Goal: Task Accomplishment & Management: Manage account settings

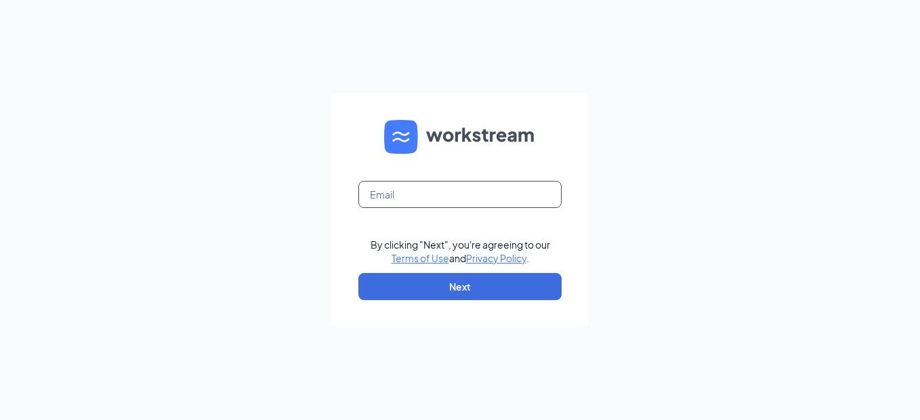
click at [402, 201] on input "text" at bounding box center [459, 194] width 203 height 27
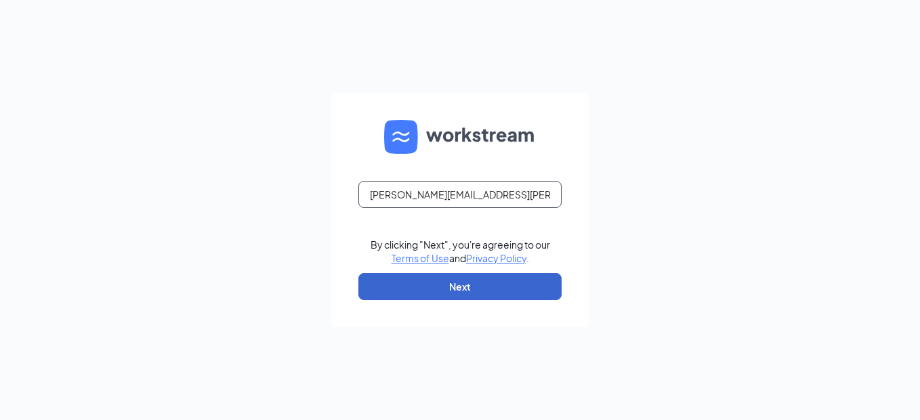
type input "[PERSON_NAME][EMAIL_ADDRESS][PERSON_NAME][DOMAIN_NAME]"
click at [447, 281] on button "Next" at bounding box center [459, 286] width 203 height 27
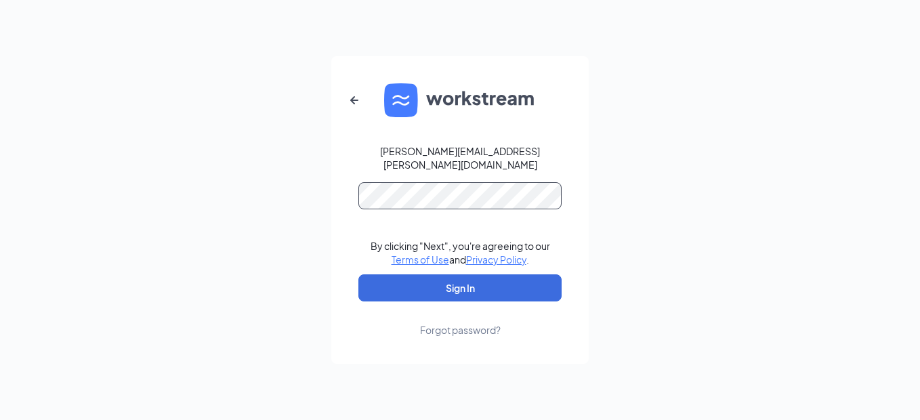
click at [358, 274] on button "Sign In" at bounding box center [459, 287] width 203 height 27
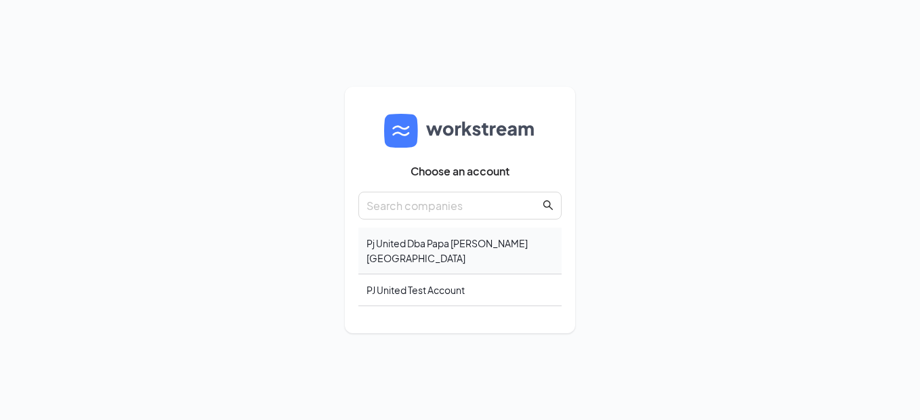
click at [417, 249] on div "Pj United Dba Papa [PERSON_NAME][GEOGRAPHIC_DATA]" at bounding box center [459, 251] width 203 height 47
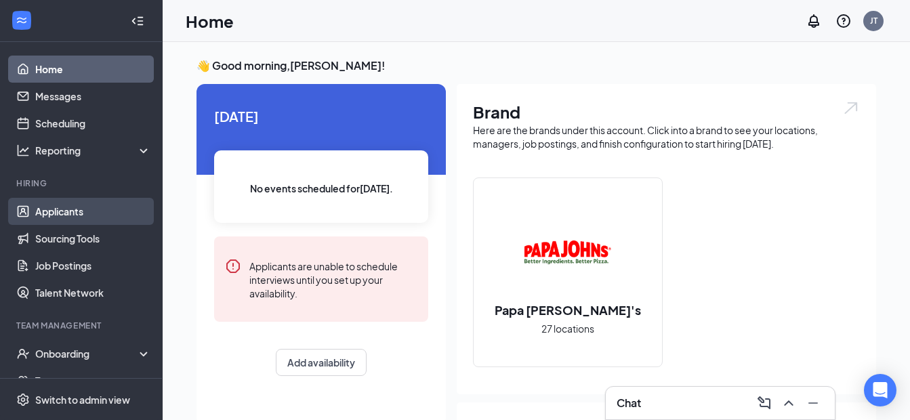
click at [86, 207] on link "Applicants" at bounding box center [93, 211] width 116 height 27
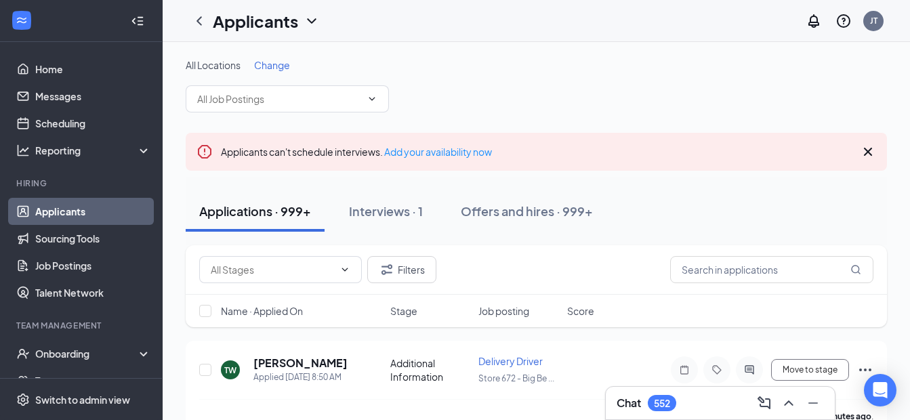
drag, startPoint x: 531, startPoint y: 209, endPoint x: 595, endPoint y: 253, distance: 77.4
click at [534, 209] on div "Offers and hires · 999+" at bounding box center [527, 211] width 132 height 17
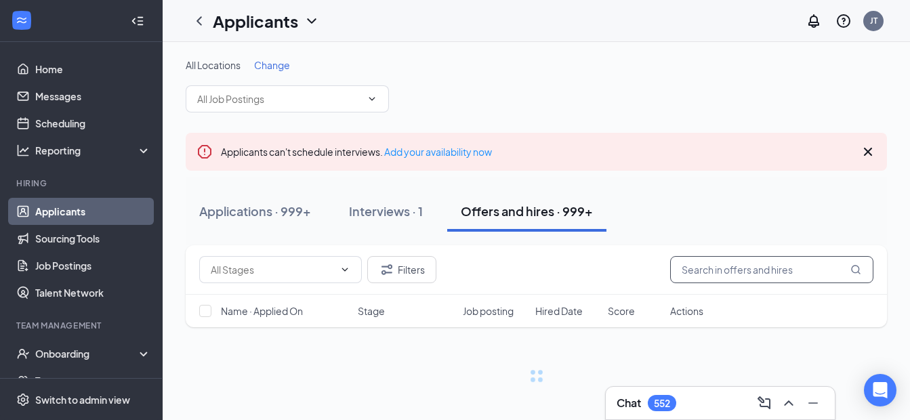
click at [720, 268] on input "text" at bounding box center [771, 269] width 203 height 27
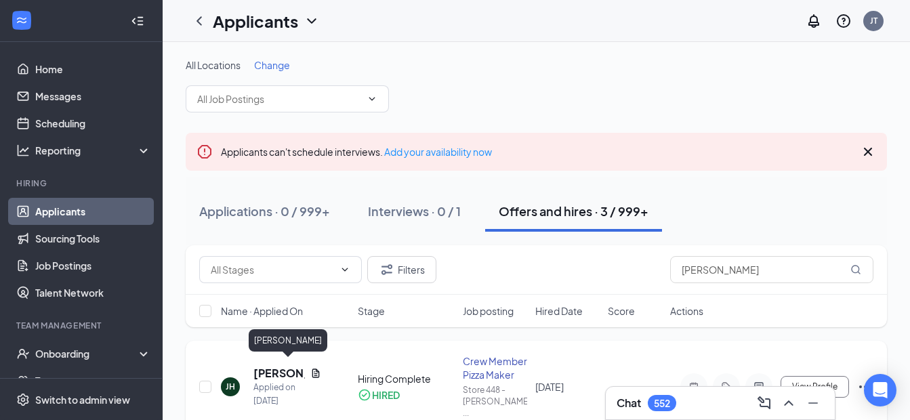
click at [268, 366] on h5 "[PERSON_NAME]" at bounding box center [278, 373] width 51 height 15
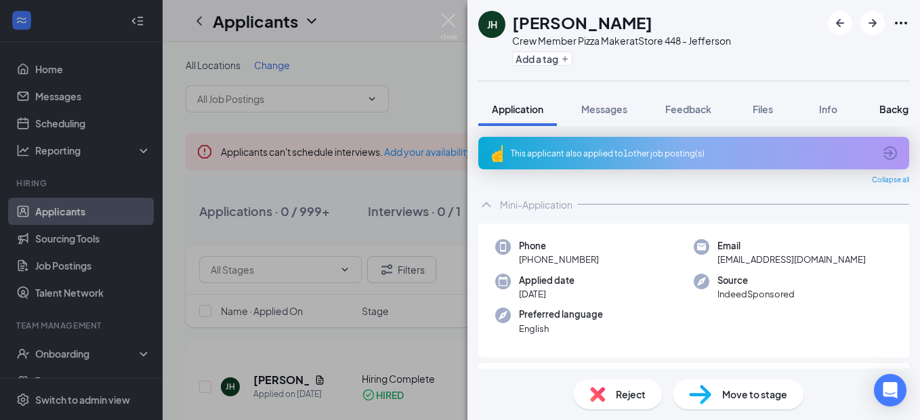
click at [882, 112] on span "Background" at bounding box center [908, 109] width 56 height 12
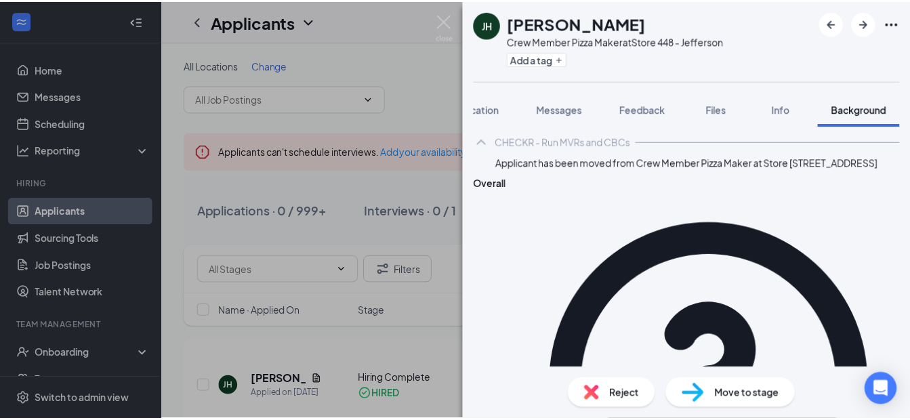
scroll to position [70, 0]
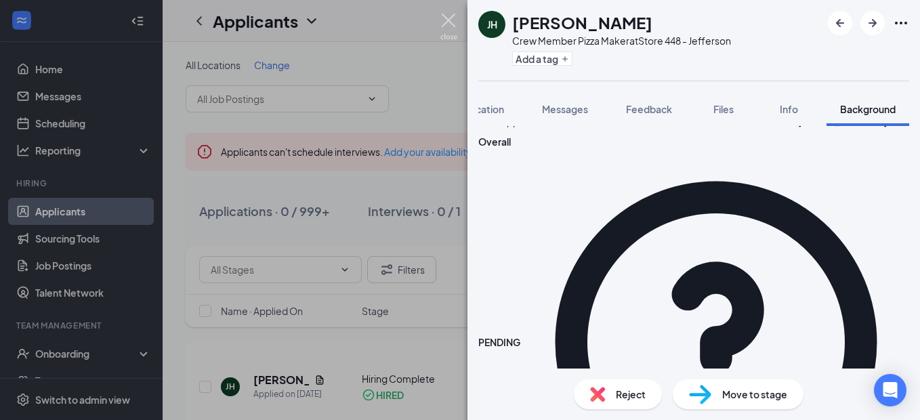
drag, startPoint x: 447, startPoint y: 18, endPoint x: 497, endPoint y: 94, distance: 90.8
click at [447, 20] on img at bounding box center [448, 27] width 17 height 26
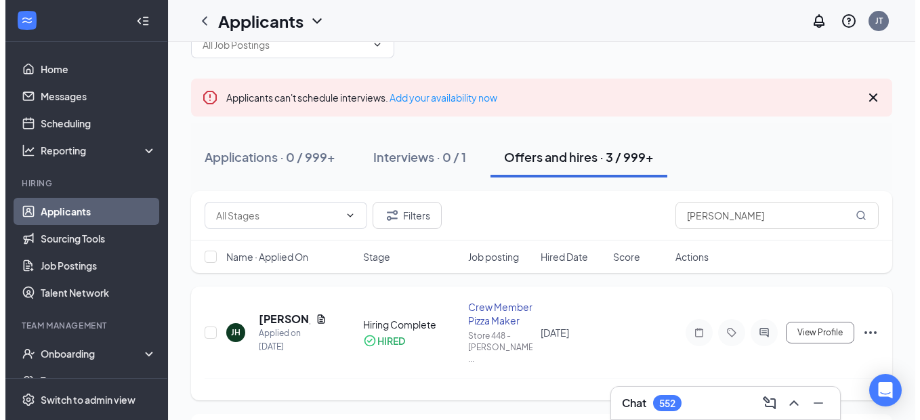
scroll to position [136, 0]
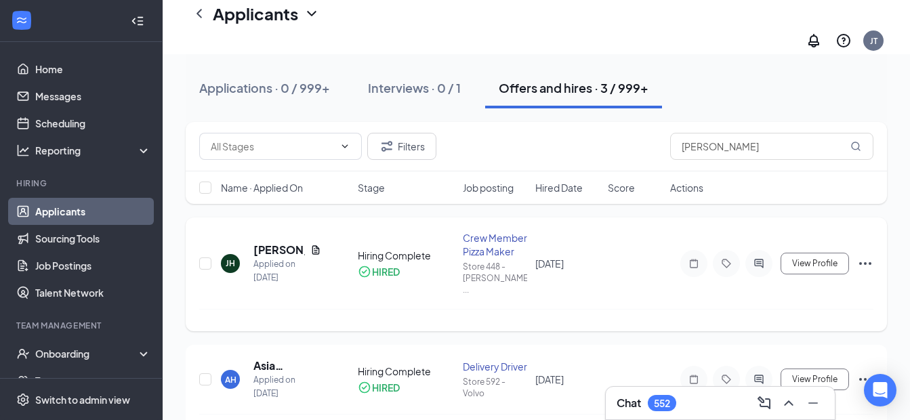
click at [270, 231] on div "[PERSON_NAME] [PERSON_NAME] Applied on [DATE] Hiring Complete HIRED Crew Member…" at bounding box center [536, 270] width 674 height 78
click at [265, 243] on h5 "[PERSON_NAME]" at bounding box center [278, 250] width 51 height 15
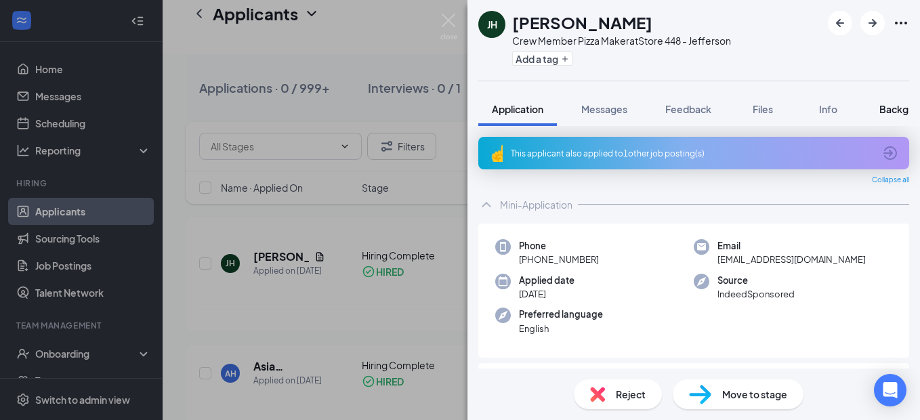
click at [894, 102] on div "Background" at bounding box center [908, 109] width 56 height 14
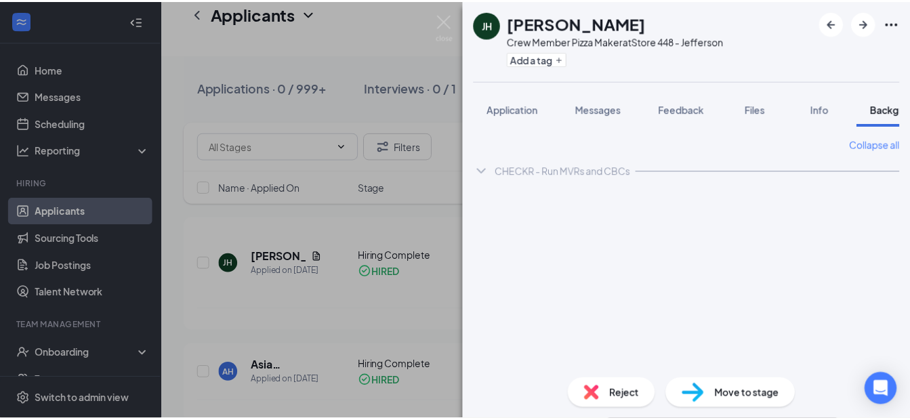
scroll to position [0, 42]
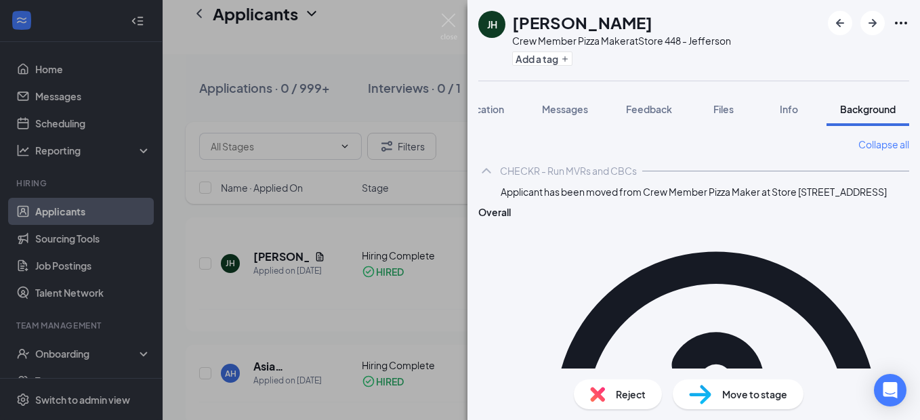
click at [444, 24] on img at bounding box center [448, 27] width 17 height 26
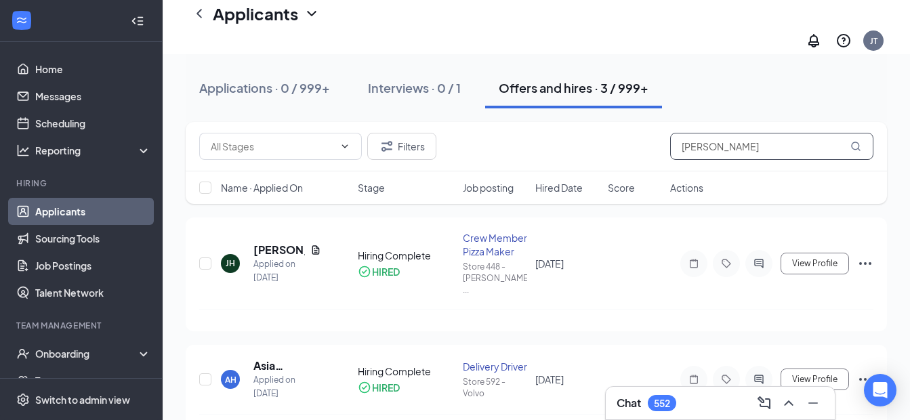
drag, startPoint x: 721, startPoint y: 129, endPoint x: 617, endPoint y: 116, distance: 104.6
click at [617, 122] on div "Filters [PERSON_NAME]" at bounding box center [536, 146] width 701 height 49
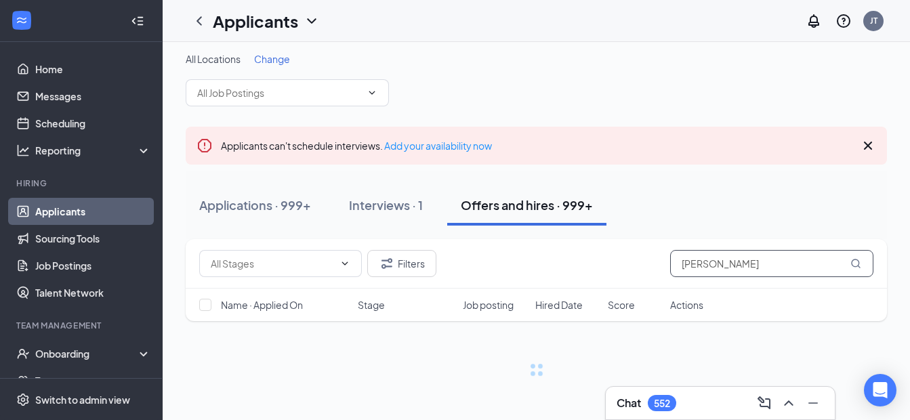
scroll to position [28, 0]
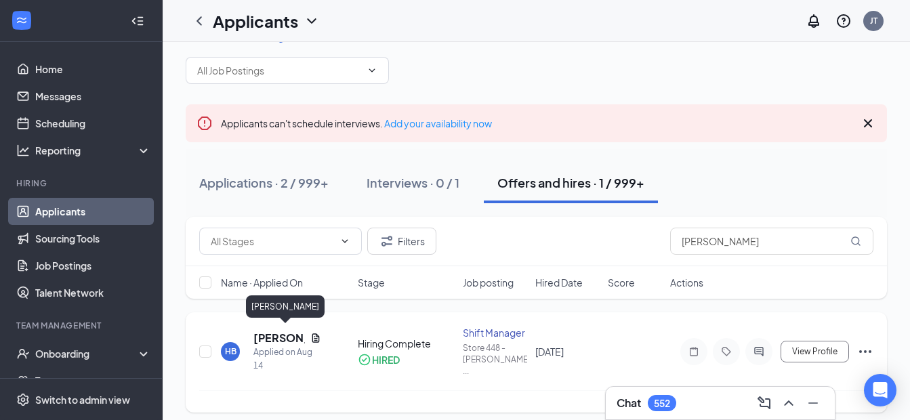
click at [263, 333] on h5 "[PERSON_NAME]" at bounding box center [278, 338] width 51 height 15
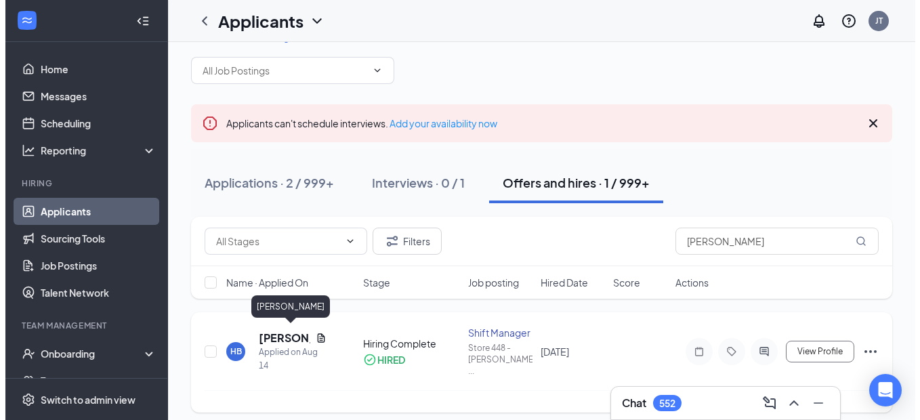
scroll to position [26, 0]
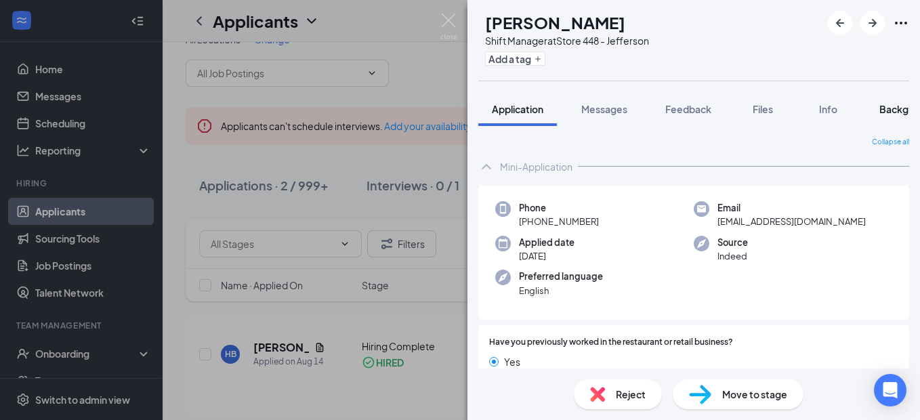
click at [892, 110] on span "Background" at bounding box center [908, 109] width 56 height 12
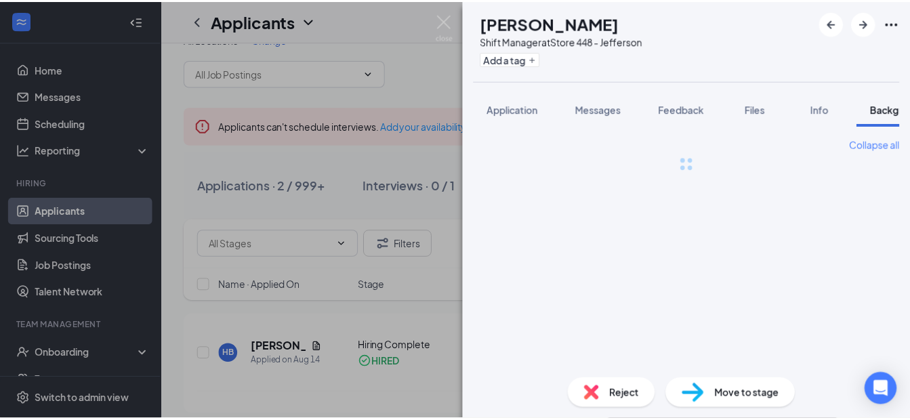
scroll to position [0, 42]
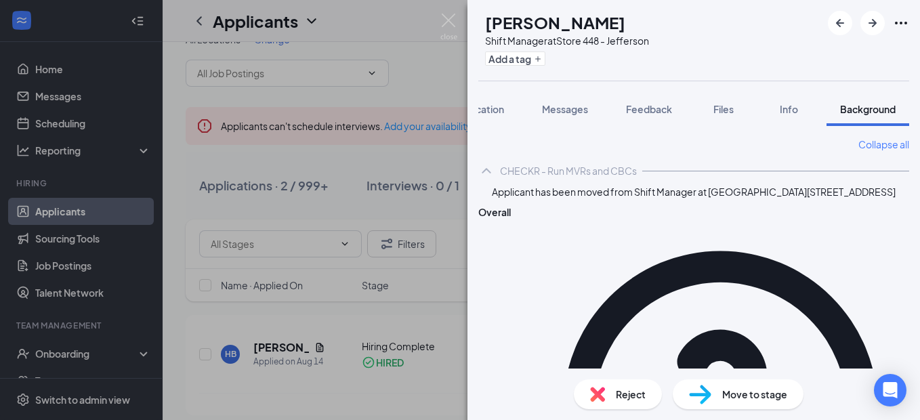
click at [457, 14] on img at bounding box center [448, 27] width 17 height 26
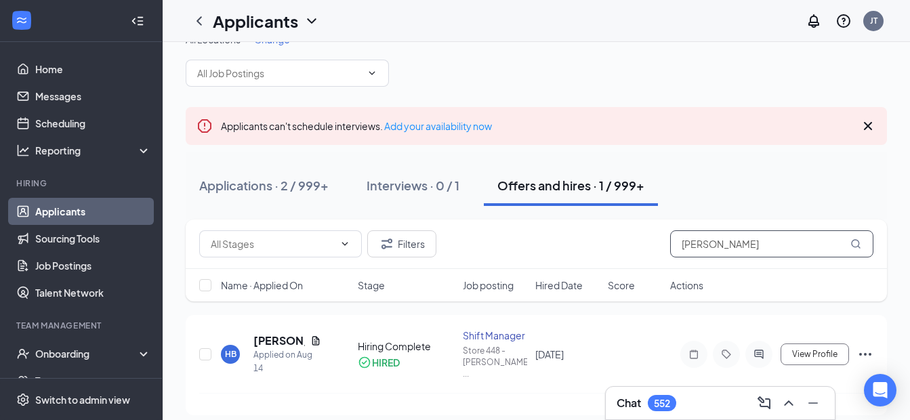
drag, startPoint x: 638, startPoint y: 228, endPoint x: 600, endPoint y: 221, distance: 38.5
click at [606, 225] on div "Filters [PERSON_NAME]" at bounding box center [536, 244] width 701 height 49
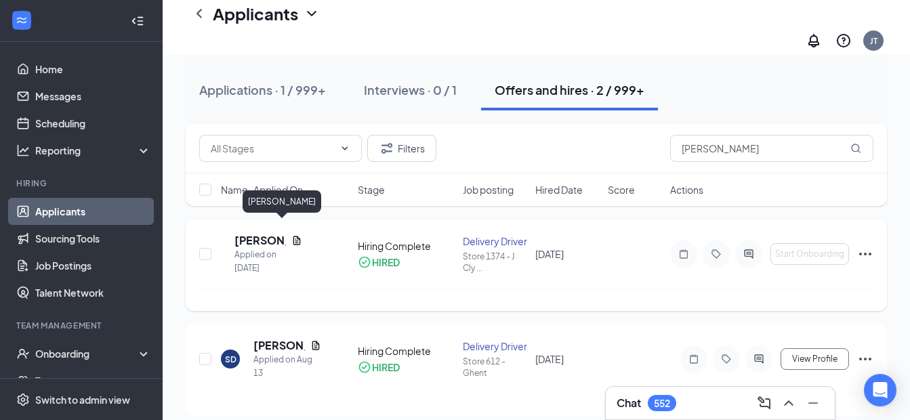
click at [262, 233] on h5 "[PERSON_NAME]" at bounding box center [259, 240] width 51 height 15
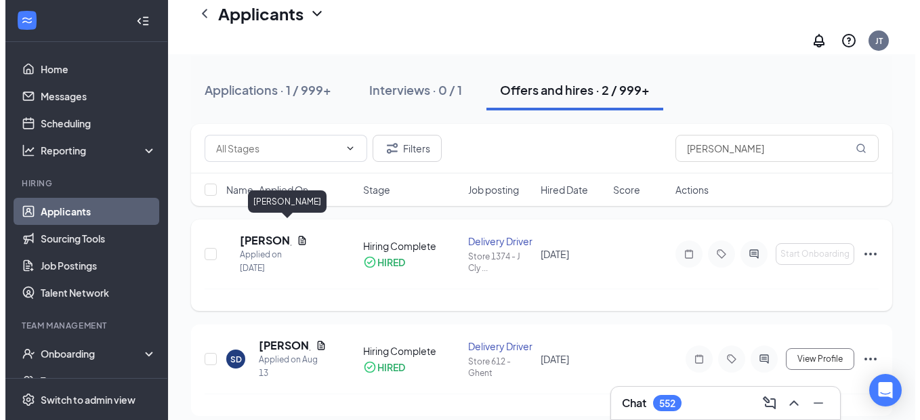
scroll to position [128, 0]
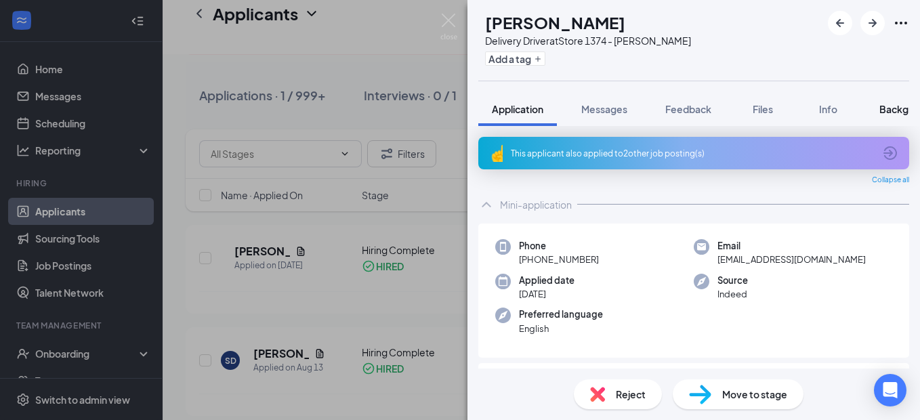
click at [897, 104] on span "Background" at bounding box center [908, 109] width 56 height 12
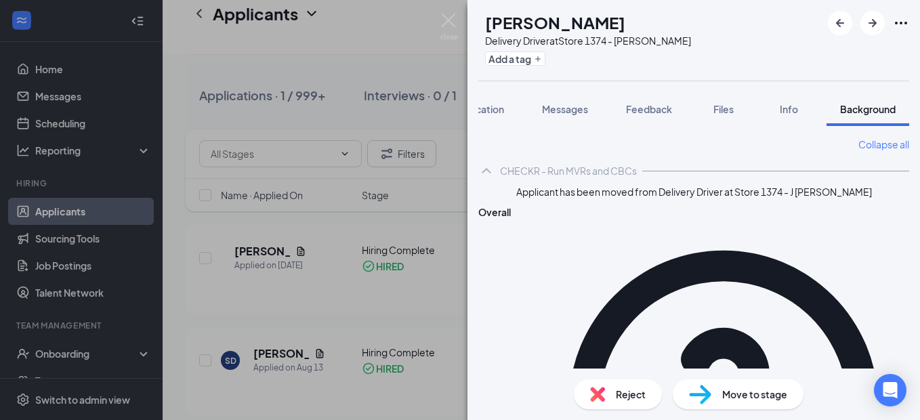
scroll to position [239, 0]
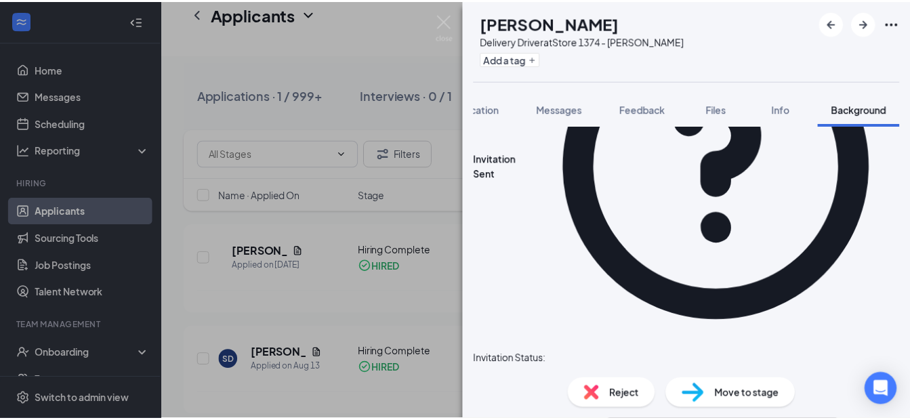
scroll to position [239, 0]
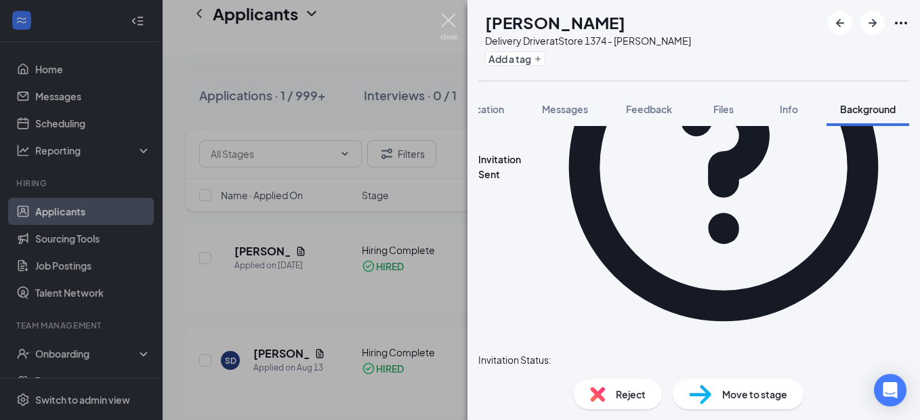
click at [450, 17] on img at bounding box center [448, 27] width 17 height 26
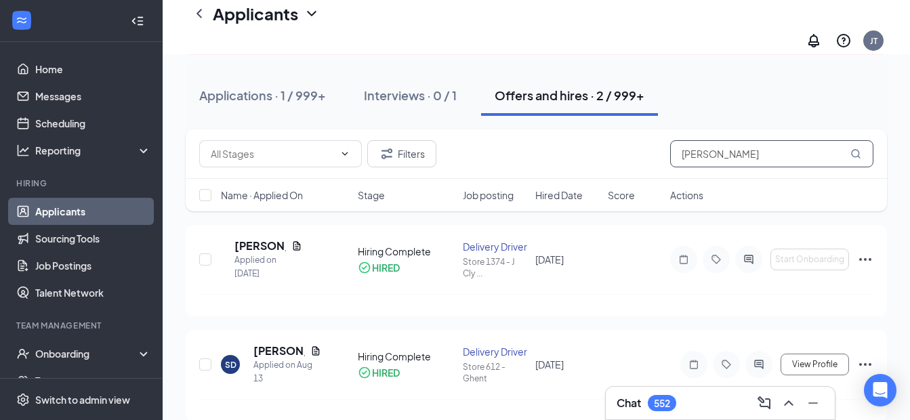
drag, startPoint x: 739, startPoint y: 144, endPoint x: 615, endPoint y: 117, distance: 126.1
click at [615, 129] on div "Filters [PERSON_NAME]" at bounding box center [536, 153] width 701 height 49
type input "[PERSON_NAME]"
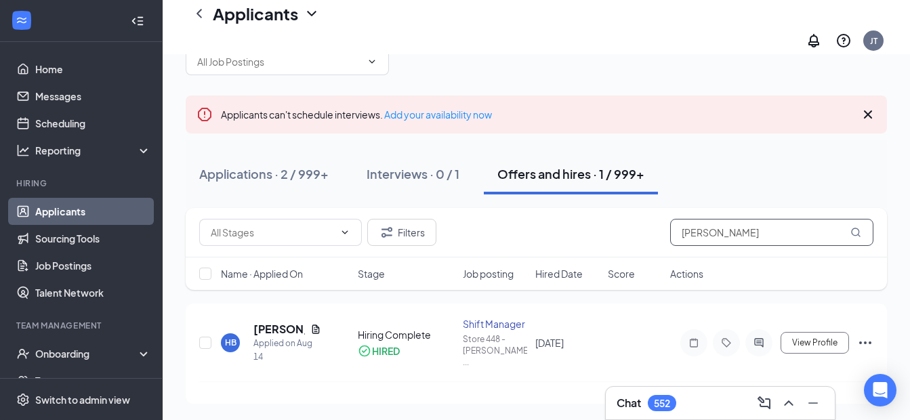
scroll to position [28, 0]
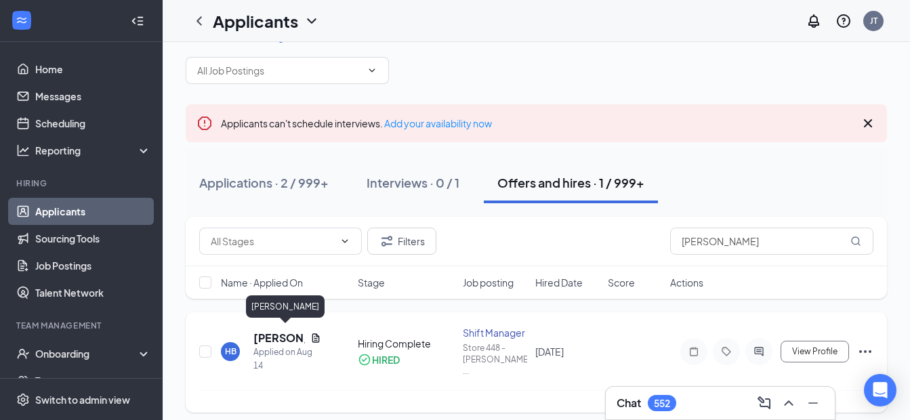
click at [280, 337] on h5 "[PERSON_NAME]" at bounding box center [278, 338] width 51 height 15
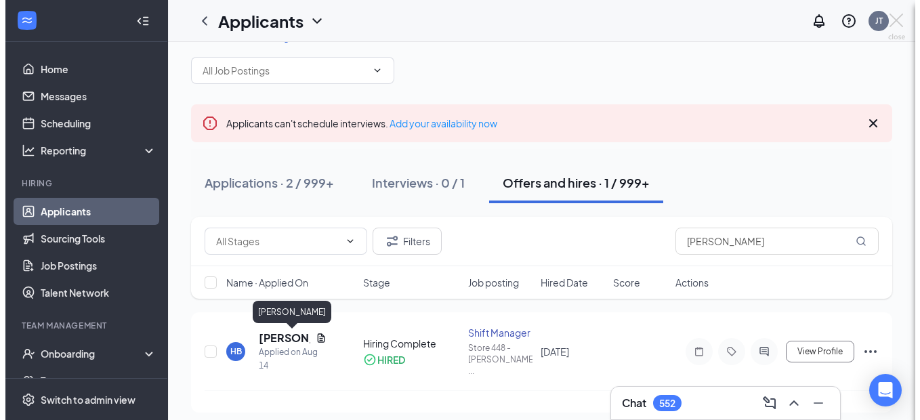
scroll to position [26, 0]
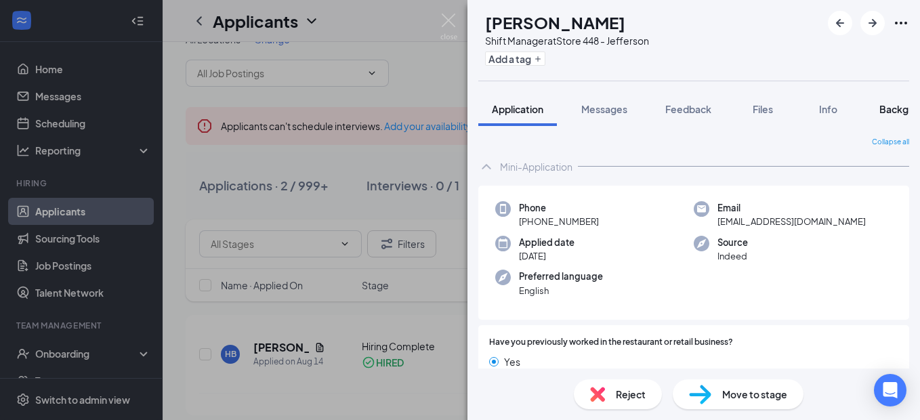
click at [882, 107] on span "Background" at bounding box center [908, 109] width 56 height 12
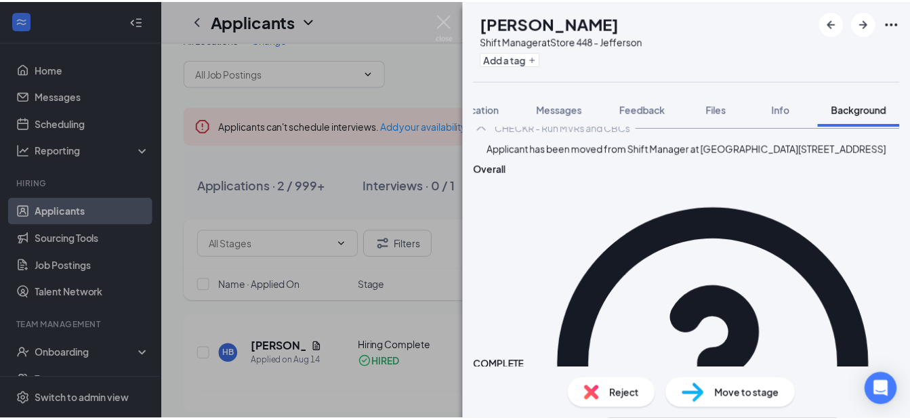
scroll to position [70, 0]
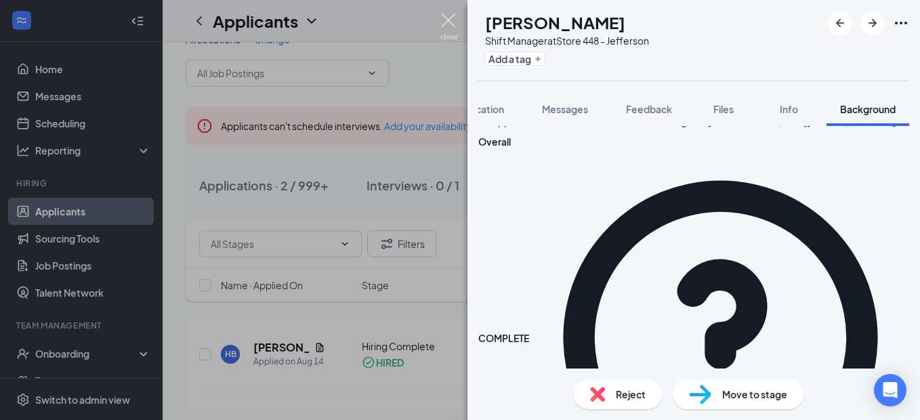
drag, startPoint x: 446, startPoint y: 22, endPoint x: 455, endPoint y: 34, distance: 14.9
click at [447, 22] on img at bounding box center [448, 27] width 17 height 26
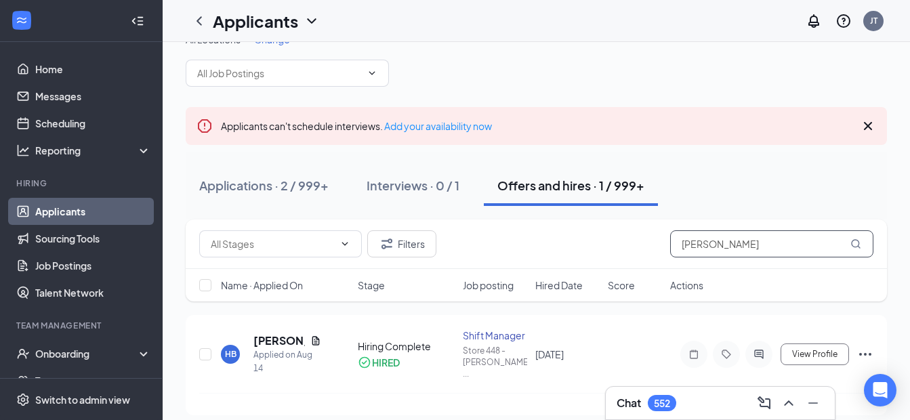
drag, startPoint x: 747, startPoint y: 245, endPoint x: 545, endPoint y: 243, distance: 201.9
click at [575, 239] on div "Filters [PERSON_NAME]" at bounding box center [536, 243] width 674 height 27
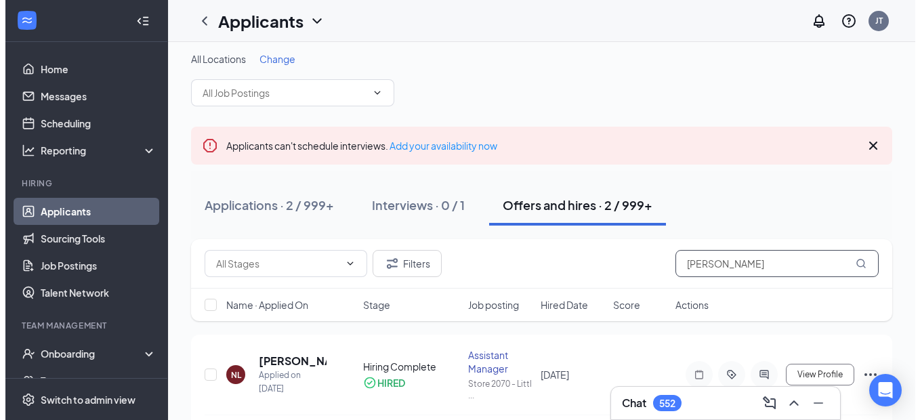
scroll to position [26, 0]
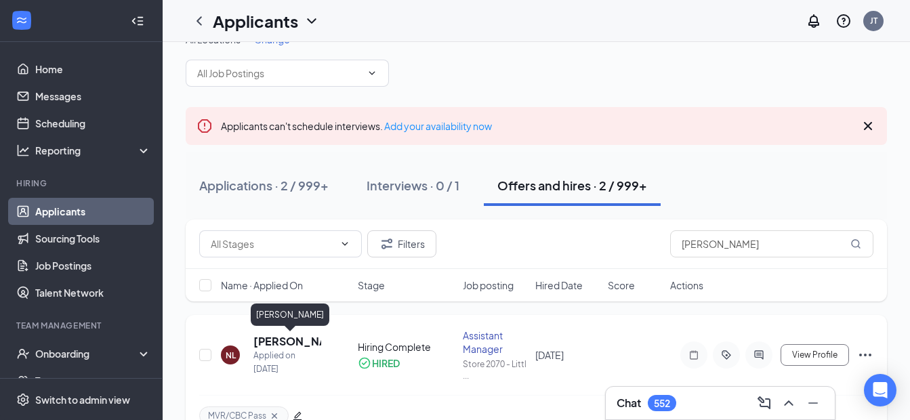
click at [275, 342] on h5 "[PERSON_NAME]" at bounding box center [287, 341] width 68 height 15
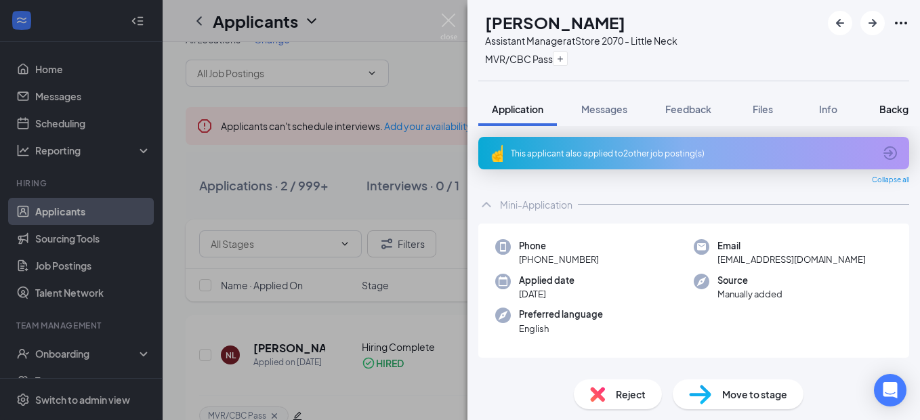
click at [889, 108] on span "Background" at bounding box center [908, 109] width 56 height 12
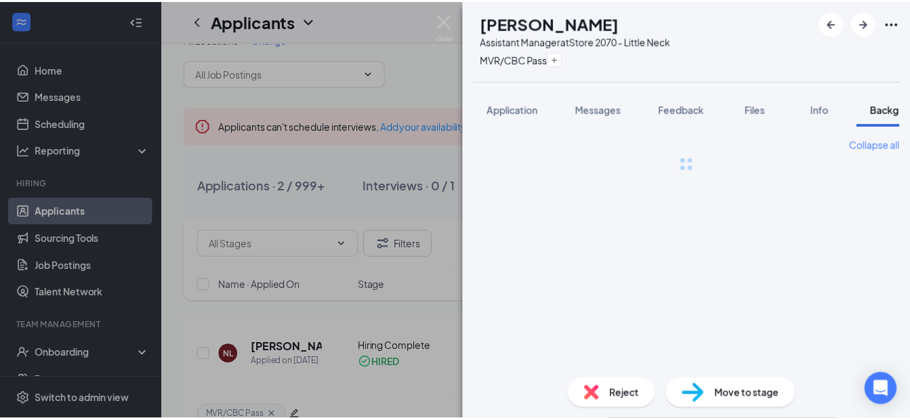
scroll to position [0, 42]
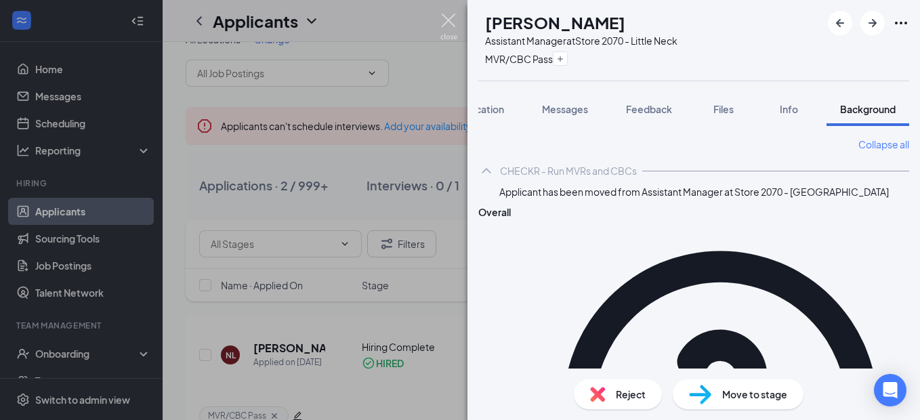
click at [447, 24] on img at bounding box center [448, 27] width 17 height 26
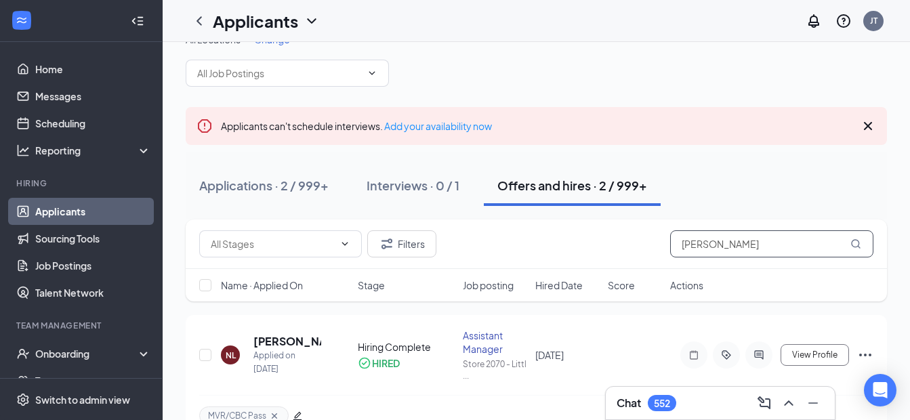
drag, startPoint x: 735, startPoint y: 248, endPoint x: 515, endPoint y: 220, distance: 221.4
click at [516, 220] on div "Filters [PERSON_NAME]" at bounding box center [536, 244] width 701 height 49
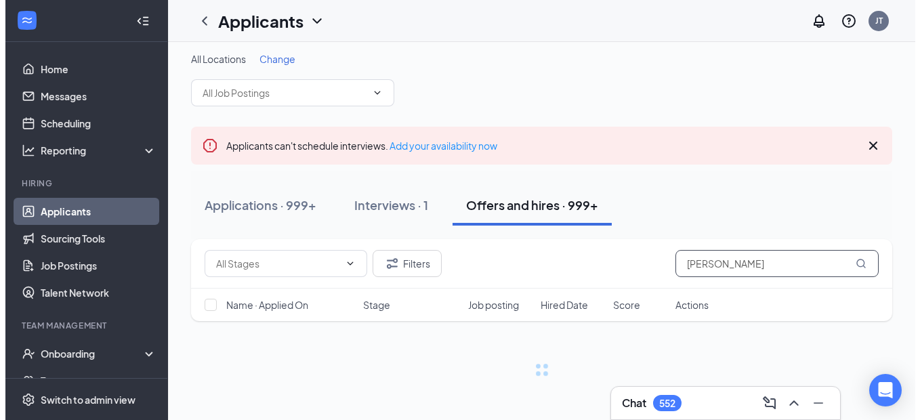
scroll to position [26, 0]
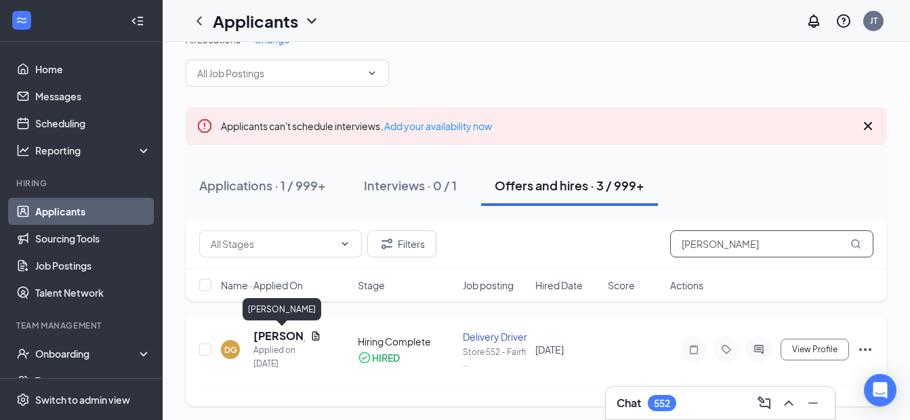
type input "[PERSON_NAME]"
click at [284, 337] on h5 "[PERSON_NAME]" at bounding box center [278, 336] width 51 height 15
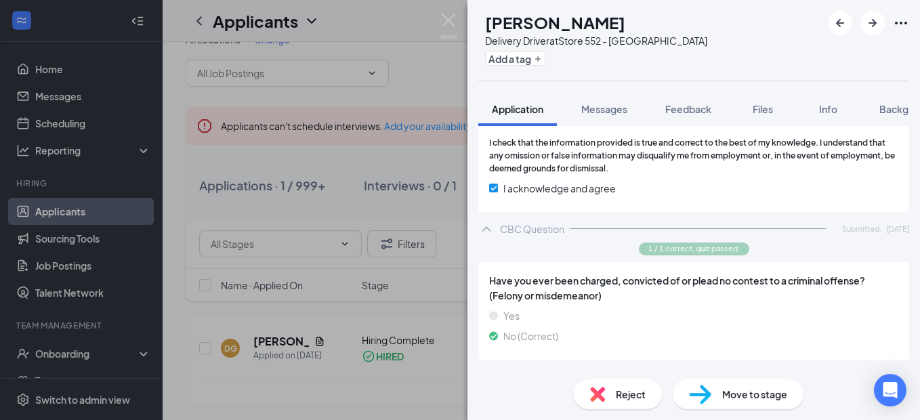
scroll to position [1035, 0]
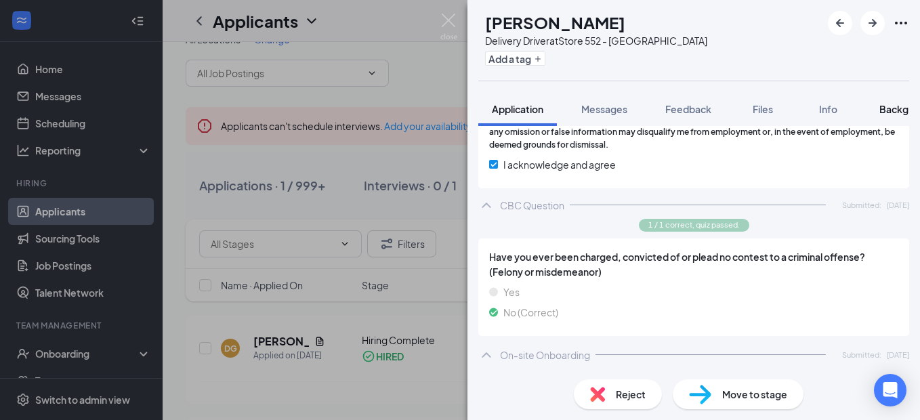
drag, startPoint x: 896, startPoint y: 103, endPoint x: 882, endPoint y: 114, distance: 17.9
click at [896, 104] on span "Background" at bounding box center [908, 109] width 56 height 12
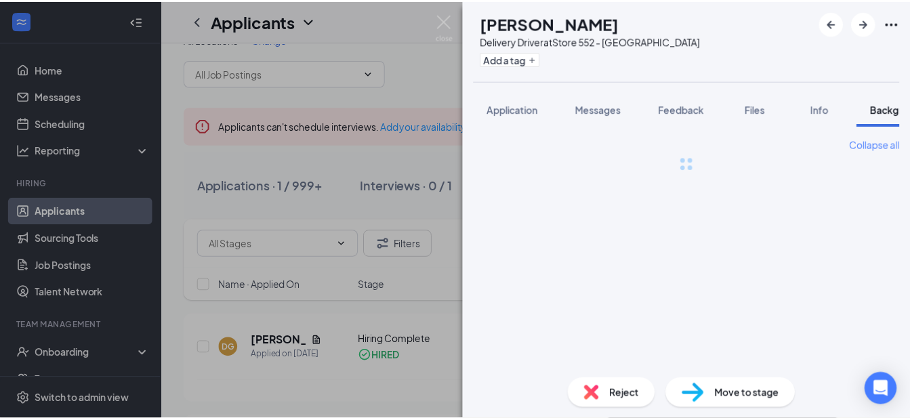
scroll to position [0, 42]
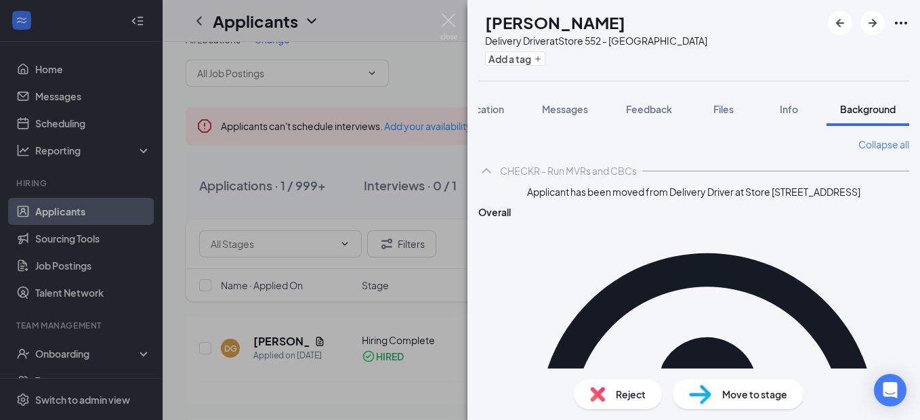
drag, startPoint x: 447, startPoint y: 20, endPoint x: 435, endPoint y: 45, distance: 28.5
click at [447, 20] on img at bounding box center [448, 27] width 17 height 26
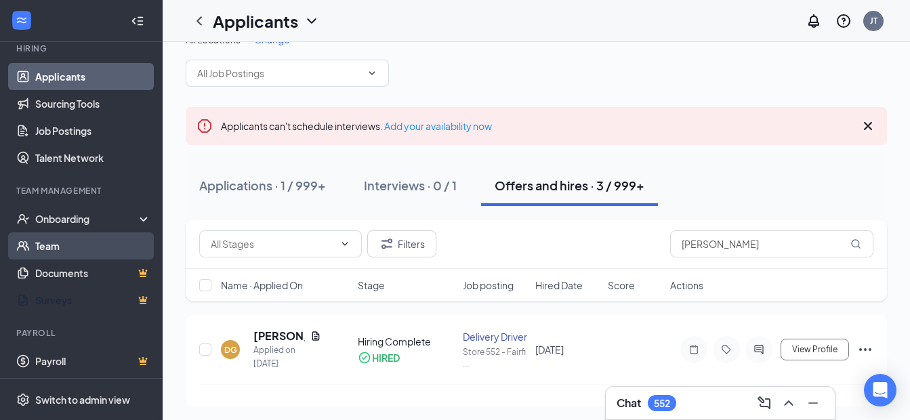
scroll to position [136, 0]
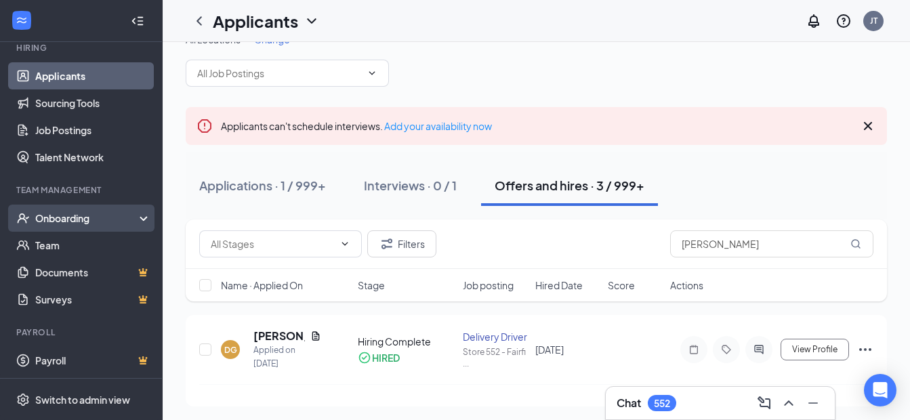
click at [67, 228] on div "Onboarding" at bounding box center [81, 218] width 163 height 27
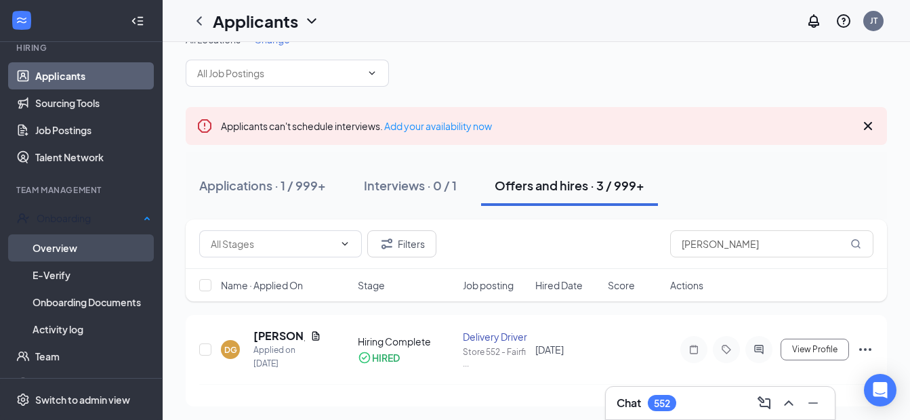
click at [74, 253] on link "Overview" at bounding box center [92, 247] width 119 height 27
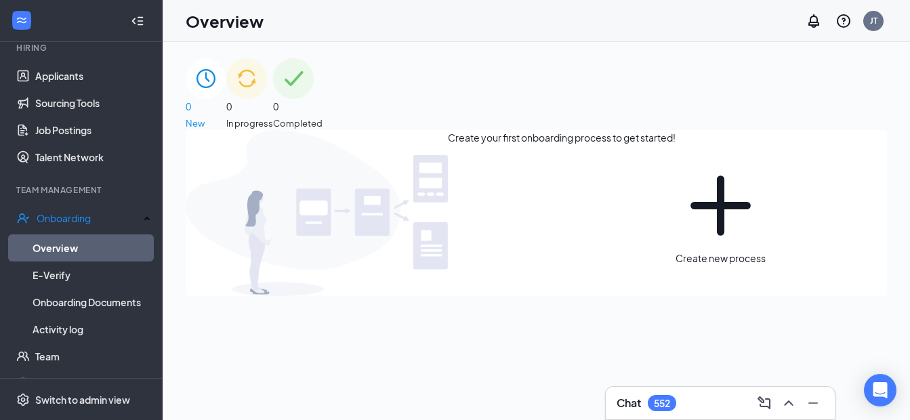
click at [273, 77] on div "0 In progress" at bounding box center [249, 94] width 47 height 72
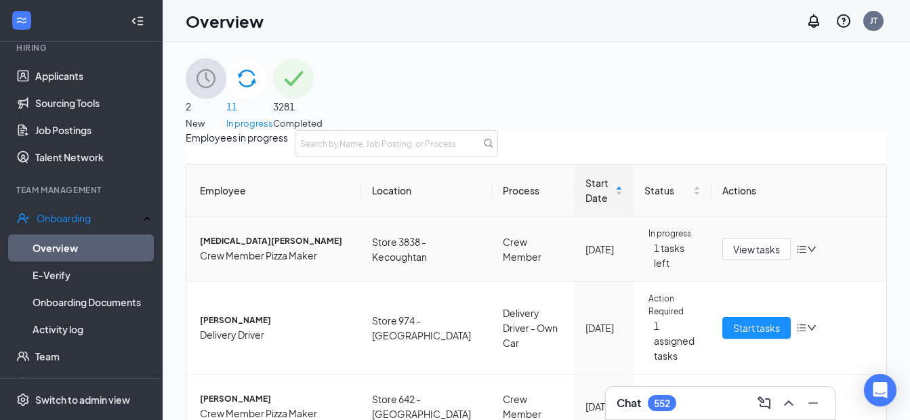
click at [807, 254] on icon "down" at bounding box center [811, 249] width 9 height 9
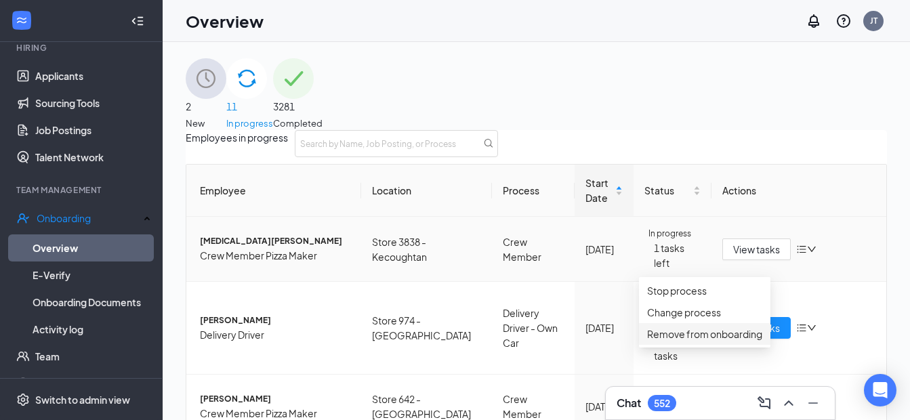
click at [745, 342] on div "Remove from onboarding" at bounding box center [704, 334] width 115 height 15
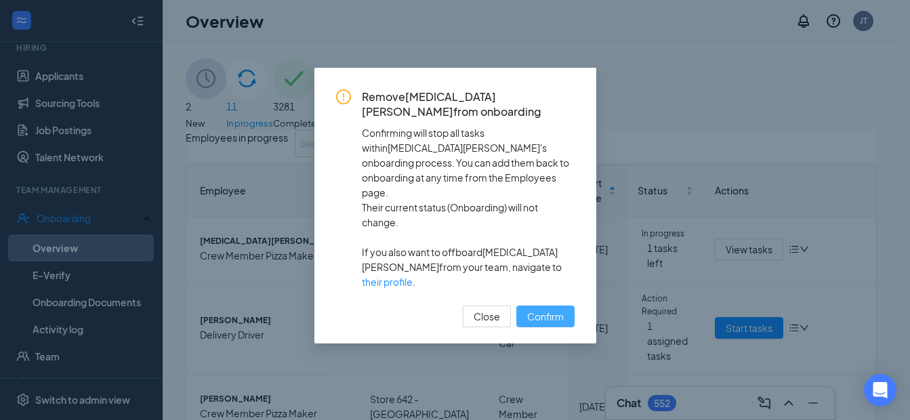
click at [549, 309] on span "Confirm" at bounding box center [545, 316] width 37 height 15
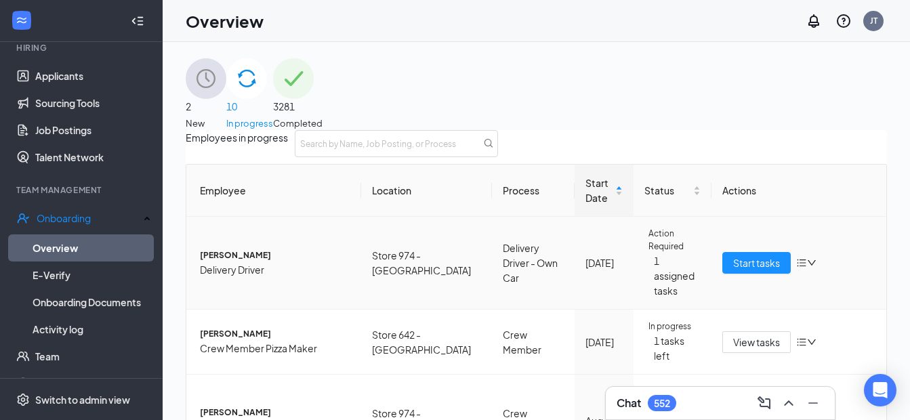
click at [233, 262] on span "[PERSON_NAME]" at bounding box center [275, 255] width 150 height 13
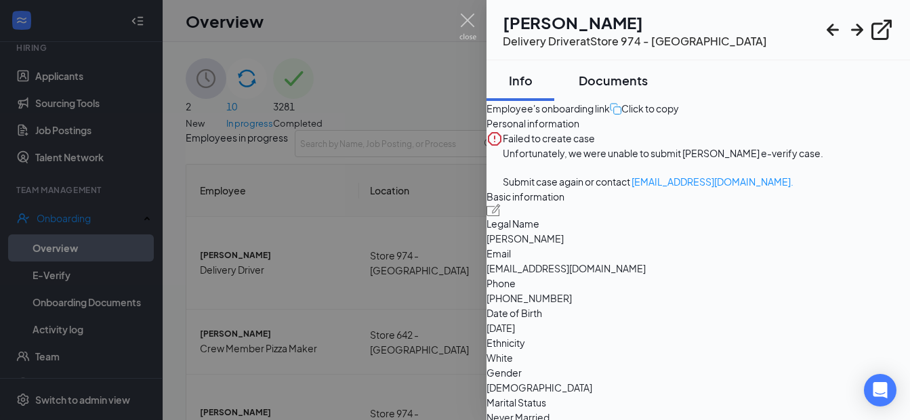
click at [637, 72] on div "Documents" at bounding box center [613, 80] width 69 height 17
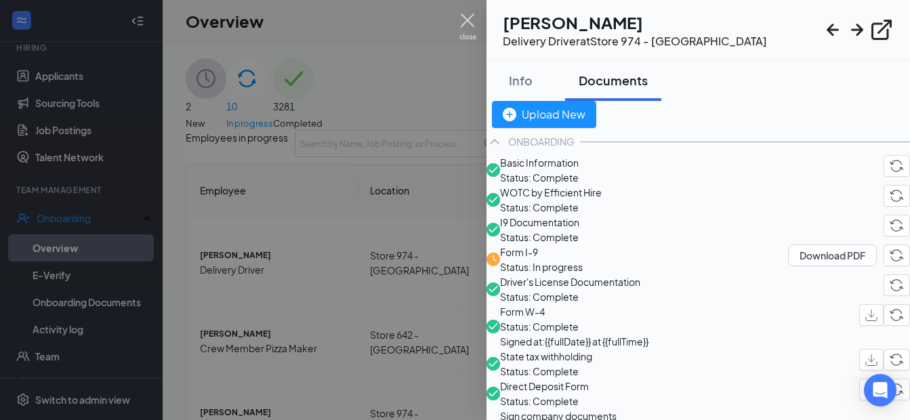
click at [466, 19] on img at bounding box center [467, 27] width 17 height 26
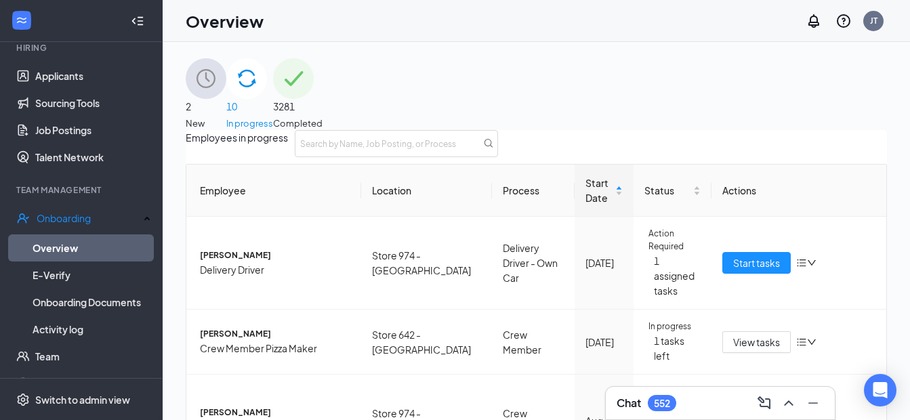
click at [632, 410] on h3 "Chat" at bounding box center [629, 403] width 24 height 15
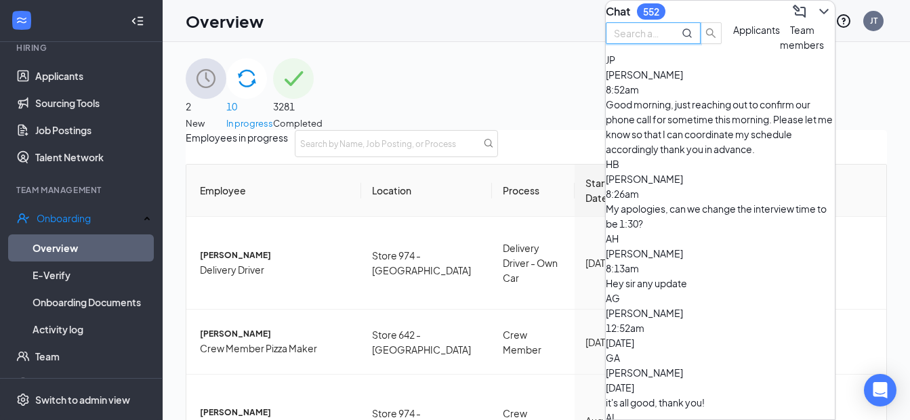
click at [663, 41] on input "text" at bounding box center [638, 33] width 49 height 15
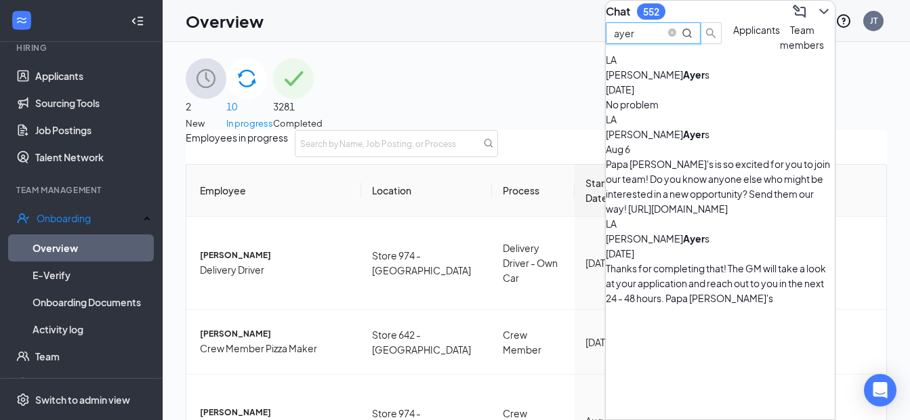
type input "ayer"
click at [702, 112] on div "No problem" at bounding box center [720, 104] width 229 height 15
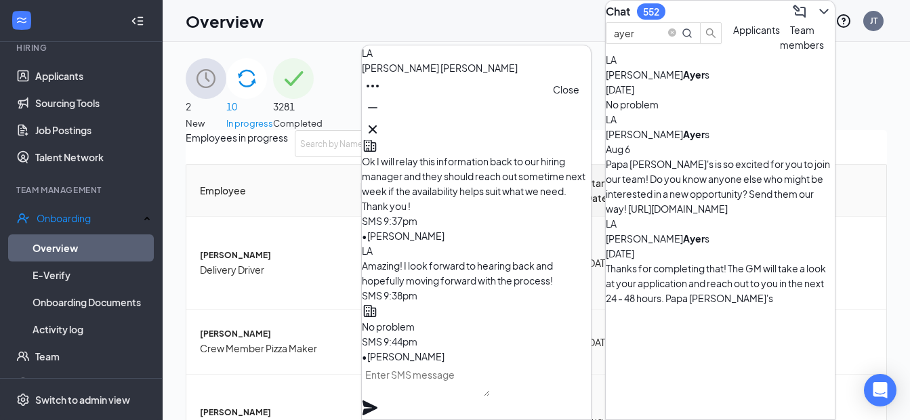
click at [384, 131] on button at bounding box center [373, 130] width 22 height 22
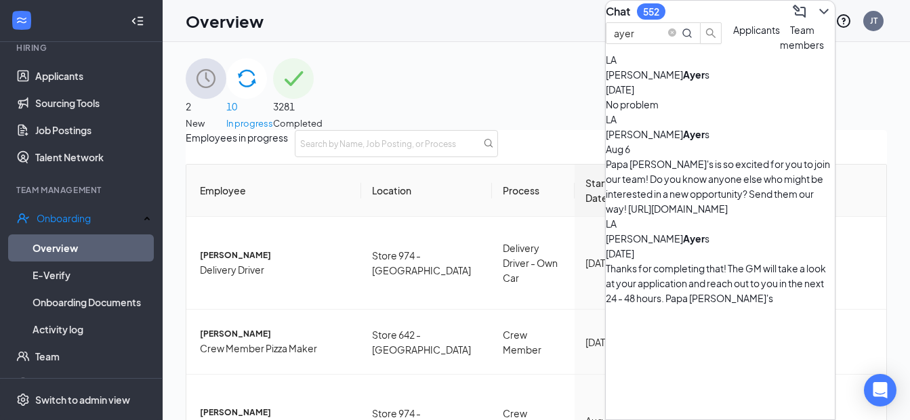
click at [691, 140] on b "Ayer" at bounding box center [694, 134] width 22 height 12
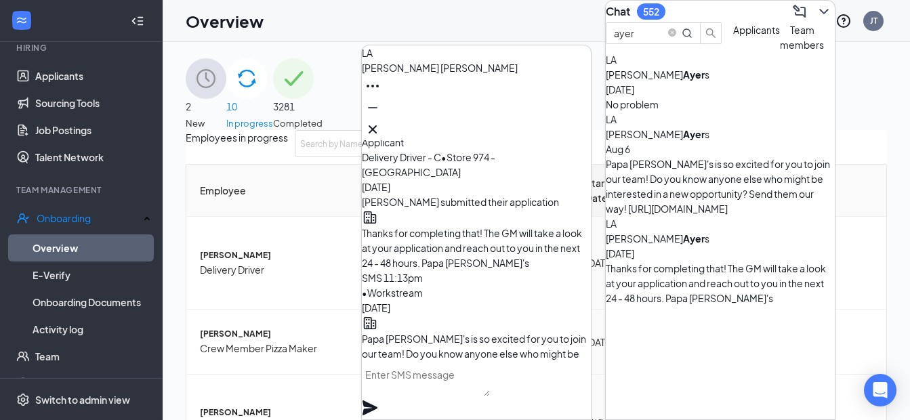
scroll to position [-136, 0]
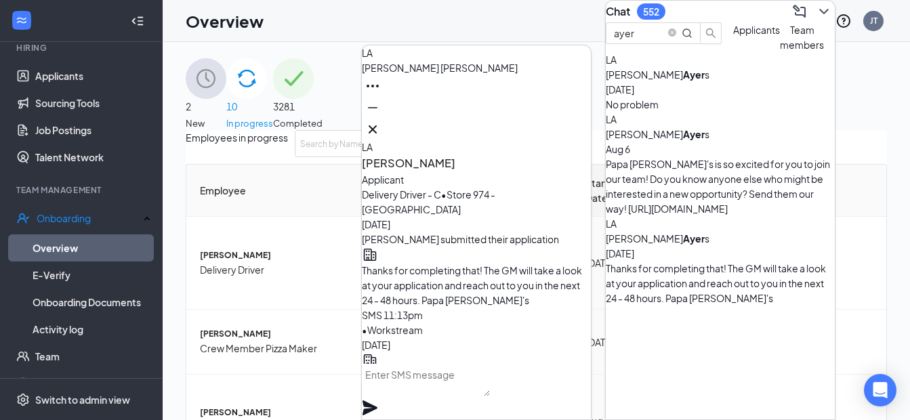
click at [705, 112] on div "No problem" at bounding box center [720, 104] width 229 height 15
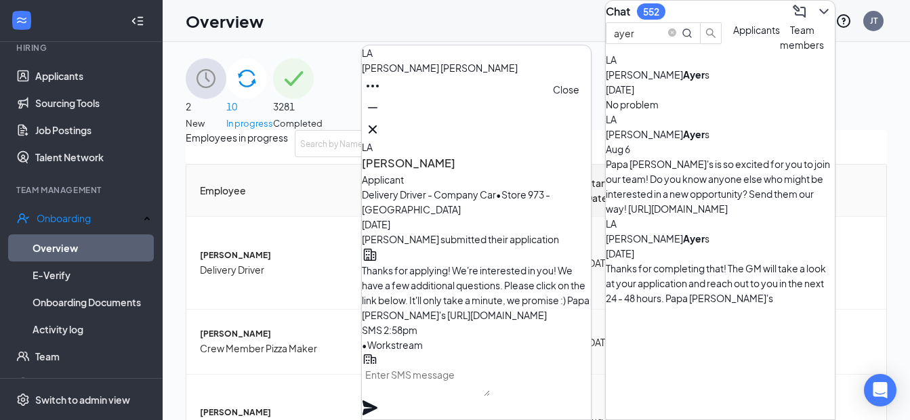
drag, startPoint x: 572, startPoint y: 118, endPoint x: 590, endPoint y: 144, distance: 31.2
click at [381, 121] on icon "Cross" at bounding box center [373, 129] width 16 height 16
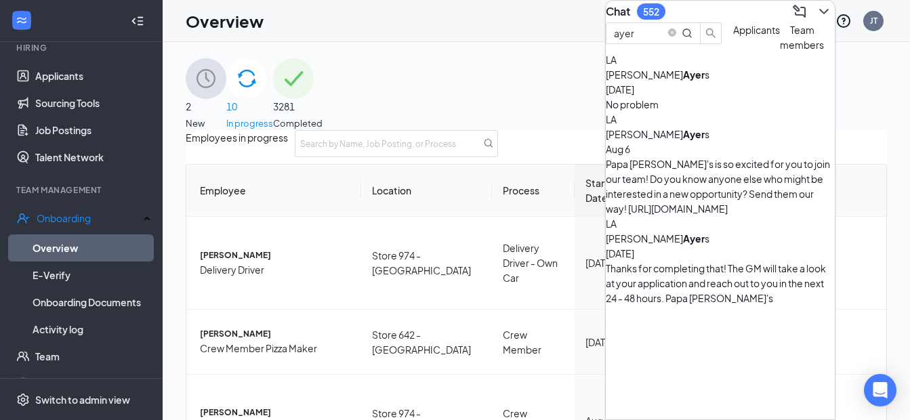
click at [816, 20] on icon "ChevronDown" at bounding box center [824, 11] width 16 height 16
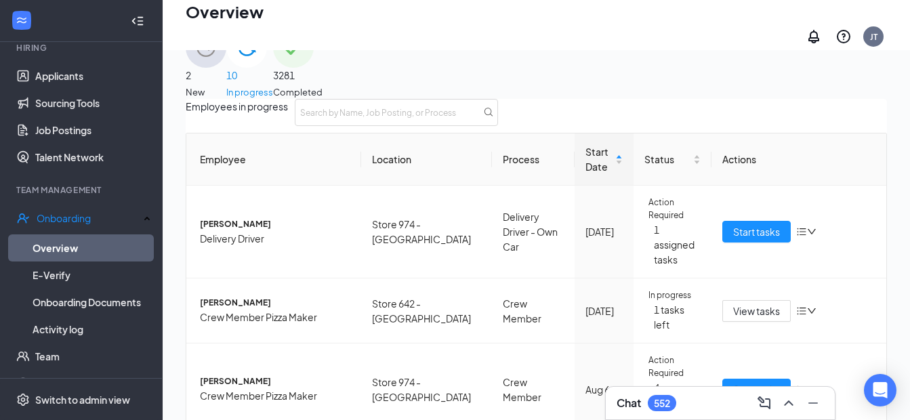
scroll to position [61, 0]
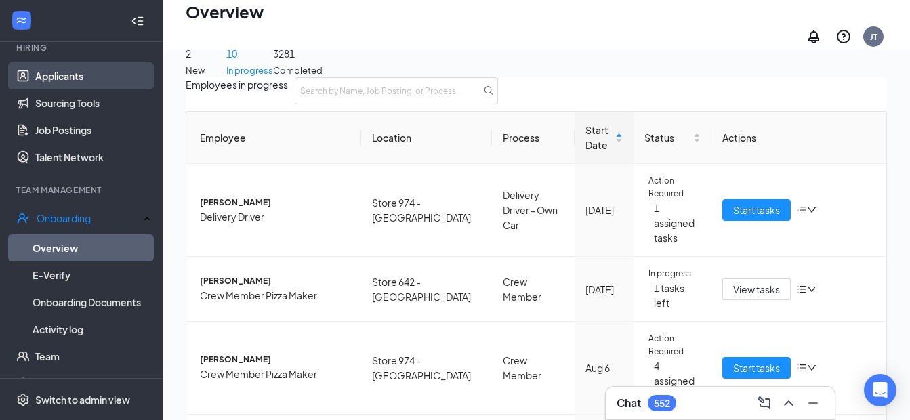
click at [68, 78] on link "Applicants" at bounding box center [93, 75] width 116 height 27
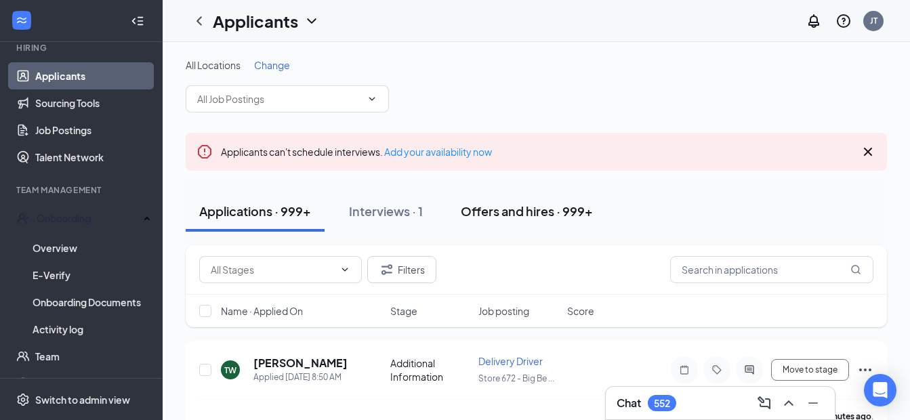
click at [485, 209] on div "Offers and hires · 999+" at bounding box center [527, 211] width 132 height 17
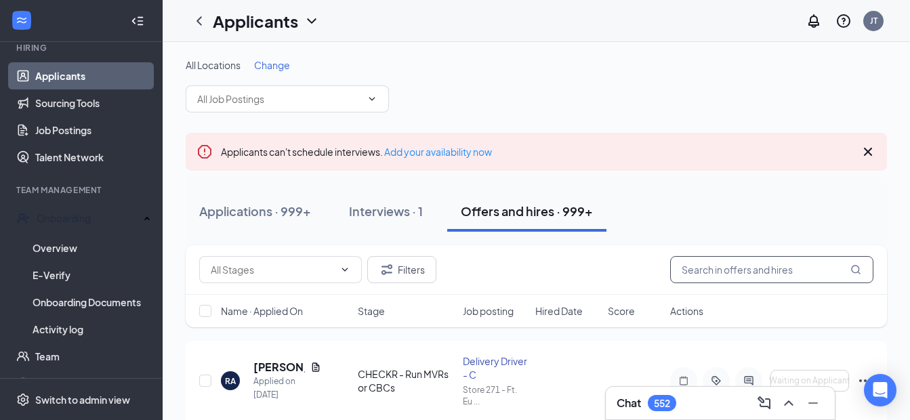
click at [712, 274] on input "text" at bounding box center [771, 269] width 203 height 27
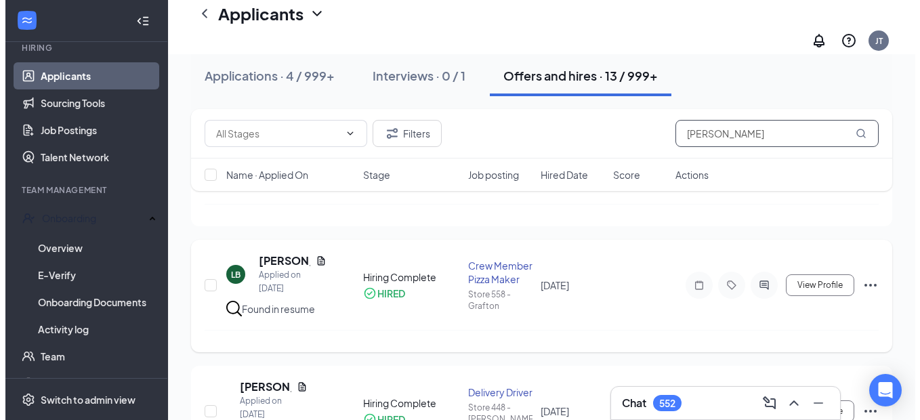
scroll to position [339, 0]
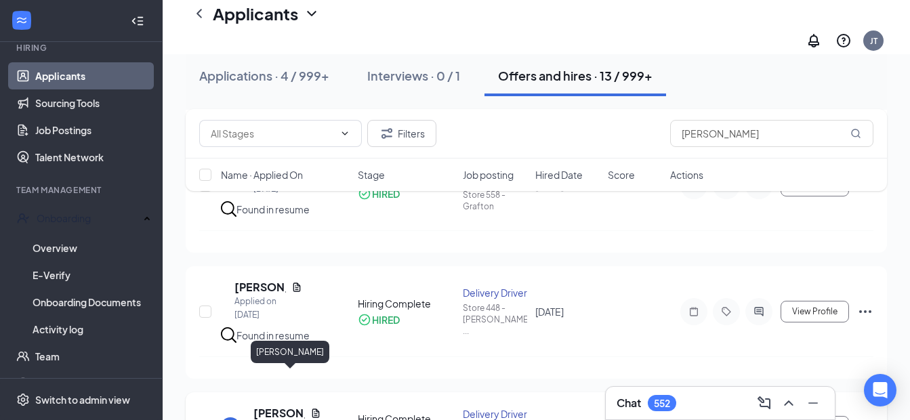
click at [268, 406] on h5 "[PERSON_NAME]" at bounding box center [278, 413] width 51 height 15
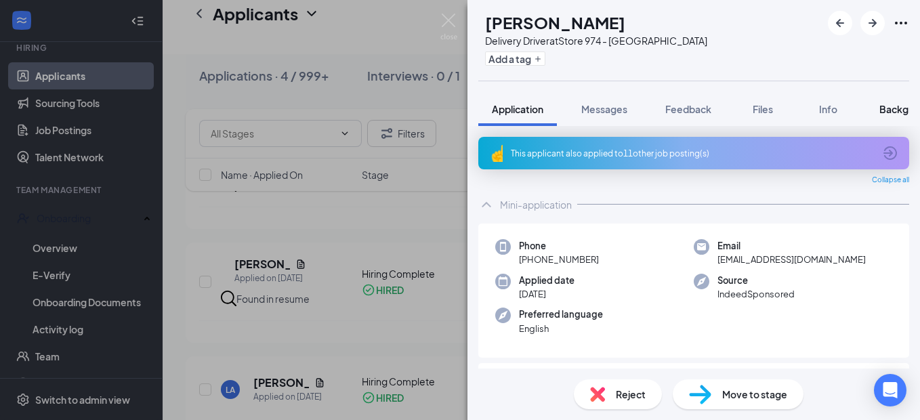
click at [899, 112] on span "Background" at bounding box center [908, 109] width 56 height 12
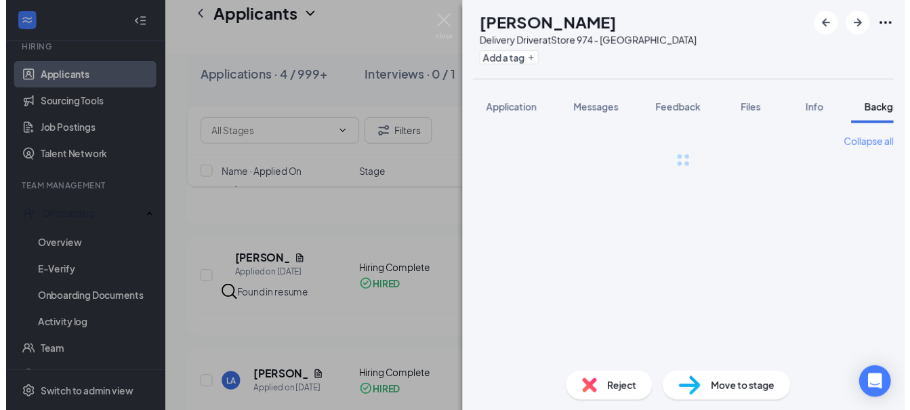
scroll to position [0, 42]
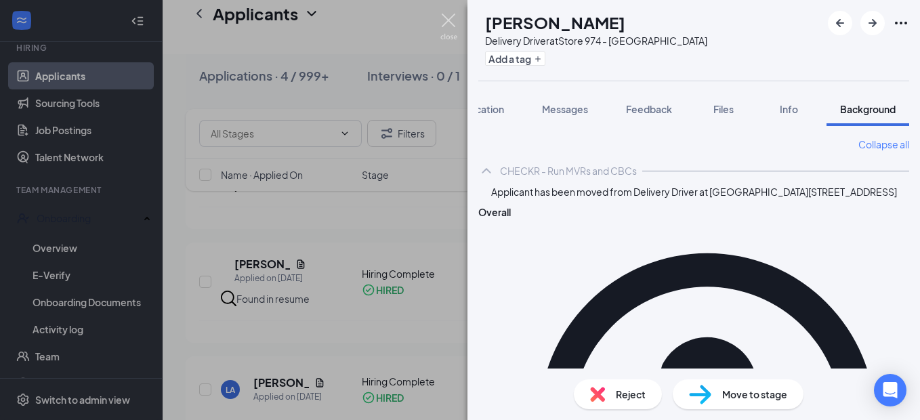
drag, startPoint x: 447, startPoint y: 17, endPoint x: 585, endPoint y: 131, distance: 178.5
click at [447, 18] on img at bounding box center [448, 27] width 17 height 26
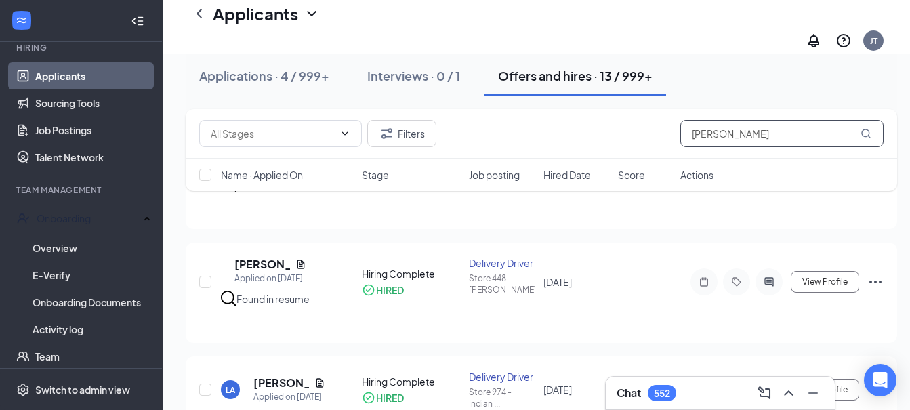
drag, startPoint x: 688, startPoint y: 126, endPoint x: 632, endPoint y: 127, distance: 56.9
click at [632, 127] on div "Filters [PERSON_NAME]" at bounding box center [541, 133] width 684 height 27
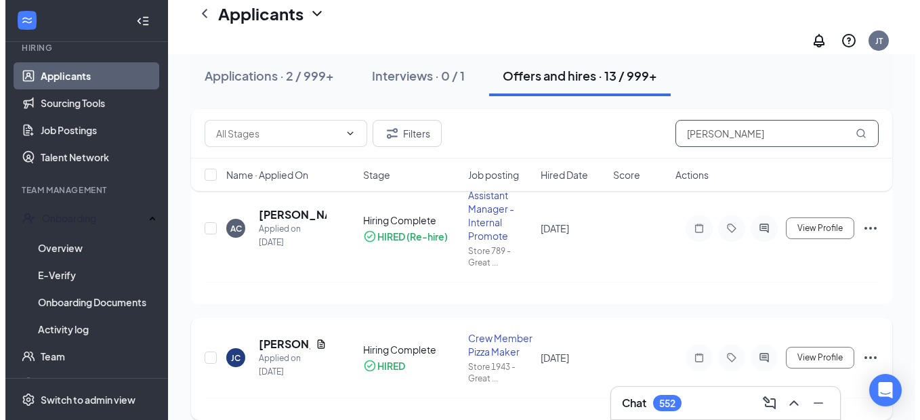
scroll to position [277, 0]
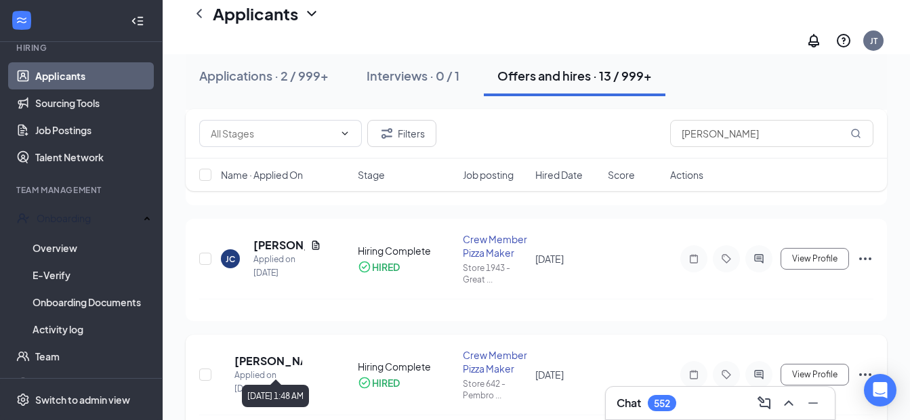
click at [272, 369] on div "Applied on [DATE]" at bounding box center [268, 382] width 68 height 27
click at [272, 354] on h5 "[PERSON_NAME]" at bounding box center [268, 361] width 68 height 15
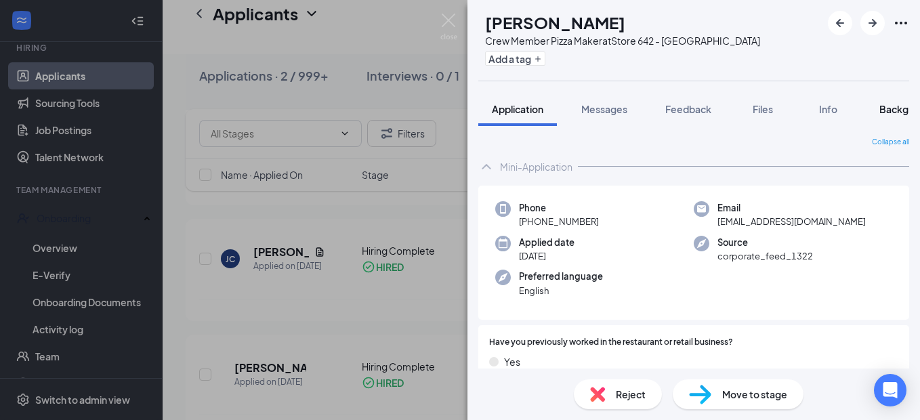
click at [892, 109] on span "Background" at bounding box center [908, 109] width 56 height 12
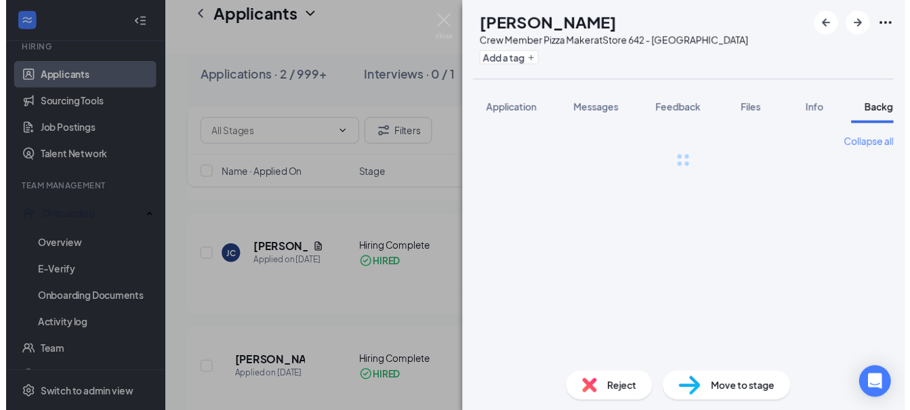
scroll to position [0, 42]
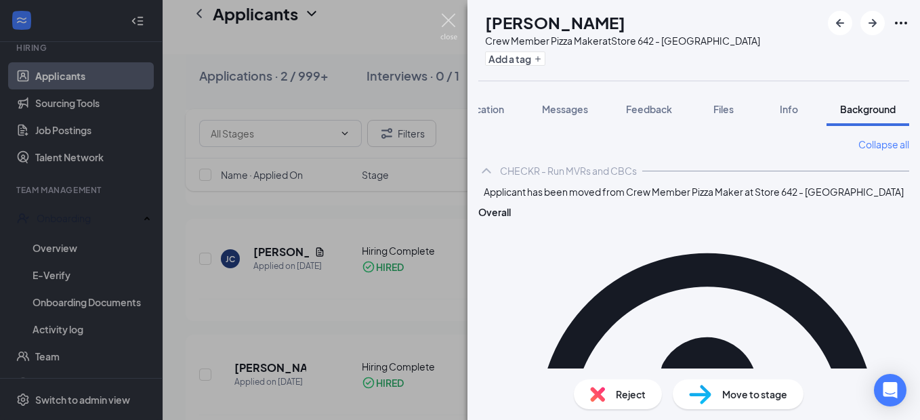
drag, startPoint x: 444, startPoint y: 20, endPoint x: 617, endPoint y: 125, distance: 201.9
click at [445, 20] on img at bounding box center [448, 27] width 17 height 26
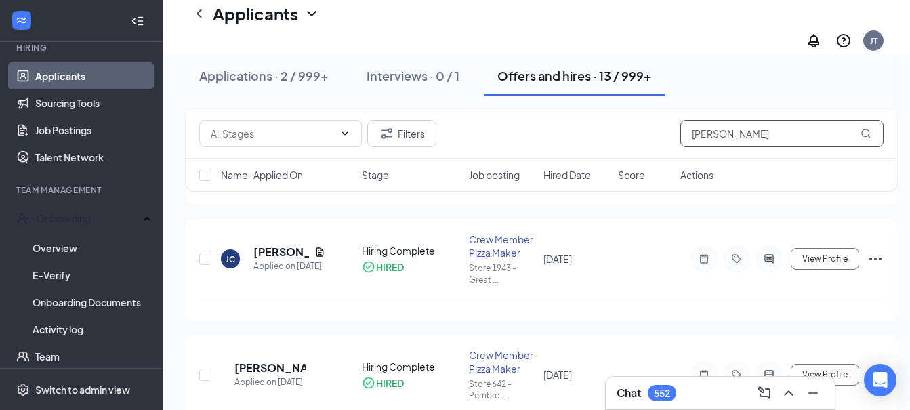
drag, startPoint x: 738, startPoint y: 140, endPoint x: 603, endPoint y: 119, distance: 136.5
click at [603, 119] on div "Filters [PERSON_NAME]" at bounding box center [541, 133] width 711 height 49
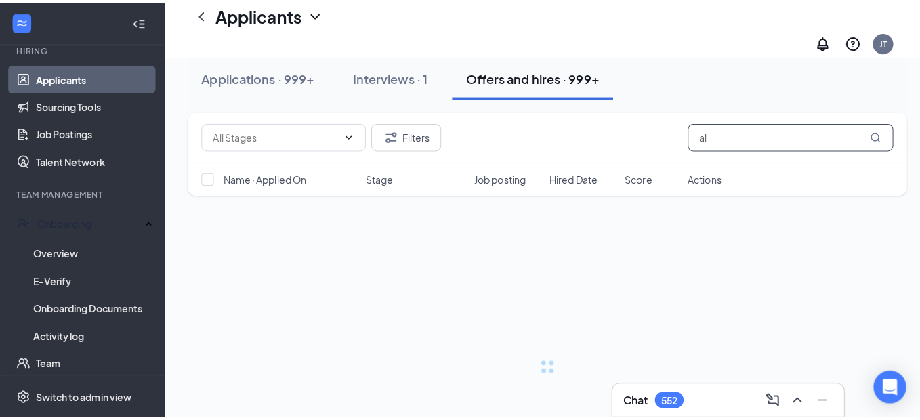
scroll to position [6, 0]
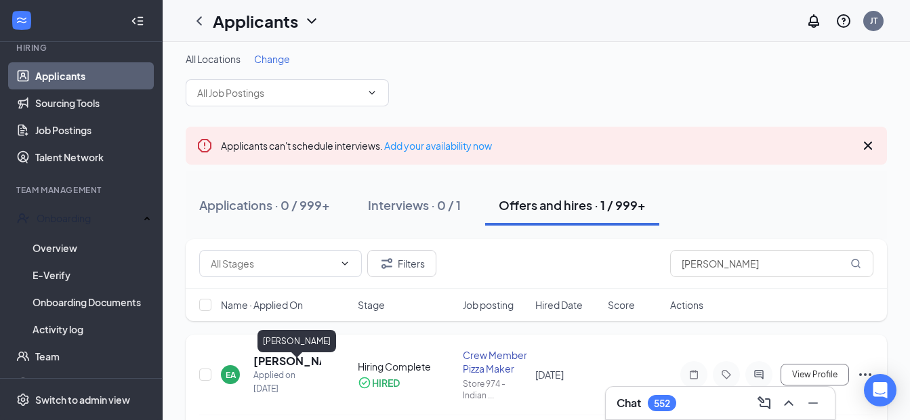
click at [283, 369] on h5 "[PERSON_NAME]" at bounding box center [287, 361] width 68 height 15
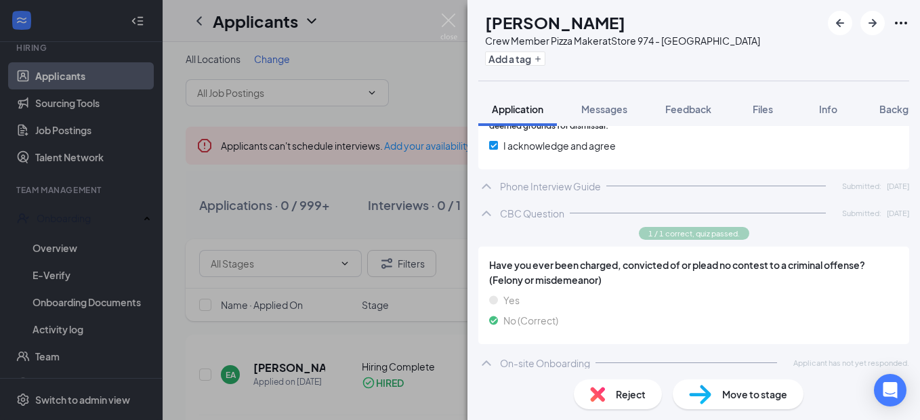
scroll to position [950, 0]
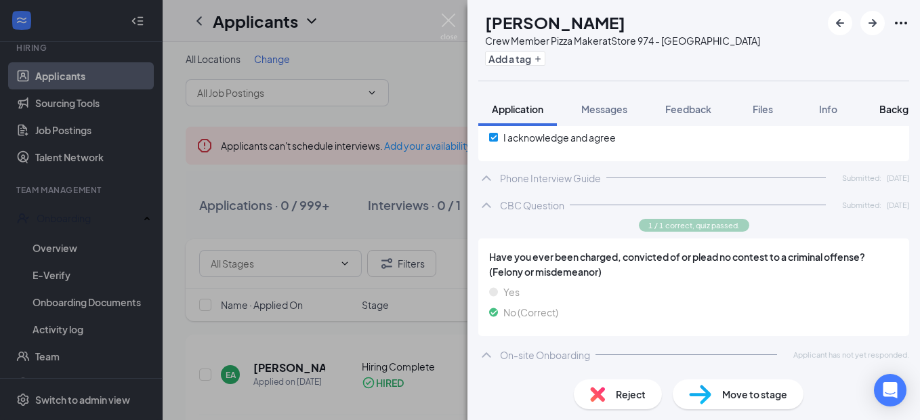
click at [882, 108] on span "Background" at bounding box center [908, 109] width 56 height 12
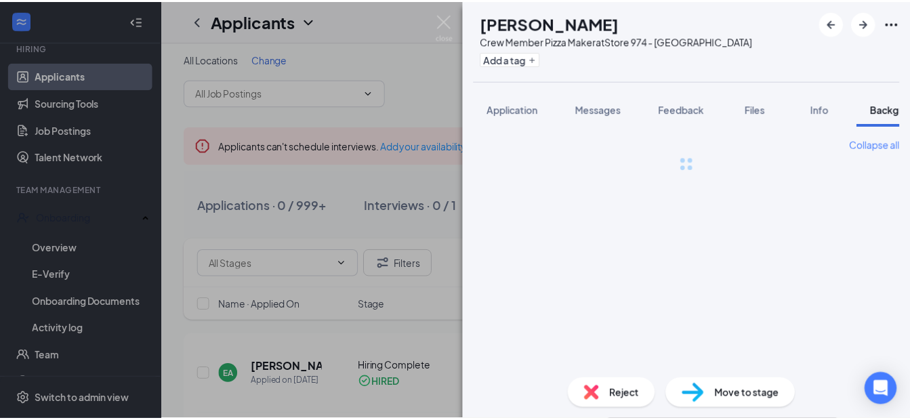
scroll to position [0, 42]
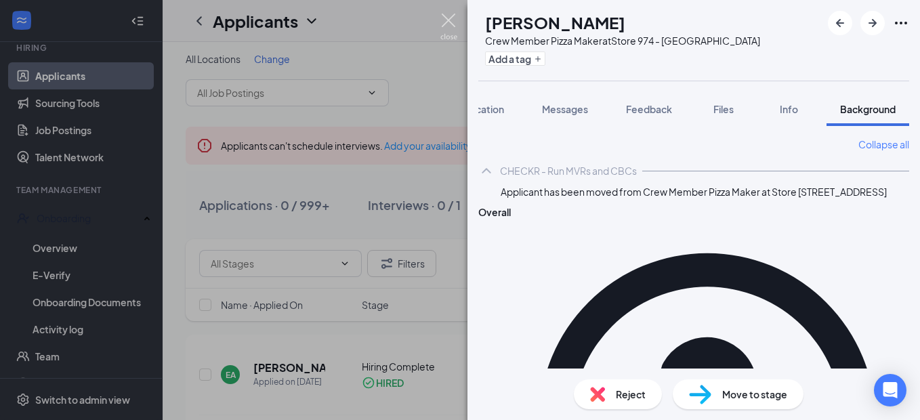
click at [451, 26] on img at bounding box center [448, 27] width 17 height 26
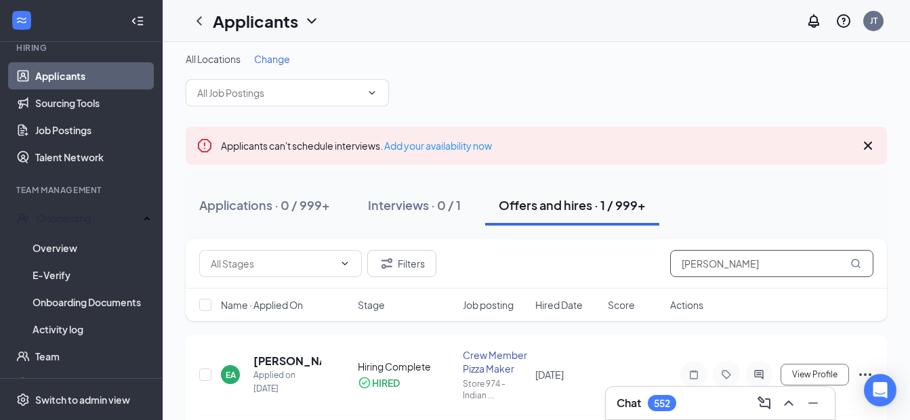
drag, startPoint x: 731, startPoint y: 262, endPoint x: 623, endPoint y: 255, distance: 107.9
click at [625, 257] on div "Filters [PERSON_NAME]" at bounding box center [536, 263] width 674 height 27
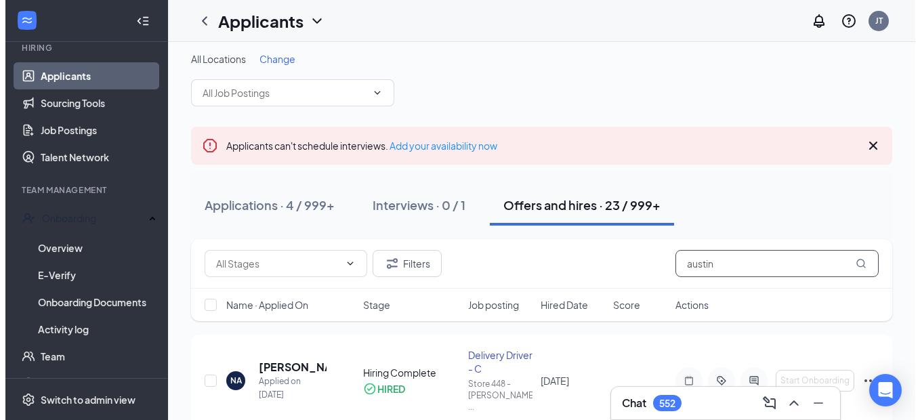
scroll to position [74, 0]
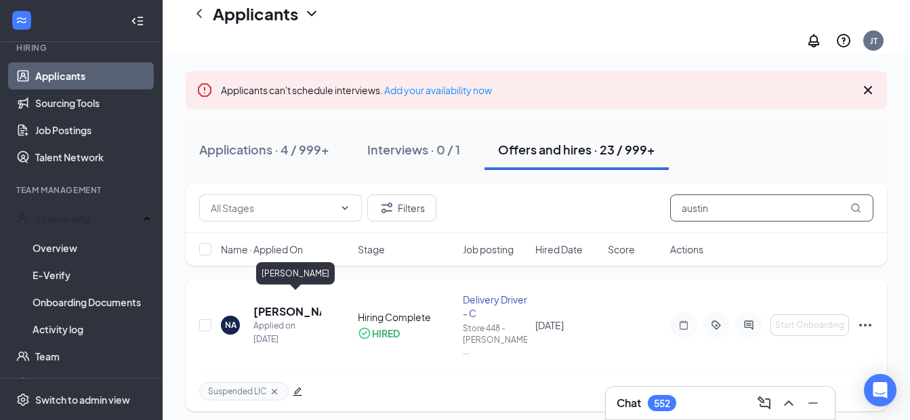
type input "austin"
click at [278, 304] on h5 "[PERSON_NAME]" at bounding box center [287, 311] width 68 height 15
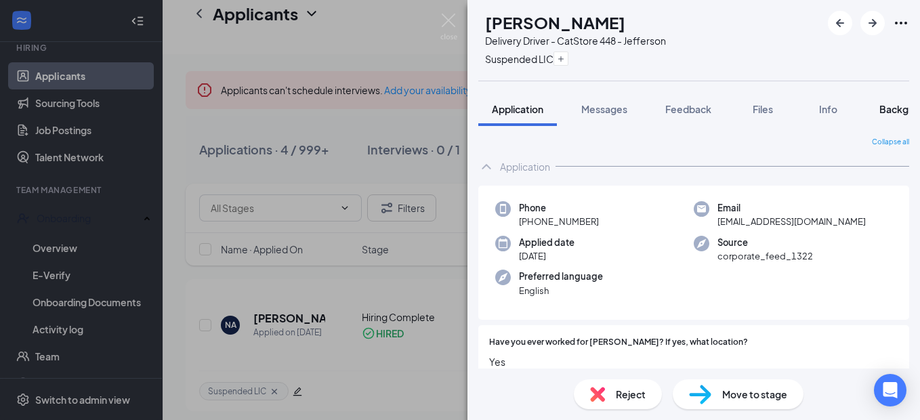
click at [889, 108] on span "Background" at bounding box center [908, 109] width 56 height 12
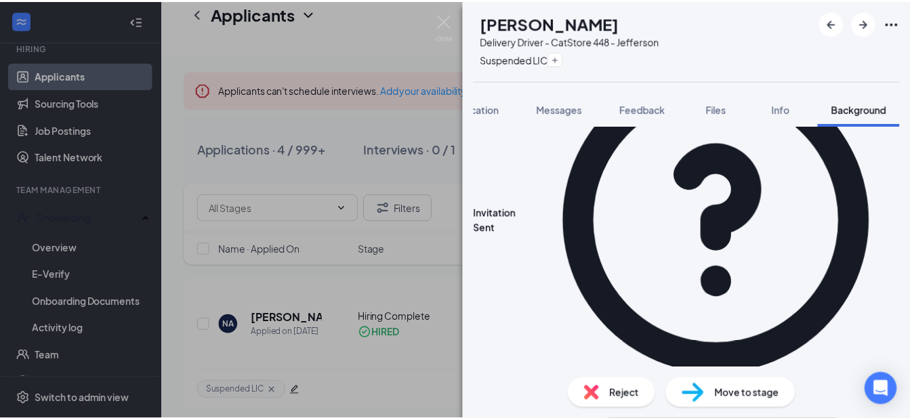
scroll to position [238, 0]
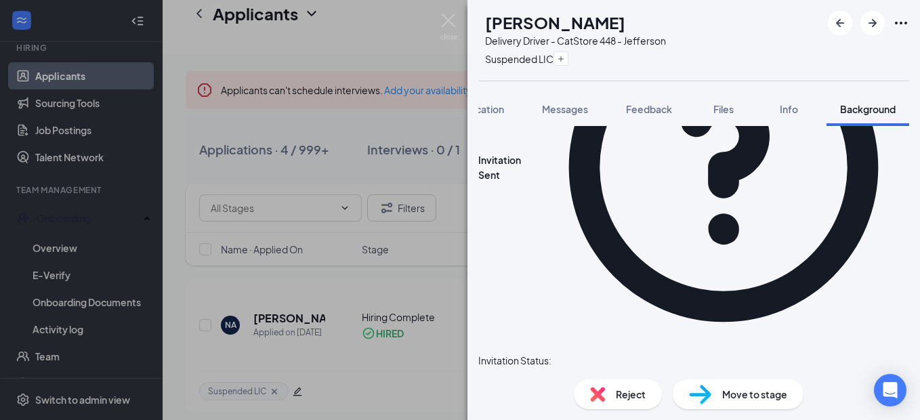
drag, startPoint x: 358, startPoint y: 282, endPoint x: 319, endPoint y: 287, distance: 39.0
click at [358, 282] on div "NA [PERSON_NAME] Delivery Driver - C at Store 448 - Jefferson Suspended LIC App…" at bounding box center [460, 210] width 920 height 420
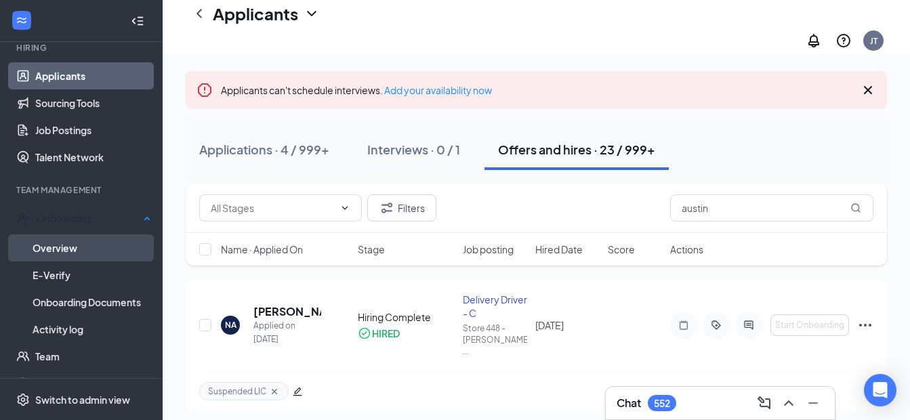
click at [35, 244] on link "Overview" at bounding box center [92, 247] width 119 height 27
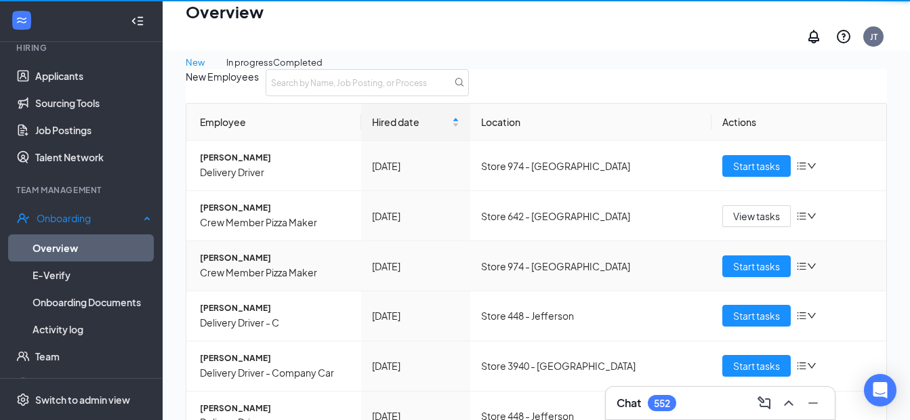
scroll to position [61, 0]
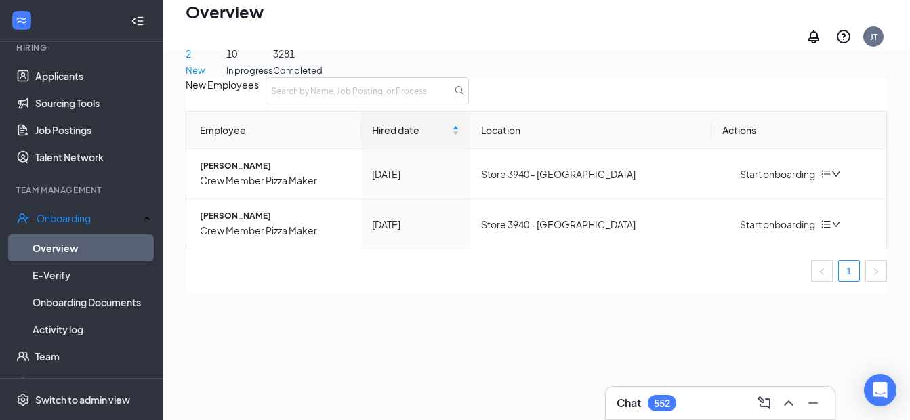
click at [273, 54] on div "10 In progress" at bounding box center [249, 41] width 47 height 72
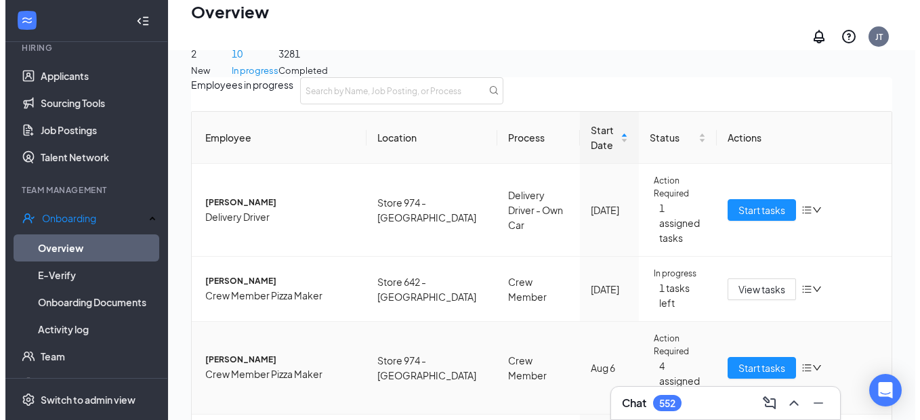
scroll to position [203, 0]
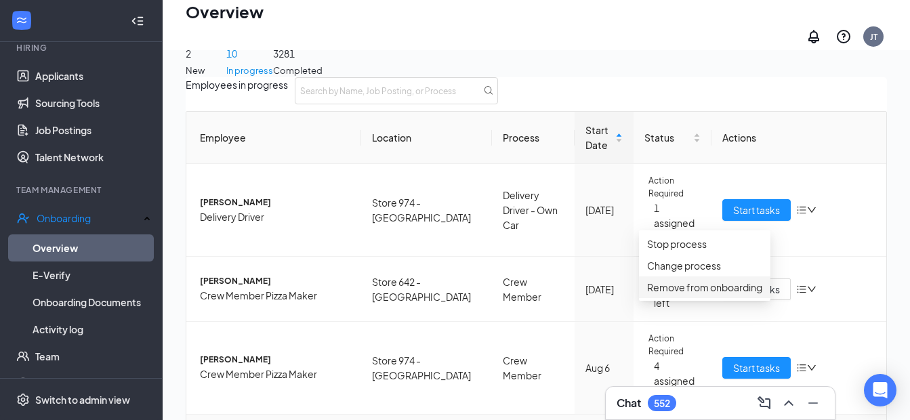
click at [707, 295] on div "Remove from onboarding" at bounding box center [704, 287] width 115 height 15
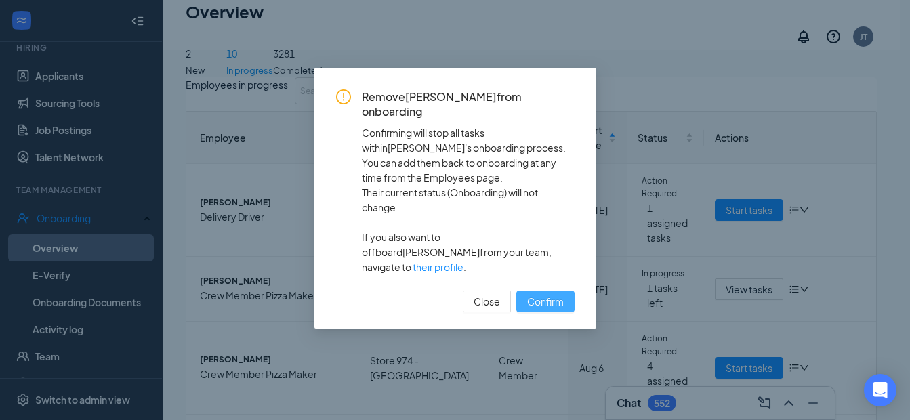
drag, startPoint x: 543, startPoint y: 229, endPoint x: 537, endPoint y: 232, distance: 7.3
click at [543, 294] on span "Confirm" at bounding box center [545, 301] width 37 height 15
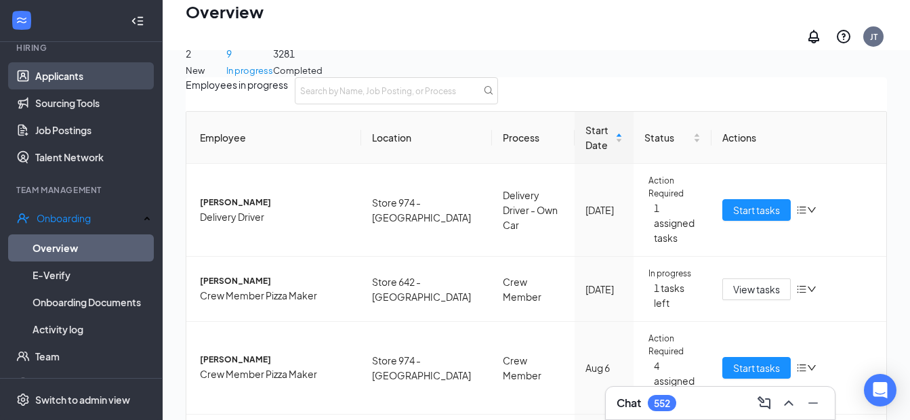
click at [58, 75] on link "Applicants" at bounding box center [93, 75] width 116 height 27
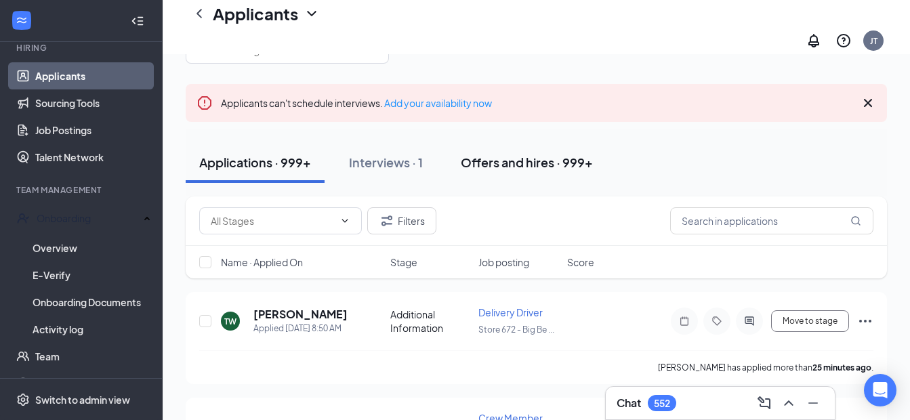
click at [488, 154] on div "Offers and hires · 999+" at bounding box center [527, 162] width 132 height 17
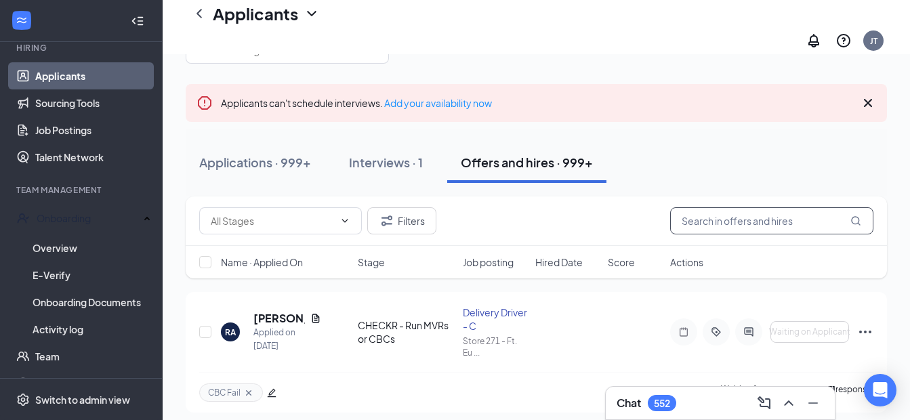
click at [707, 207] on input "text" at bounding box center [771, 220] width 203 height 27
click at [711, 214] on input "text" at bounding box center [771, 220] width 203 height 27
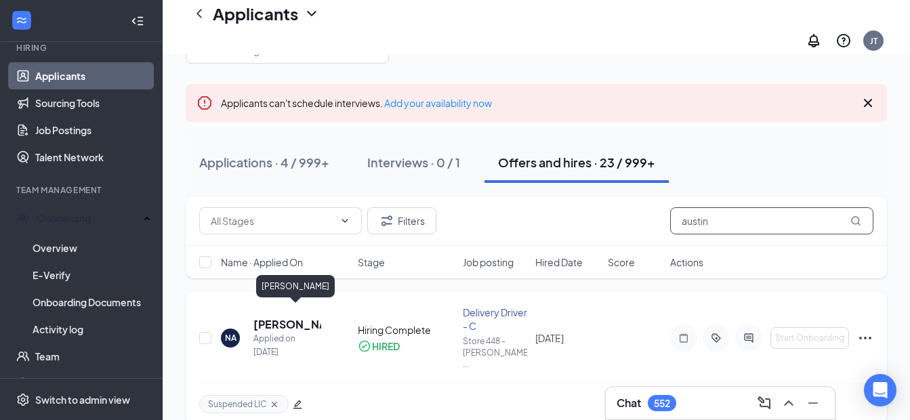
type input "austin"
click at [274, 317] on h5 "[PERSON_NAME]" at bounding box center [287, 324] width 68 height 15
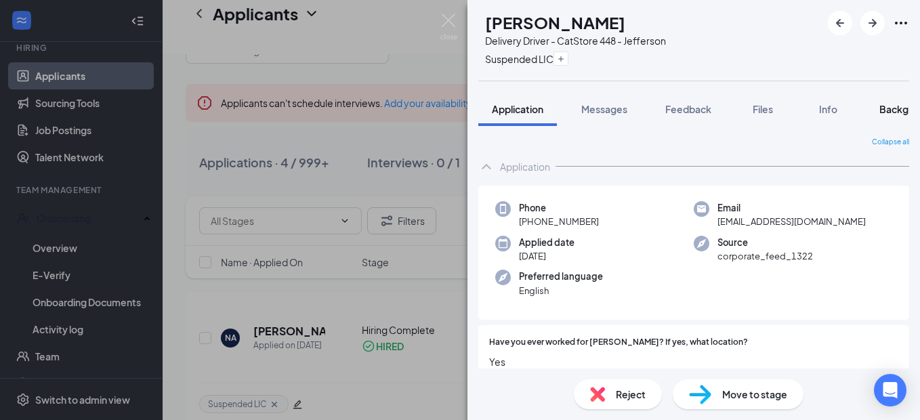
click at [894, 105] on span "Background" at bounding box center [908, 109] width 56 height 12
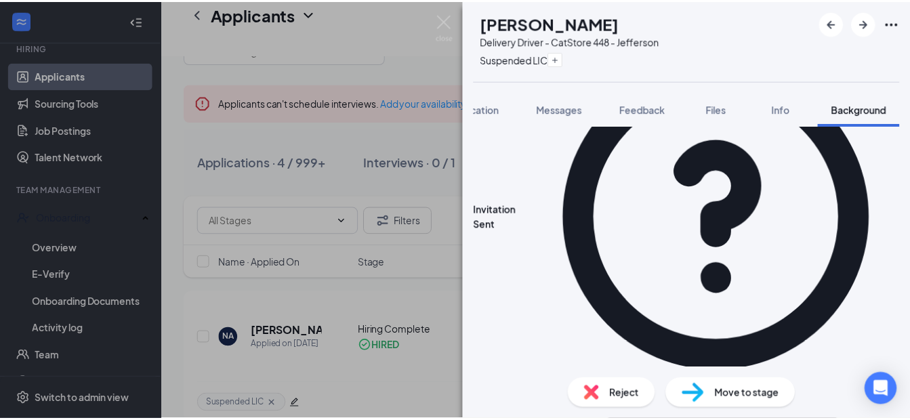
scroll to position [203, 0]
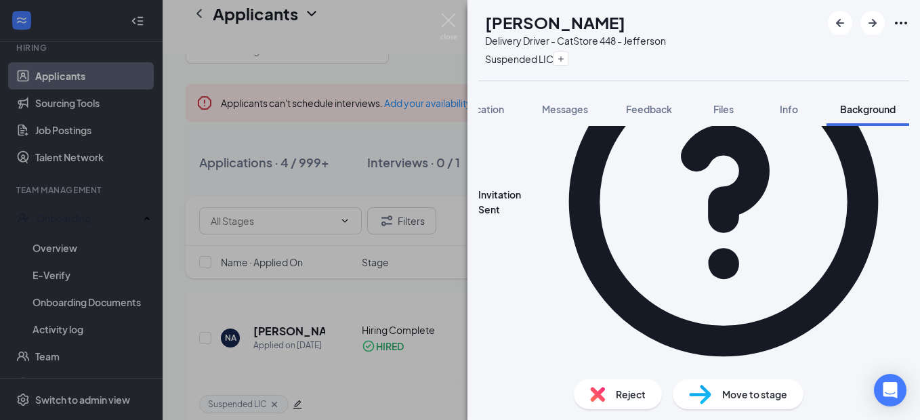
drag, startPoint x: 449, startPoint y: 21, endPoint x: 367, endPoint y: 310, distance: 299.9
click at [449, 22] on img at bounding box center [448, 27] width 17 height 26
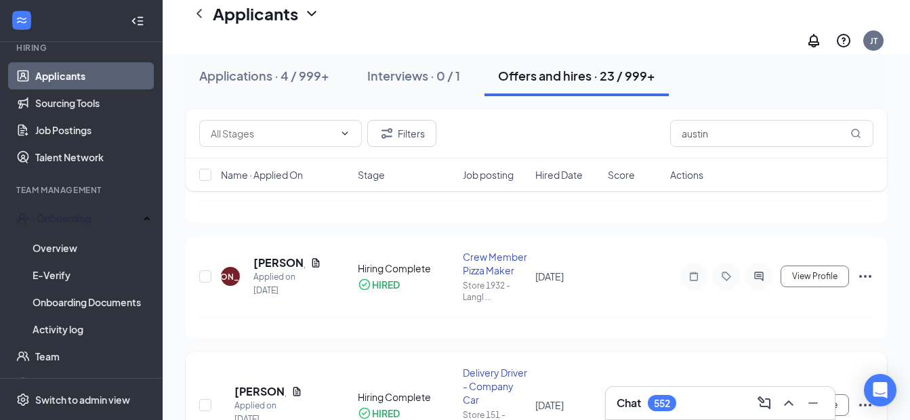
scroll to position [468, 0]
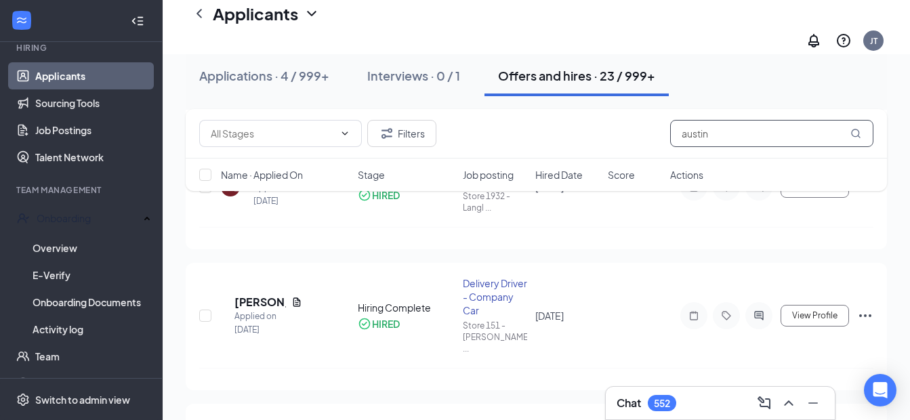
click at [645, 131] on div "Filters austin" at bounding box center [536, 133] width 674 height 27
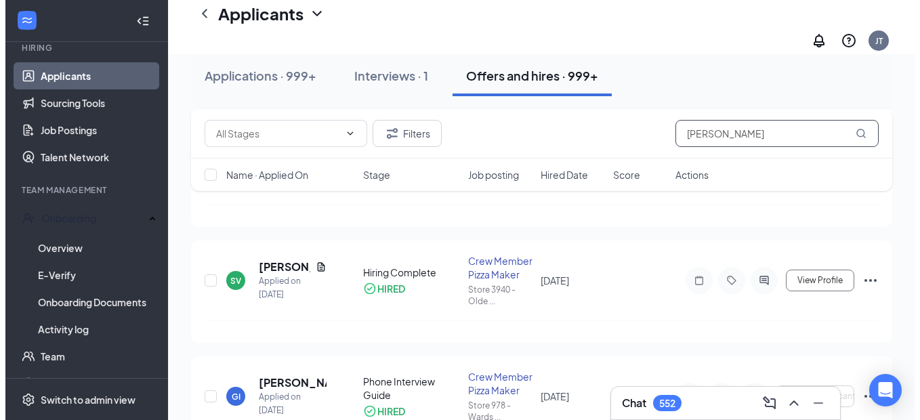
scroll to position [6, 0]
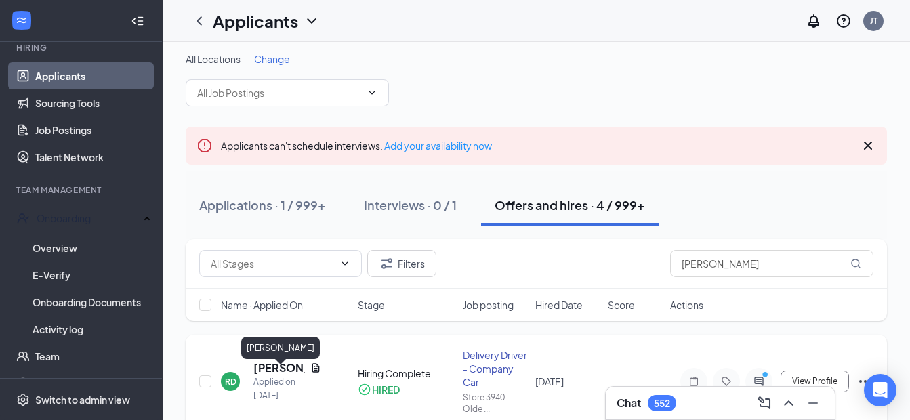
click at [264, 369] on h5 "[PERSON_NAME]" at bounding box center [278, 367] width 51 height 15
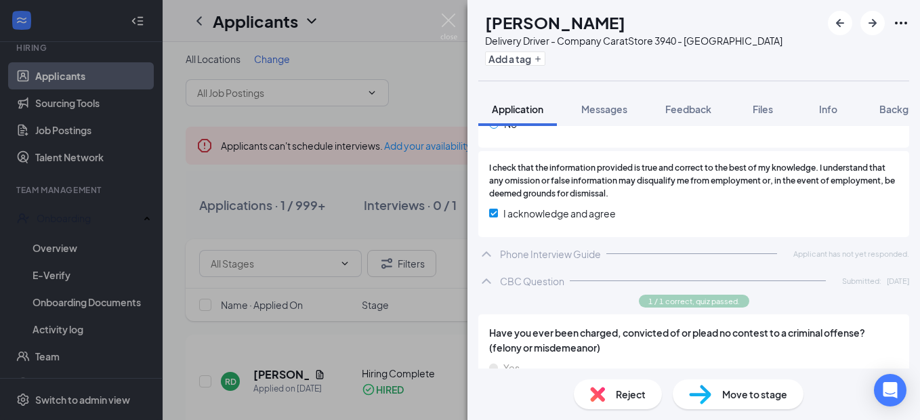
scroll to position [1145, 0]
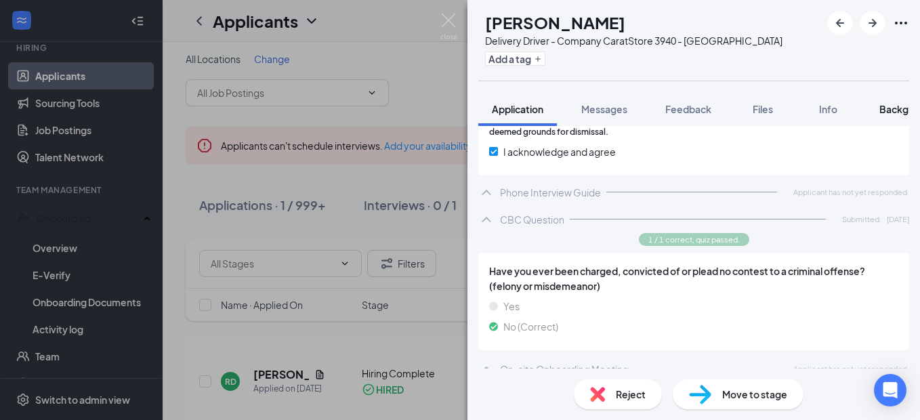
click at [900, 115] on span "Background" at bounding box center [908, 109] width 56 height 12
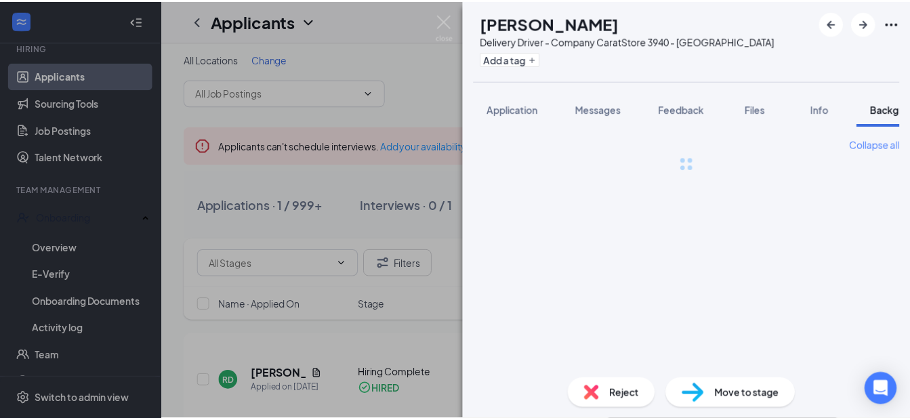
scroll to position [0, 42]
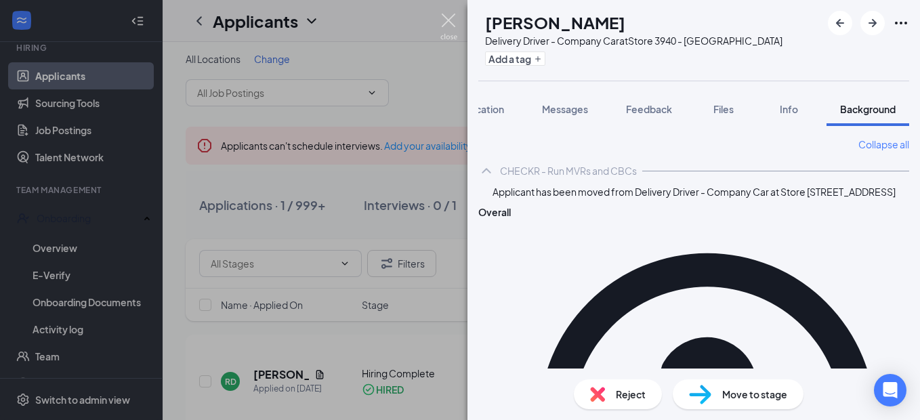
click at [449, 22] on img at bounding box center [448, 27] width 17 height 26
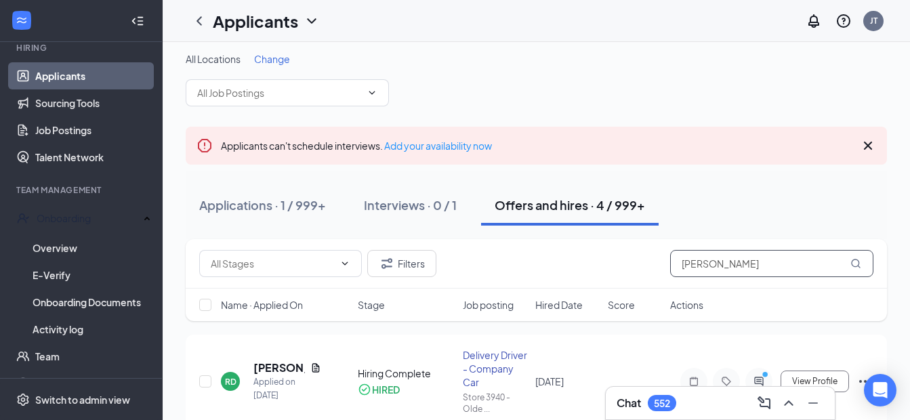
drag, startPoint x: 733, startPoint y: 257, endPoint x: 601, endPoint y: 242, distance: 133.0
click at [604, 245] on div "Filters [PERSON_NAME]" at bounding box center [536, 263] width 701 height 49
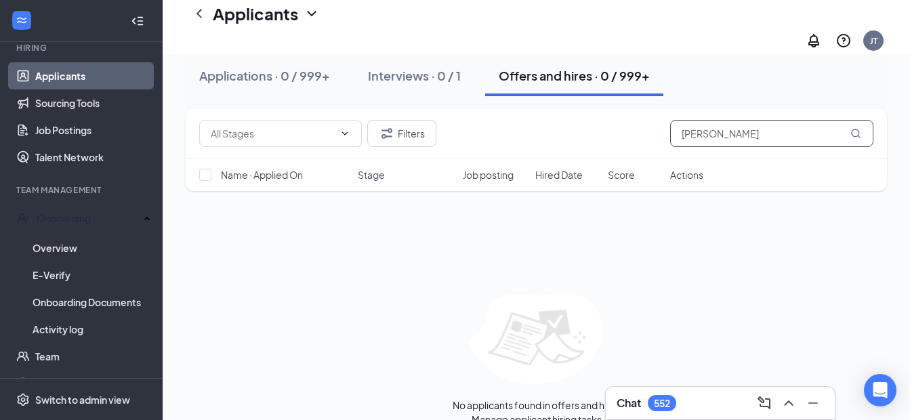
scroll to position [142, 0]
type input "[PERSON_NAME]"
drag, startPoint x: 421, startPoint y: 71, endPoint x: 435, endPoint y: 101, distance: 33.0
click at [422, 71] on div "Interviews · 0 / 1" at bounding box center [414, 75] width 93 height 17
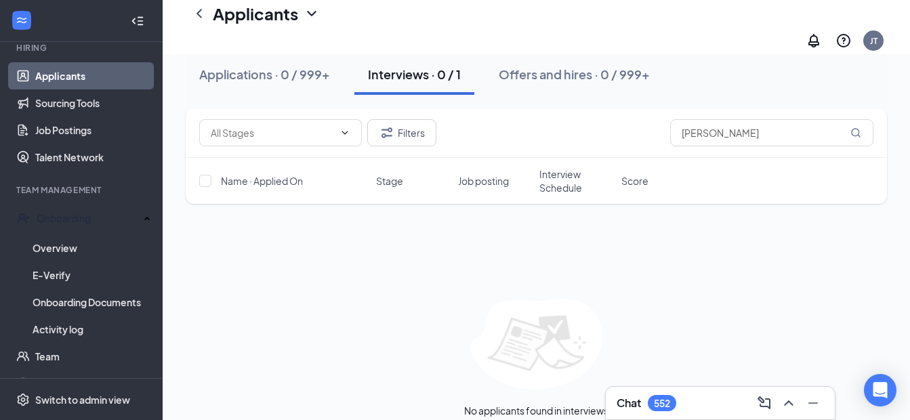
scroll to position [163, 0]
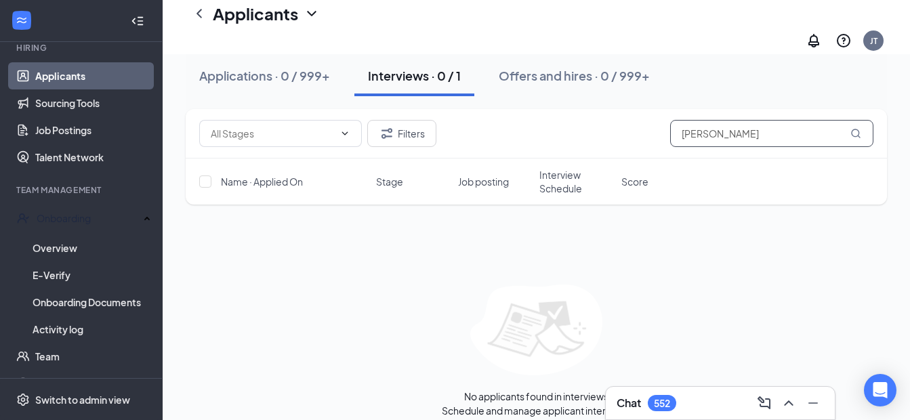
drag, startPoint x: 744, startPoint y: 138, endPoint x: 621, endPoint y: 130, distance: 123.5
click at [621, 130] on div "Filters rosaldo" at bounding box center [536, 133] width 674 height 27
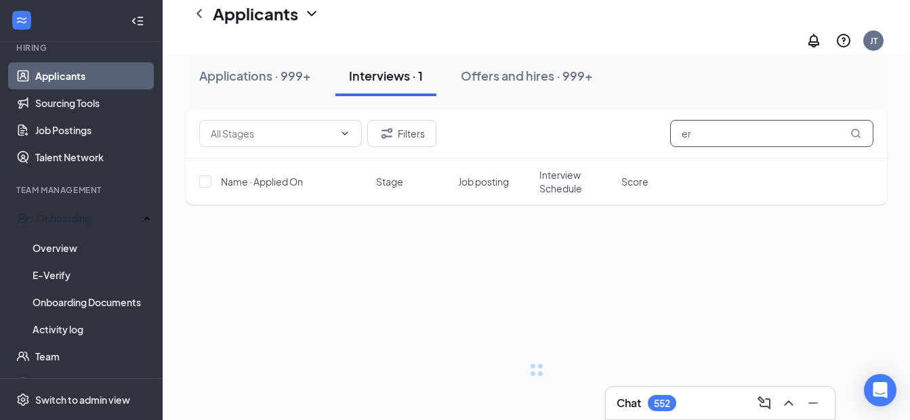
scroll to position [20, 0]
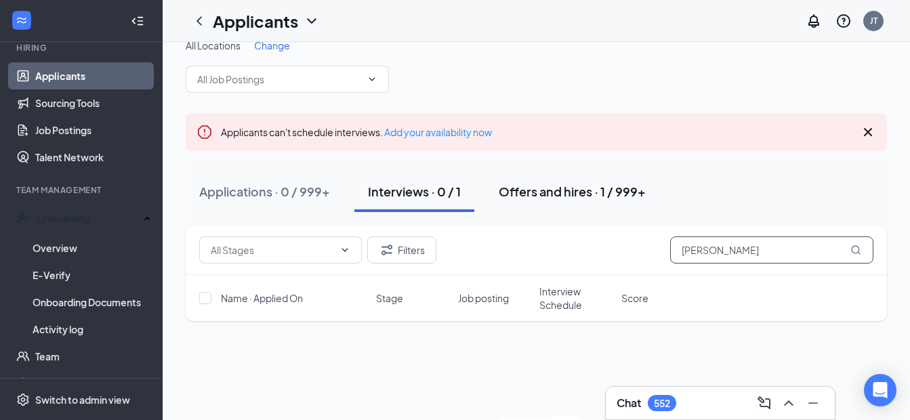
type input "[PERSON_NAME]"
click at [535, 181] on button "Offers and hires · 1 / 999+" at bounding box center [572, 191] width 174 height 41
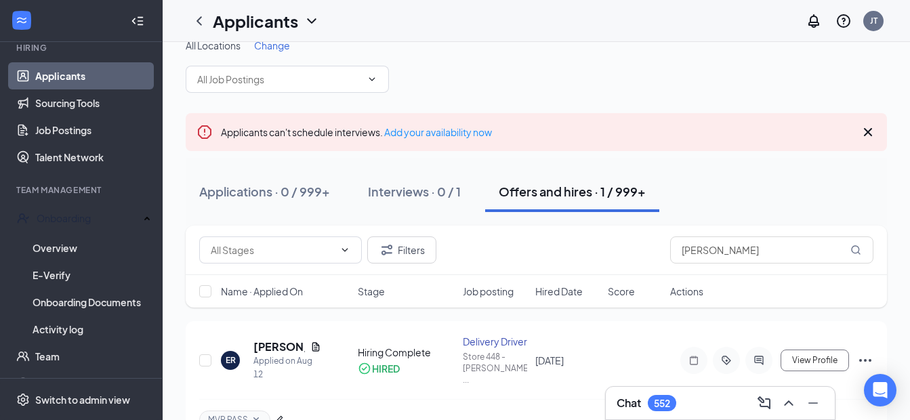
scroll to position [47, 0]
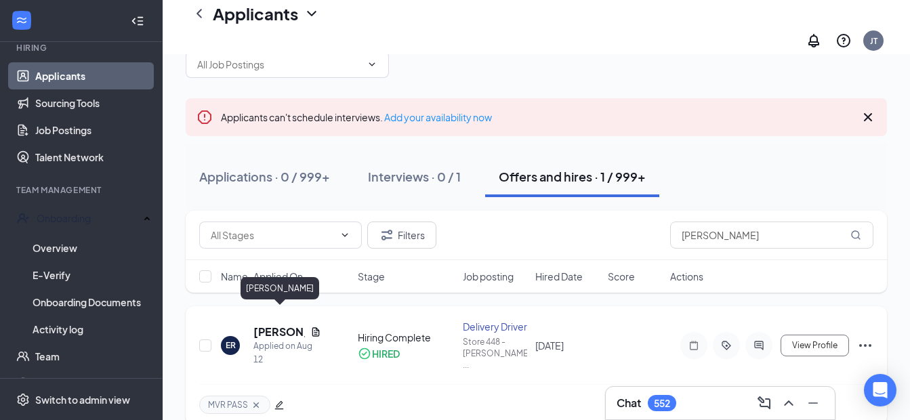
click at [268, 325] on h5 "[PERSON_NAME]" at bounding box center [278, 332] width 51 height 15
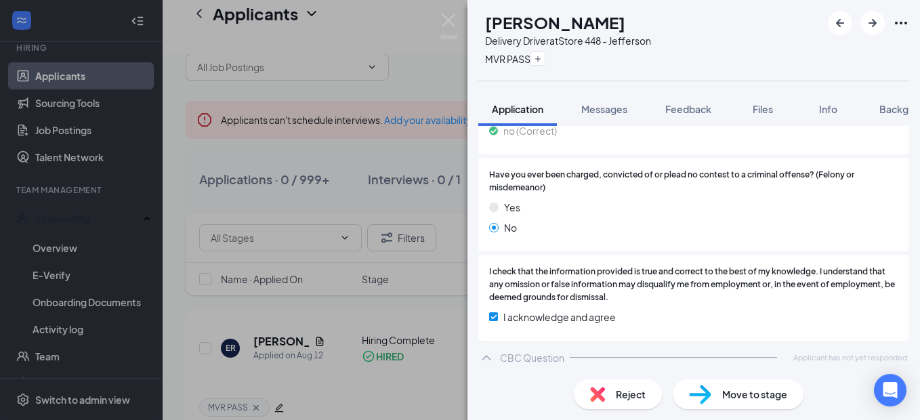
scroll to position [885, 0]
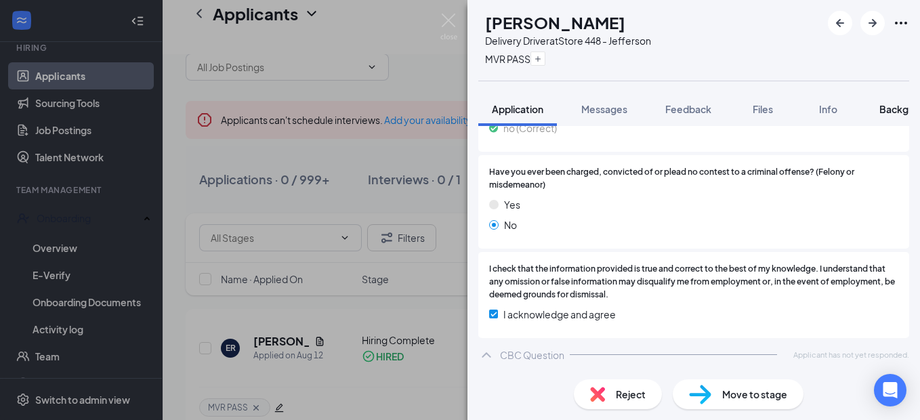
click at [890, 106] on span "Background" at bounding box center [908, 109] width 56 height 12
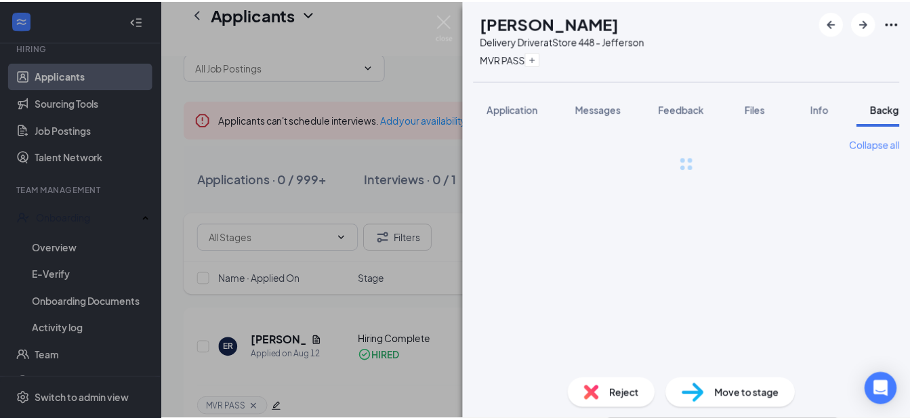
scroll to position [0, 42]
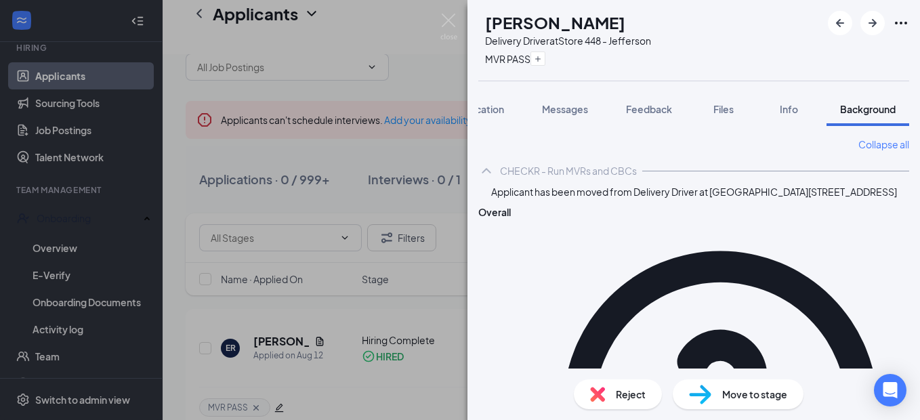
click at [447, 22] on img at bounding box center [448, 27] width 17 height 26
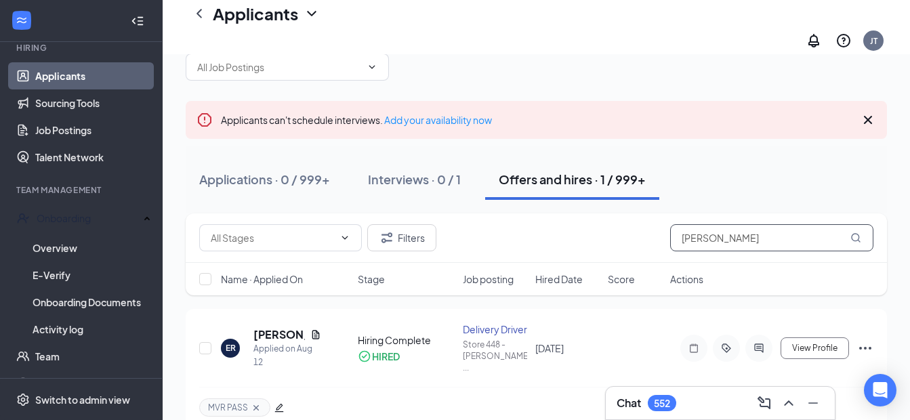
drag, startPoint x: 737, startPoint y: 239, endPoint x: 617, endPoint y: 211, distance: 123.1
click at [620, 224] on div "Filters [PERSON_NAME]" at bounding box center [536, 237] width 674 height 27
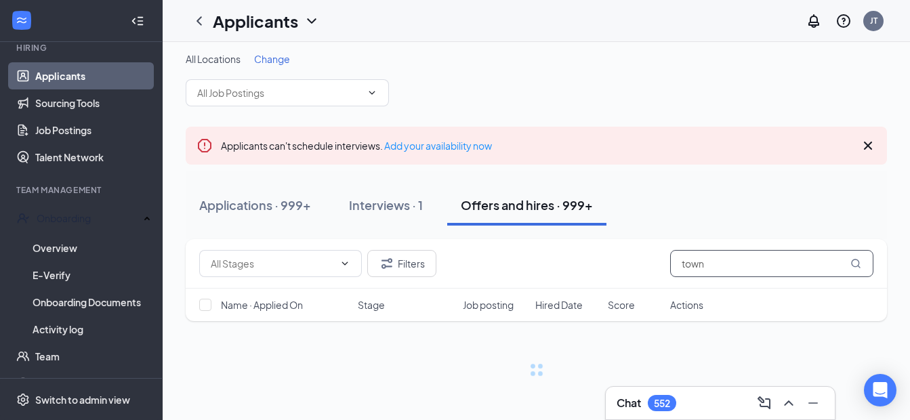
scroll to position [6, 0]
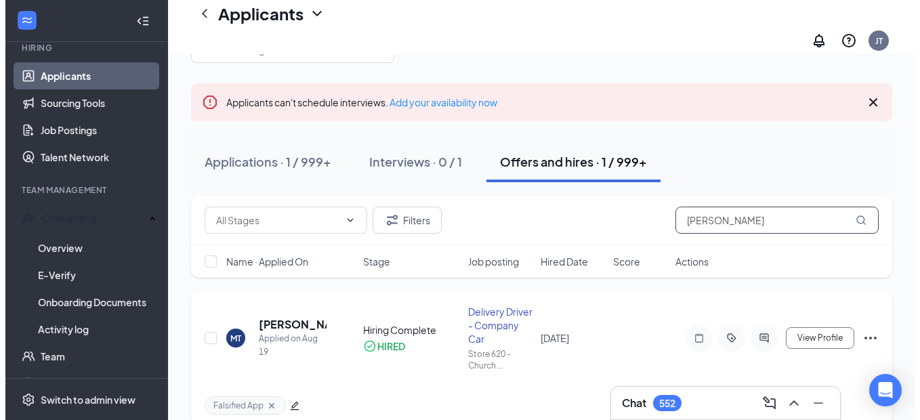
scroll to position [71, 0]
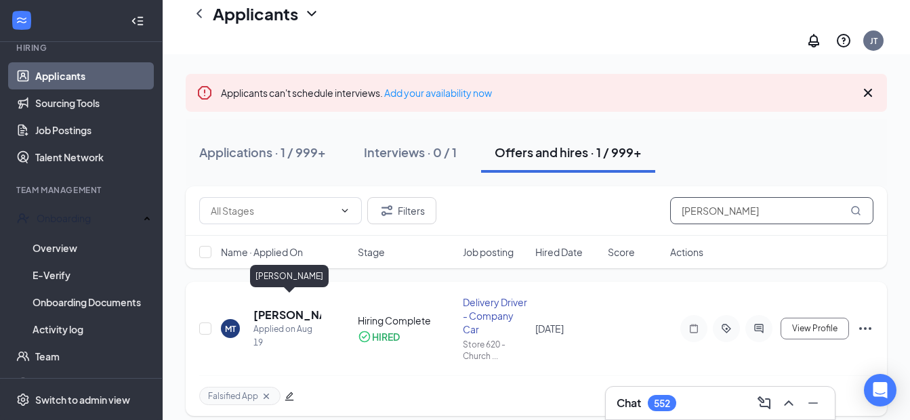
type input "[PERSON_NAME]"
click at [267, 308] on h5 "[PERSON_NAME]" at bounding box center [287, 315] width 68 height 15
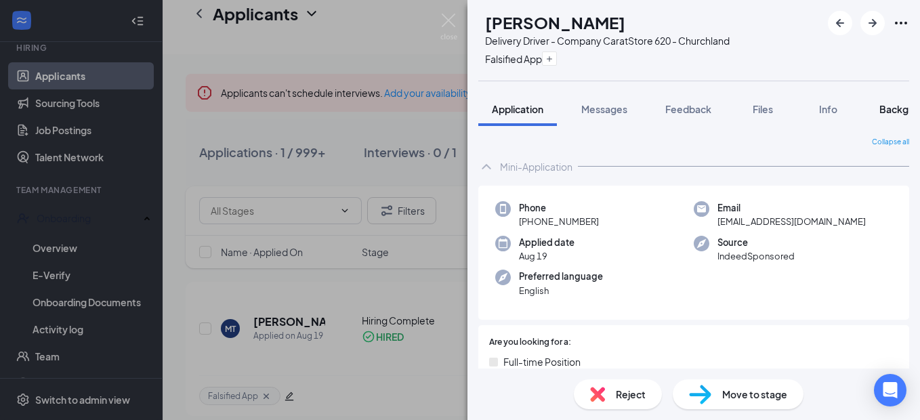
click at [896, 106] on span "Background" at bounding box center [908, 109] width 56 height 12
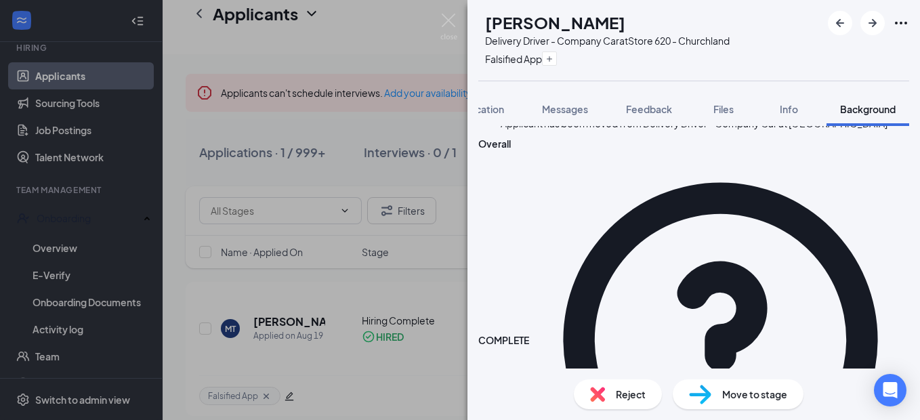
scroll to position [136, 0]
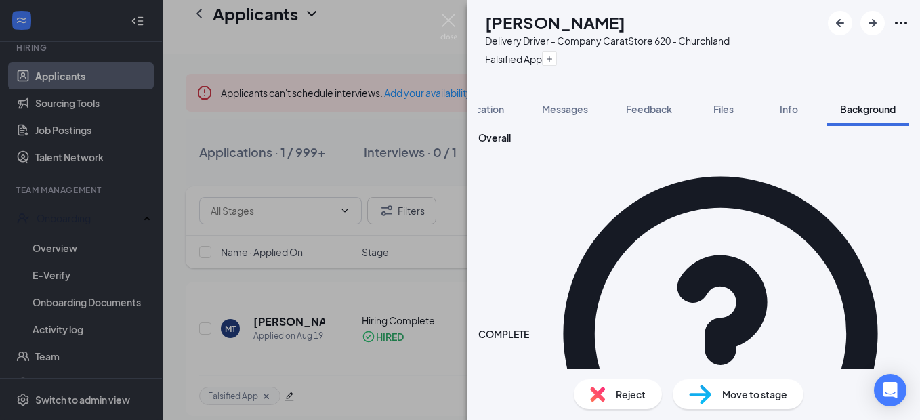
click at [482, 110] on span "Application" at bounding box center [478, 109] width 51 height 12
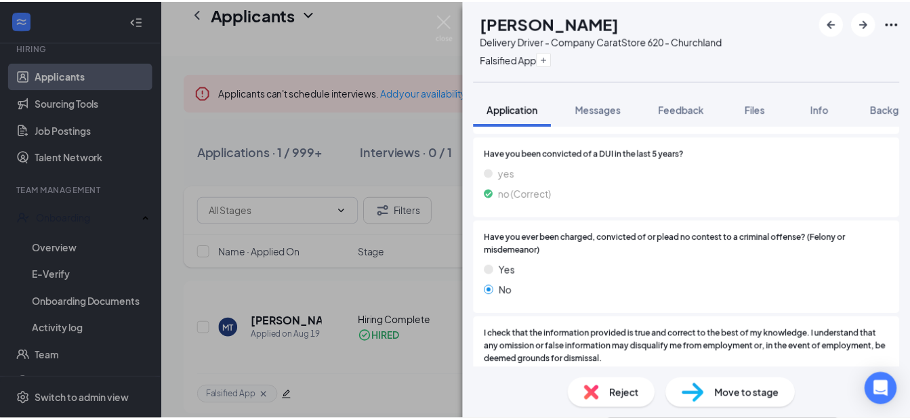
scroll to position [777, 0]
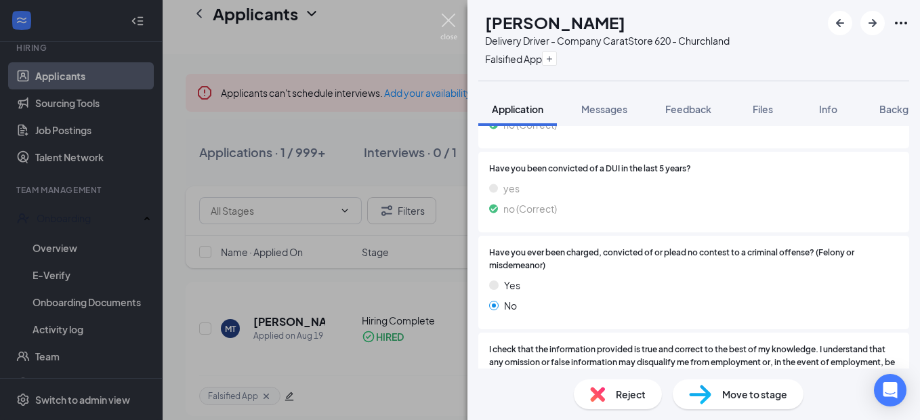
click at [447, 13] on div "MT [PERSON_NAME] Delivery Driver - Company Car at Store 620 - Churchland Falsif…" at bounding box center [460, 210] width 920 height 420
click at [64, 245] on div "MT [PERSON_NAME] Delivery Driver - Company Car at Store 620 - Churchland Falsif…" at bounding box center [460, 210] width 920 height 420
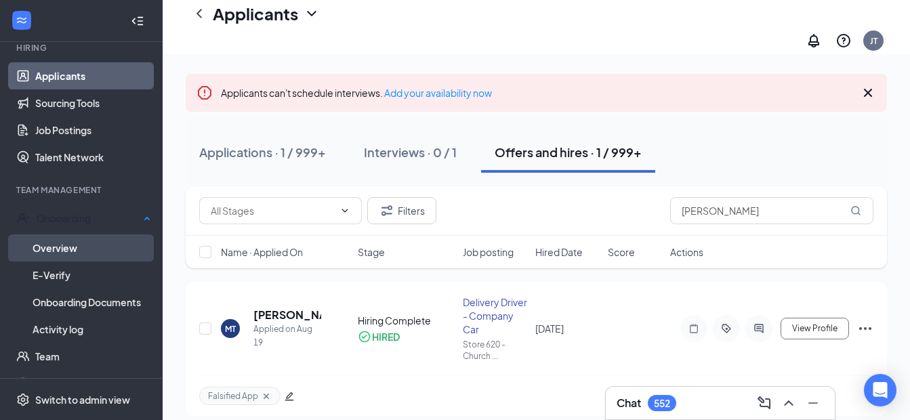
click at [64, 245] on link "Overview" at bounding box center [92, 247] width 119 height 27
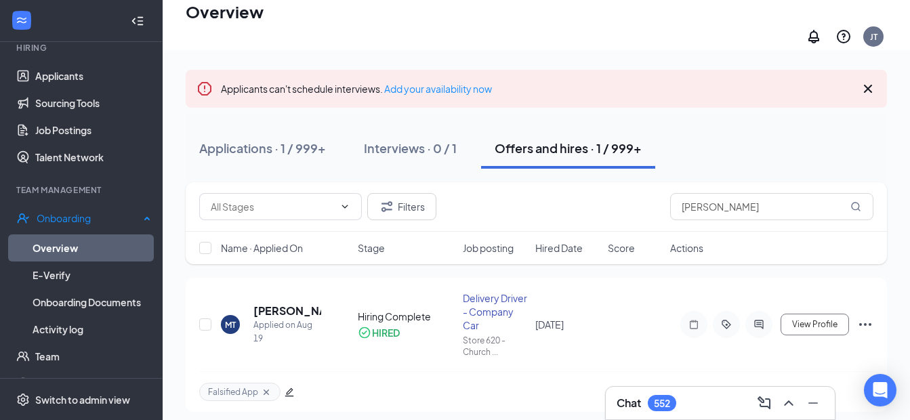
scroll to position [61, 0]
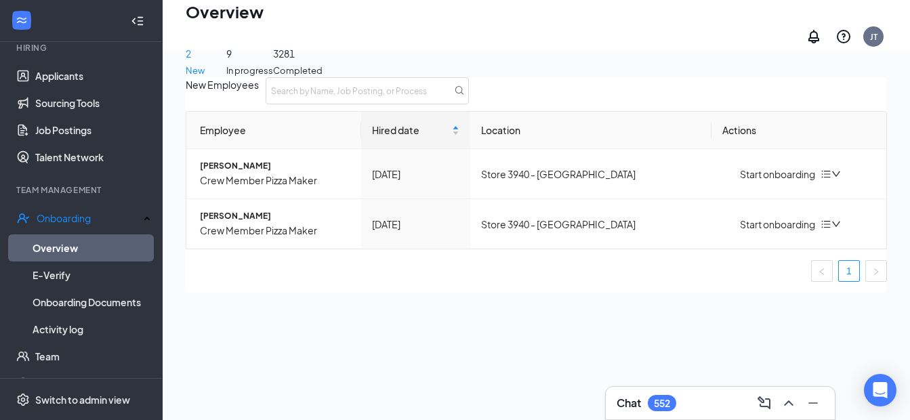
click at [273, 54] on div "9 In progress" at bounding box center [249, 41] width 47 height 72
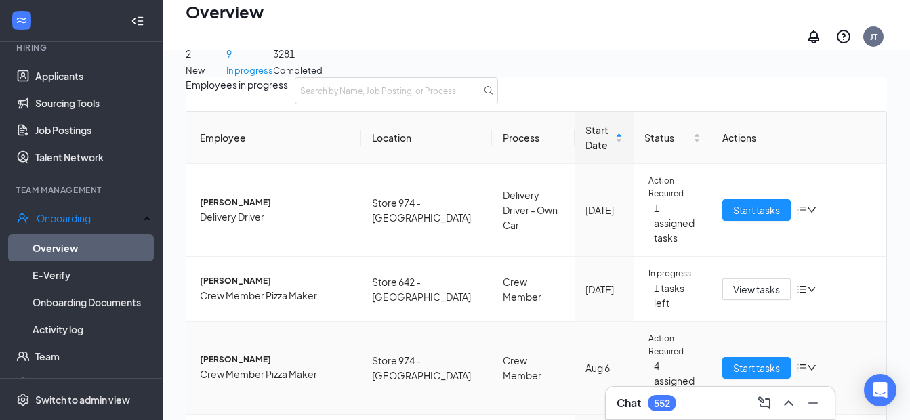
scroll to position [271, 0]
click at [742, 368] on div "Remove from onboarding" at bounding box center [704, 360] width 115 height 15
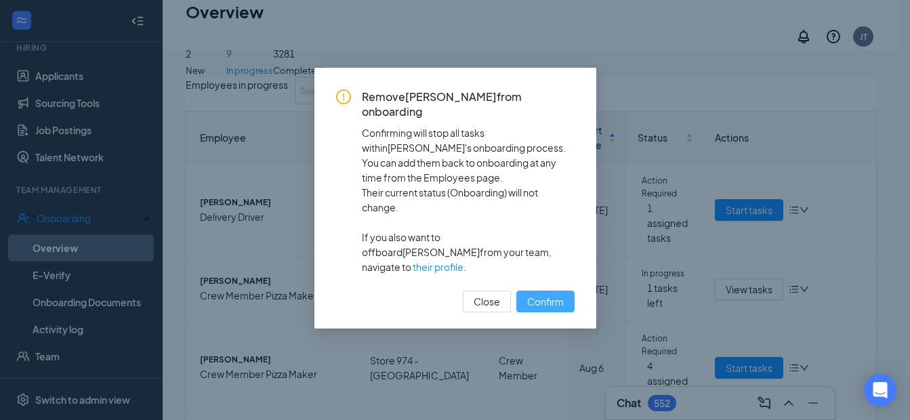
drag, startPoint x: 530, startPoint y: 229, endPoint x: 491, endPoint y: 243, distance: 41.2
click at [530, 294] on span "Confirm" at bounding box center [545, 301] width 37 height 15
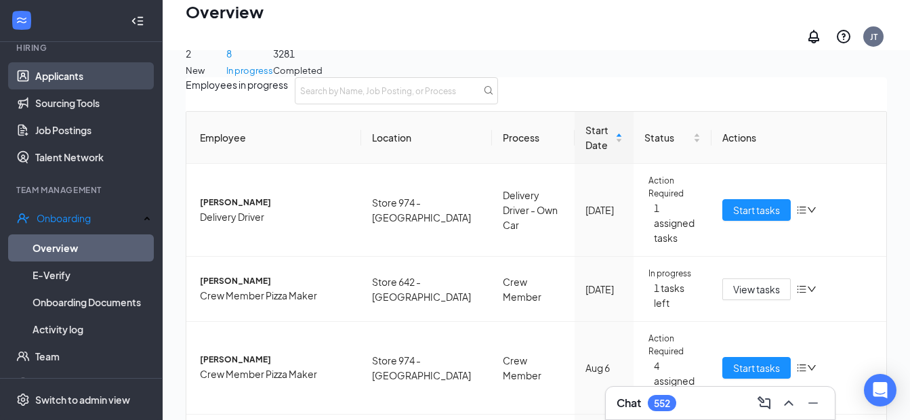
click at [44, 77] on link "Applicants" at bounding box center [93, 75] width 116 height 27
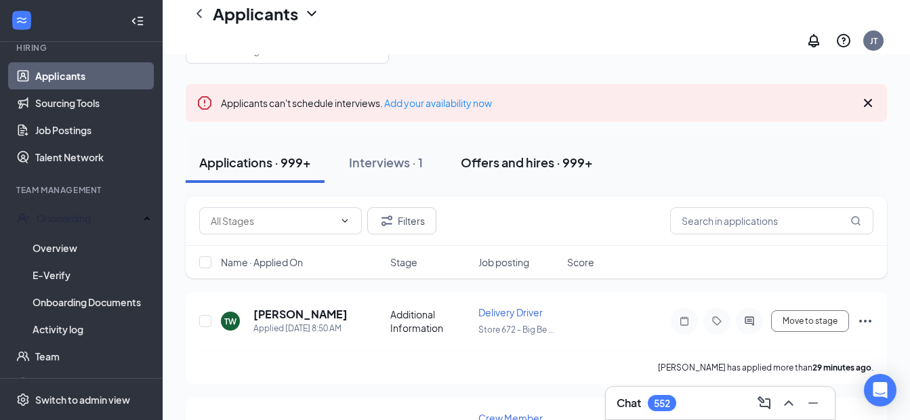
click at [485, 154] on div "Offers and hires · 999+" at bounding box center [527, 162] width 132 height 17
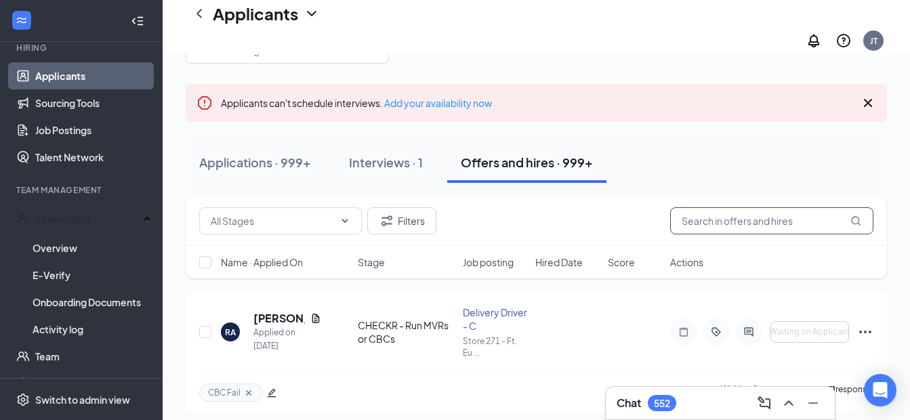
click at [703, 215] on input "text" at bounding box center [771, 220] width 203 height 27
type input "[PERSON_NAME]"
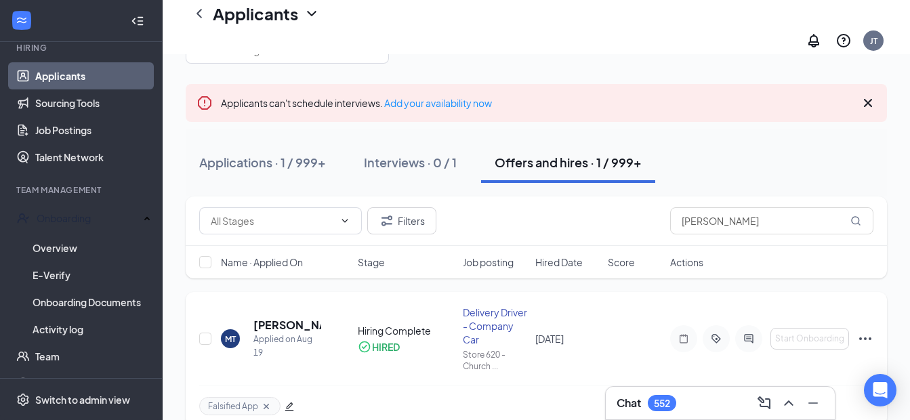
click at [859, 331] on icon "Ellipses" at bounding box center [865, 339] width 16 height 16
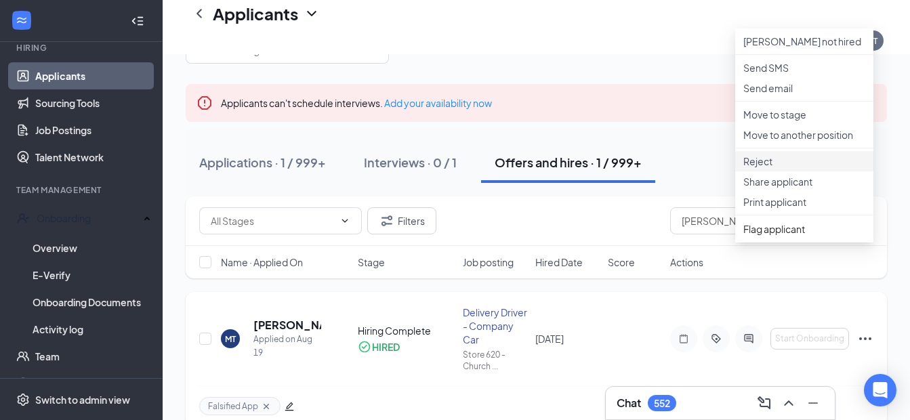
click at [785, 168] on p "Reject" at bounding box center [804, 161] width 122 height 14
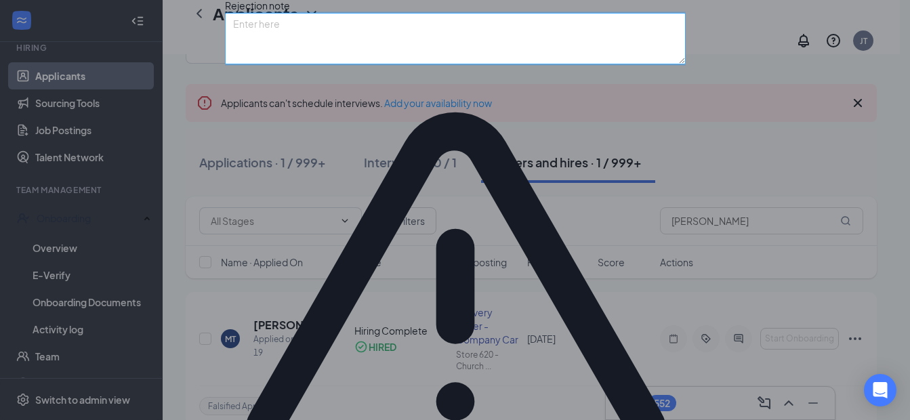
click at [339, 64] on textarea at bounding box center [455, 38] width 461 height 51
type textarea "Not hireable"
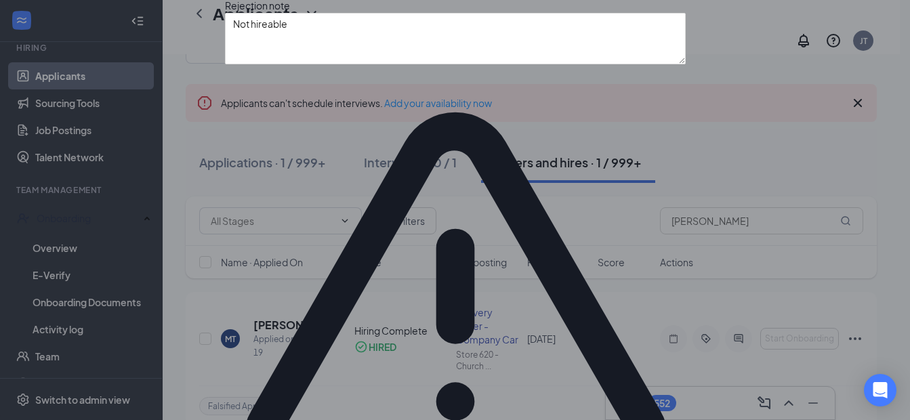
drag, startPoint x: 623, startPoint y: 339, endPoint x: 627, endPoint y: 352, distance: 13.5
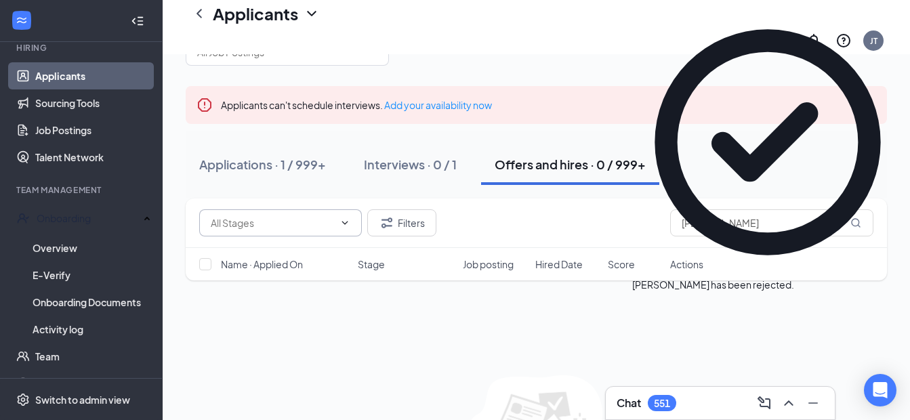
scroll to position [61, 0]
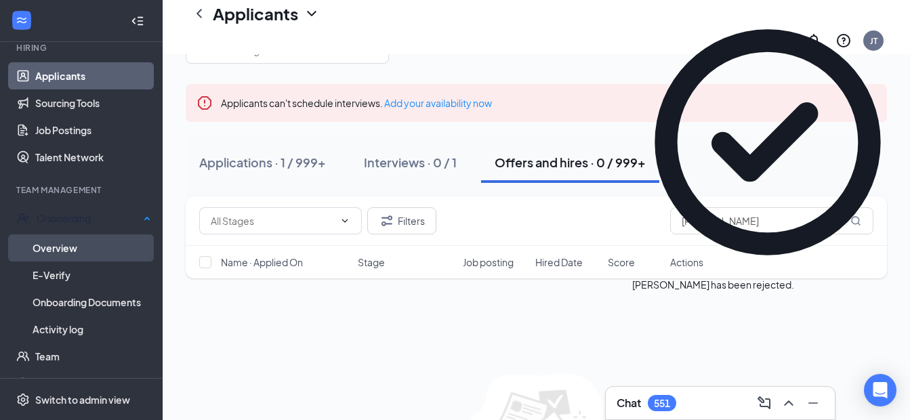
click at [81, 240] on link "Overview" at bounding box center [92, 247] width 119 height 27
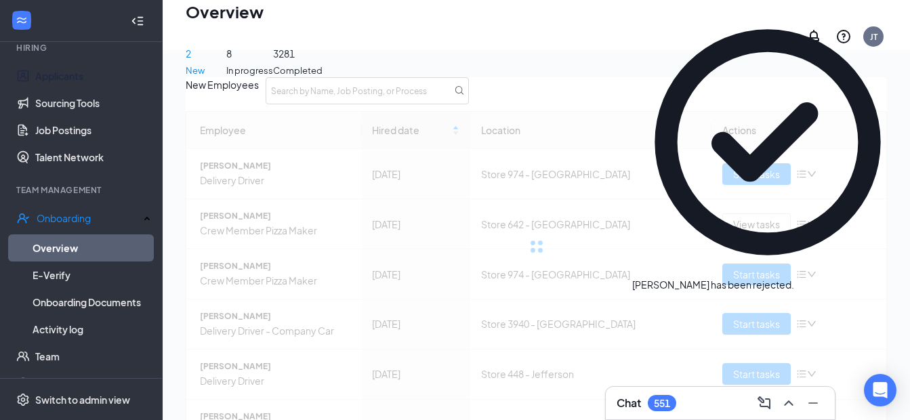
drag, startPoint x: 70, startPoint y: 73, endPoint x: 348, endPoint y: 142, distance: 286.1
click at [70, 73] on link "Applicants" at bounding box center [93, 75] width 116 height 27
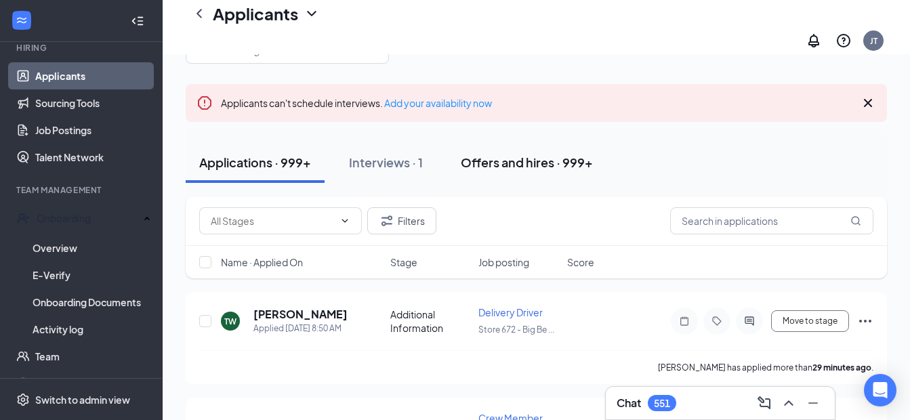
click at [533, 154] on div "Offers and hires · 999+" at bounding box center [527, 162] width 132 height 17
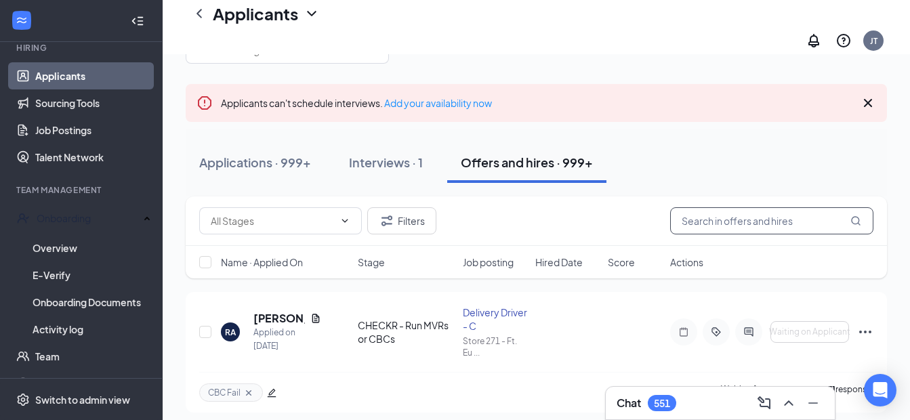
click at [713, 210] on input "text" at bounding box center [771, 220] width 203 height 27
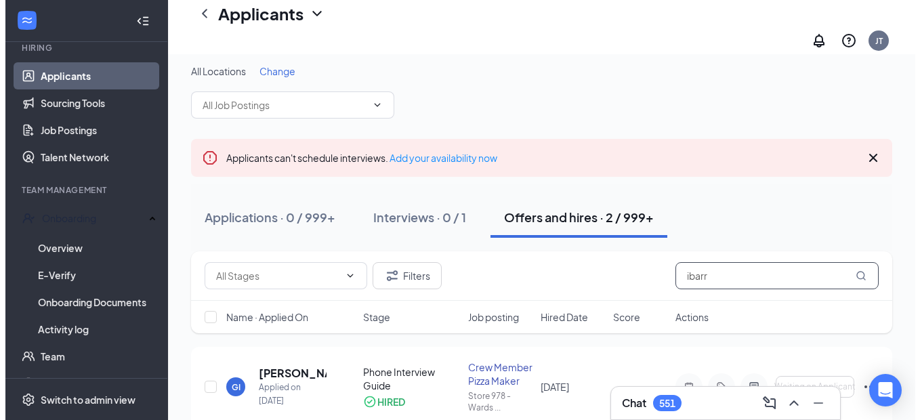
scroll to position [61, 0]
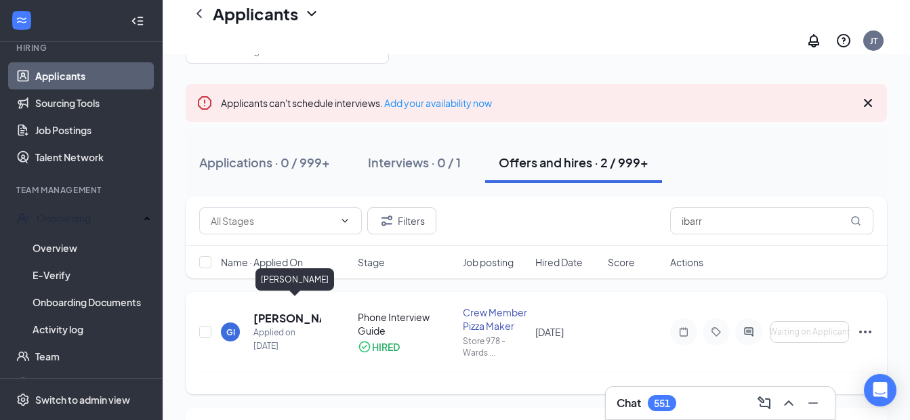
click at [272, 311] on h5 "[PERSON_NAME]" at bounding box center [287, 318] width 68 height 15
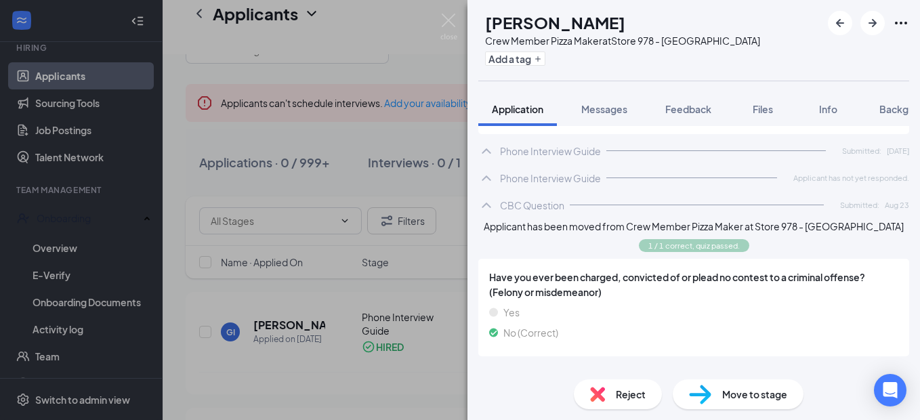
scroll to position [863, 0]
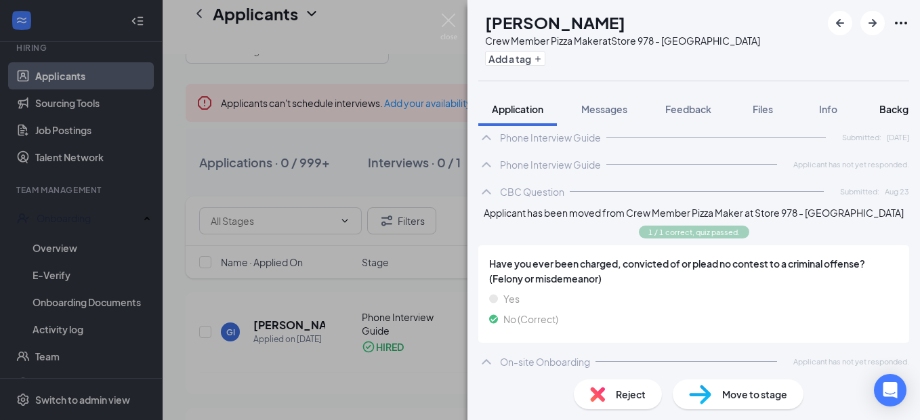
click at [898, 110] on span "Background" at bounding box center [908, 109] width 56 height 12
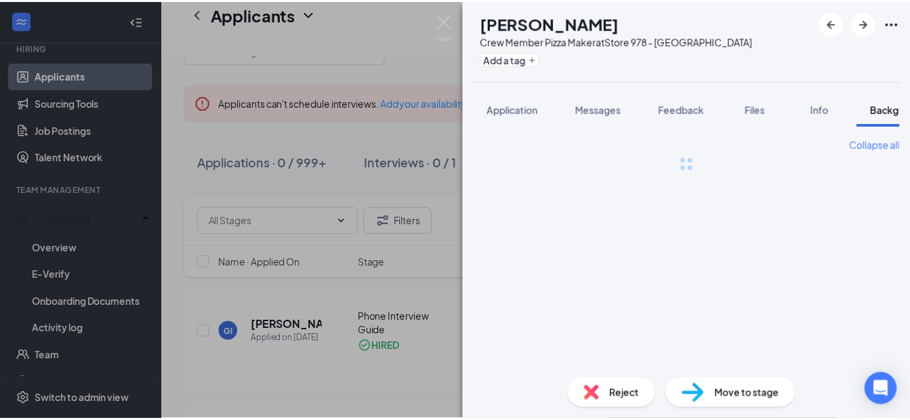
scroll to position [0, 42]
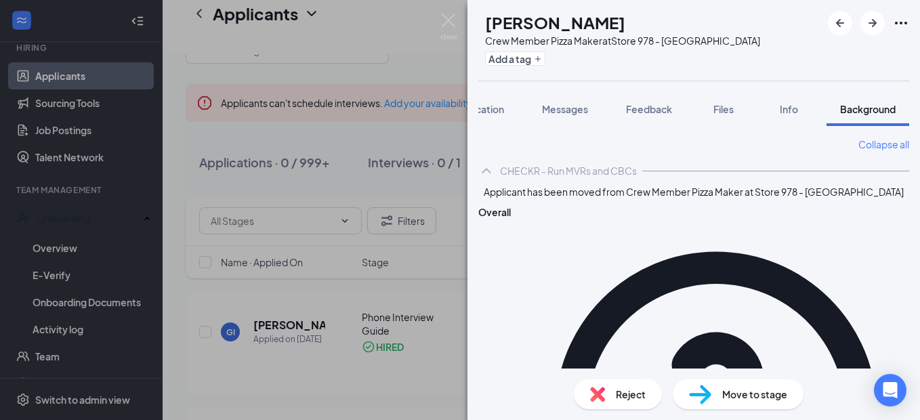
click at [452, 20] on img at bounding box center [448, 27] width 17 height 26
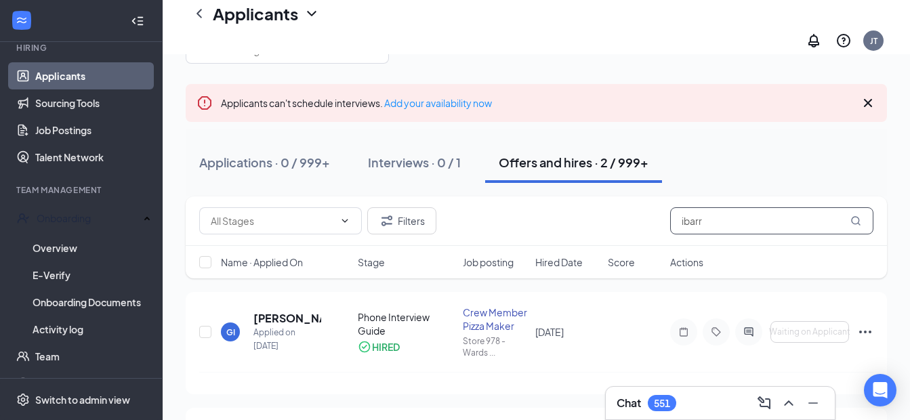
drag, startPoint x: 725, startPoint y: 213, endPoint x: 593, endPoint y: 201, distance: 132.8
click at [596, 207] on div "Filters ibarr" at bounding box center [536, 220] width 674 height 27
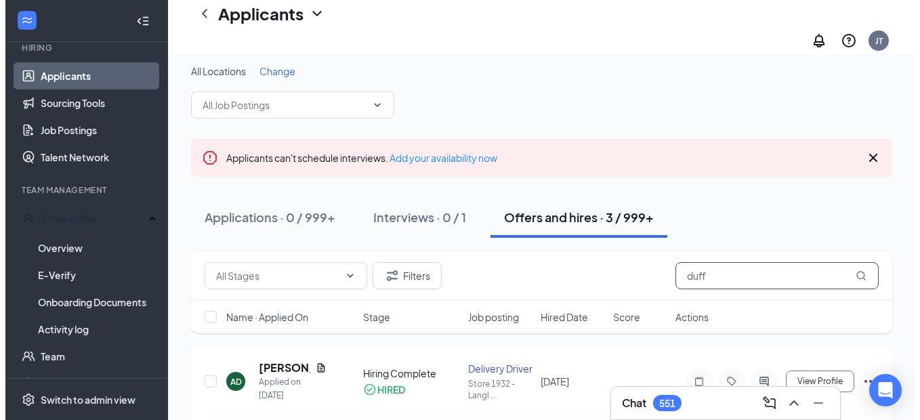
scroll to position [61, 0]
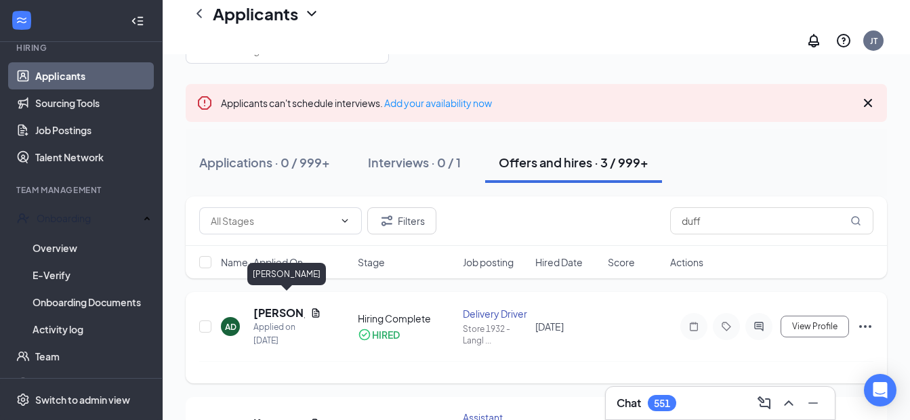
click at [280, 306] on h5 "[PERSON_NAME]" at bounding box center [278, 313] width 51 height 15
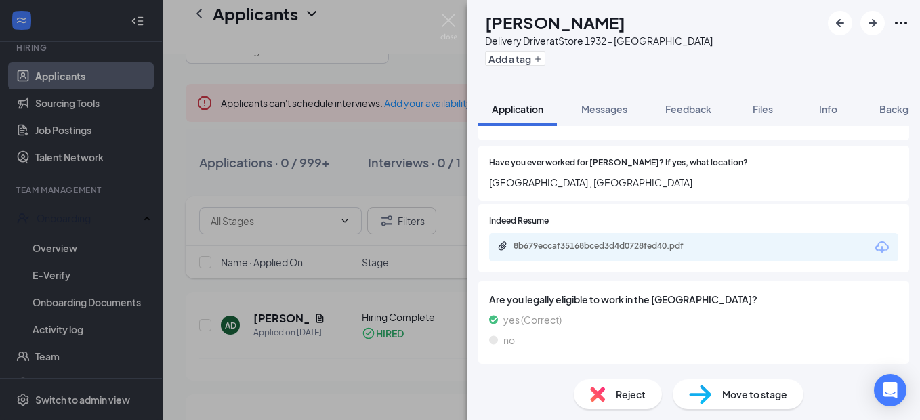
scroll to position [203, 0]
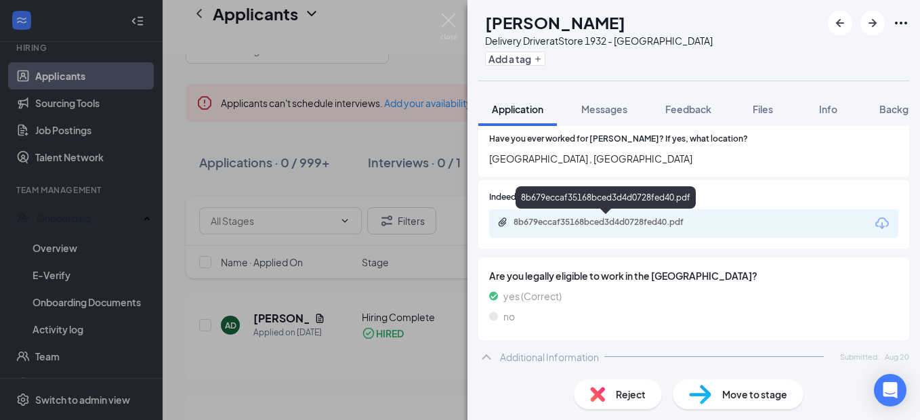
click at [575, 223] on div "8b679eccaf35168bced3d4d0728fed40.pdf" at bounding box center [609, 222] width 190 height 11
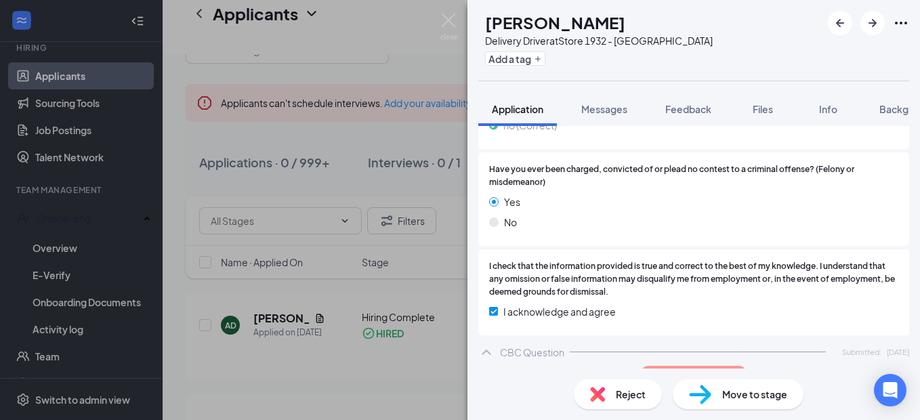
scroll to position [970, 0]
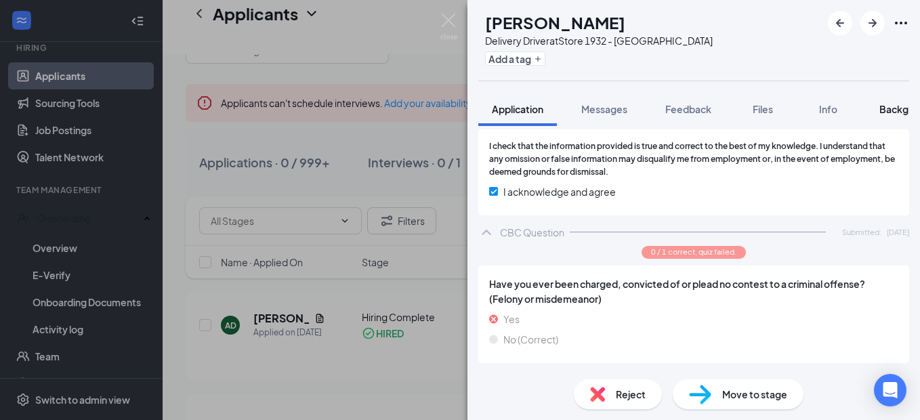
click at [897, 112] on span "Background" at bounding box center [908, 109] width 56 height 12
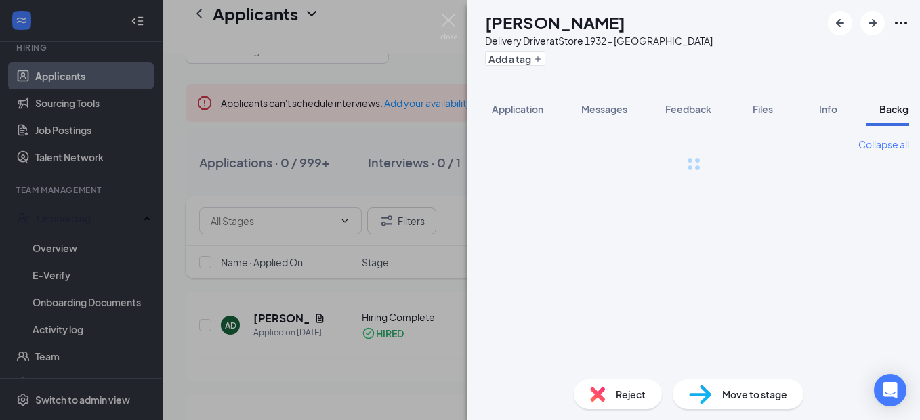
scroll to position [0, 42]
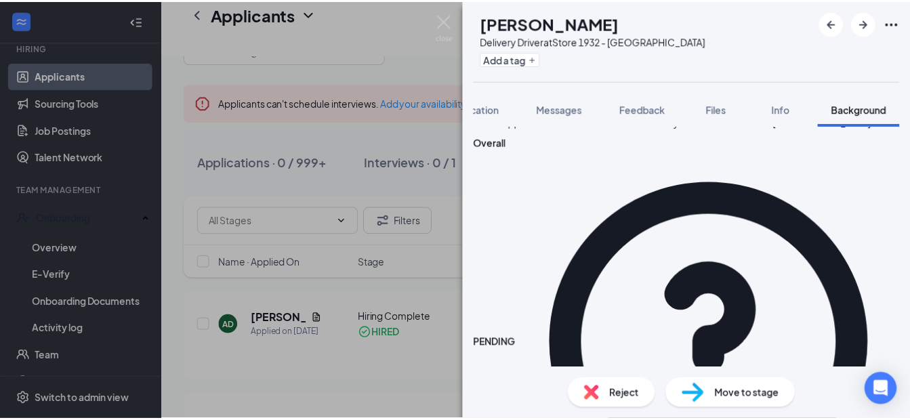
scroll to position [70, 0]
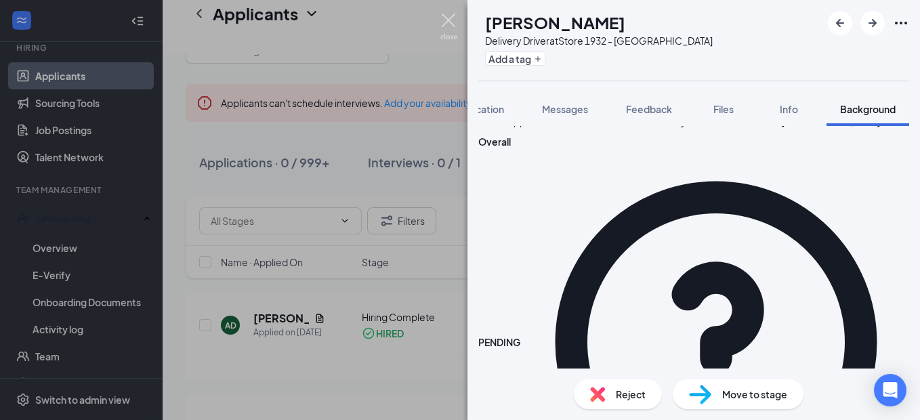
click at [449, 21] on img at bounding box center [448, 27] width 17 height 26
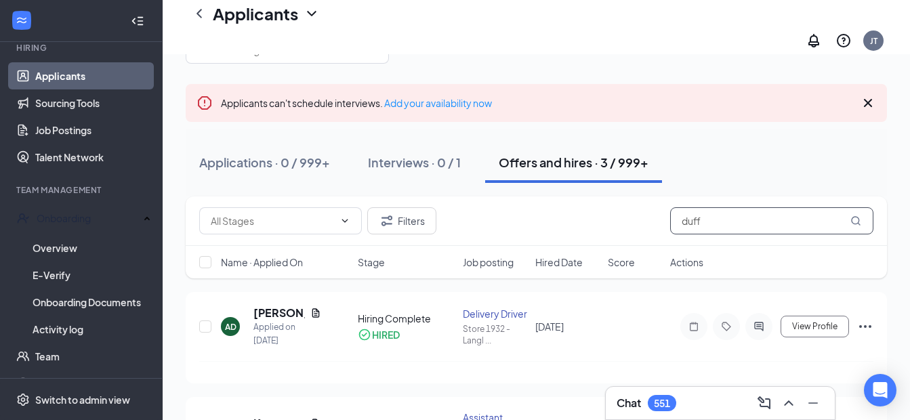
drag, startPoint x: 732, startPoint y: 210, endPoint x: 621, endPoint y: 204, distance: 112.0
click at [621, 207] on div "Filters duff" at bounding box center [536, 220] width 674 height 27
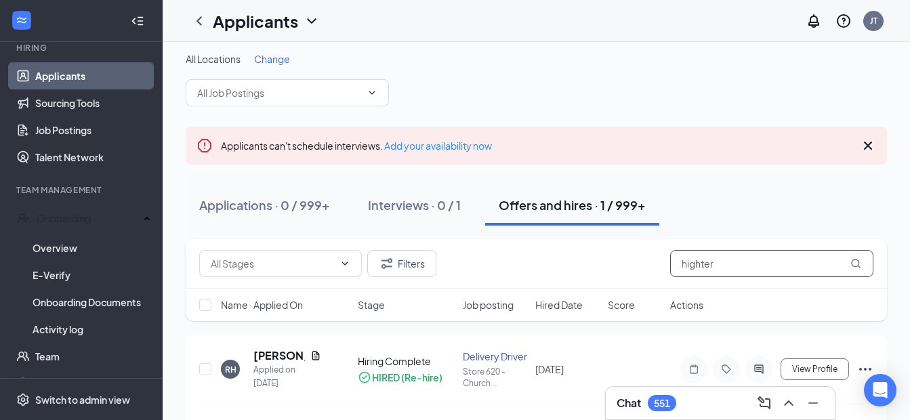
scroll to position [28, 0]
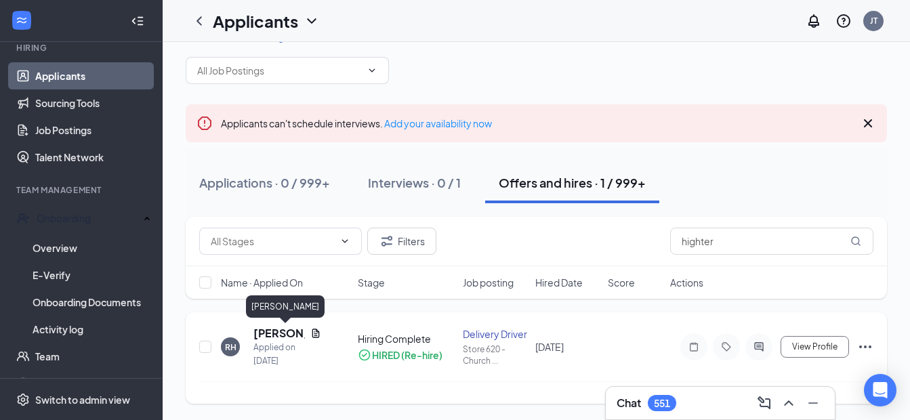
click at [271, 333] on h5 "[PERSON_NAME]" at bounding box center [278, 333] width 51 height 15
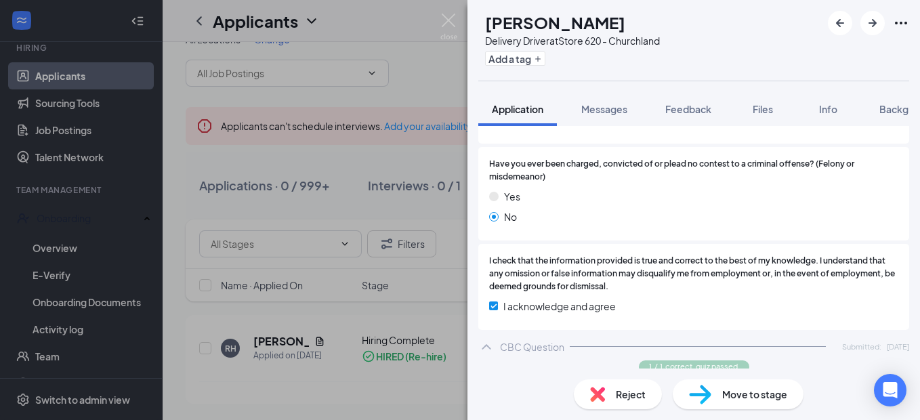
scroll to position [1008, 0]
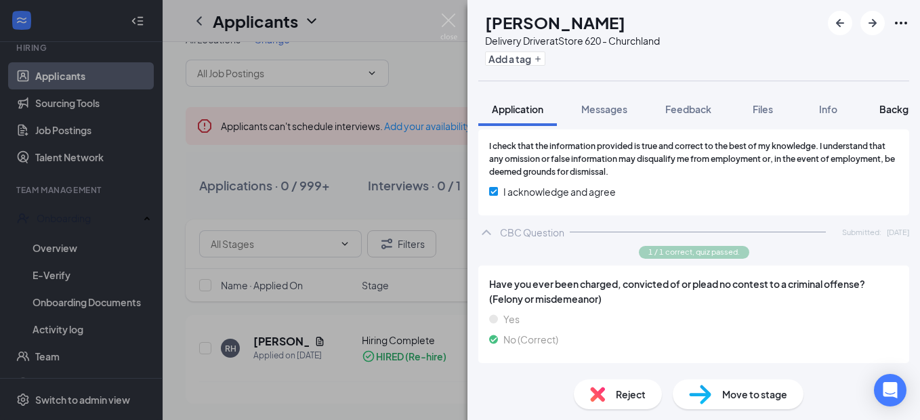
click at [895, 113] on span "Background" at bounding box center [908, 109] width 56 height 12
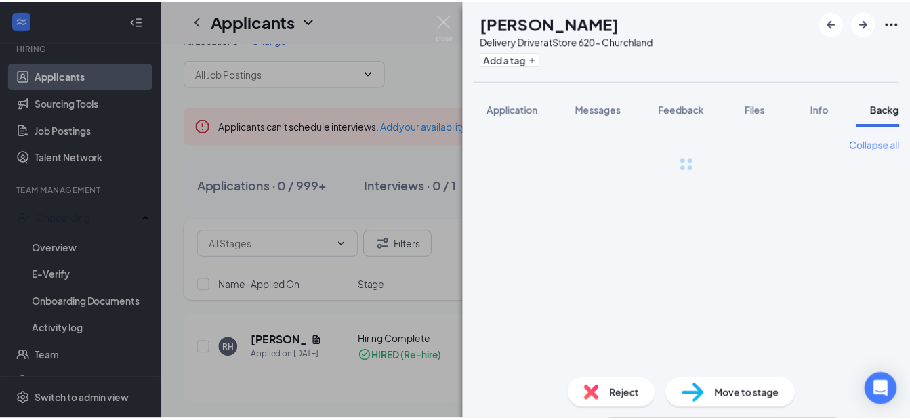
scroll to position [0, 42]
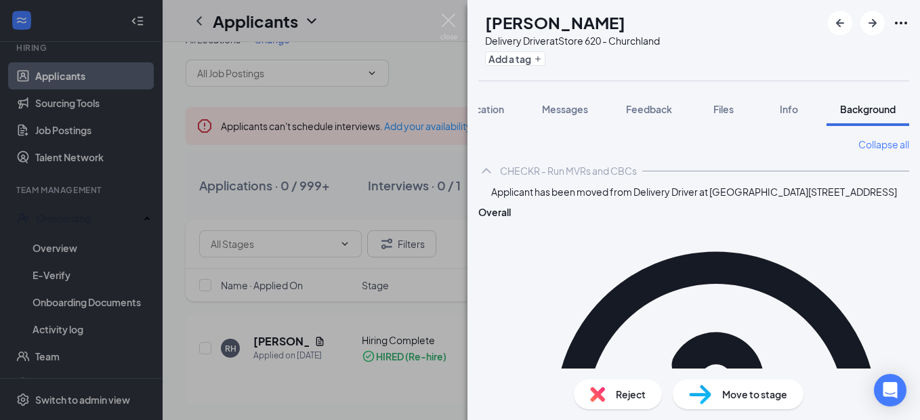
click at [442, 22] on img at bounding box center [448, 27] width 17 height 26
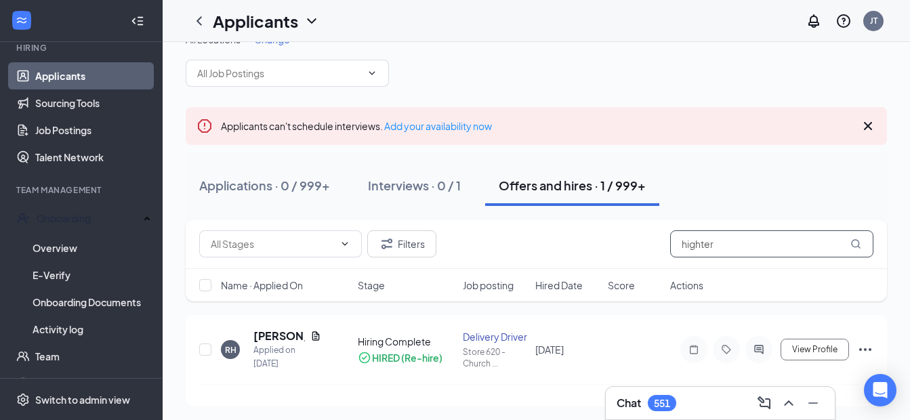
drag, startPoint x: 728, startPoint y: 239, endPoint x: 504, endPoint y: 251, distance: 224.6
click at [503, 251] on div "Filters highter" at bounding box center [536, 243] width 674 height 27
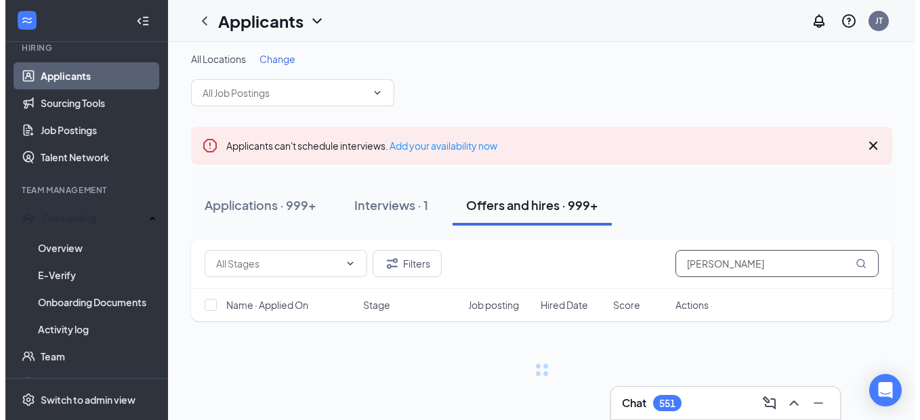
scroll to position [26, 0]
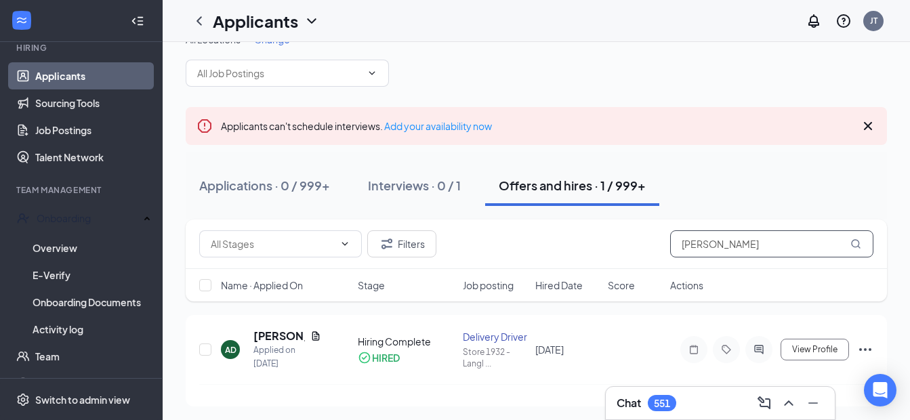
type input "[PERSON_NAME]"
click at [280, 338] on h5 "[PERSON_NAME]" at bounding box center [278, 336] width 51 height 15
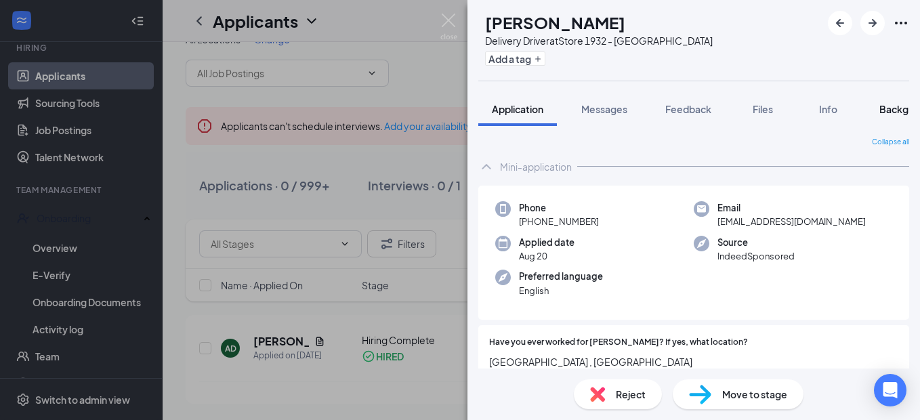
click at [888, 112] on span "Background" at bounding box center [908, 109] width 56 height 12
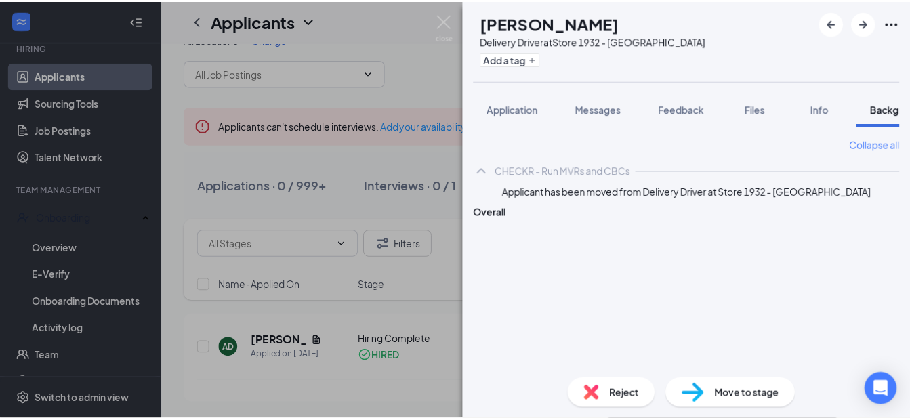
scroll to position [0, 42]
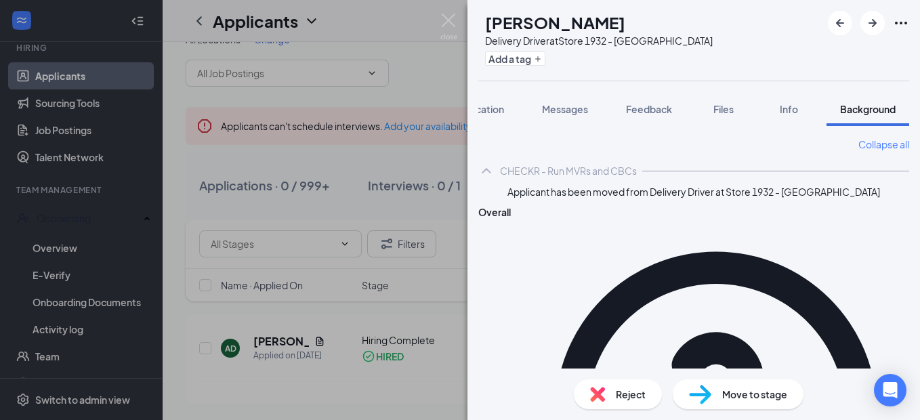
click at [81, 251] on div "AD [PERSON_NAME] Delivery Driver at Store 1932 - [PERSON_NAME] Add a tag Applic…" at bounding box center [460, 210] width 920 height 420
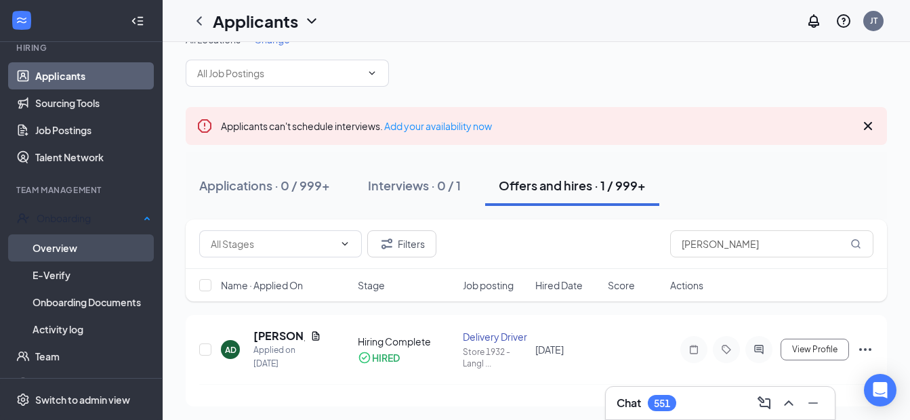
click at [79, 248] on link "Overview" at bounding box center [92, 247] width 119 height 27
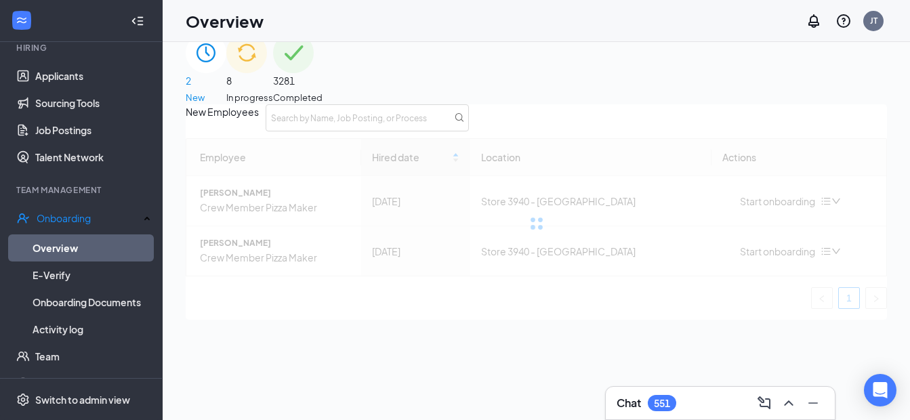
click at [323, 75] on span "3281" at bounding box center [297, 80] width 49 height 15
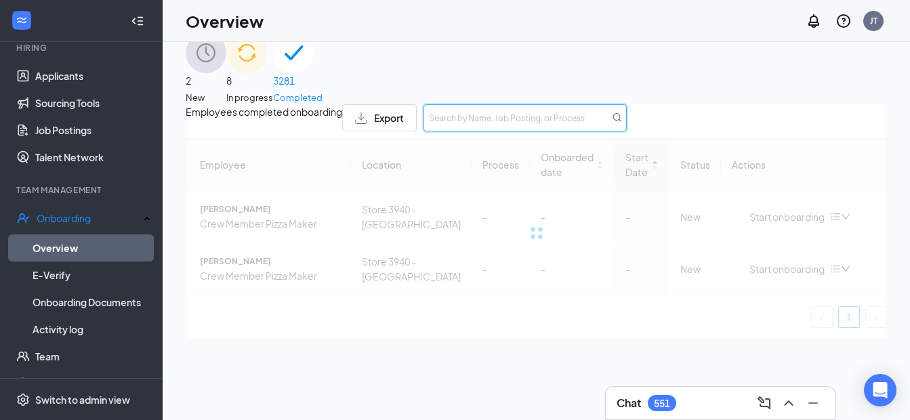
click at [627, 131] on input "text" at bounding box center [524, 117] width 203 height 27
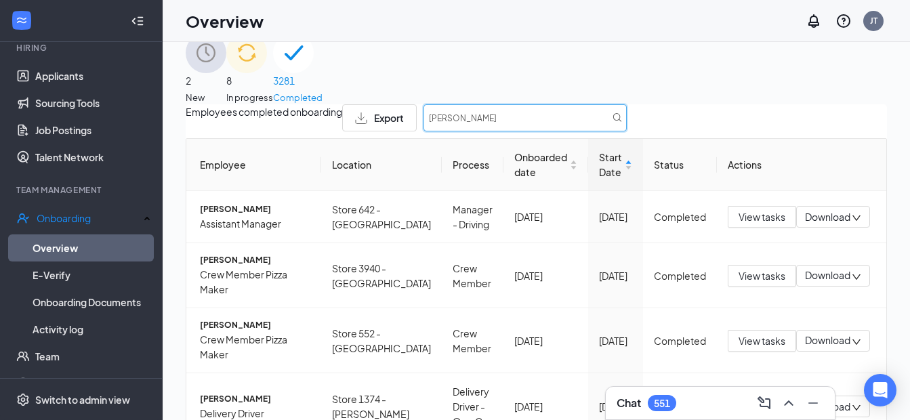
drag, startPoint x: 707, startPoint y: 150, endPoint x: 596, endPoint y: 146, distance: 111.2
click at [596, 131] on div "Export [PERSON_NAME]" at bounding box center [484, 117] width 285 height 27
type input "[PERSON_NAME]"
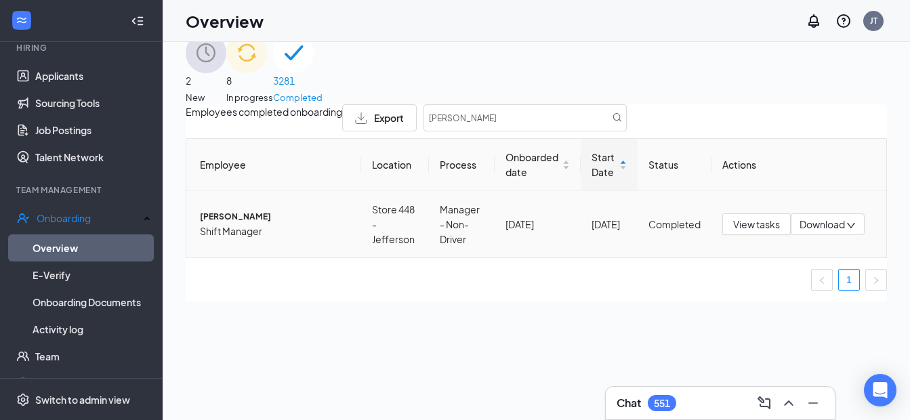
click at [249, 224] on span "[PERSON_NAME]" at bounding box center [275, 217] width 150 height 13
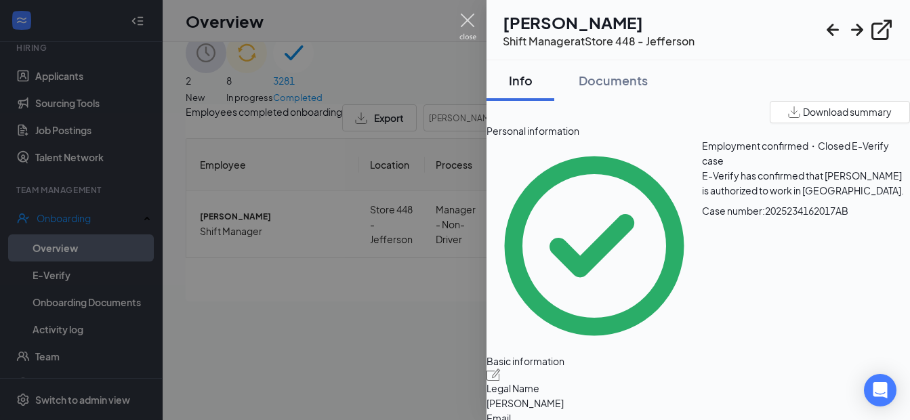
drag, startPoint x: 468, startPoint y: 21, endPoint x: 505, endPoint y: 184, distance: 167.5
click at [468, 22] on img at bounding box center [467, 27] width 17 height 26
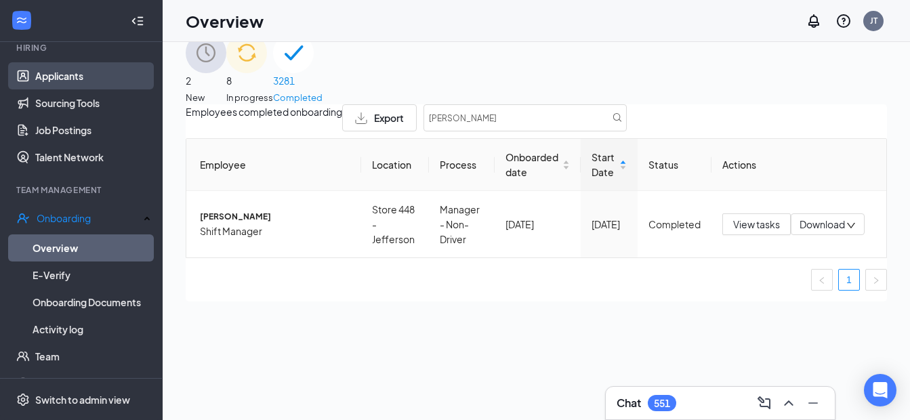
click at [78, 70] on link "Applicants" at bounding box center [93, 75] width 116 height 27
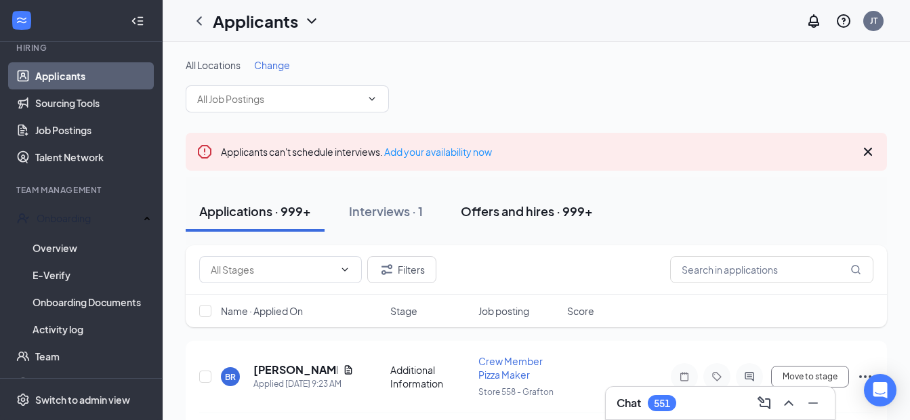
drag, startPoint x: 526, startPoint y: 209, endPoint x: 566, endPoint y: 224, distance: 42.7
click at [529, 208] on div "Offers and hires · 999+" at bounding box center [527, 211] width 132 height 17
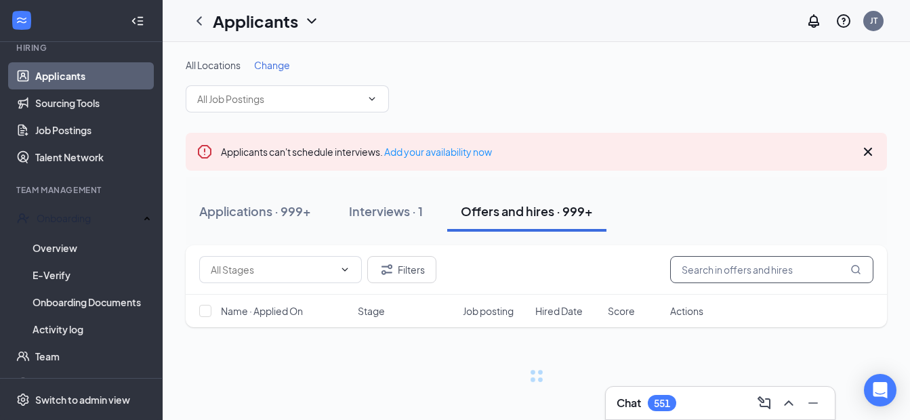
click at [733, 275] on input "text" at bounding box center [771, 269] width 203 height 27
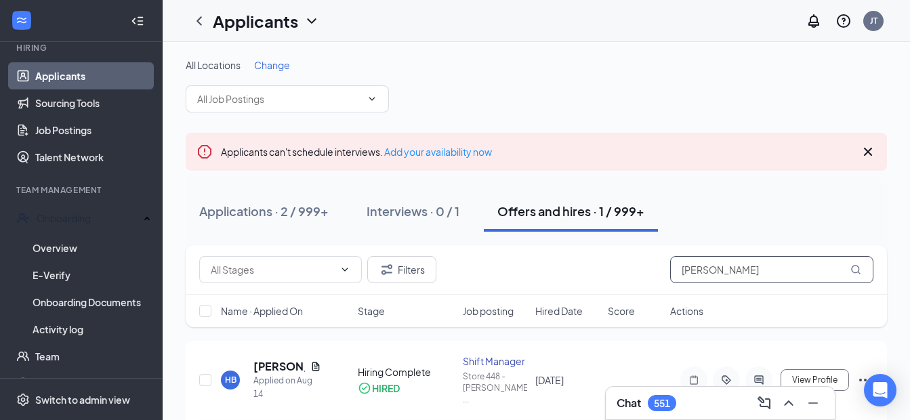
scroll to position [47, 0]
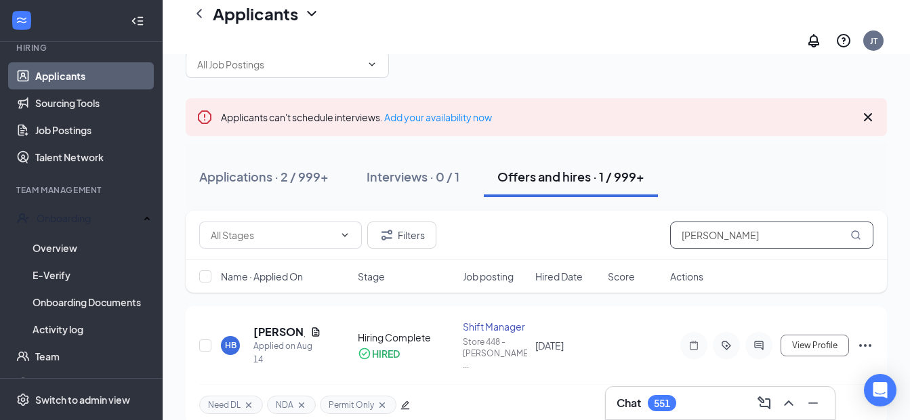
type input "[PERSON_NAME]"
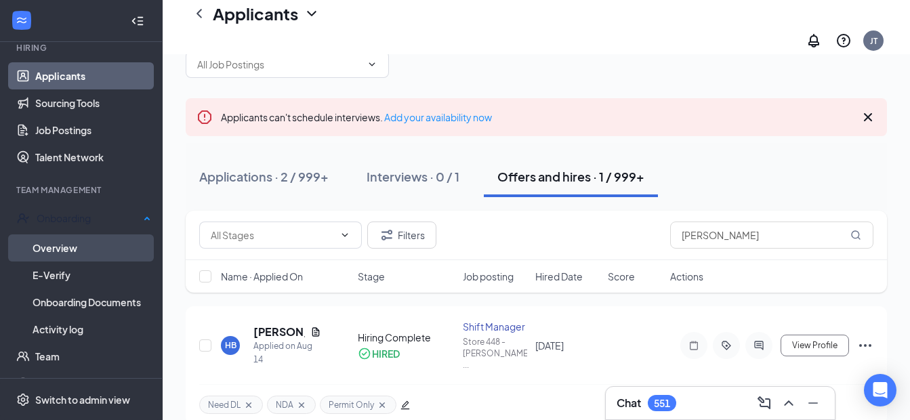
click at [59, 249] on link "Overview" at bounding box center [92, 247] width 119 height 27
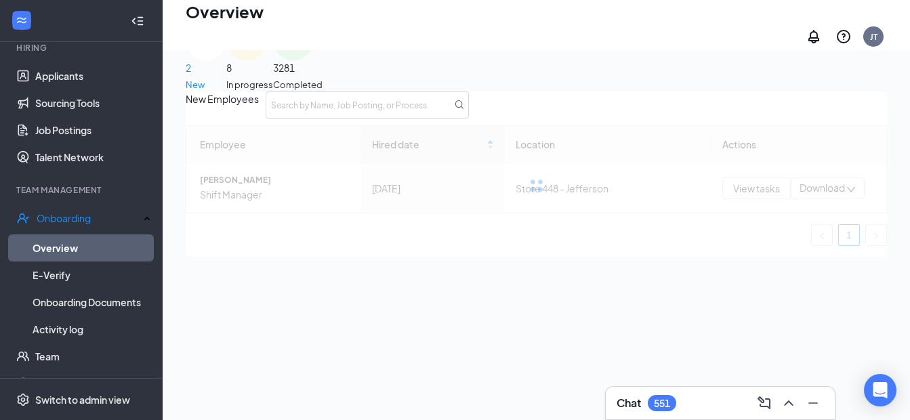
click at [323, 66] on span "3281" at bounding box center [297, 67] width 49 height 15
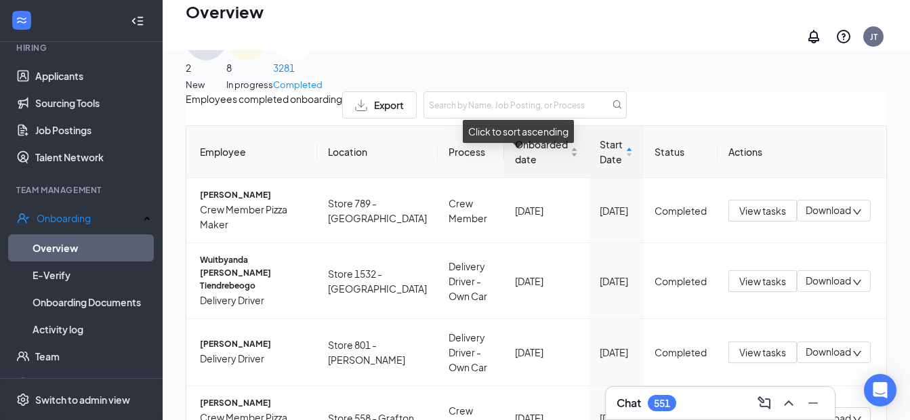
click at [515, 157] on span "Onboarded date" at bounding box center [541, 152] width 53 height 30
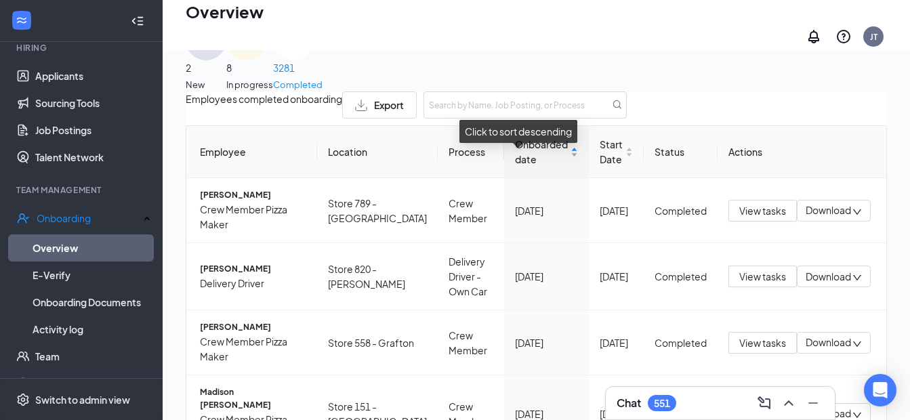
click at [515, 167] on span "Onboarded date" at bounding box center [541, 152] width 53 height 30
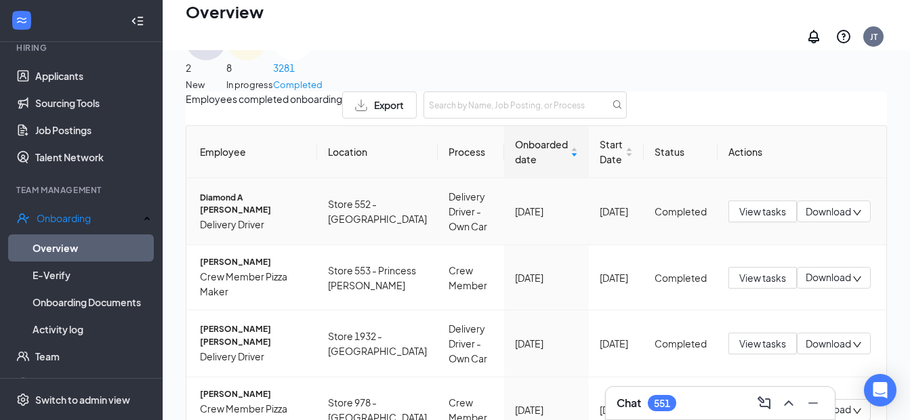
click at [814, 219] on span "Download" at bounding box center [828, 212] width 45 height 14
click at [799, 266] on div "Download summary" at bounding box center [750, 257] width 110 height 16
click at [226, 64] on div "2 New" at bounding box center [206, 56] width 41 height 72
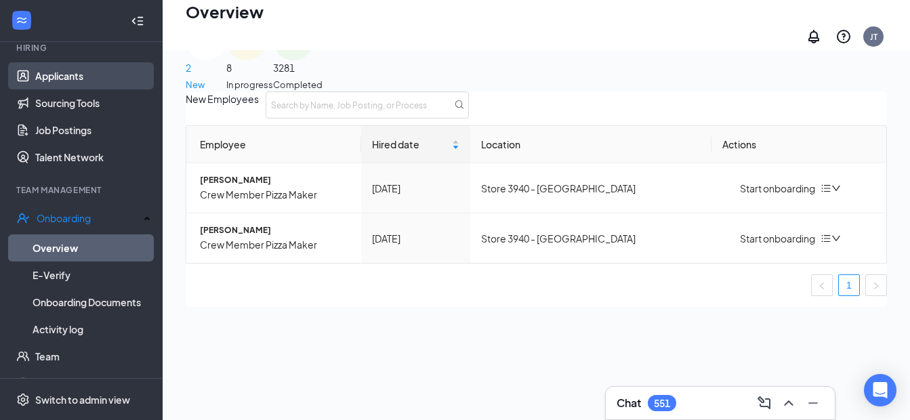
click at [73, 77] on link "Applicants" at bounding box center [93, 75] width 116 height 27
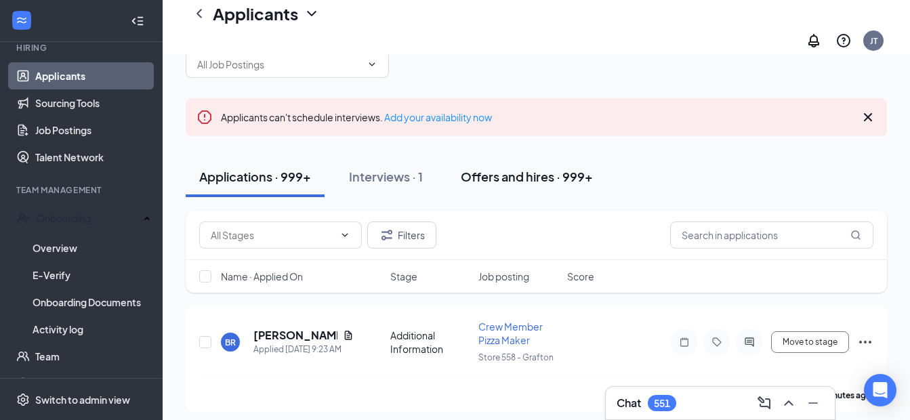
click at [497, 168] on div "Offers and hires · 999+" at bounding box center [527, 176] width 132 height 17
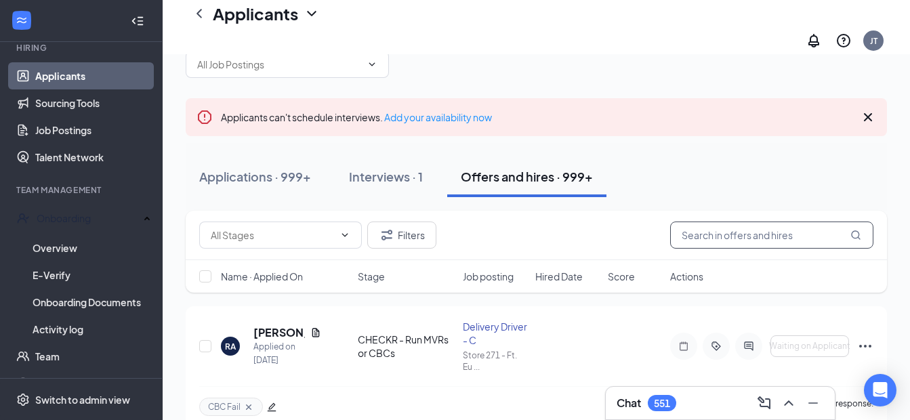
click at [720, 226] on input "text" at bounding box center [771, 235] width 203 height 27
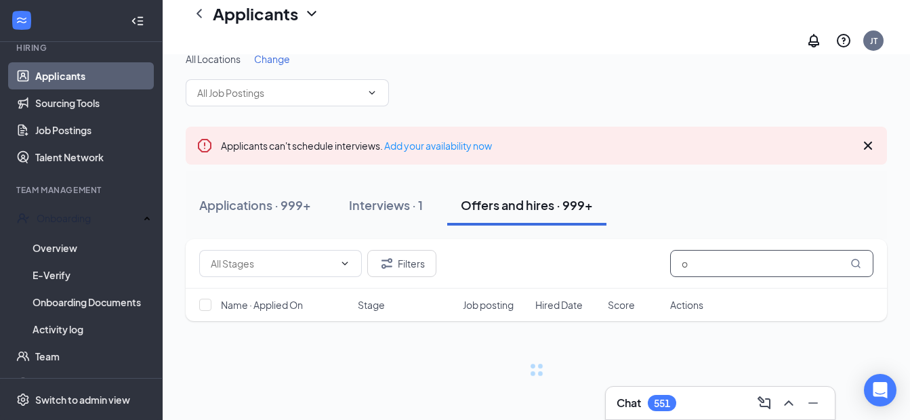
scroll to position [6, 0]
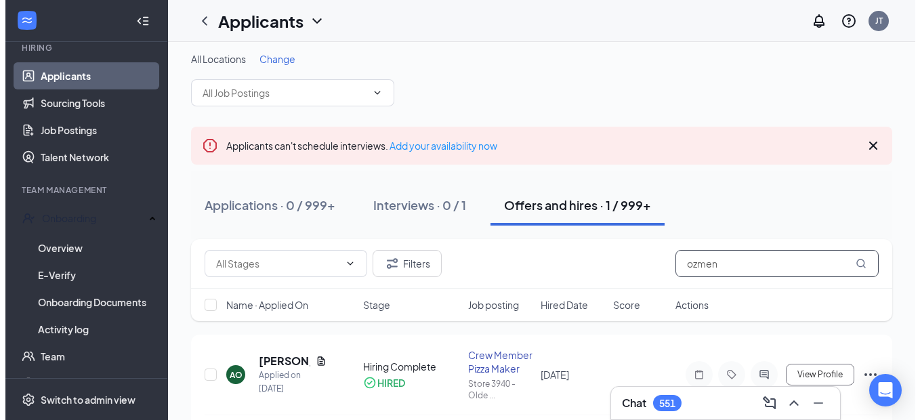
scroll to position [39, 0]
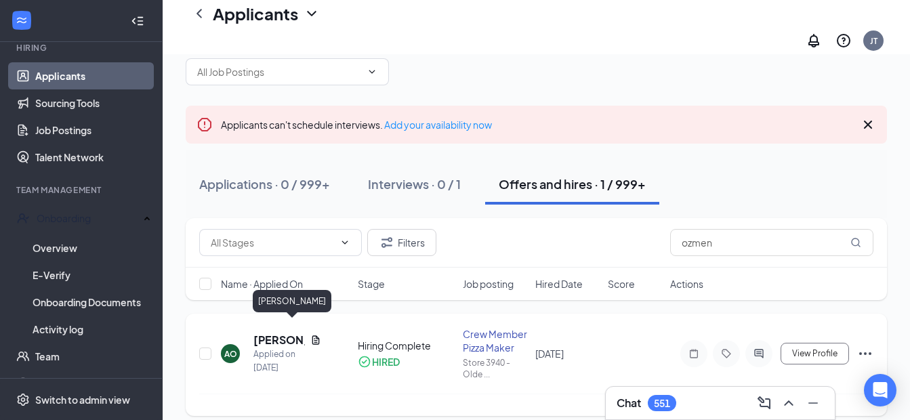
click at [267, 333] on h5 "[PERSON_NAME]" at bounding box center [278, 340] width 51 height 15
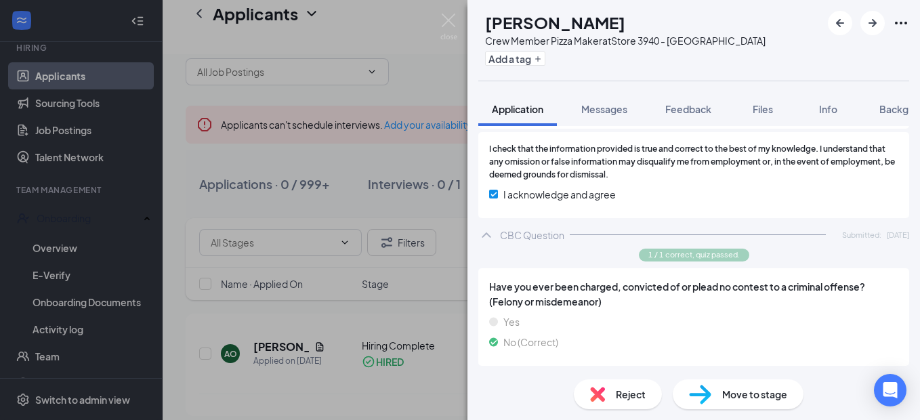
scroll to position [970, 0]
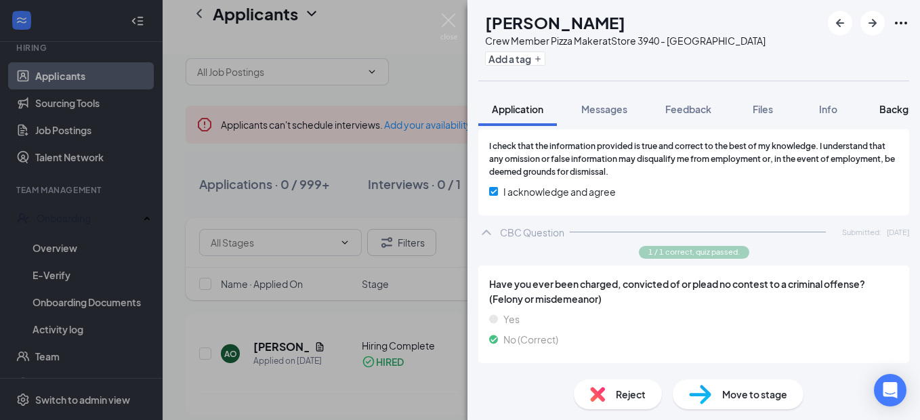
click at [894, 112] on span "Background" at bounding box center [908, 109] width 56 height 12
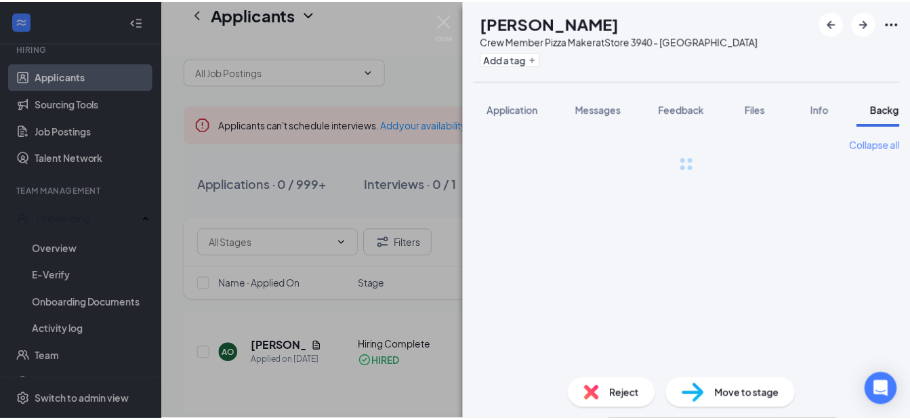
scroll to position [0, 42]
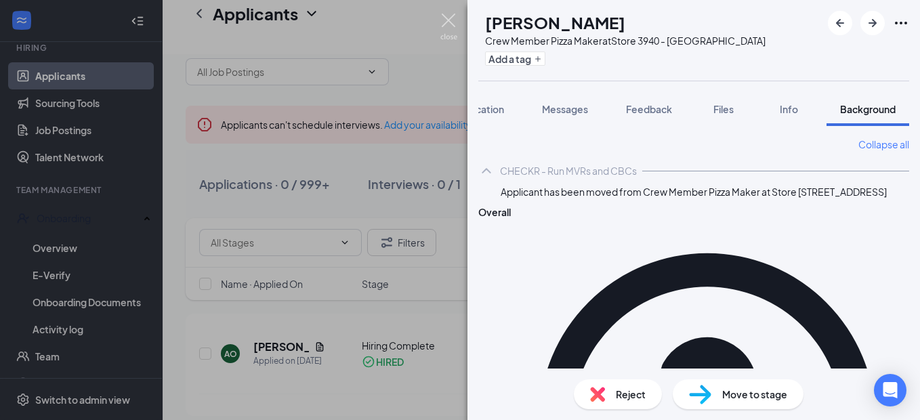
drag, startPoint x: 442, startPoint y: 20, endPoint x: 449, endPoint y: 30, distance: 11.3
click at [444, 20] on img at bounding box center [448, 27] width 17 height 26
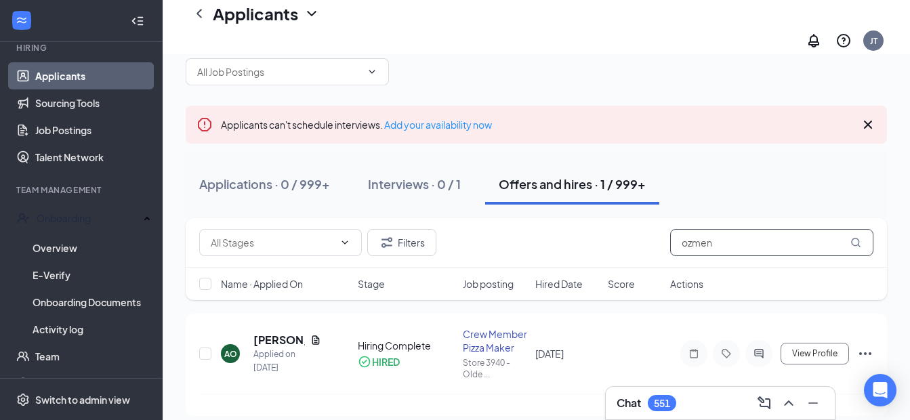
drag, startPoint x: 737, startPoint y: 231, endPoint x: 577, endPoint y: 239, distance: 160.8
click at [577, 239] on div "Filters ozmen" at bounding box center [536, 242] width 674 height 27
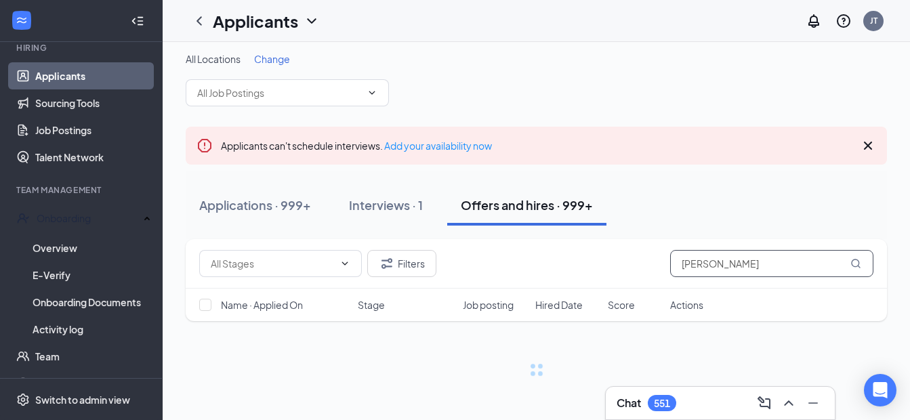
type input "[PERSON_NAME]"
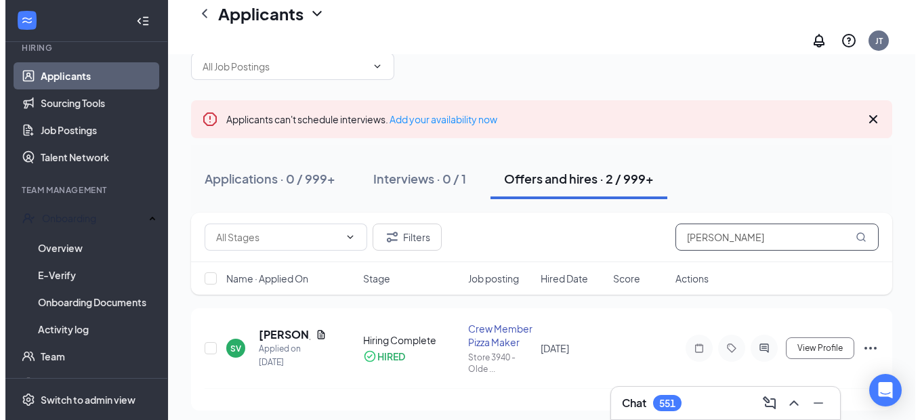
scroll to position [39, 0]
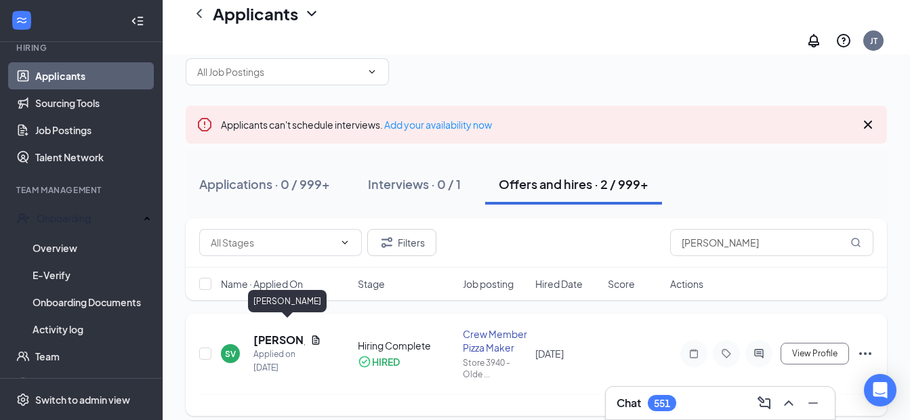
click at [265, 333] on h5 "[PERSON_NAME]" at bounding box center [278, 340] width 51 height 15
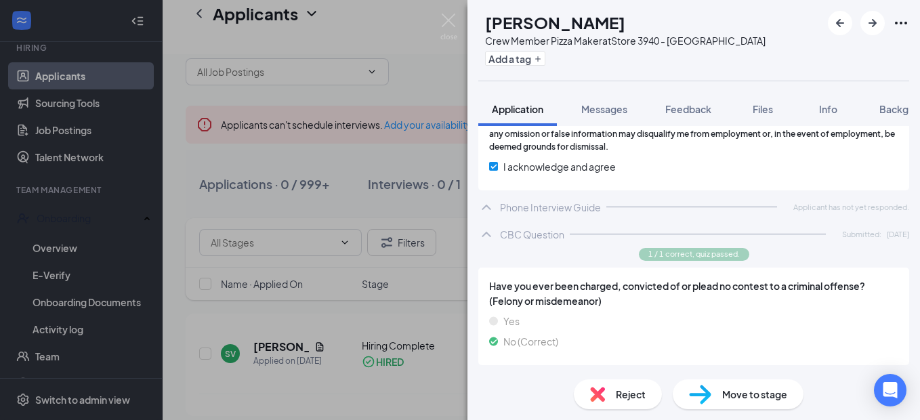
scroll to position [997, 0]
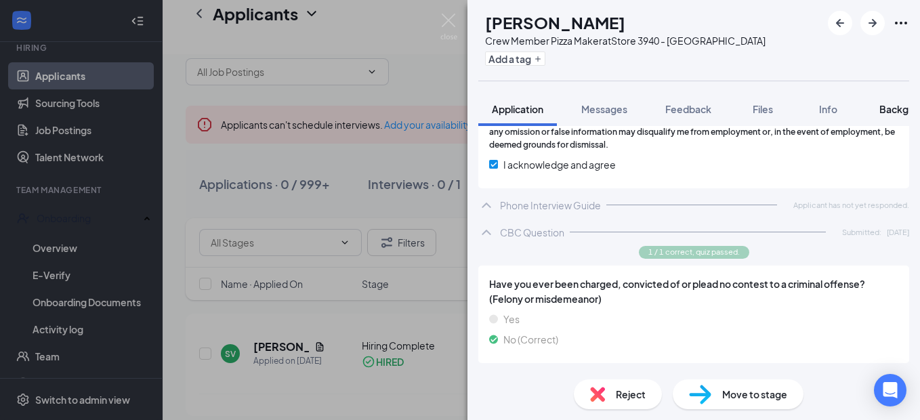
click at [898, 108] on span "Background" at bounding box center [908, 109] width 56 height 12
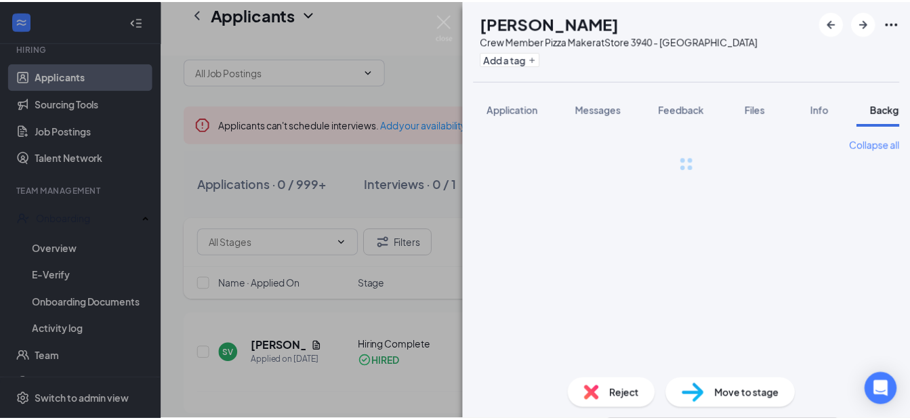
scroll to position [0, 42]
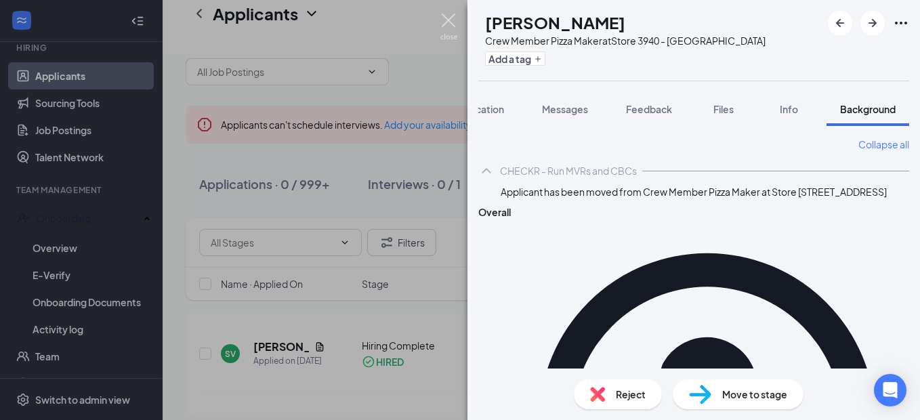
click at [451, 18] on img at bounding box center [448, 27] width 17 height 26
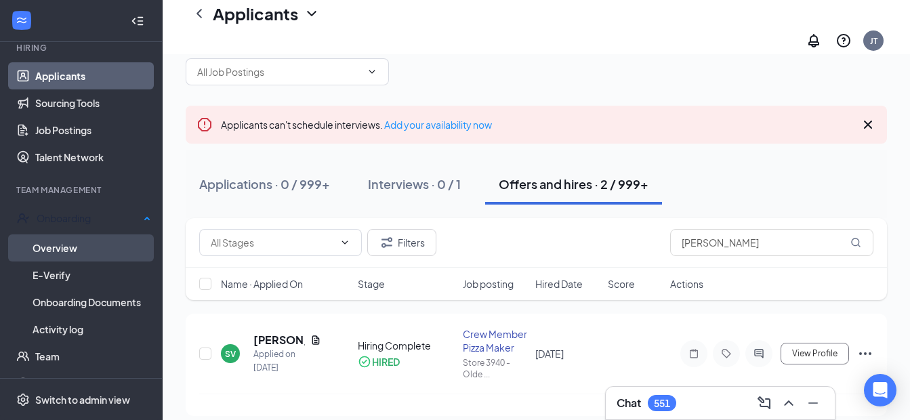
click at [61, 243] on link "Overview" at bounding box center [92, 247] width 119 height 27
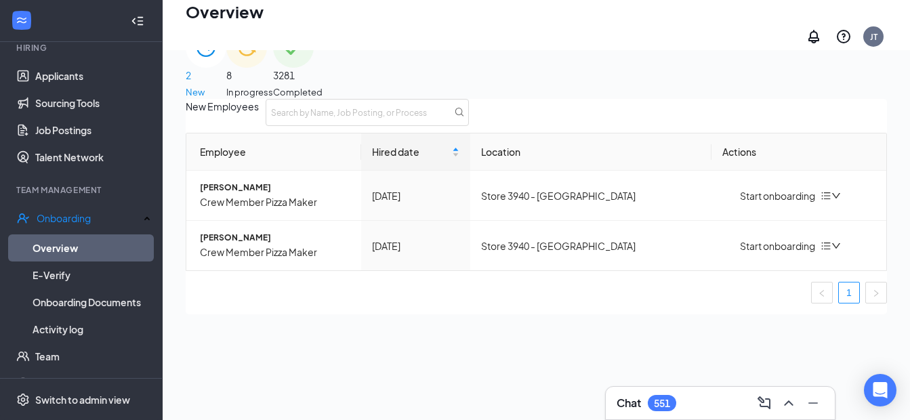
click at [323, 70] on span "3281" at bounding box center [297, 75] width 49 height 15
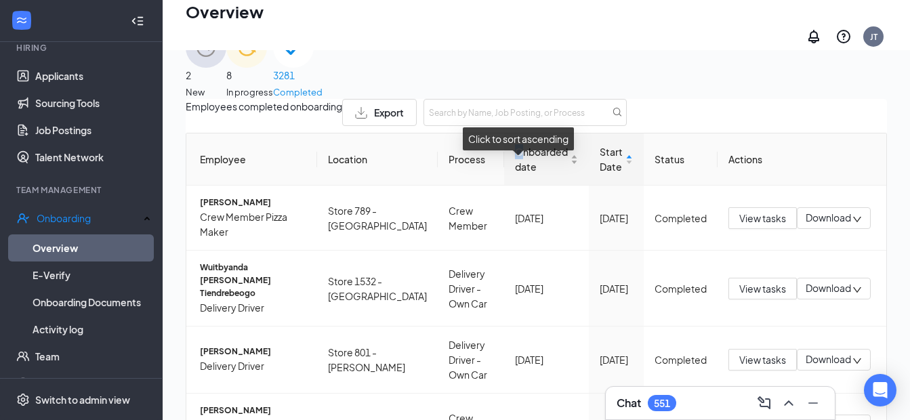
click at [515, 167] on span "Onboarded date" at bounding box center [541, 159] width 53 height 30
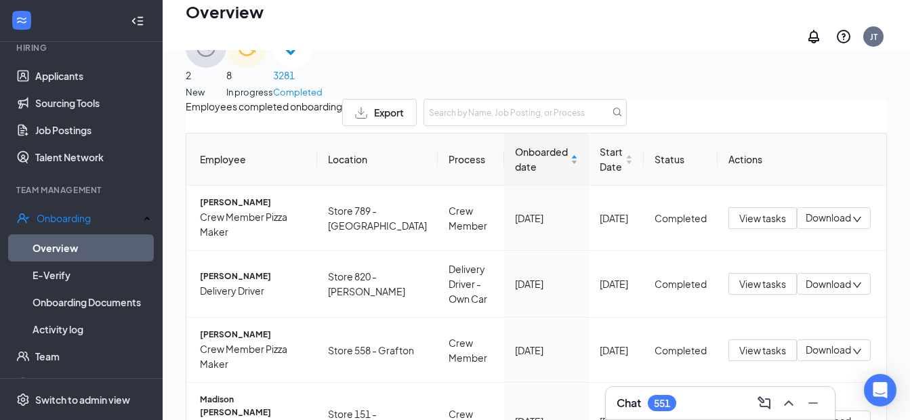
drag, startPoint x: 492, startPoint y: 167, endPoint x: 508, endPoint y: 170, distance: 16.5
click at [515, 170] on span "Onboarded date" at bounding box center [541, 159] width 53 height 30
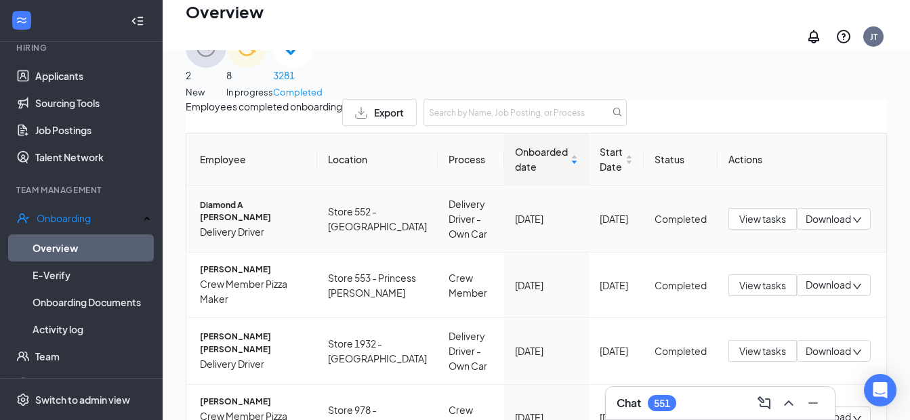
click at [243, 225] on span "Diamond A [PERSON_NAME]" at bounding box center [253, 212] width 106 height 26
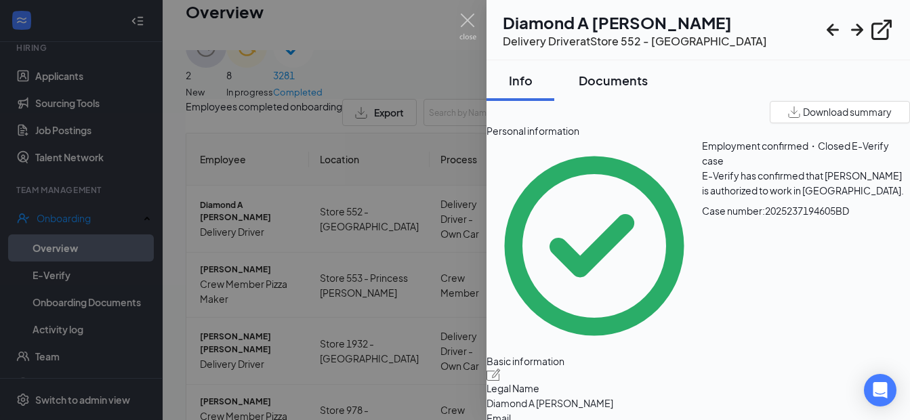
click at [629, 72] on div "Documents" at bounding box center [613, 80] width 69 height 17
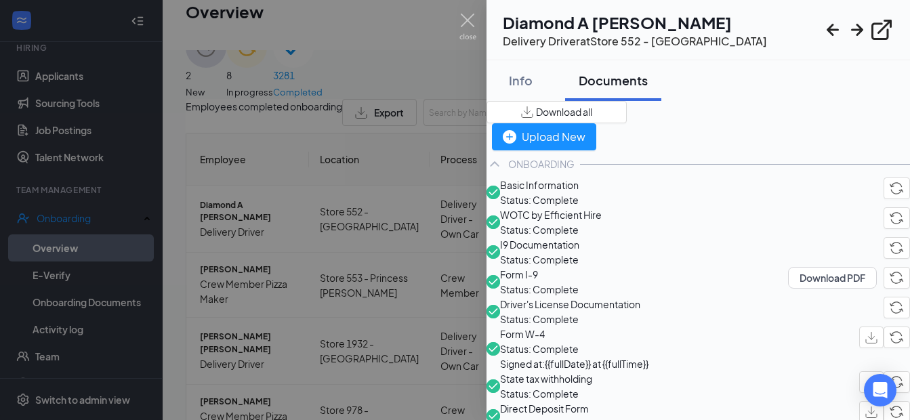
click at [579, 252] on span "I9 Documentation" at bounding box center [539, 244] width 79 height 15
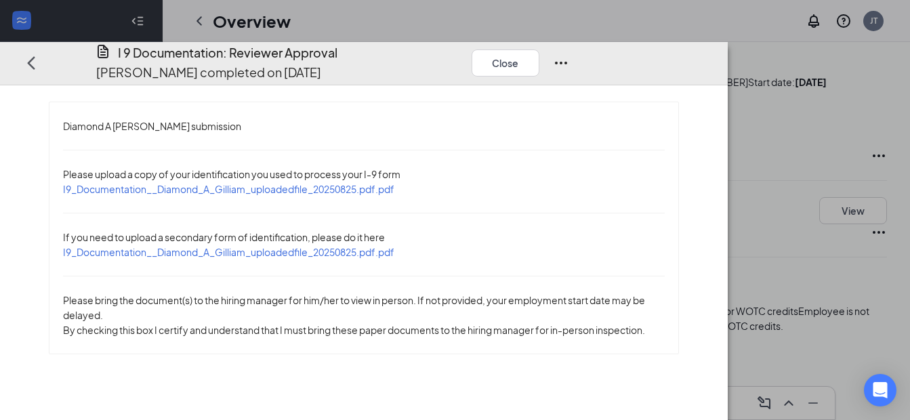
click at [379, 183] on span "I9_Documentation__Diamond_A_Gilliam_uploadedfile_20250825.pdf.pdf" at bounding box center [228, 189] width 331 height 12
click at [268, 246] on span "I9_Documentation__Diamond_A_Gilliam_uploadedfile_20250825.pdf.pdf" at bounding box center [228, 252] width 331 height 12
click at [539, 49] on button "Close" at bounding box center [506, 62] width 68 height 27
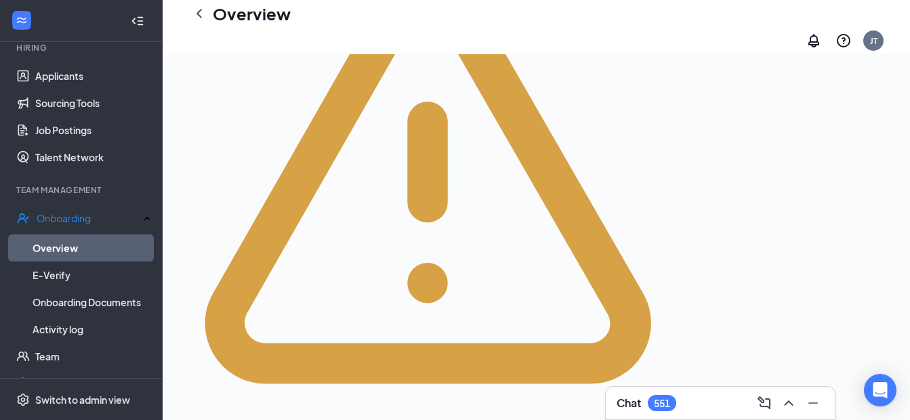
scroll to position [407, 0]
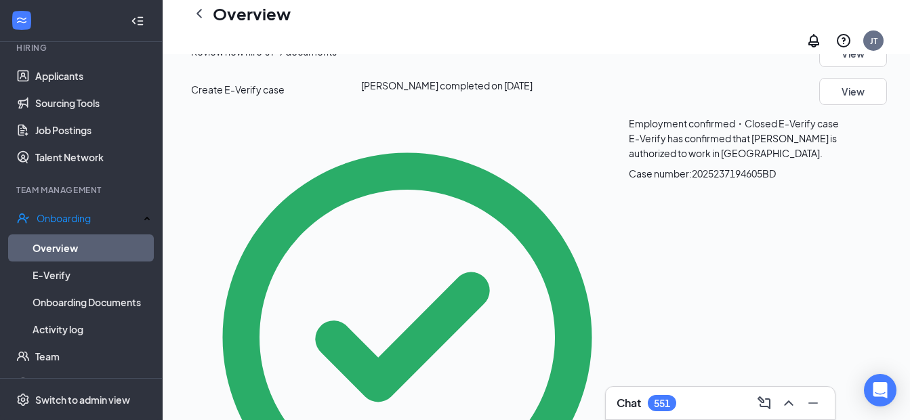
scroll to position [1016, 0]
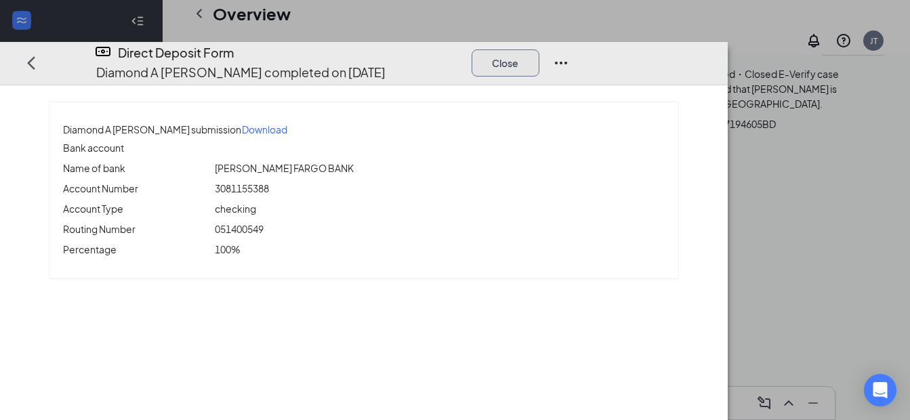
drag, startPoint x: 812, startPoint y: 31, endPoint x: 758, endPoint y: 70, distance: 67.5
click at [539, 49] on button "Close" at bounding box center [506, 62] width 68 height 27
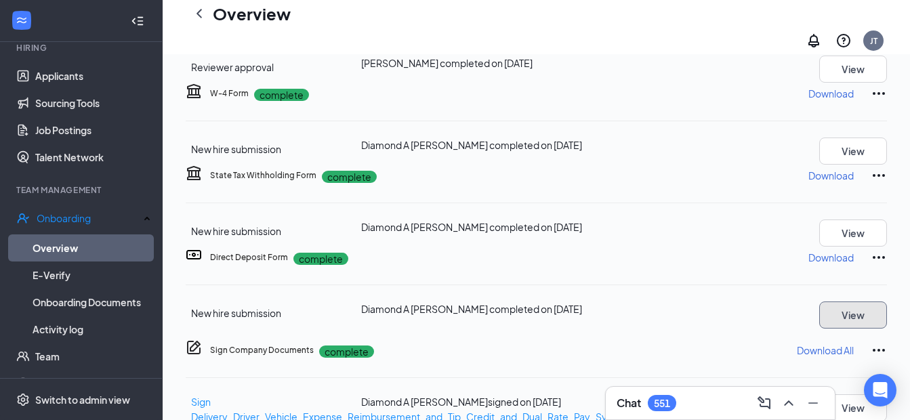
scroll to position [1558, 0]
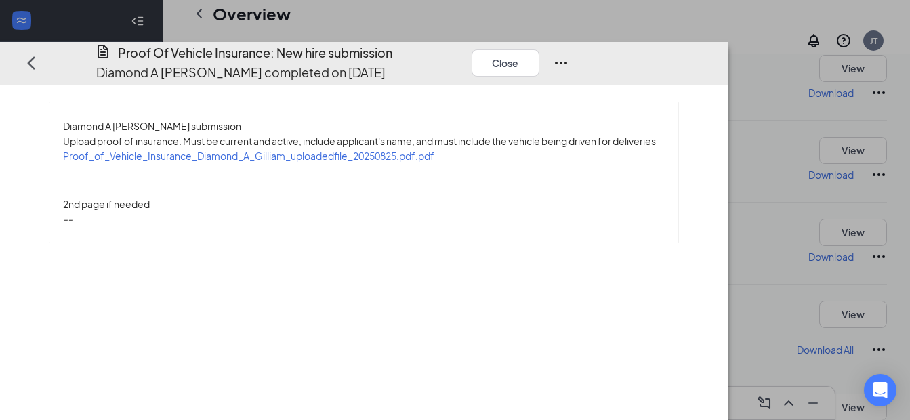
click at [371, 150] on span "Proof_of_Vehicle_Insurance_Diamond_A_Gilliam_uploadedfile_20250825.pdf.pdf" at bounding box center [248, 156] width 371 height 12
drag, startPoint x: 786, startPoint y: 43, endPoint x: 751, endPoint y: 72, distance: 45.2
click at [539, 49] on button "Close" at bounding box center [506, 62] width 68 height 27
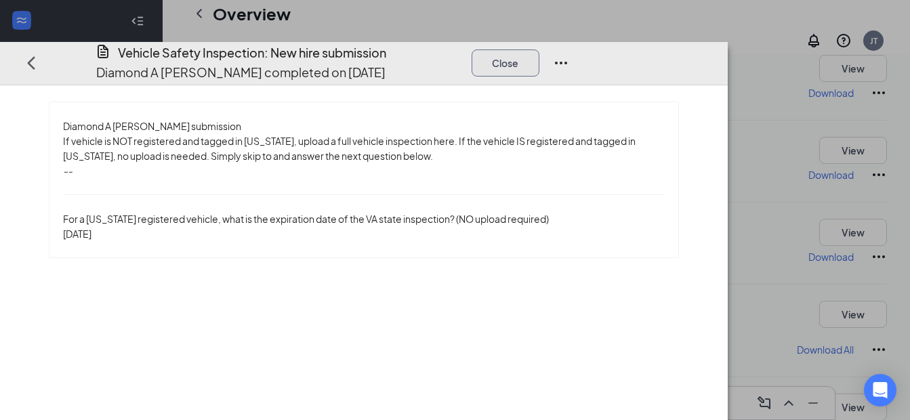
click at [539, 49] on button "Close" at bounding box center [506, 62] width 68 height 27
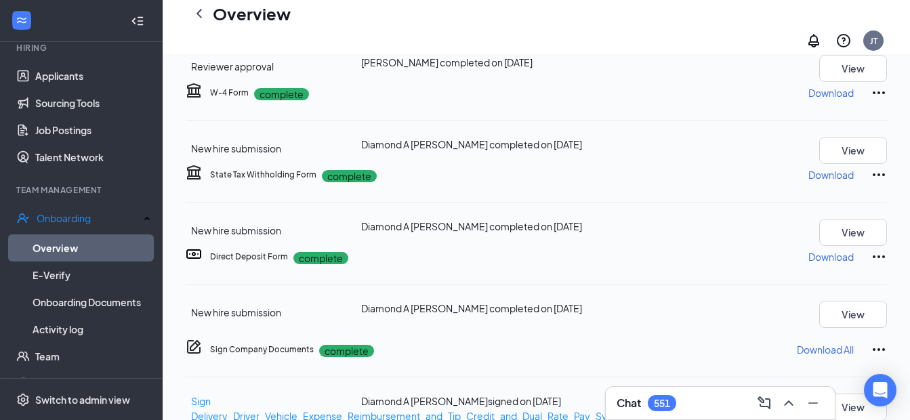
click at [678, 409] on div "Chat 551" at bounding box center [720, 403] width 207 height 22
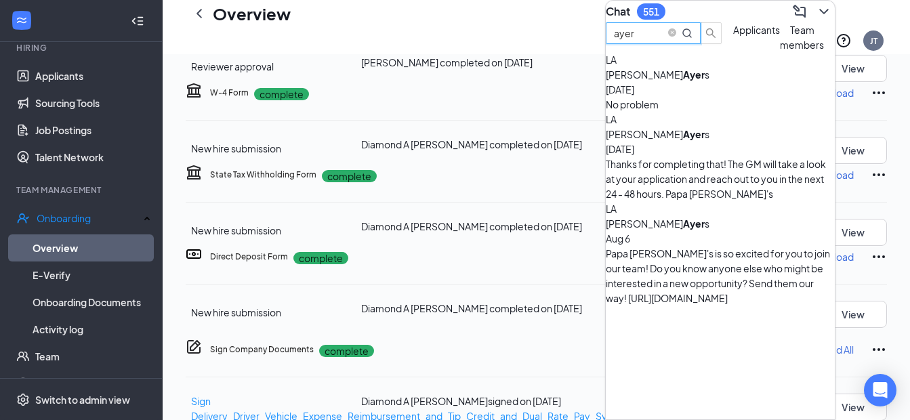
drag, startPoint x: 606, startPoint y: 56, endPoint x: 565, endPoint y: 54, distance: 41.4
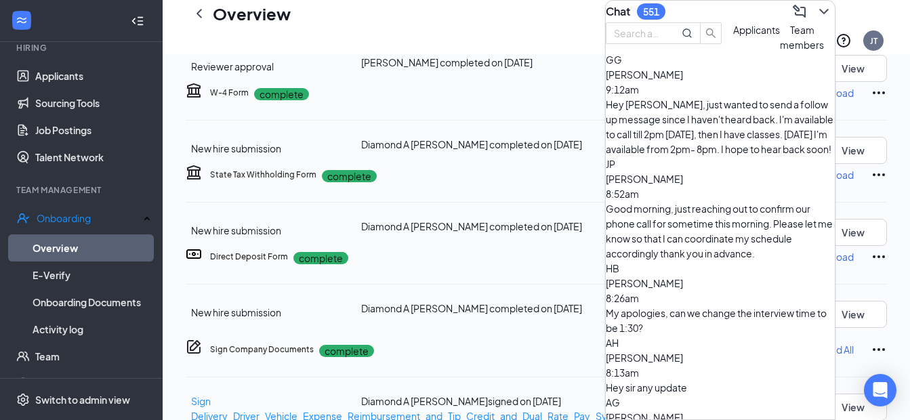
click at [686, 150] on div "[PERSON_NAME] 9:12am Hey [PERSON_NAME], just wanted to send a follow up message…" at bounding box center [720, 104] width 229 height 104
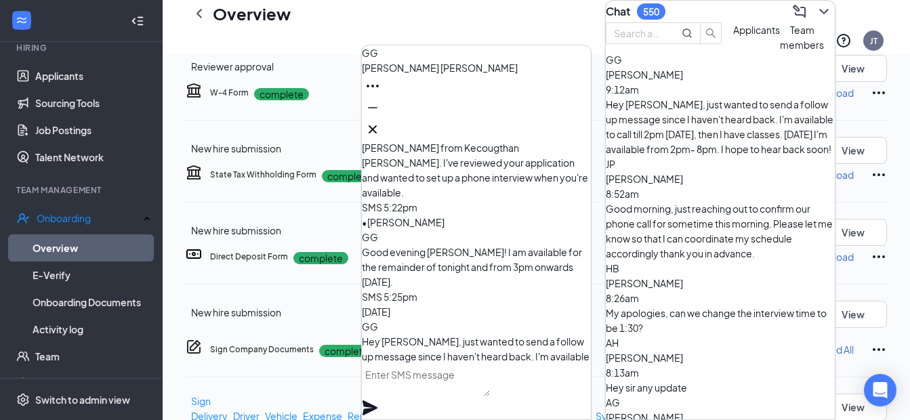
scroll to position [-68, 0]
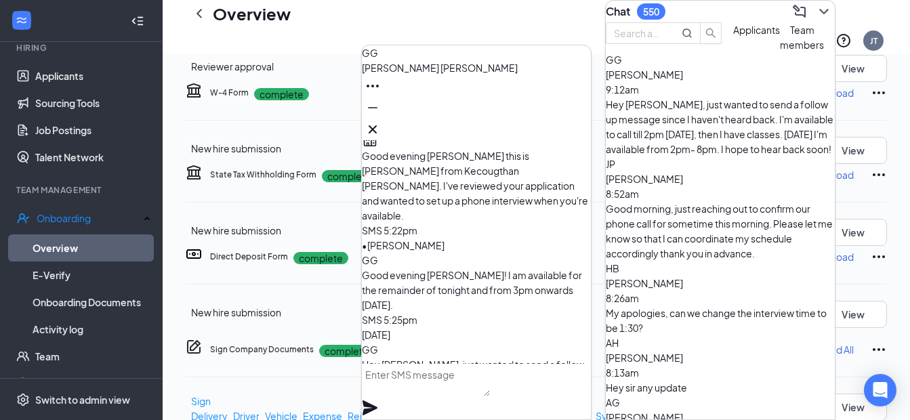
click at [683, 178] on span "[PERSON_NAME]" at bounding box center [644, 179] width 77 height 12
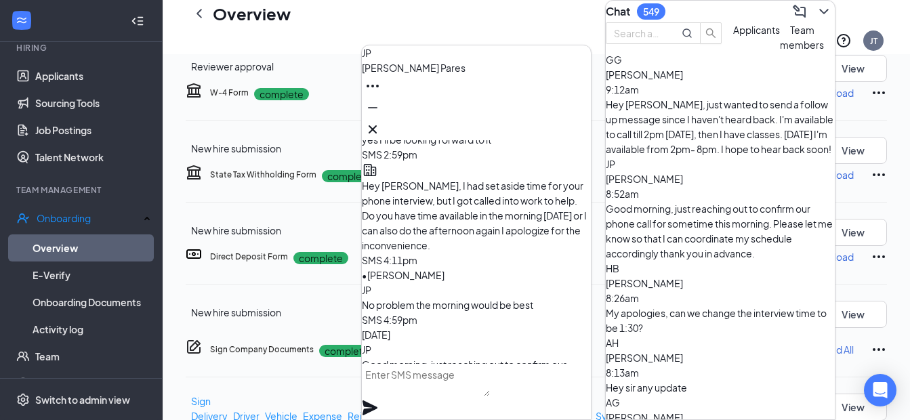
scroll to position [0, 0]
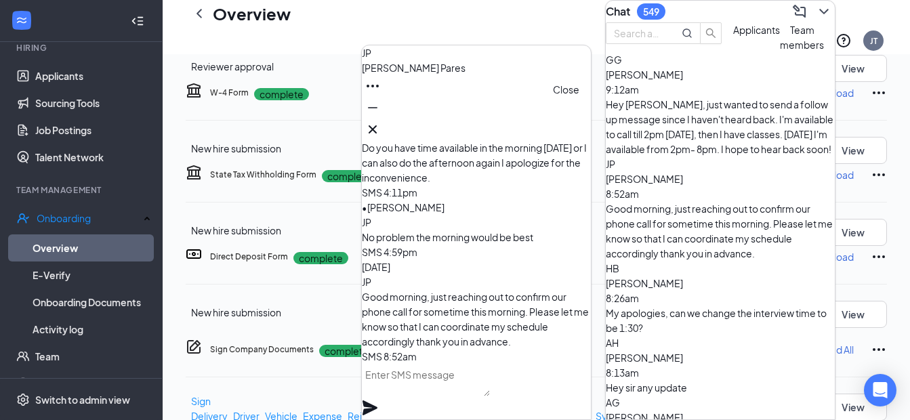
click at [381, 121] on icon "Cross" at bounding box center [373, 129] width 16 height 16
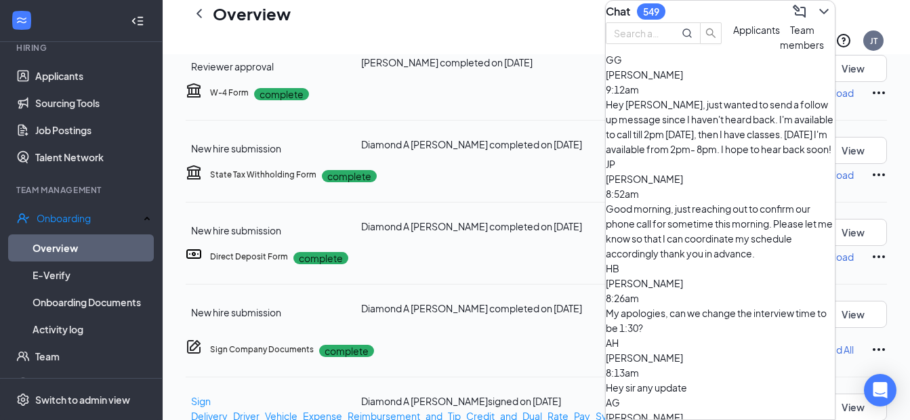
click at [688, 306] on div "My apologies, can we change the interview time to be 1:30?" at bounding box center [720, 321] width 229 height 30
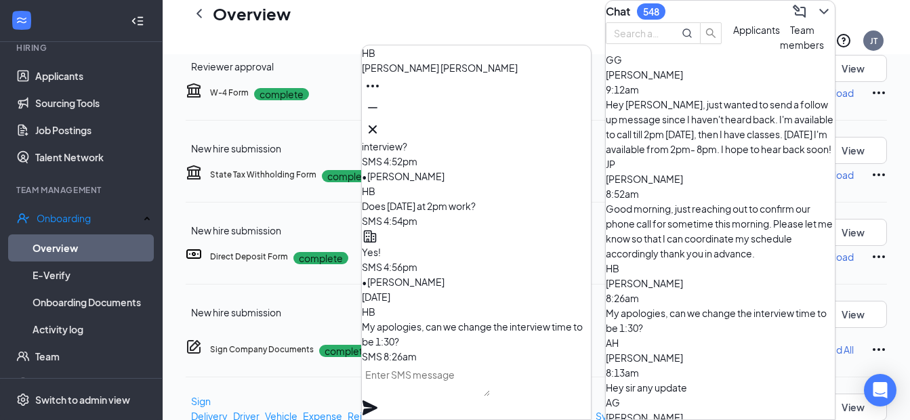
click at [674, 380] on div "Hey sir any update" at bounding box center [720, 387] width 229 height 15
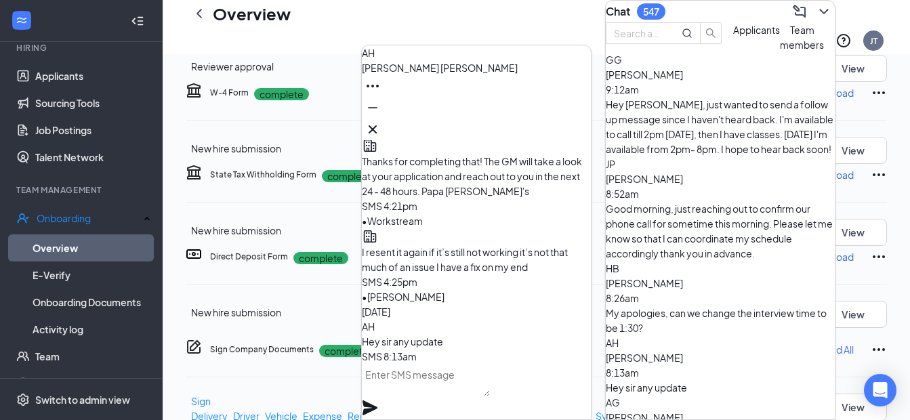
click at [683, 411] on span "[PERSON_NAME]" at bounding box center [644, 417] width 77 height 12
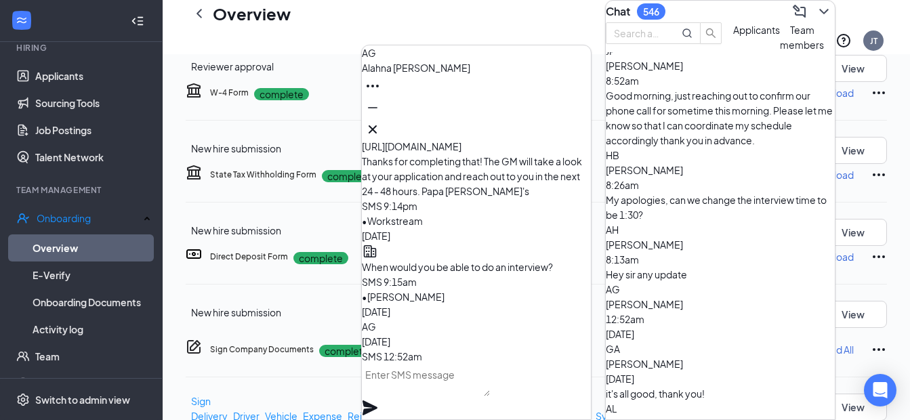
scroll to position [136, 0]
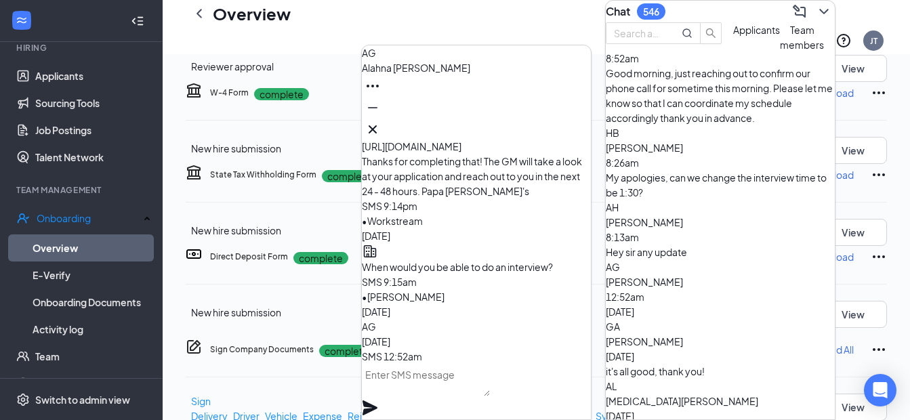
click at [736, 364] on div "it's all good, thank you!" at bounding box center [720, 371] width 229 height 15
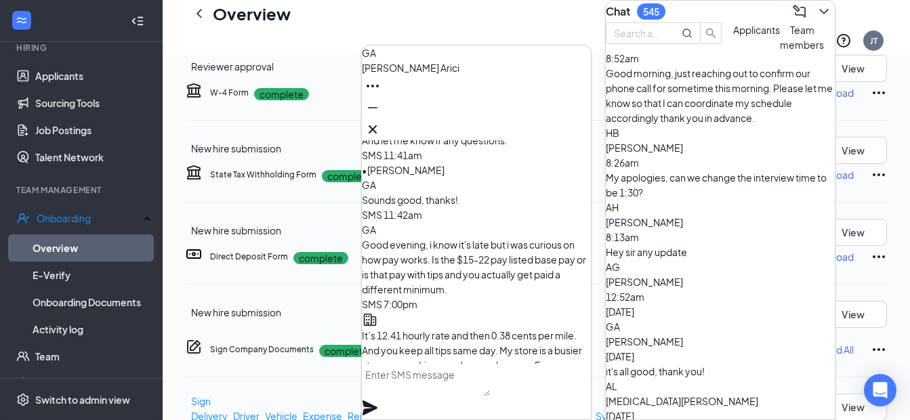
scroll to position [-203, 0]
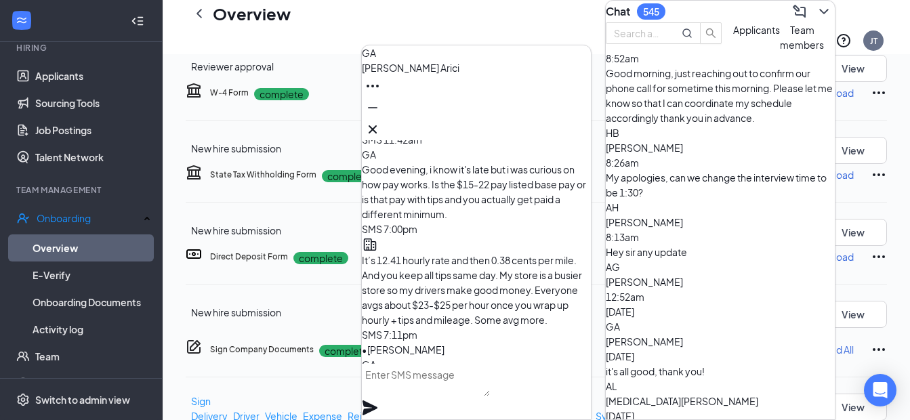
click at [720, 394] on div "[MEDICAL_DATA][PERSON_NAME] [DATE]" at bounding box center [720, 409] width 229 height 30
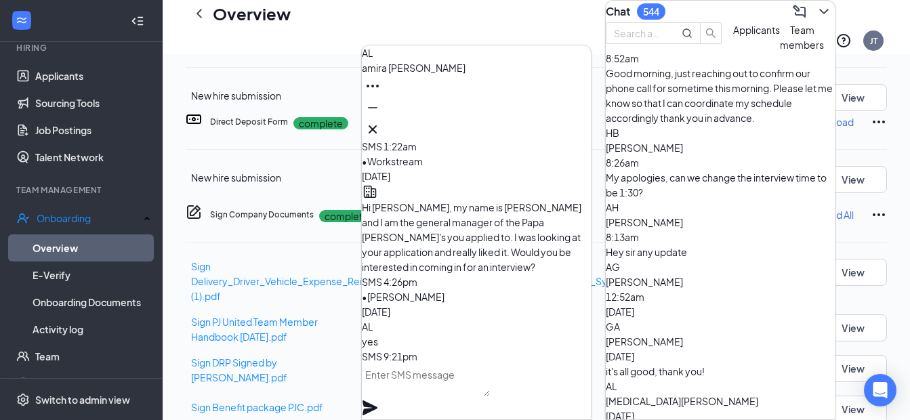
scroll to position [1703, 0]
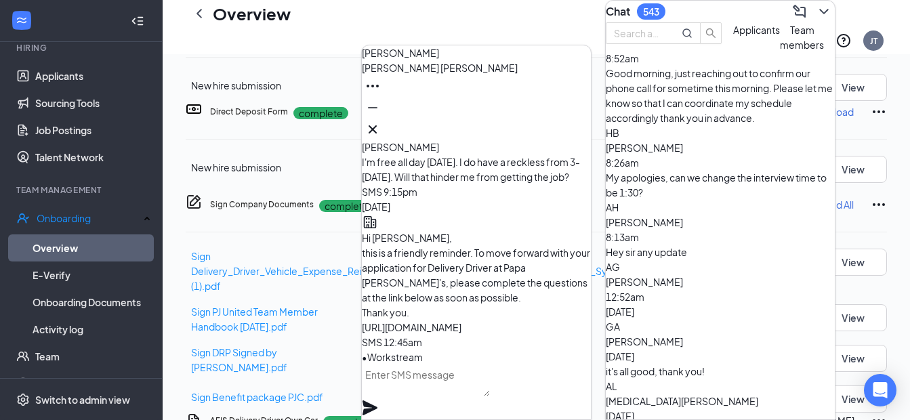
scroll to position [0, 0]
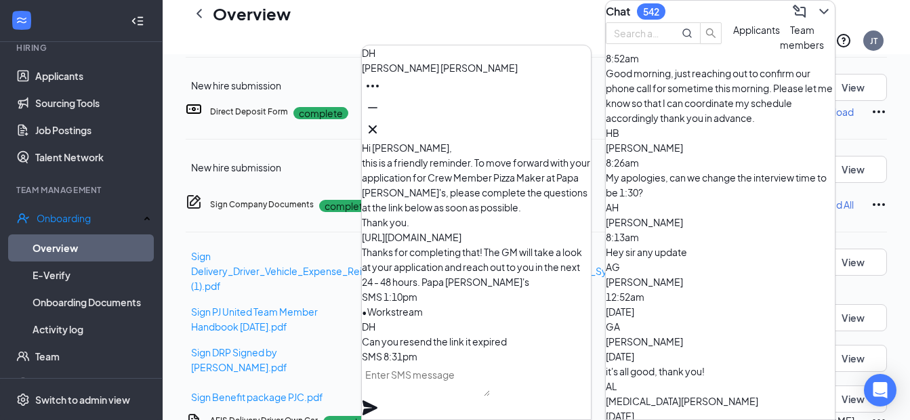
scroll to position [207, 0]
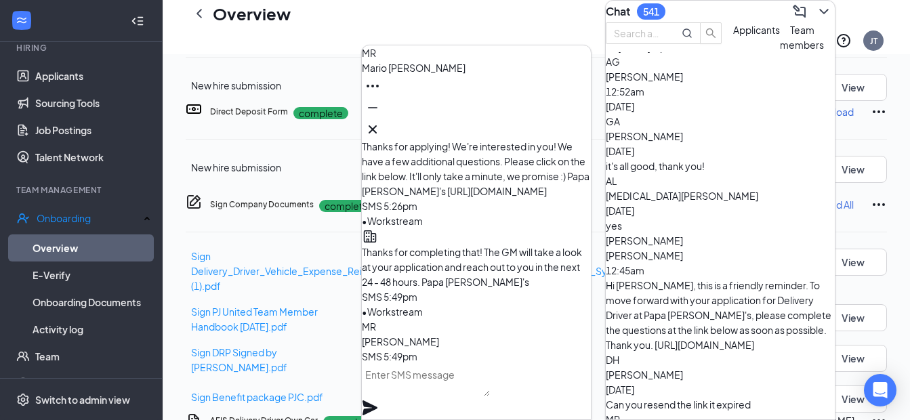
scroll to position [342, 0]
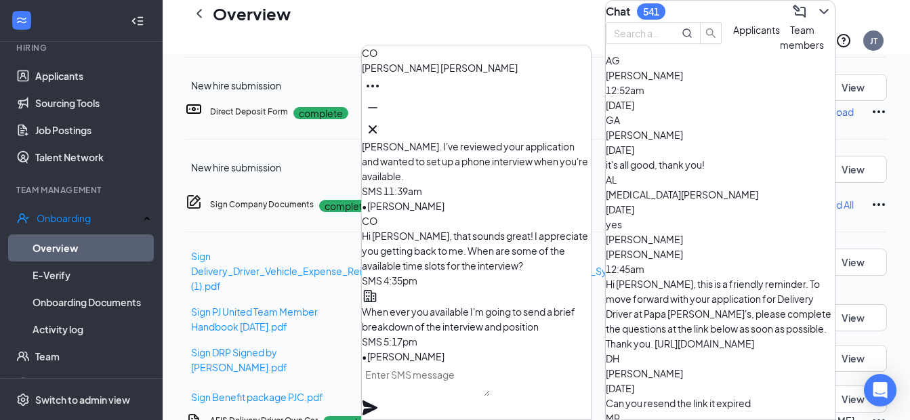
scroll to position [410, 0]
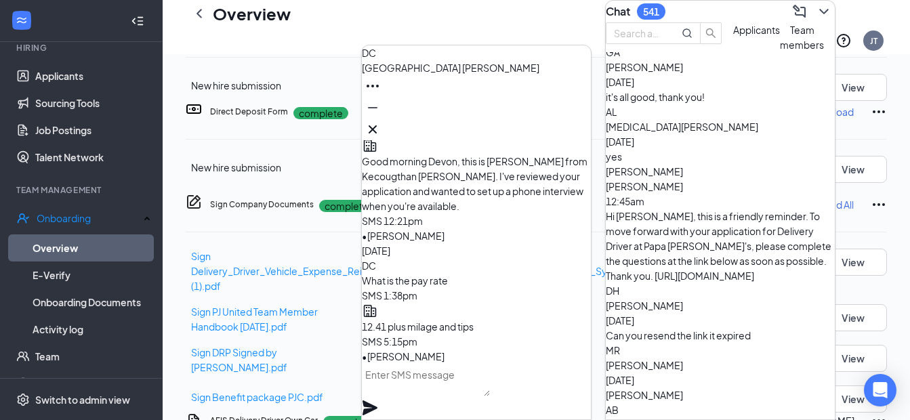
scroll to position [478, 0]
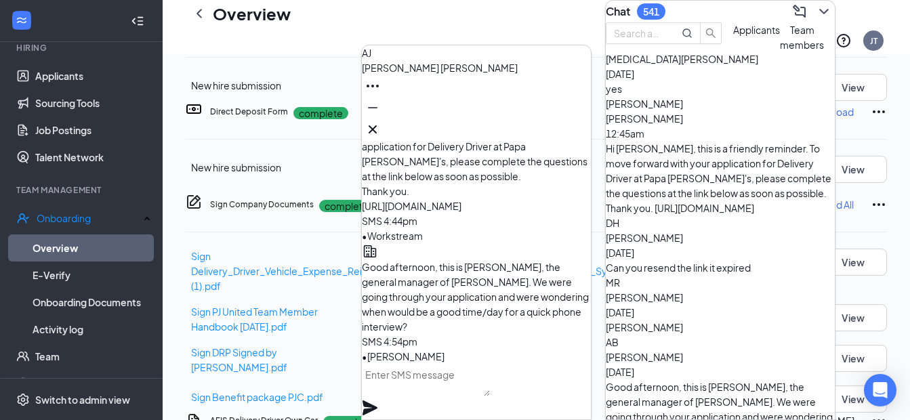
scroll to position [545, 0]
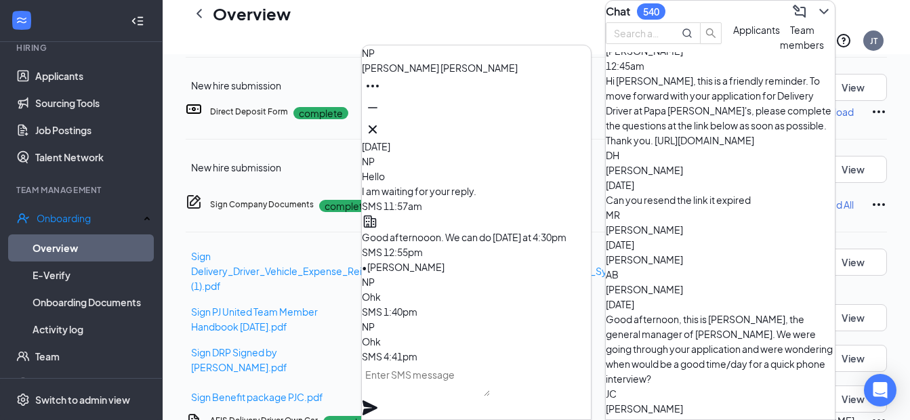
scroll to position [613, 0]
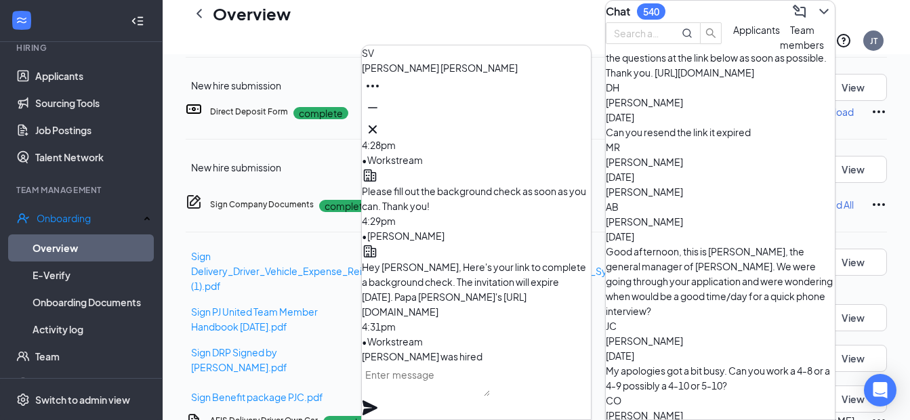
scroll to position [654, 0]
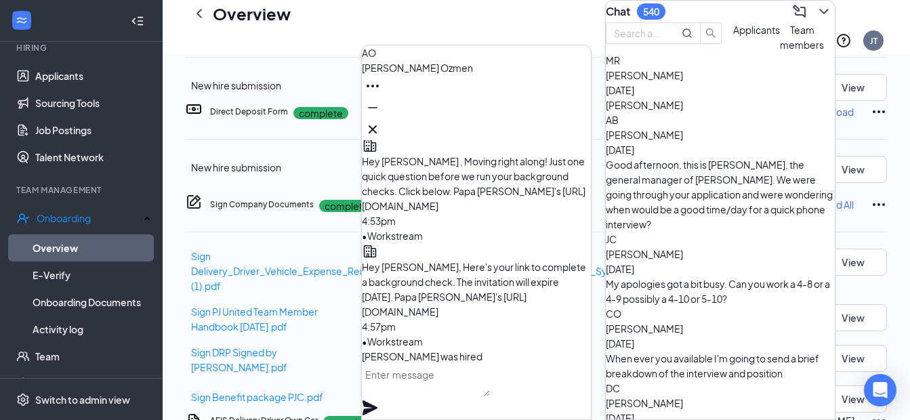
scroll to position [722, 0]
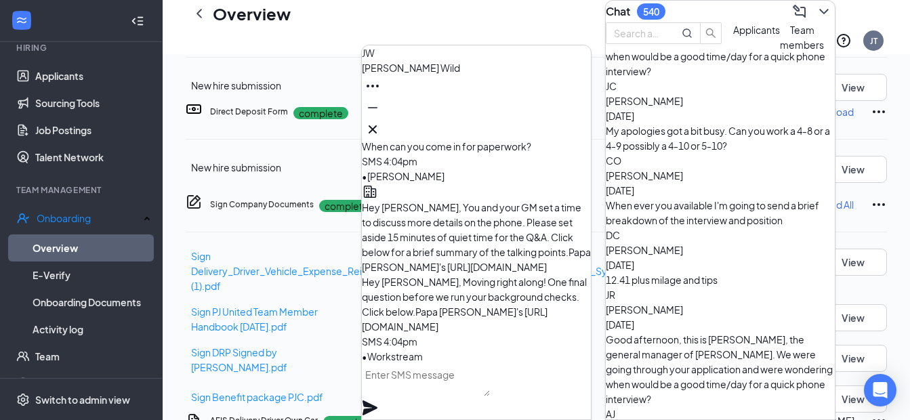
scroll to position [857, 0]
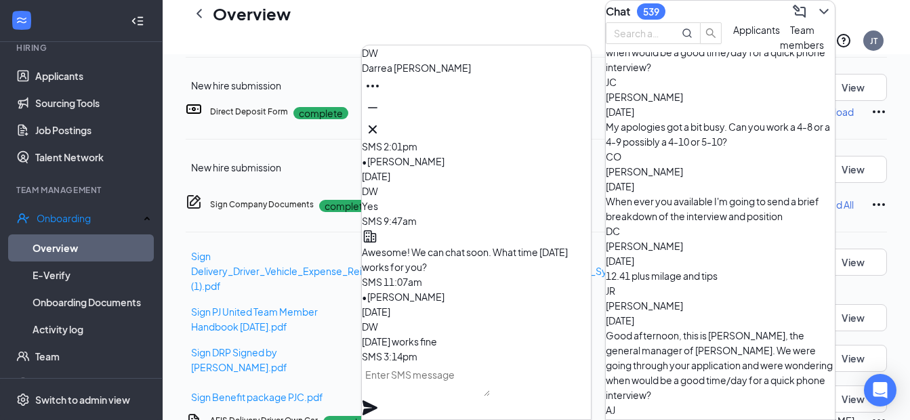
scroll to position [925, 0]
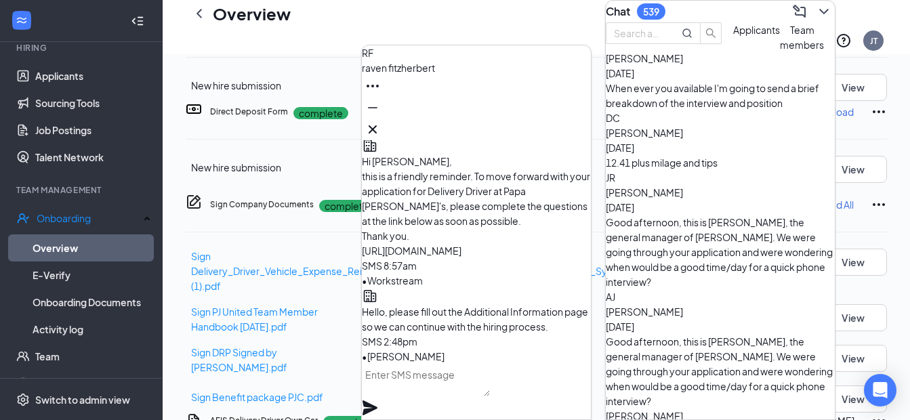
scroll to position [993, 0]
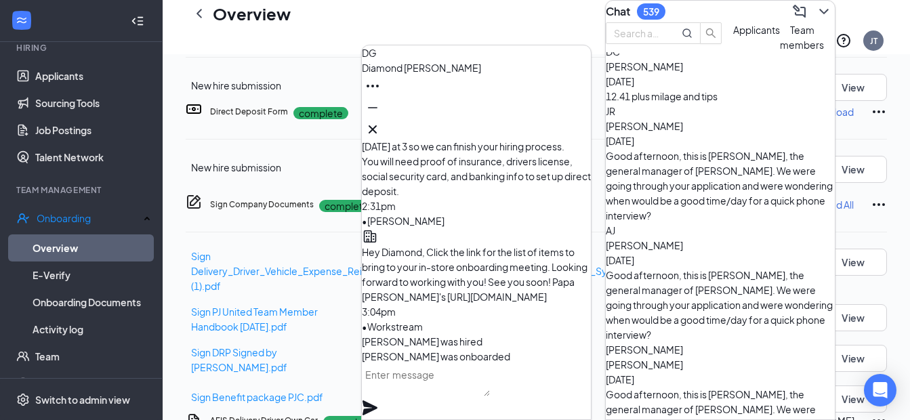
scroll to position [1060, 0]
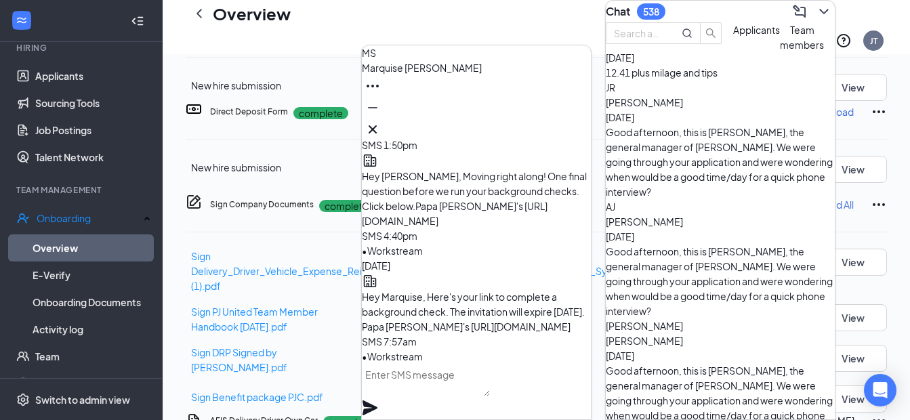
scroll to position [1101, 0]
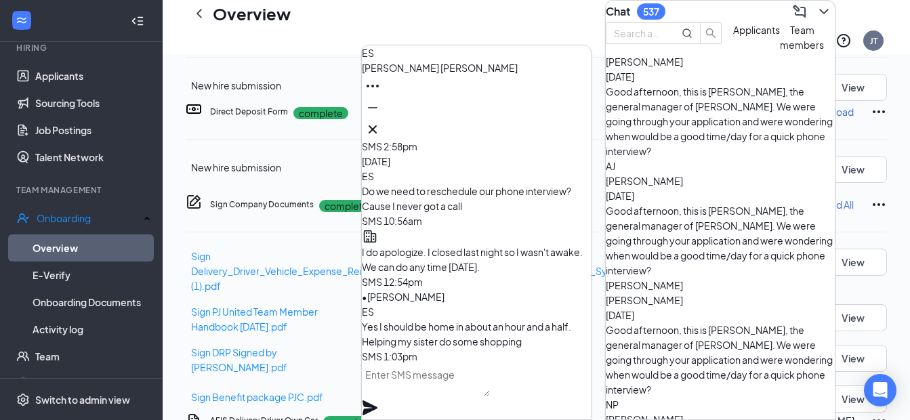
scroll to position [1169, 0]
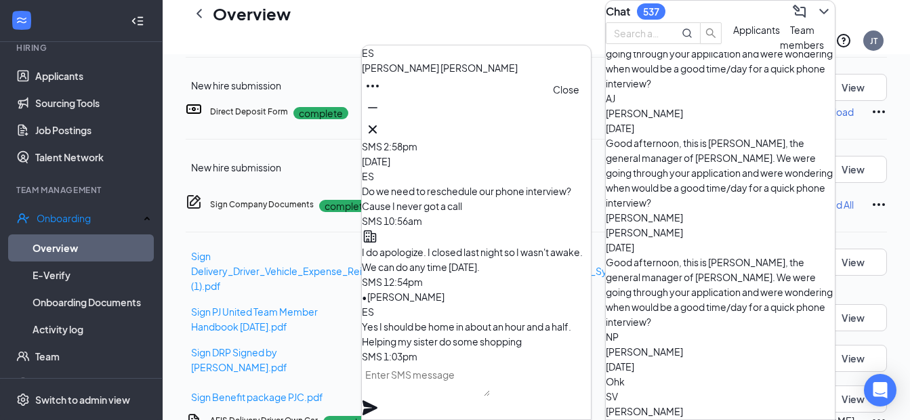
click at [381, 122] on icon "Cross" at bounding box center [373, 129] width 16 height 16
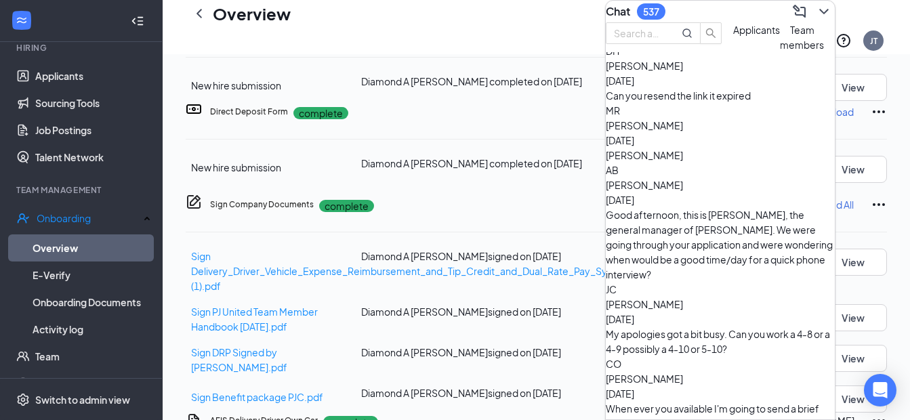
scroll to position [627, 0]
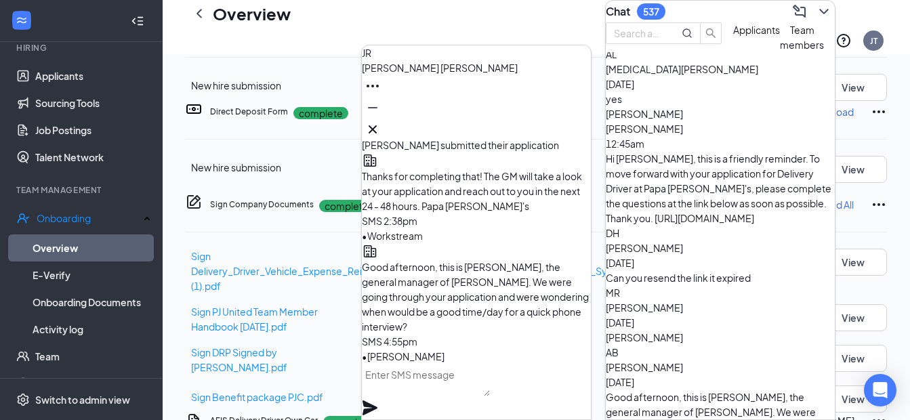
scroll to position [423, 0]
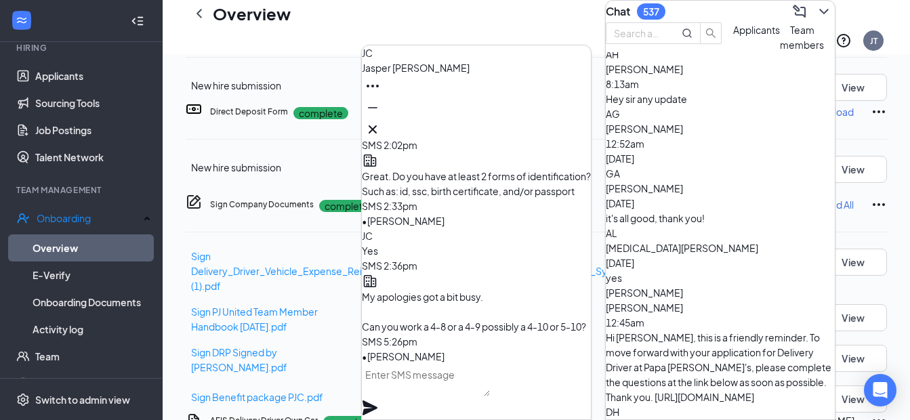
scroll to position [288, 0]
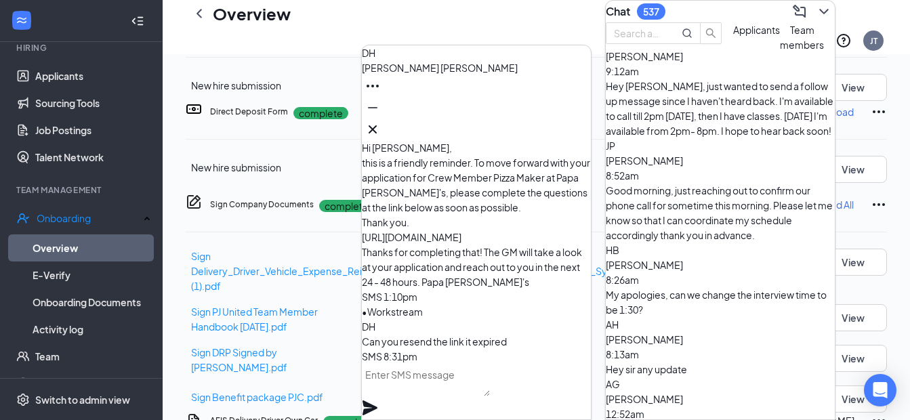
scroll to position [0, 0]
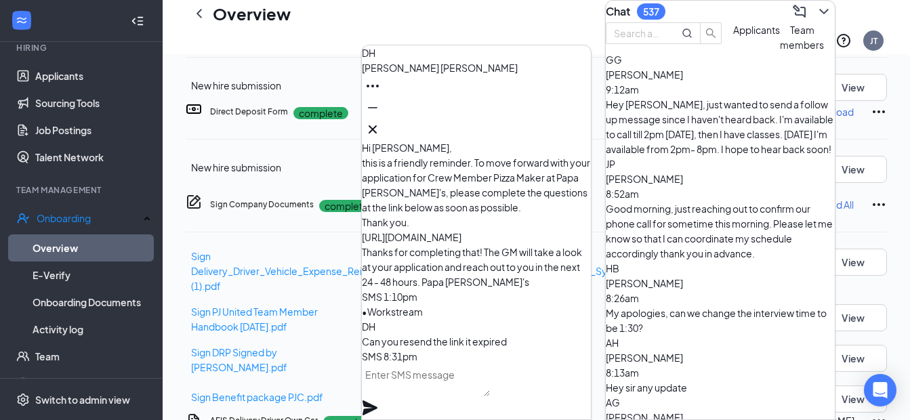
click at [699, 196] on div "JP [PERSON_NAME] 8:52am Good morning, just reaching out to confirm our phone ca…" at bounding box center [720, 209] width 229 height 104
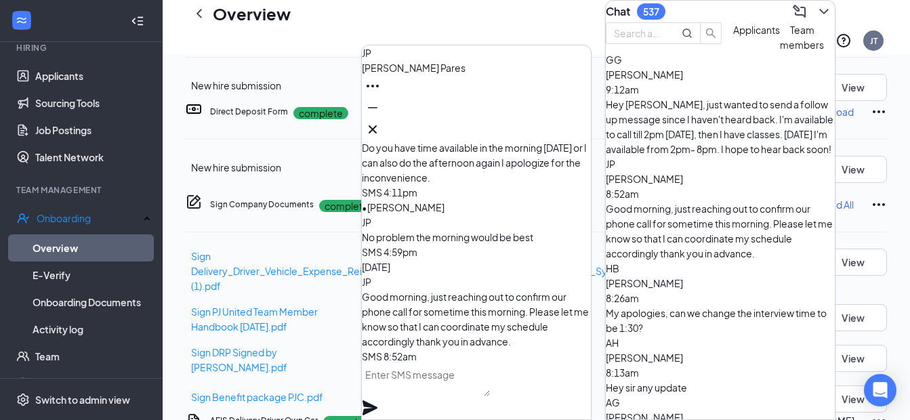
click at [683, 277] on span "[PERSON_NAME]" at bounding box center [644, 283] width 77 height 12
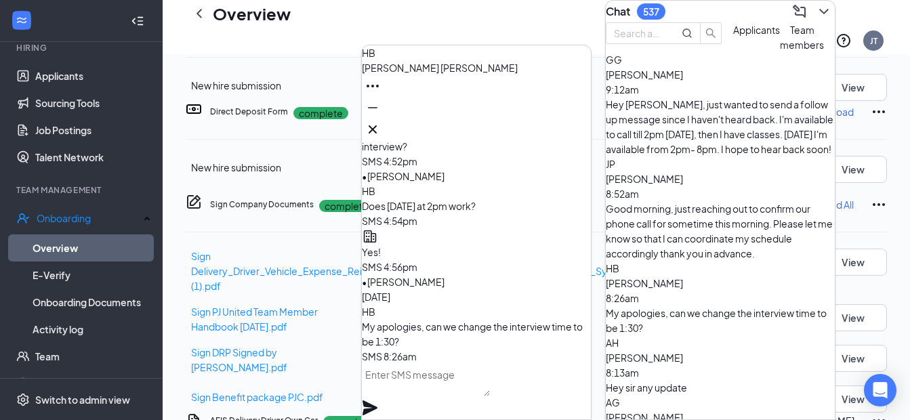
click at [703, 158] on div "JP [PERSON_NAME] 8:52am Good morning, just reaching out to confirm our phone ca…" at bounding box center [720, 209] width 229 height 104
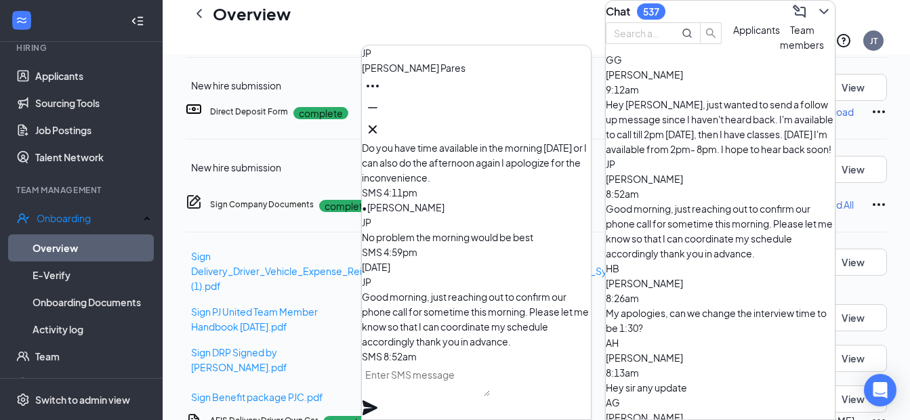
click at [703, 261] on div "HB [PERSON_NAME] 8:26am My apologies, can we change the interview time to be 1:…" at bounding box center [720, 298] width 229 height 75
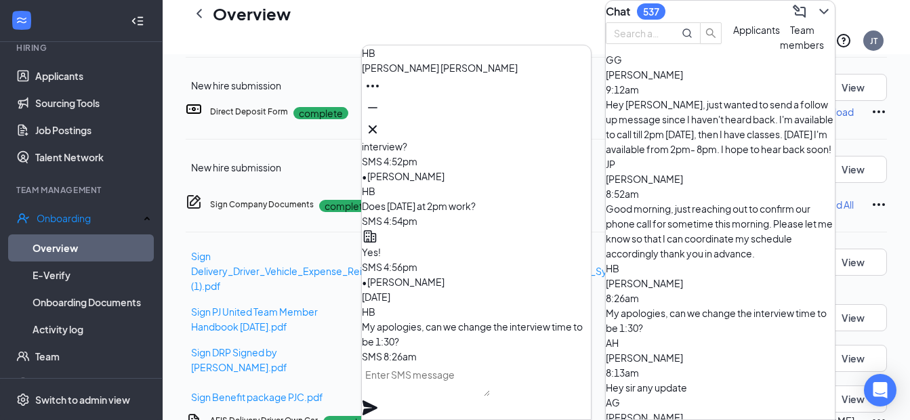
click at [683, 352] on span "[PERSON_NAME]" at bounding box center [644, 358] width 77 height 12
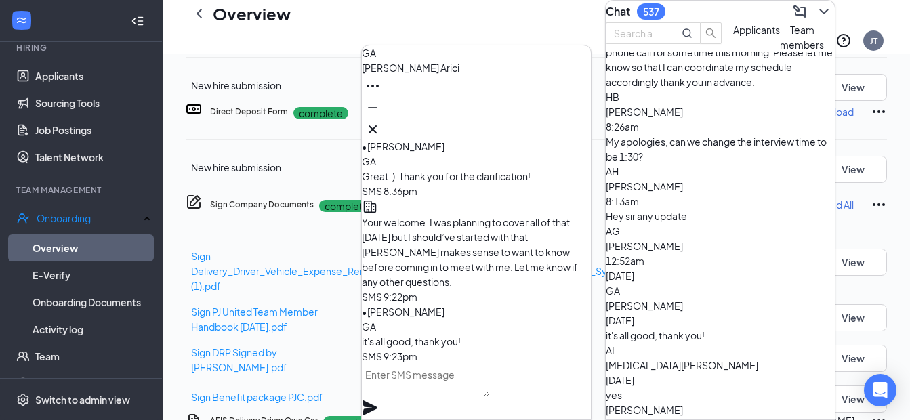
scroll to position [203, 0]
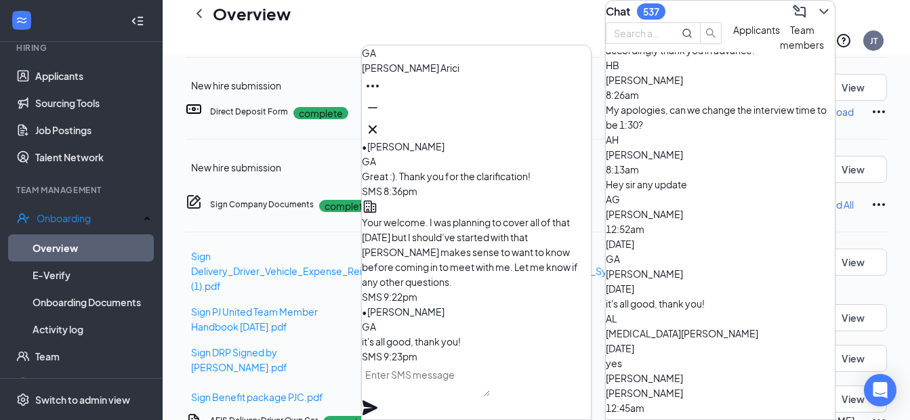
click at [669, 387] on span "[PERSON_NAME]" at bounding box center [644, 393] width 77 height 12
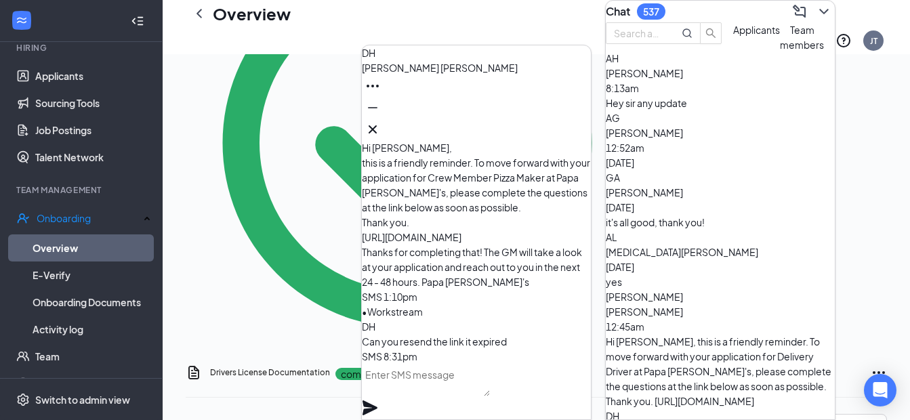
scroll to position [339, 0]
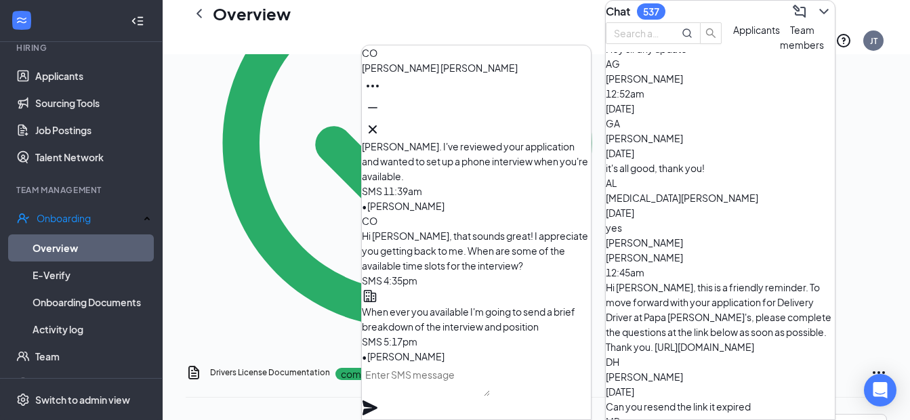
scroll to position [407, 0]
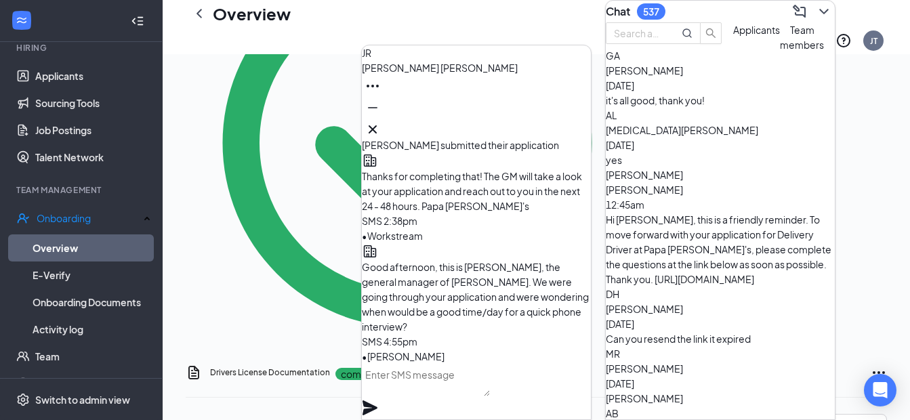
scroll to position [474, 0]
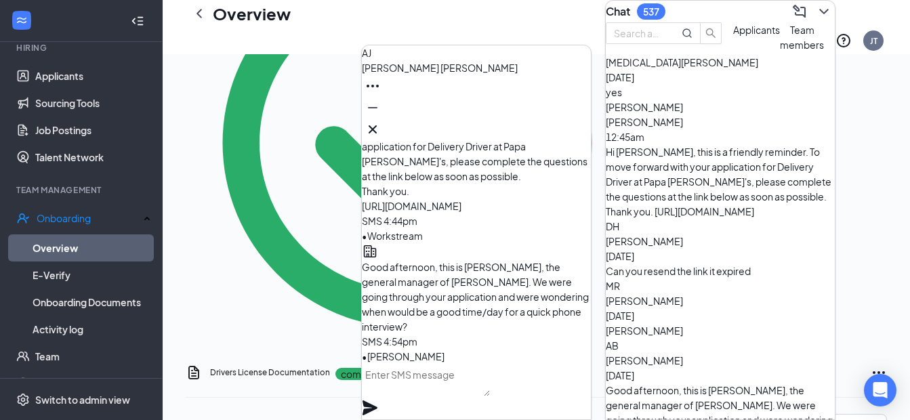
scroll to position [542, 0]
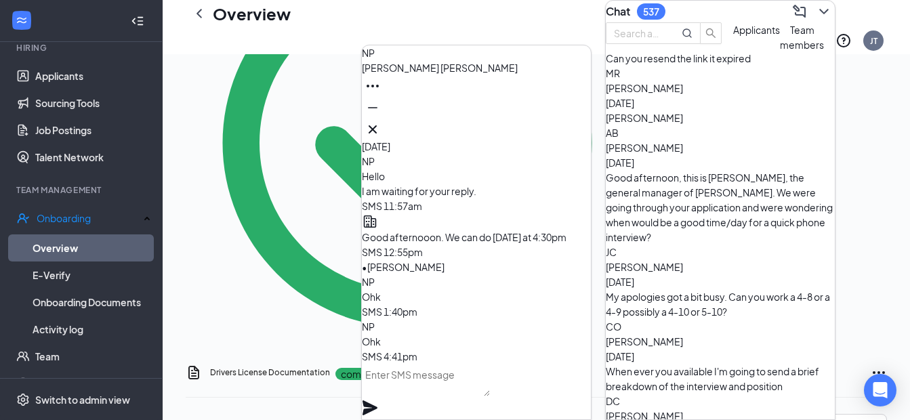
scroll to position [745, 0]
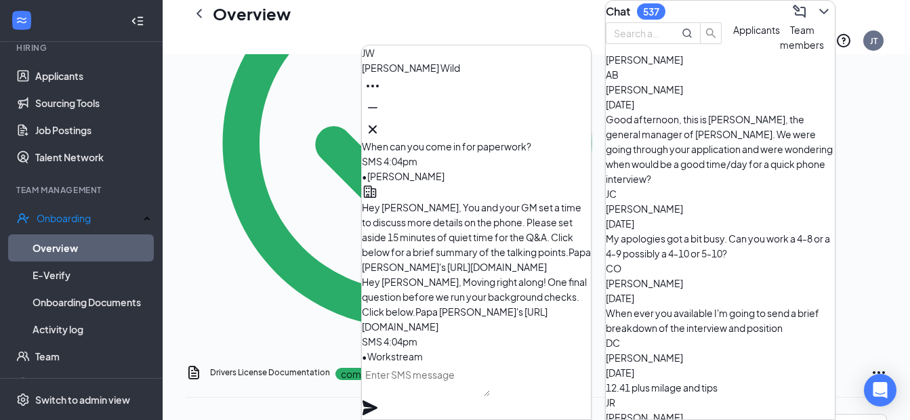
scroll to position [813, 0]
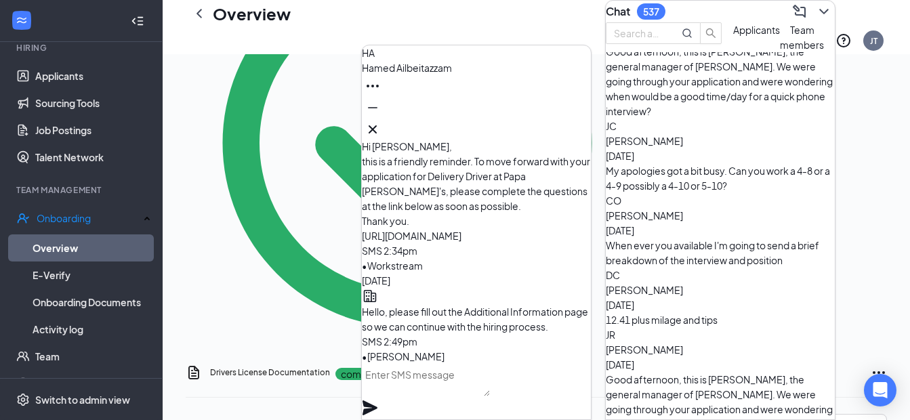
scroll to position [881, 0]
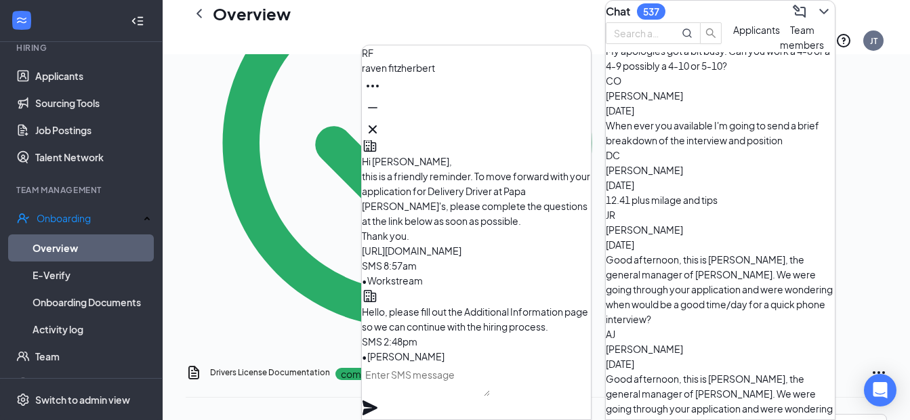
scroll to position [949, 0]
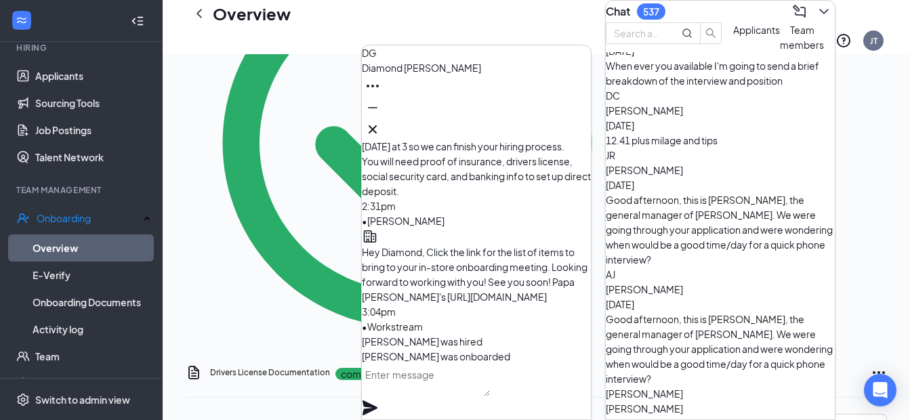
scroll to position [1016, 0]
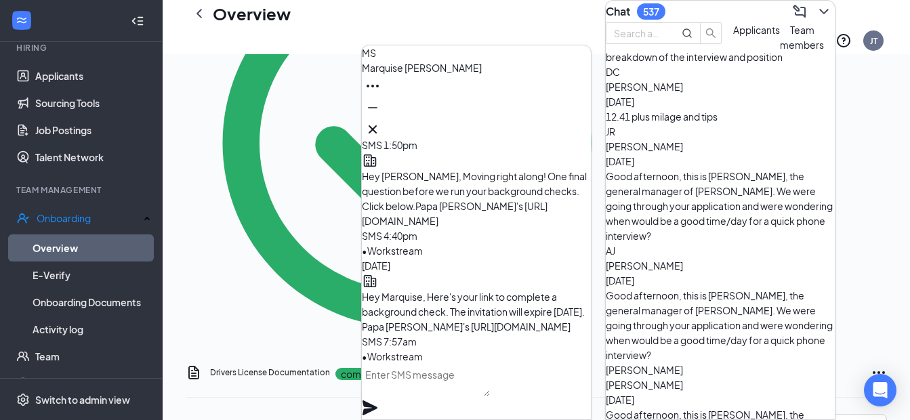
scroll to position [1084, 0]
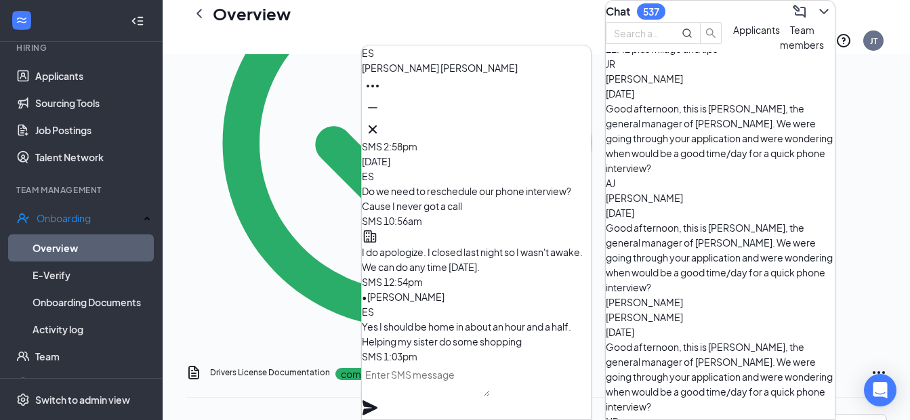
scroll to position [1152, 0]
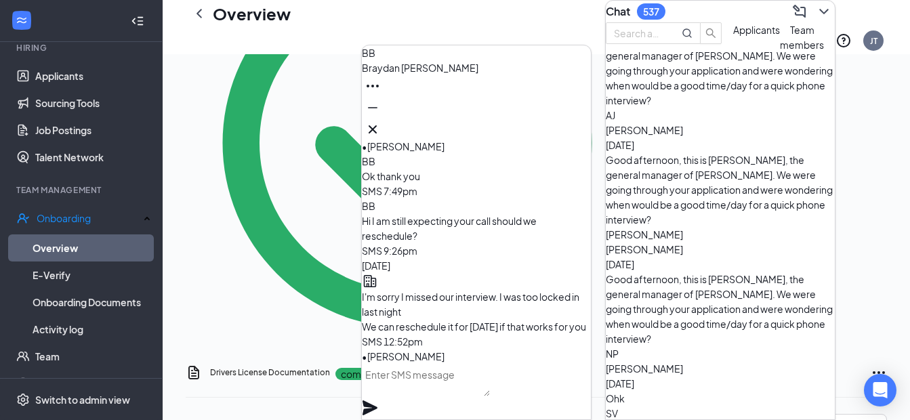
scroll to position [1287, 0]
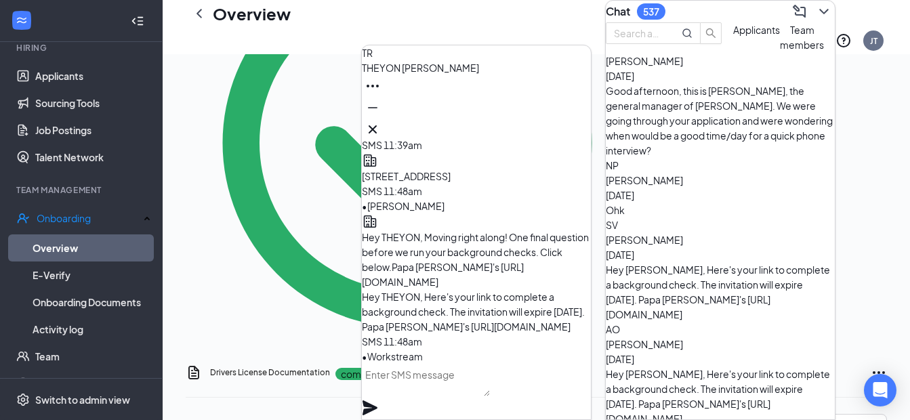
scroll to position [1355, 0]
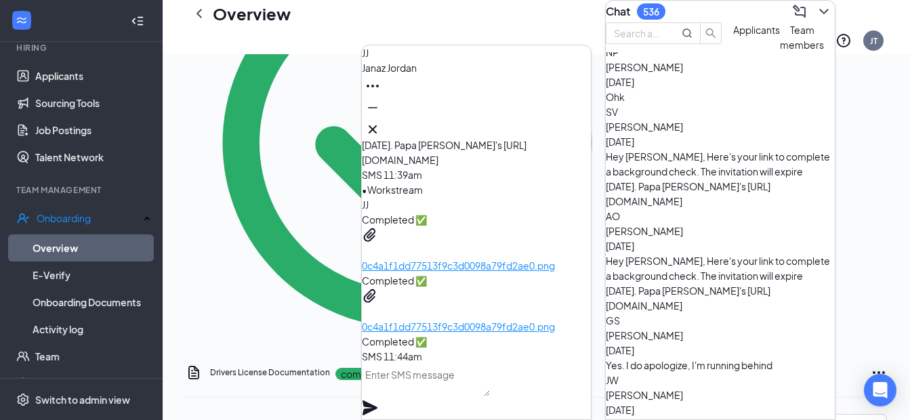
scroll to position [1491, 0]
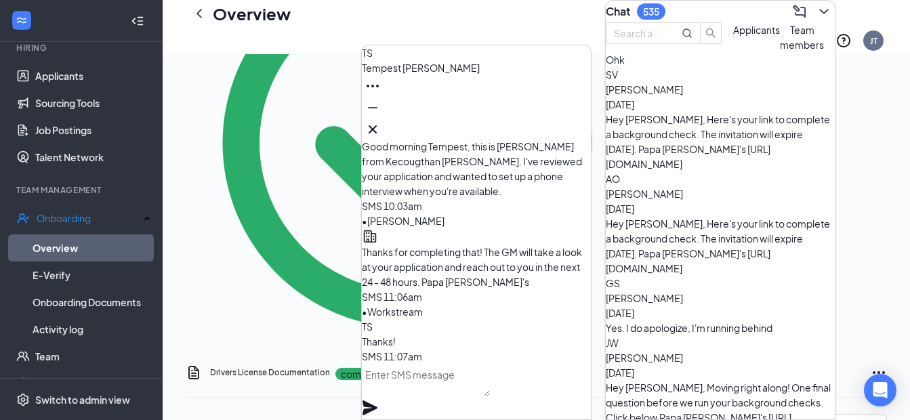
scroll to position [1548, 0]
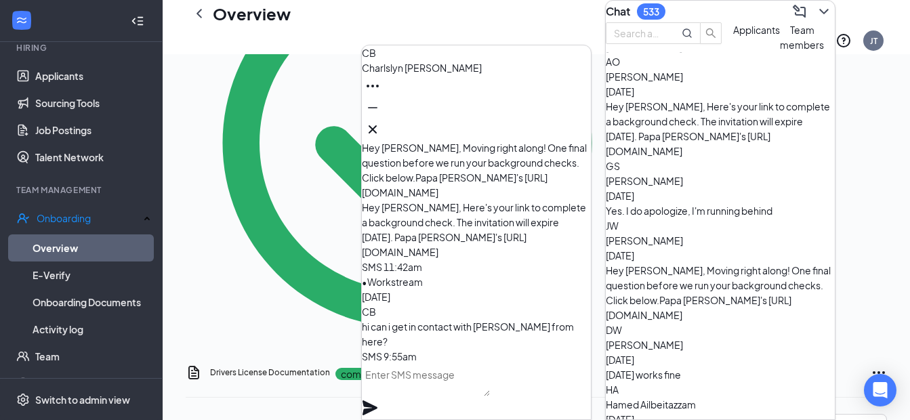
scroll to position [1616, 0]
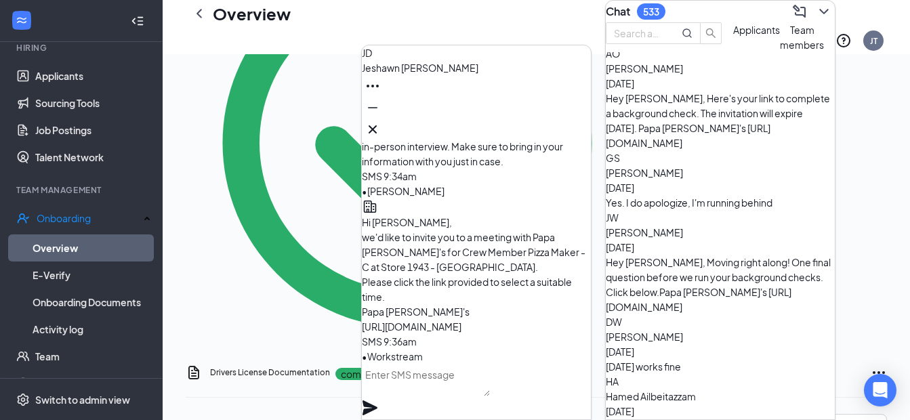
drag, startPoint x: 697, startPoint y: 307, endPoint x: 706, endPoint y: 342, distance: 36.3
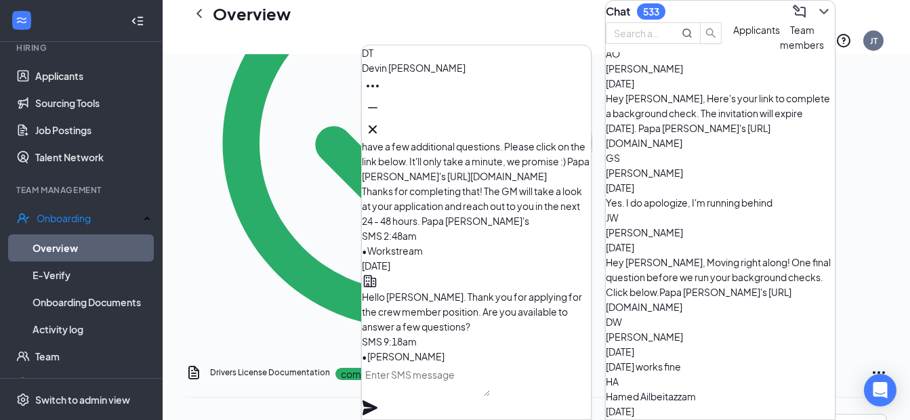
scroll to position [1684, 0]
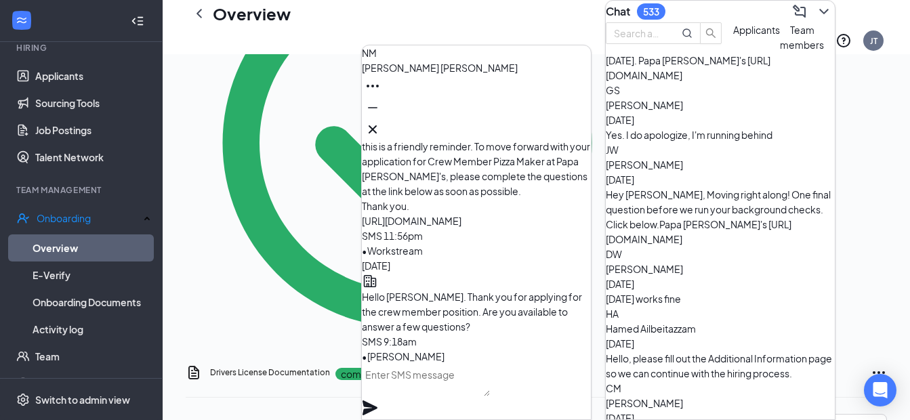
scroll to position [1752, 0]
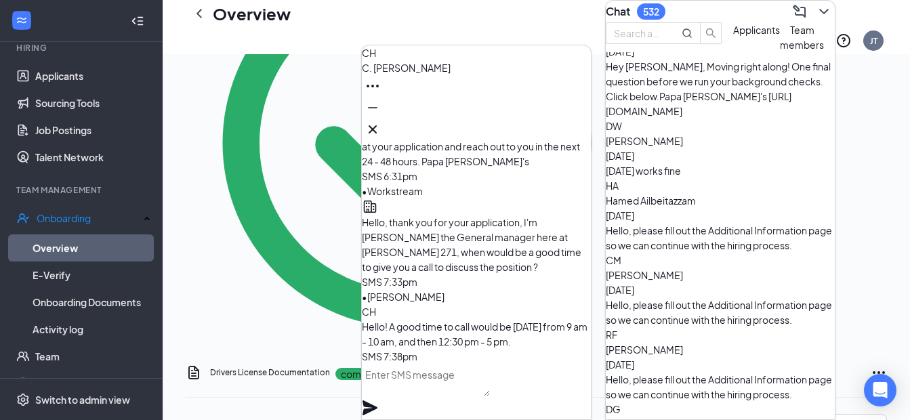
scroll to position [1819, 0]
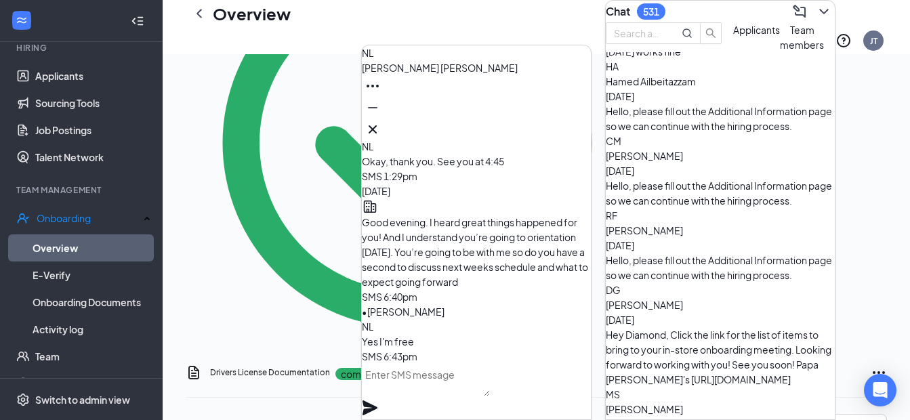
scroll to position [1955, 0]
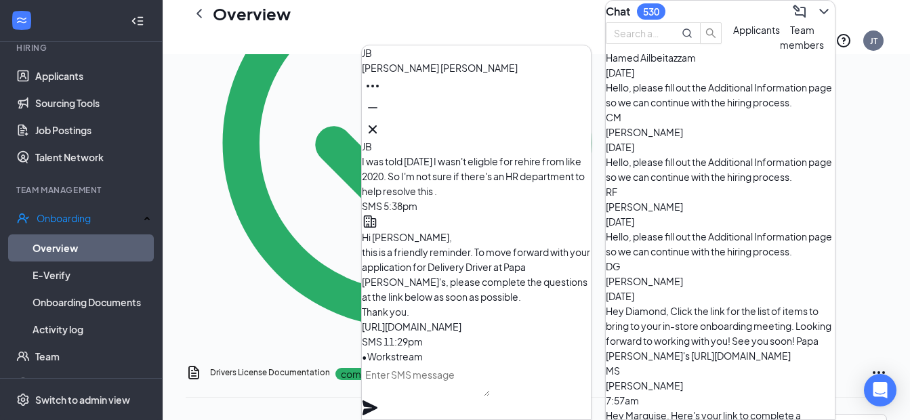
scroll to position [1996, 0]
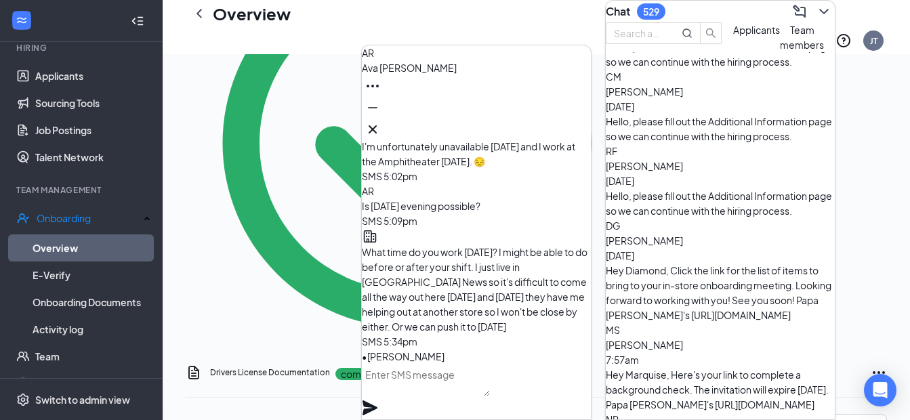
scroll to position [2063, 0]
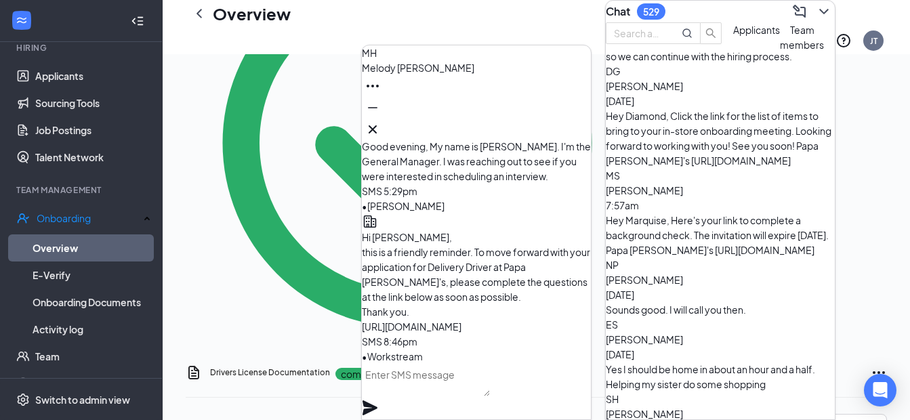
scroll to position [2199, 0]
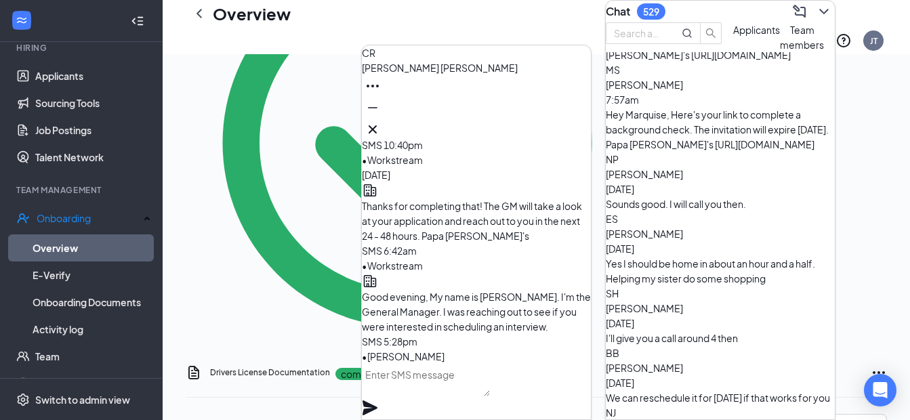
scroll to position [2334, 0]
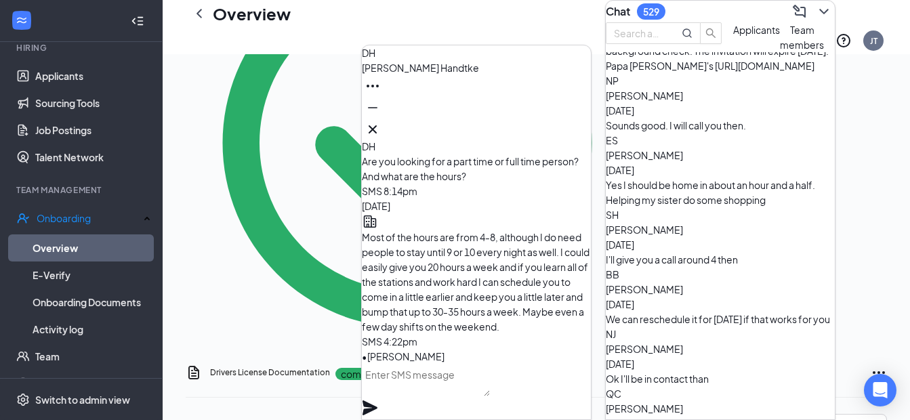
scroll to position [2443, 0]
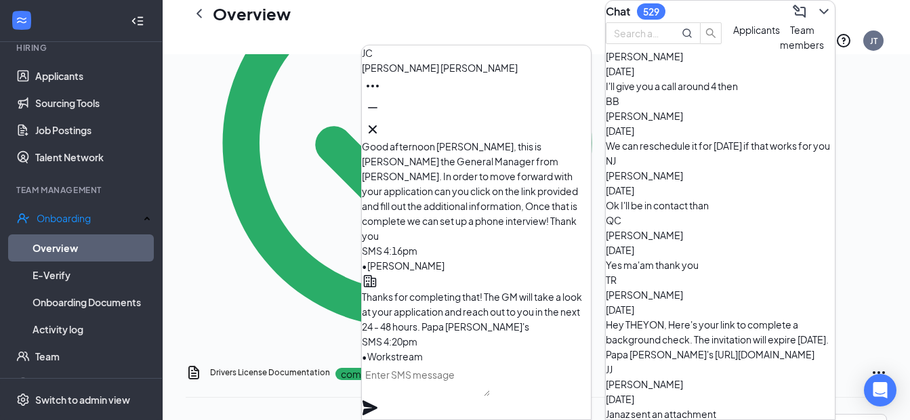
scroll to position [2510, 0]
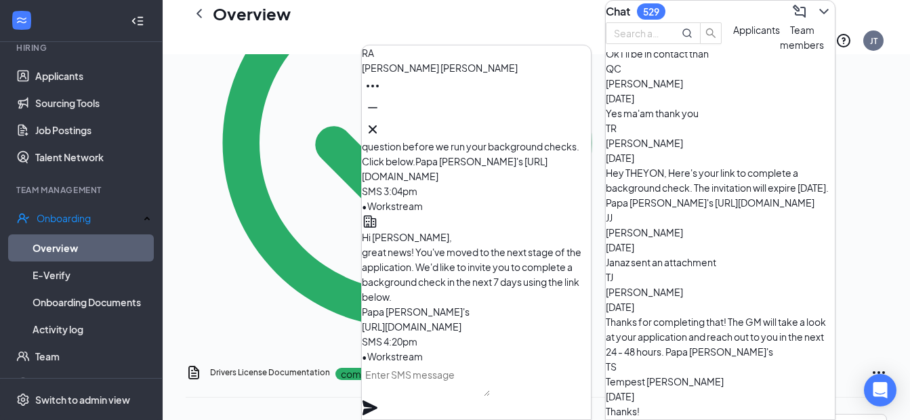
scroll to position [2714, 0]
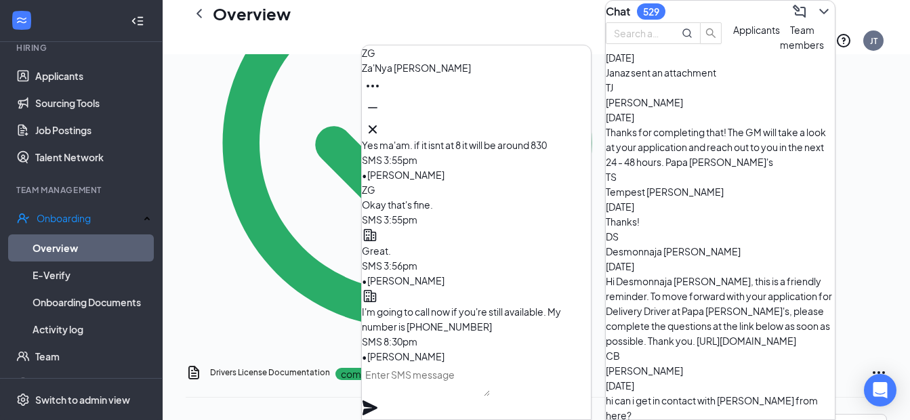
scroll to position [2890, 0]
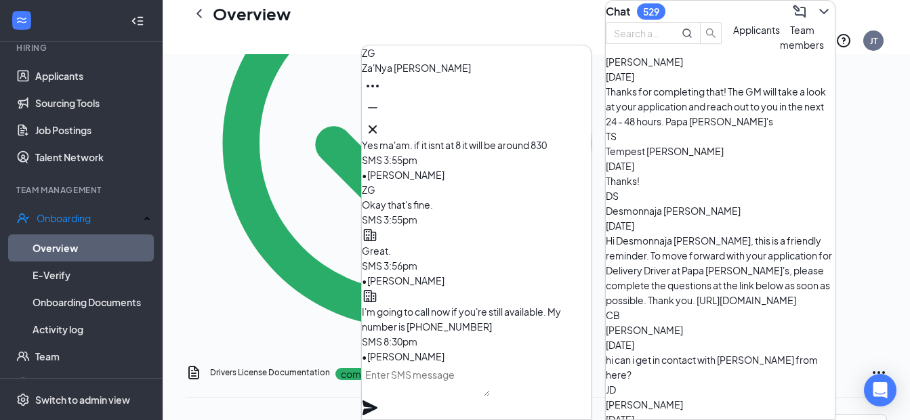
click at [780, 51] on span "Team members" at bounding box center [802, 37] width 44 height 27
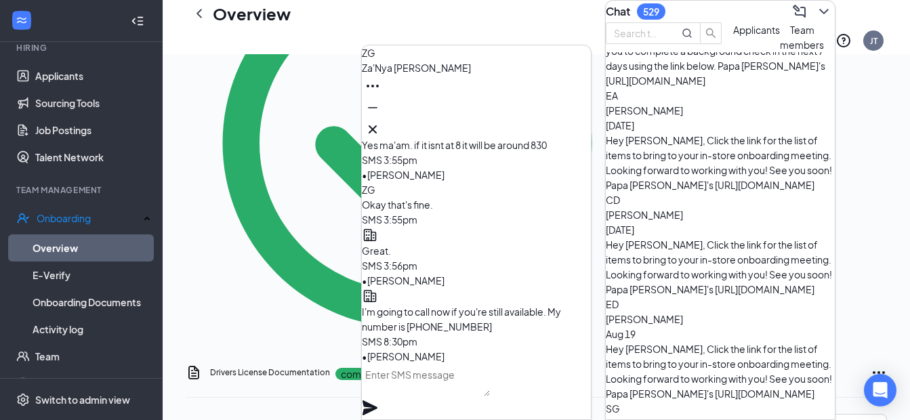
scroll to position [0, 0]
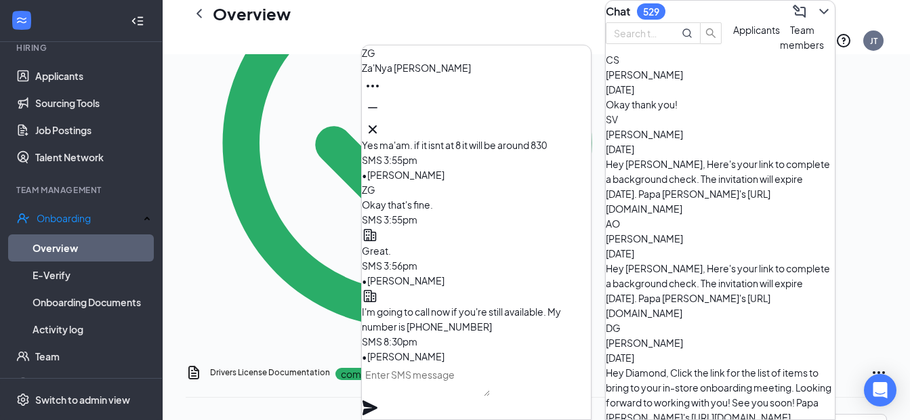
click at [683, 81] on span "[PERSON_NAME]" at bounding box center [644, 74] width 77 height 12
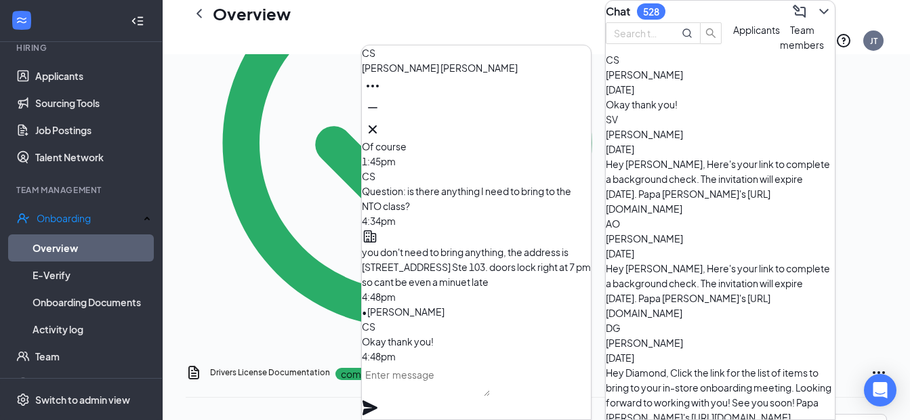
click at [695, 182] on div "Hey [PERSON_NAME], Here's your link to complete a background check. The invitat…" at bounding box center [720, 187] width 229 height 60
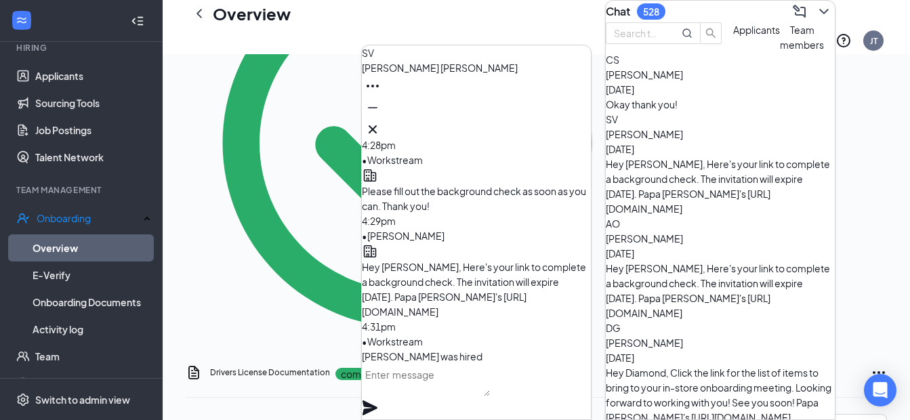
click at [714, 231] on div "[PERSON_NAME] [DATE]" at bounding box center [720, 246] width 229 height 30
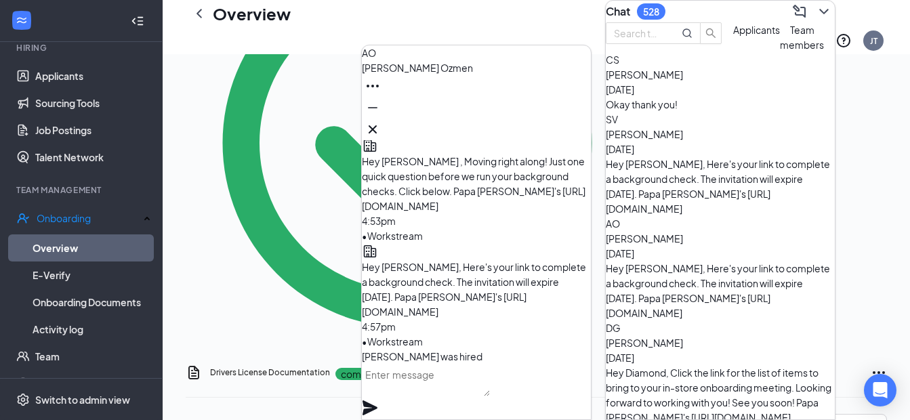
click at [683, 337] on span "[PERSON_NAME]" at bounding box center [644, 343] width 77 height 12
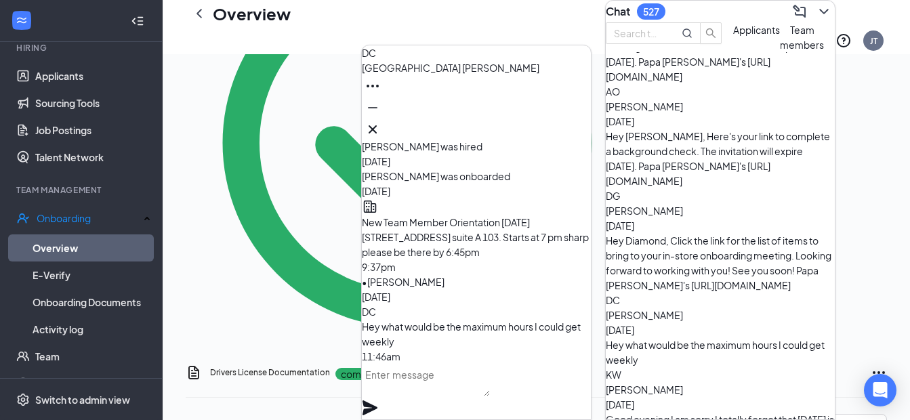
scroll to position [136, 0]
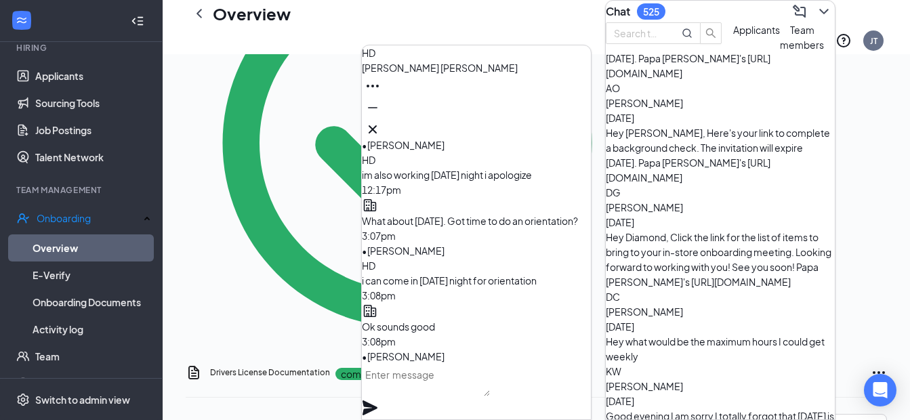
scroll to position [271, 0]
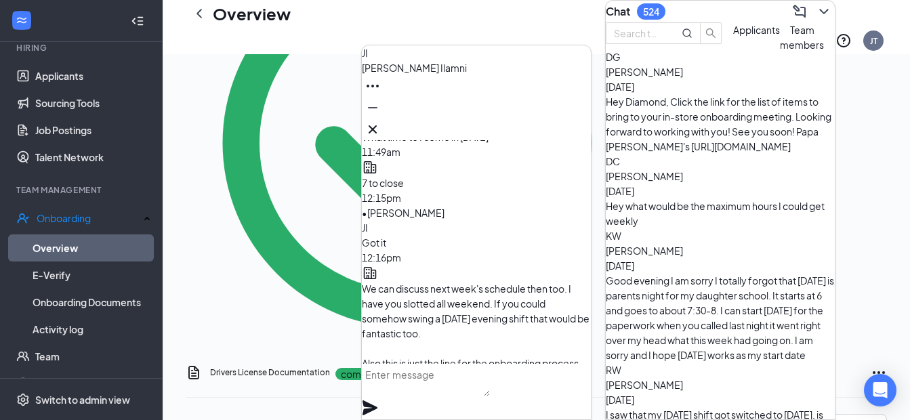
scroll to position [-136, 0]
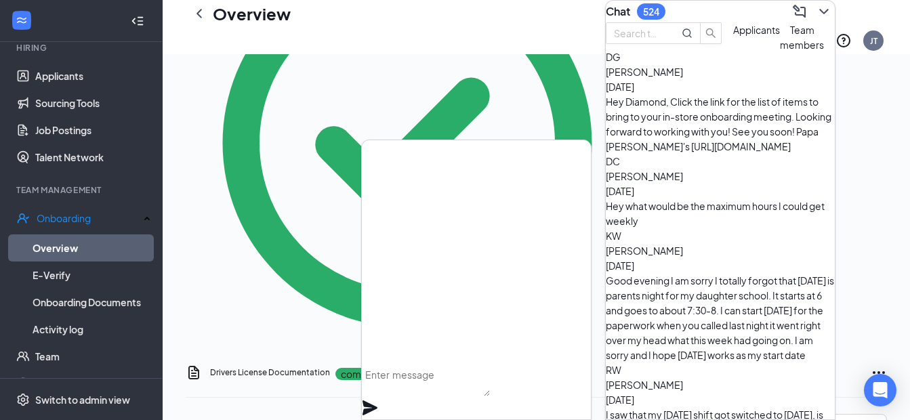
scroll to position [0, 0]
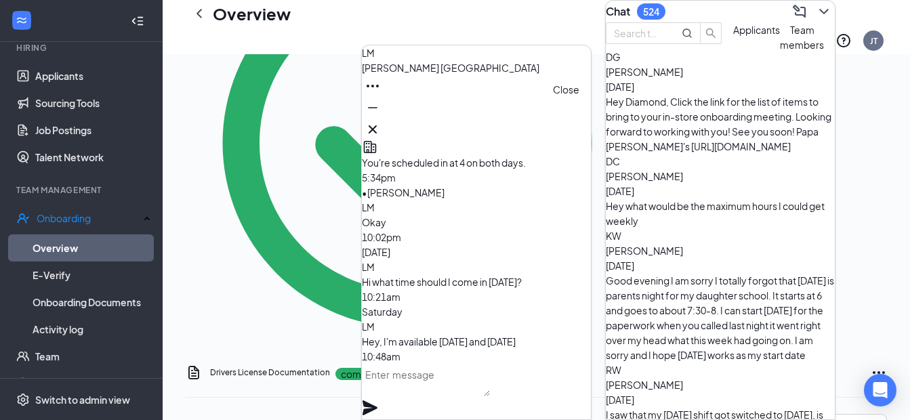
click at [381, 121] on icon "Cross" at bounding box center [373, 129] width 16 height 16
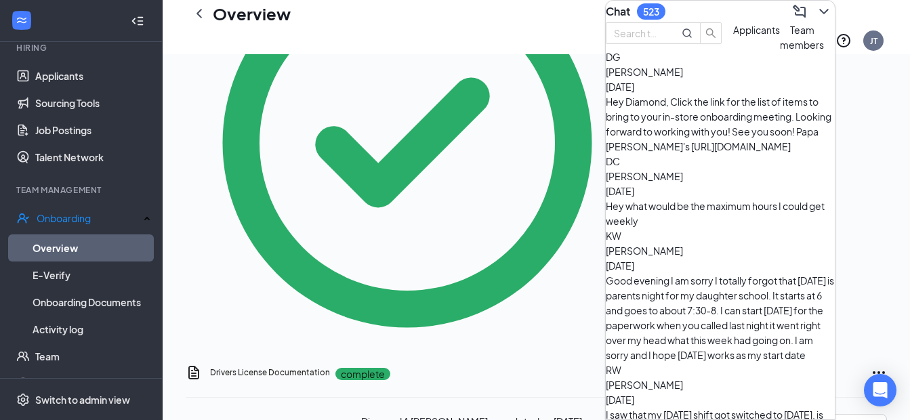
click at [819, 16] on icon "ChevronDown" at bounding box center [824, 11] width 16 height 16
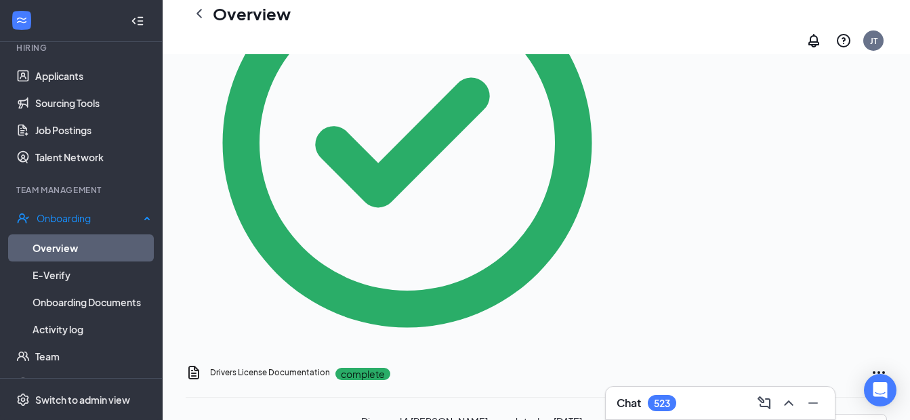
click at [83, 241] on link "Overview" at bounding box center [92, 247] width 119 height 27
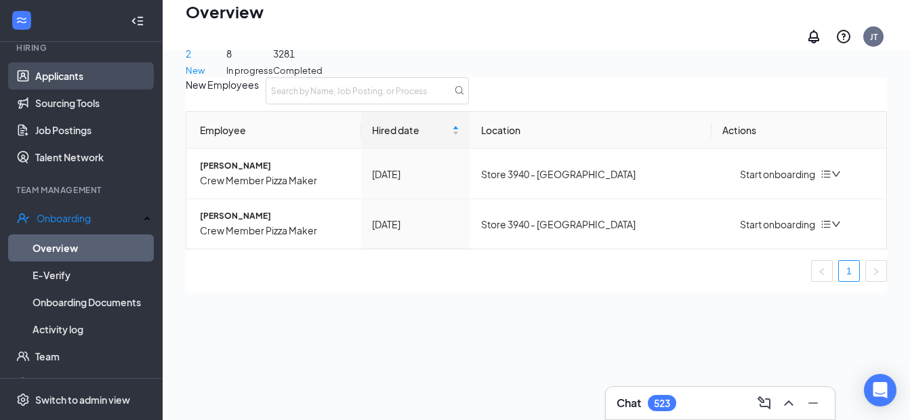
click at [62, 68] on link "Applicants" at bounding box center [93, 75] width 116 height 27
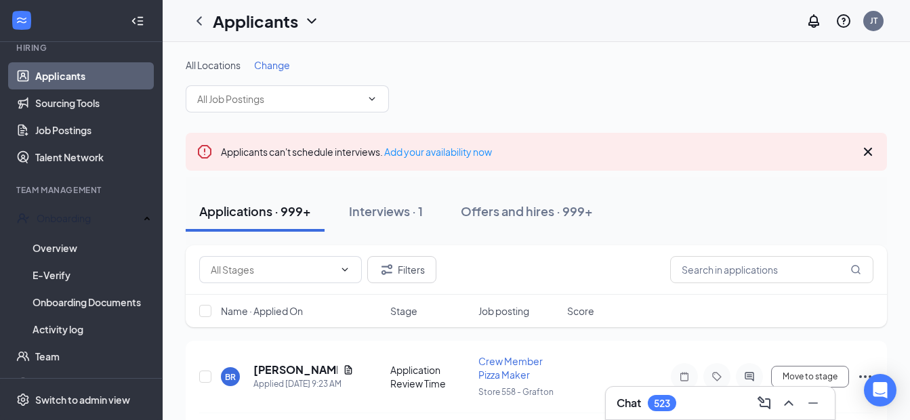
click at [670, 408] on div "523" at bounding box center [662, 404] width 16 height 12
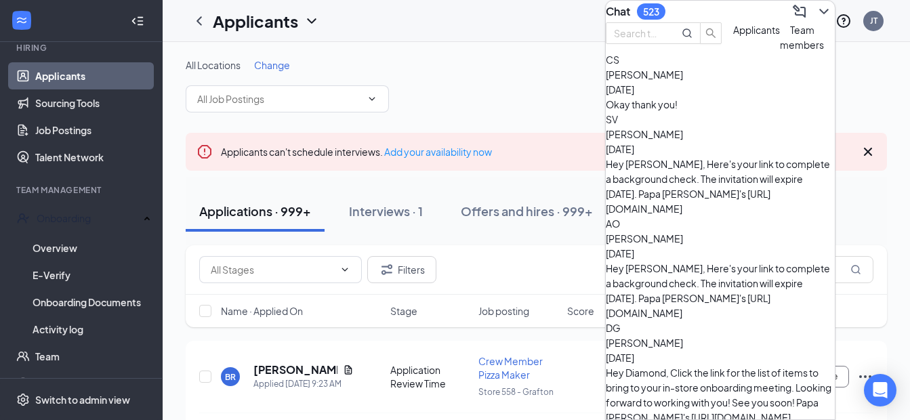
drag, startPoint x: 651, startPoint y: 98, endPoint x: 670, endPoint y: 78, distance: 27.3
click at [733, 36] on span "Applicants" at bounding box center [756, 30] width 47 height 12
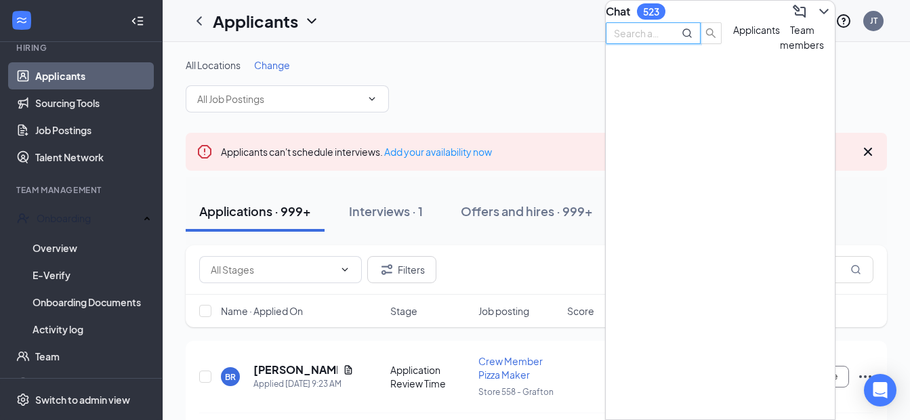
click at [663, 41] on input "text" at bounding box center [638, 33] width 49 height 15
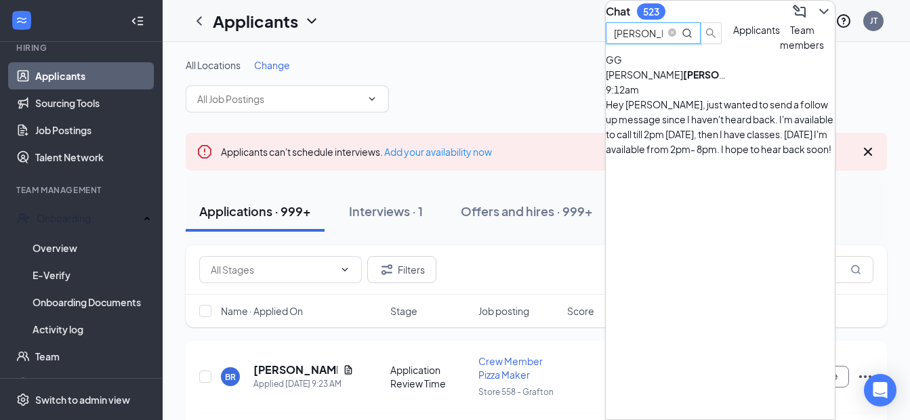
click at [704, 140] on div "Hey [PERSON_NAME], just wanted to send a follow up message since I haven't hear…" at bounding box center [720, 127] width 229 height 60
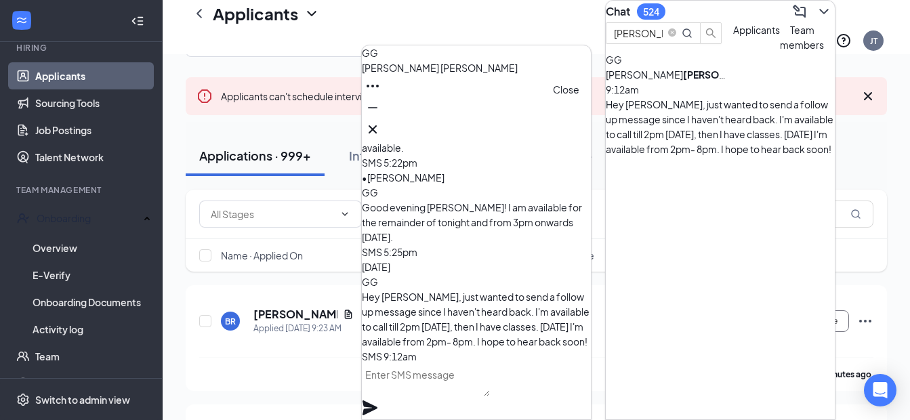
click at [381, 129] on icon "Cross" at bounding box center [373, 129] width 16 height 16
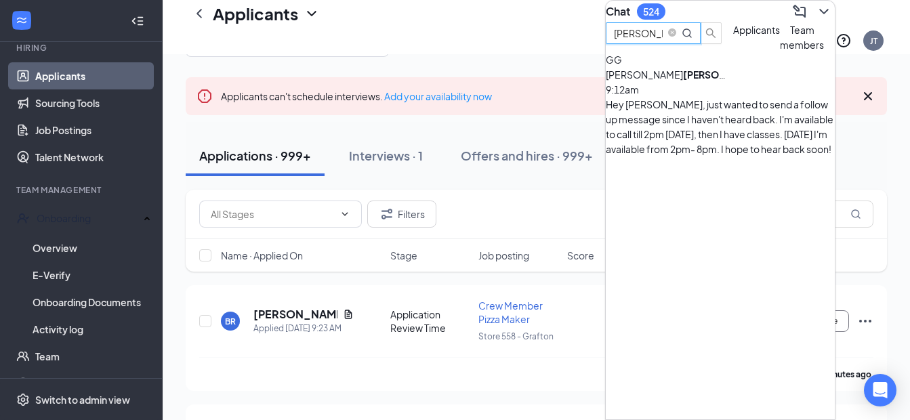
drag, startPoint x: 674, startPoint y: 54, endPoint x: 592, endPoint y: 45, distance: 81.7
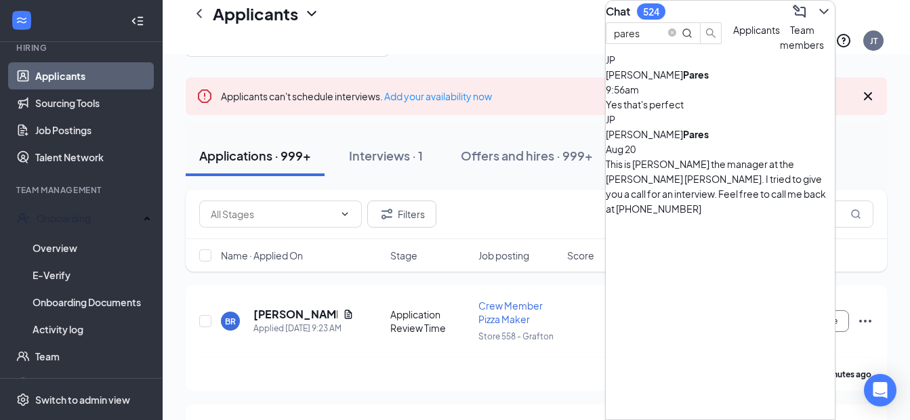
click at [695, 81] on b "Pares" at bounding box center [696, 74] width 26 height 12
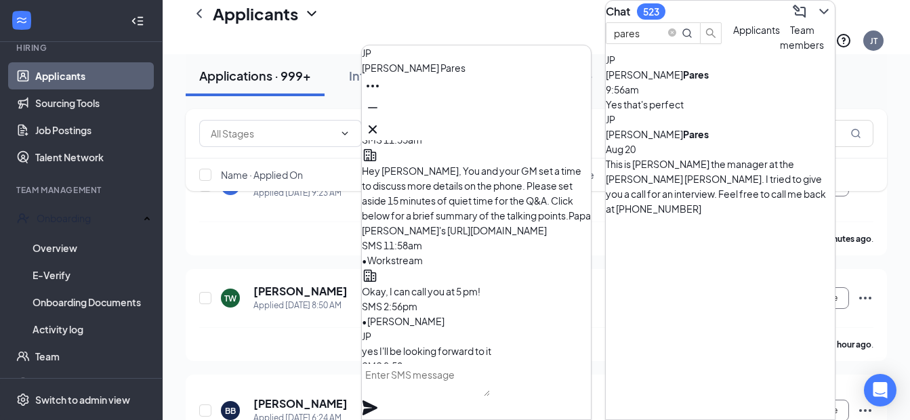
scroll to position [-407, 0]
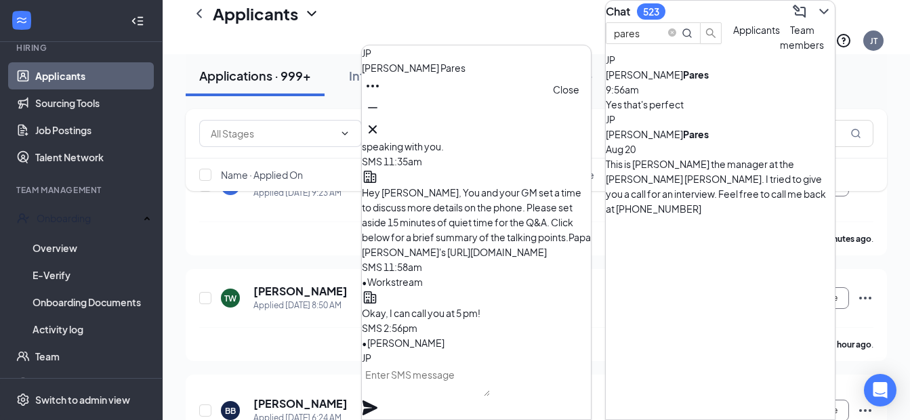
click at [381, 123] on icon "Cross" at bounding box center [373, 129] width 16 height 16
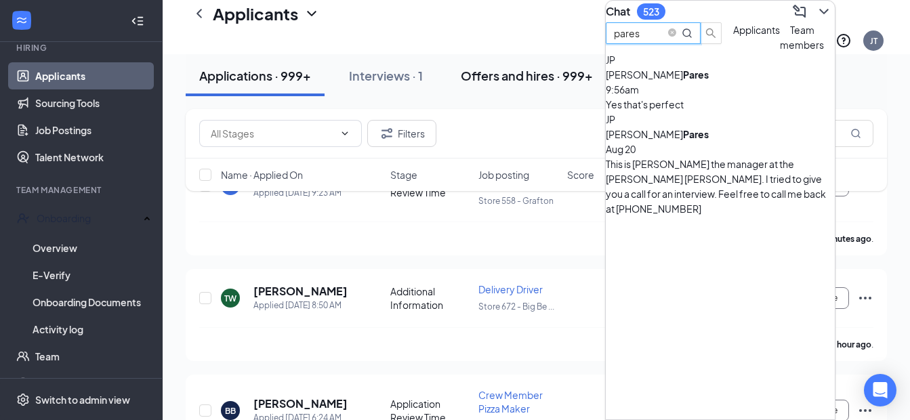
drag, startPoint x: 680, startPoint y: 59, endPoint x: 573, endPoint y: 57, distance: 107.1
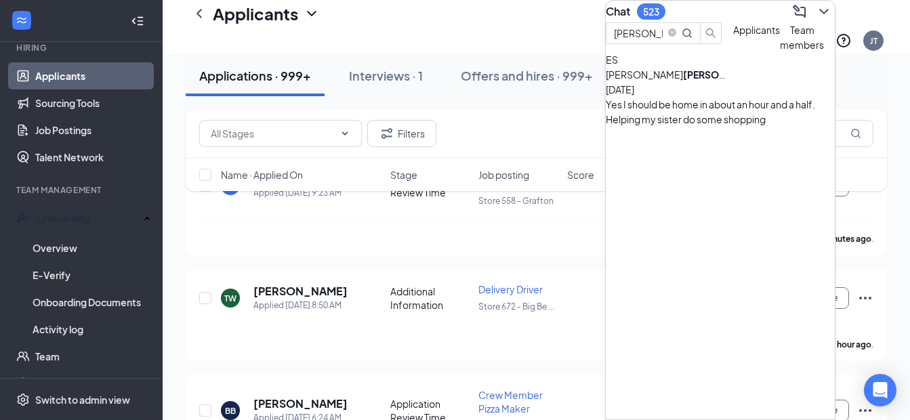
click at [732, 97] on div "[PERSON_NAME] [DATE]" at bounding box center [720, 82] width 229 height 30
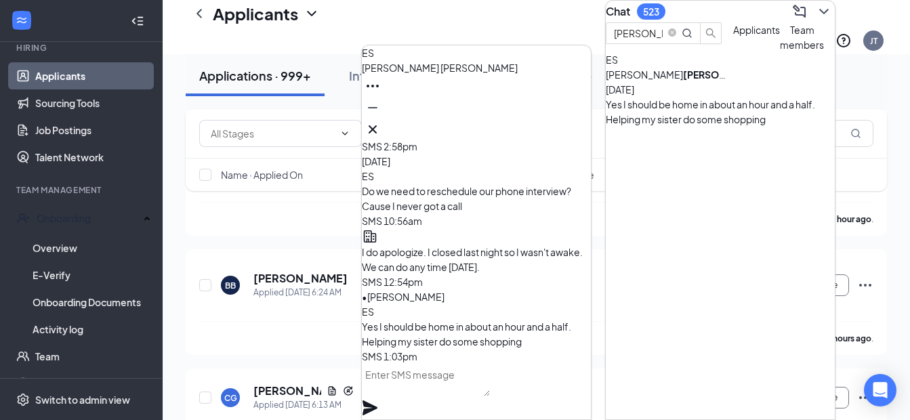
scroll to position [339, 0]
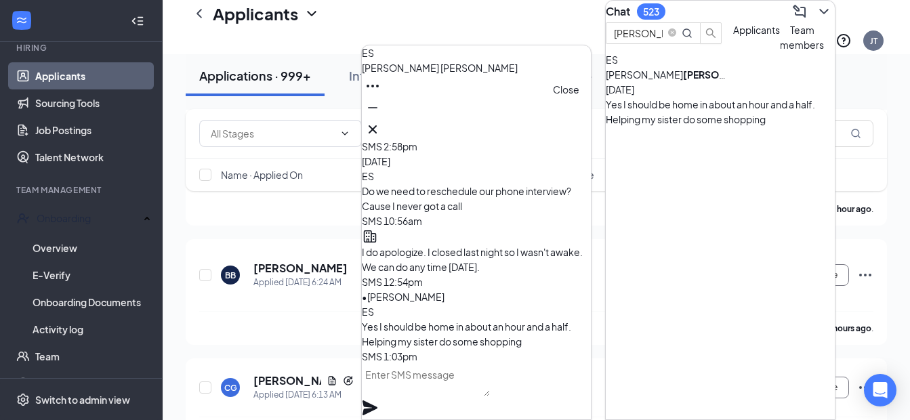
click at [381, 122] on icon "Cross" at bounding box center [373, 129] width 16 height 16
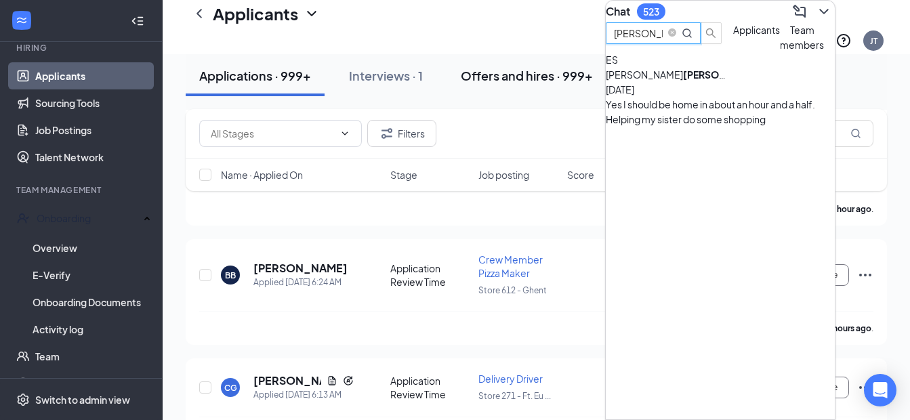
drag, startPoint x: 671, startPoint y: 60, endPoint x: 588, endPoint y: 58, distance: 83.4
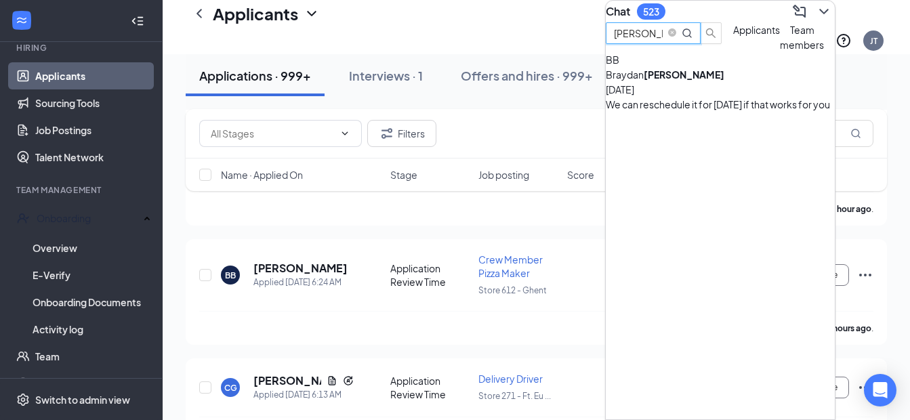
type input "[PERSON_NAME]"
click at [680, 112] on div "We can reschedule it for [DATE] if that works for you" at bounding box center [720, 104] width 229 height 15
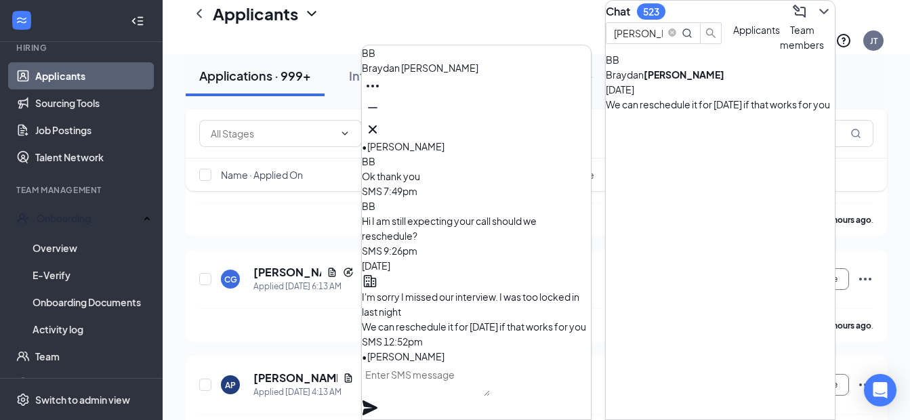
scroll to position [474, 0]
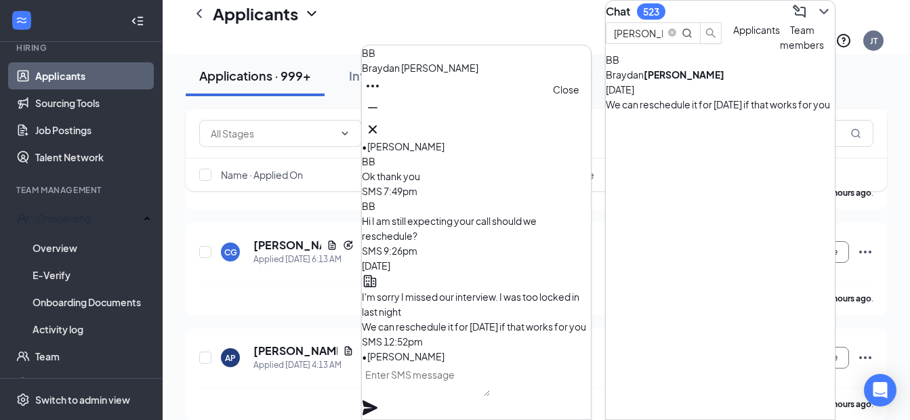
click at [381, 122] on icon "Cross" at bounding box center [373, 129] width 16 height 16
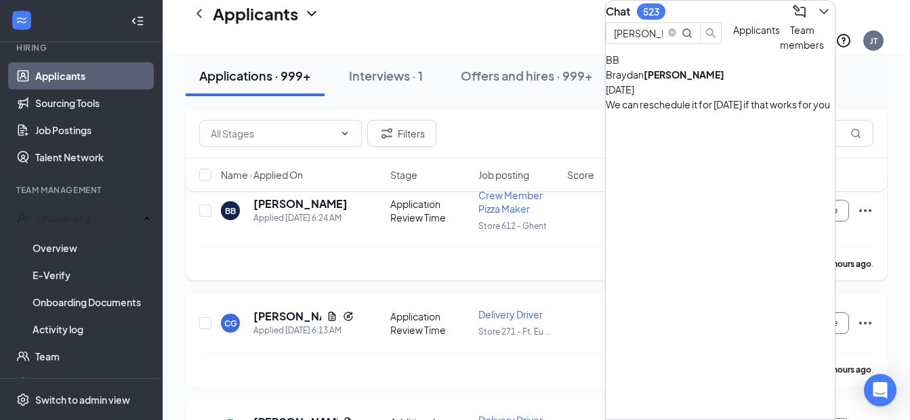
scroll to position [339, 0]
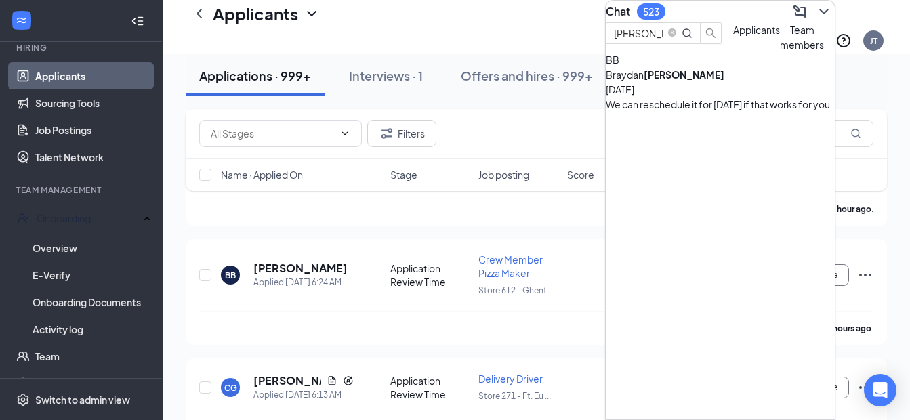
click at [816, 11] on icon "ChevronDown" at bounding box center [824, 11] width 16 height 16
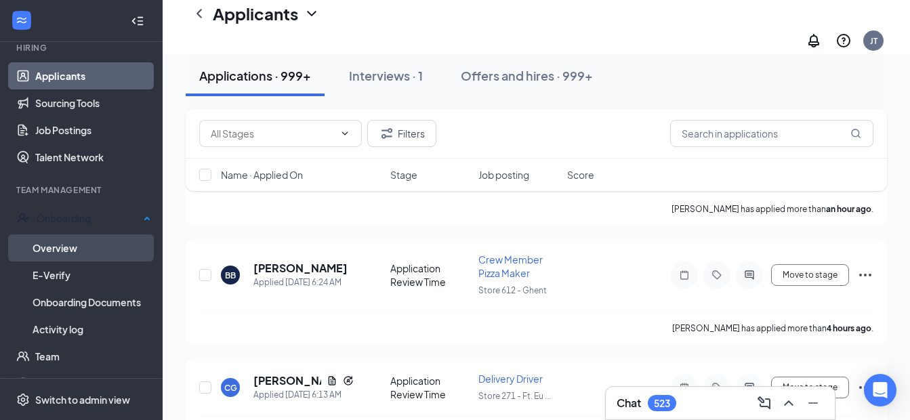
click at [64, 254] on link "Overview" at bounding box center [92, 247] width 119 height 27
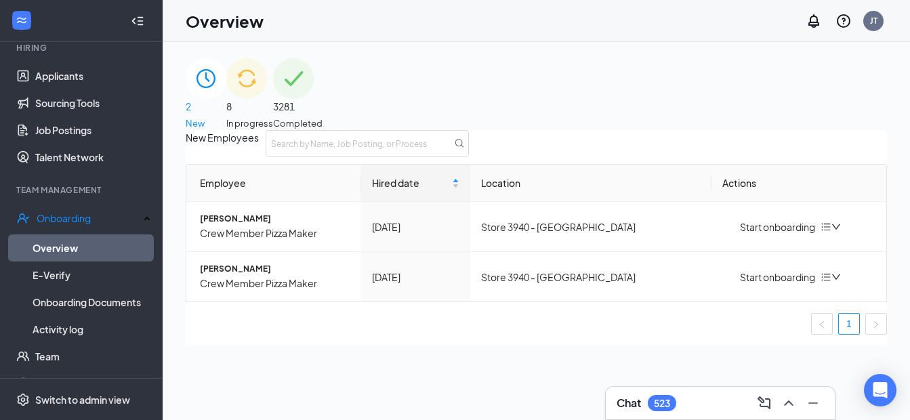
click at [273, 85] on div "8 In progress" at bounding box center [249, 94] width 47 height 72
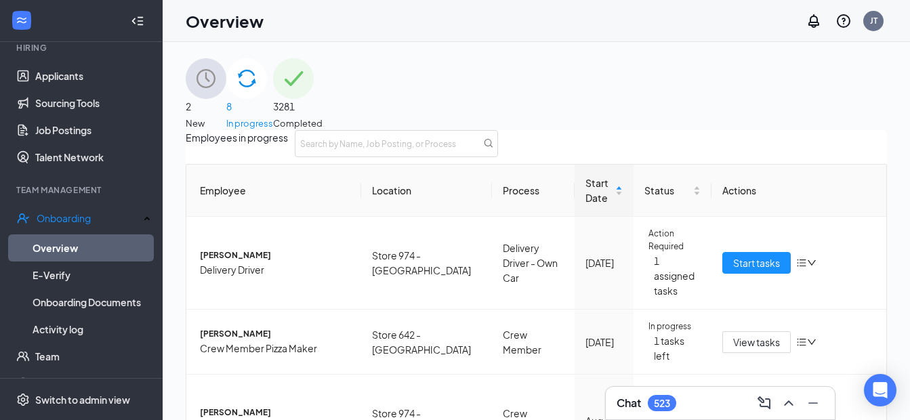
scroll to position [3, 0]
click at [56, 79] on link "Applicants" at bounding box center [93, 75] width 116 height 27
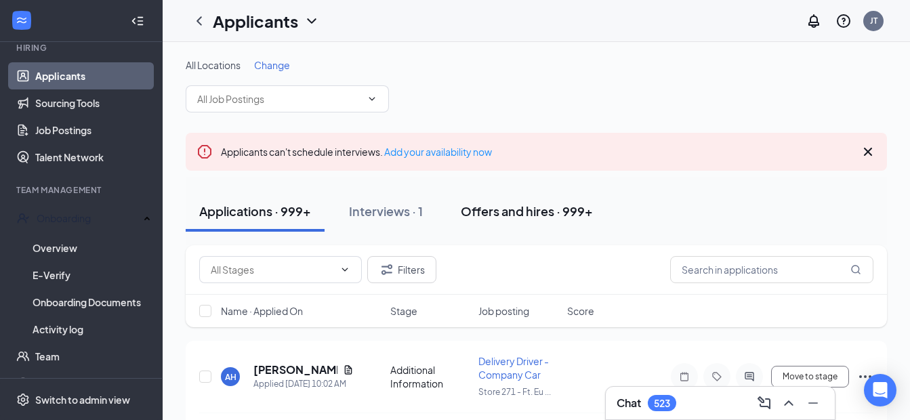
click at [499, 211] on div "Offers and hires · 999+" at bounding box center [527, 211] width 132 height 17
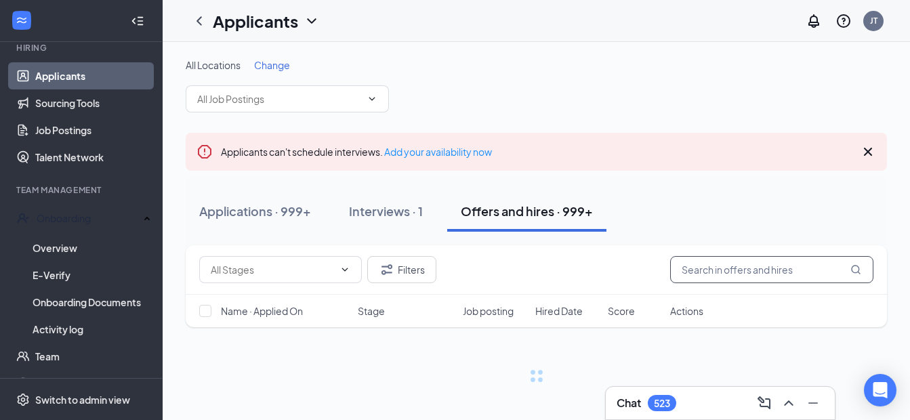
click at [704, 276] on input "text" at bounding box center [771, 269] width 203 height 27
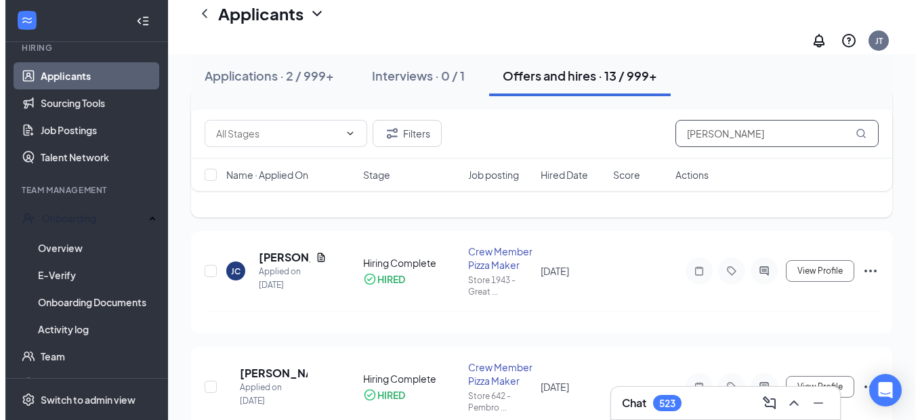
scroll to position [277, 0]
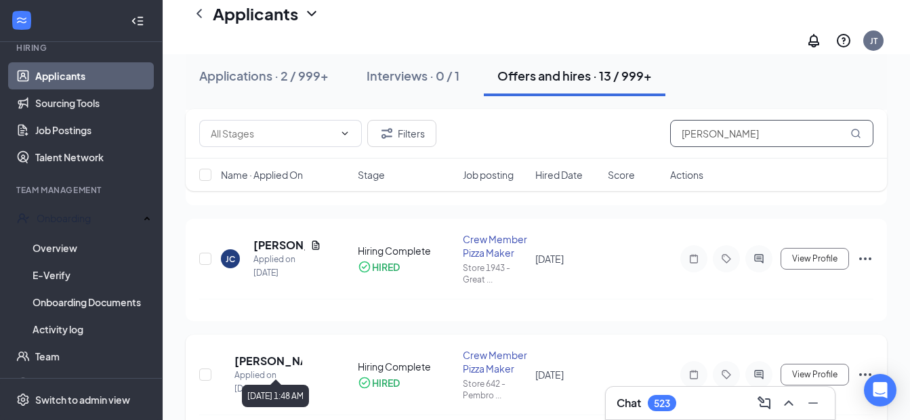
type input "[PERSON_NAME]"
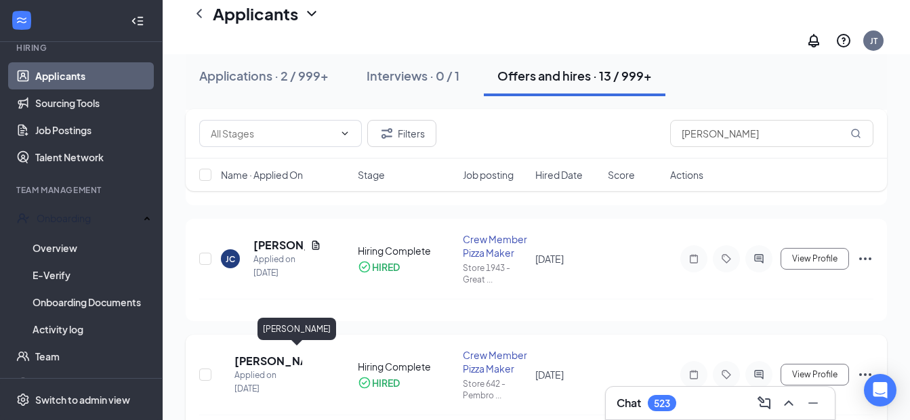
click at [260, 358] on h5 "[PERSON_NAME]" at bounding box center [268, 361] width 68 height 15
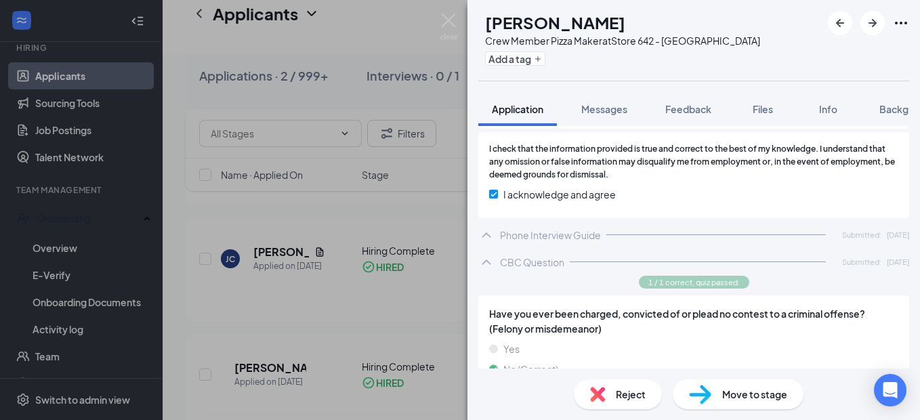
scroll to position [950, 0]
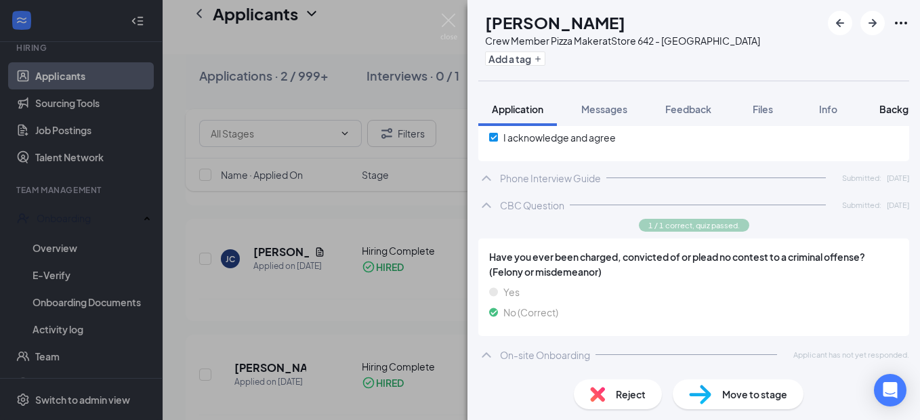
click at [897, 112] on span "Background" at bounding box center [908, 109] width 56 height 12
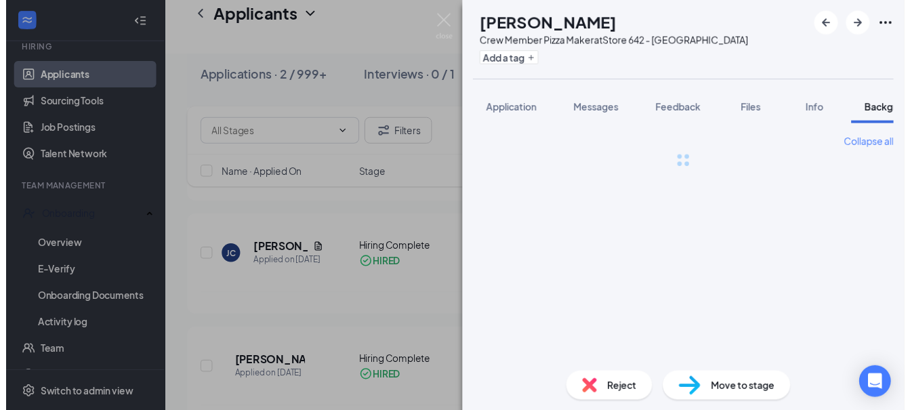
scroll to position [0, 42]
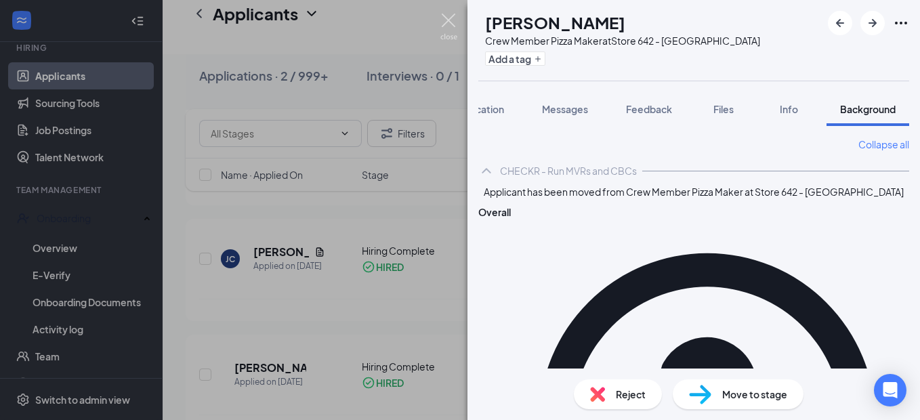
drag, startPoint x: 451, startPoint y: 18, endPoint x: 529, endPoint y: 220, distance: 216.2
click at [453, 20] on img at bounding box center [448, 27] width 17 height 26
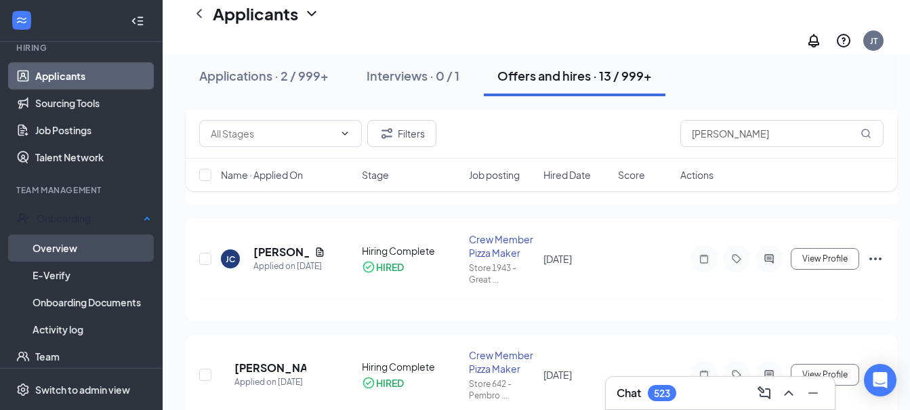
click at [89, 247] on link "Overview" at bounding box center [92, 247] width 119 height 27
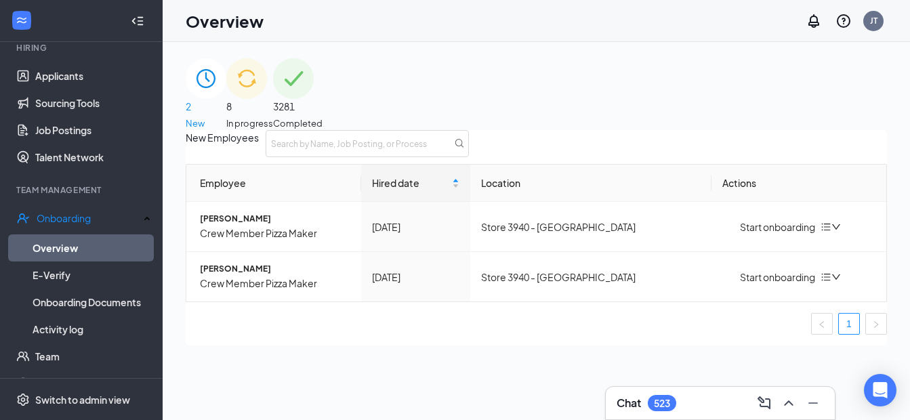
click at [273, 92] on div "8 In progress" at bounding box center [249, 94] width 47 height 72
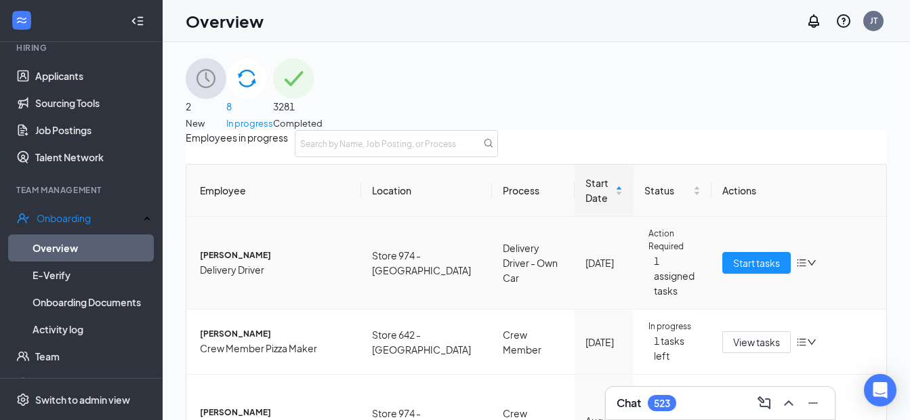
scroll to position [136, 0]
click at [256, 328] on span "[PERSON_NAME]" at bounding box center [275, 334] width 150 height 13
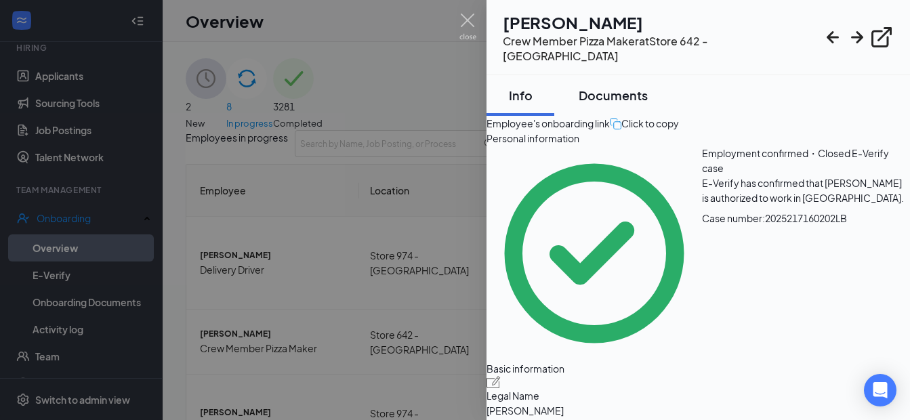
click at [637, 87] on div "Documents" at bounding box center [613, 95] width 69 height 17
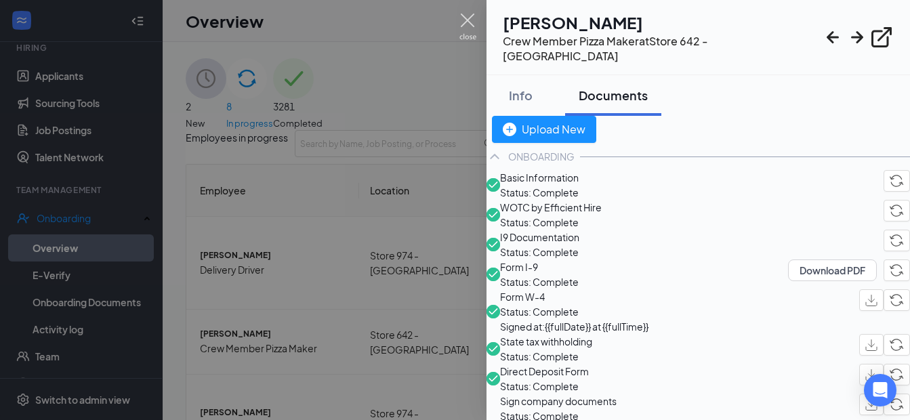
click at [465, 15] on img at bounding box center [467, 27] width 17 height 26
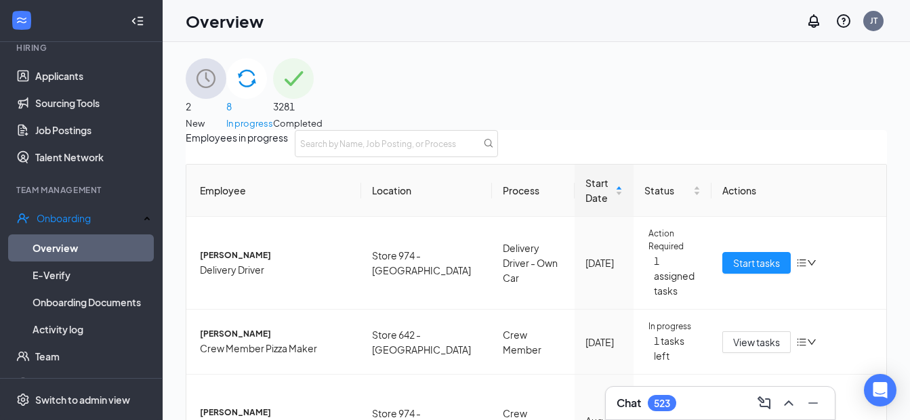
scroll to position [339, 0]
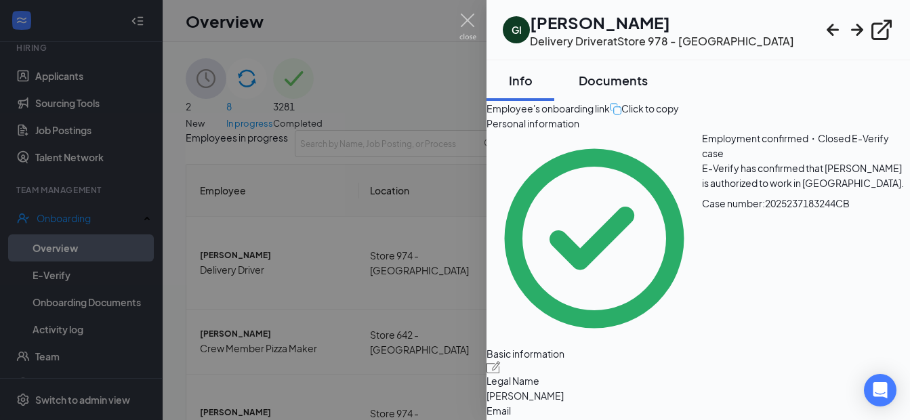
click at [638, 81] on div "Documents" at bounding box center [613, 80] width 69 height 17
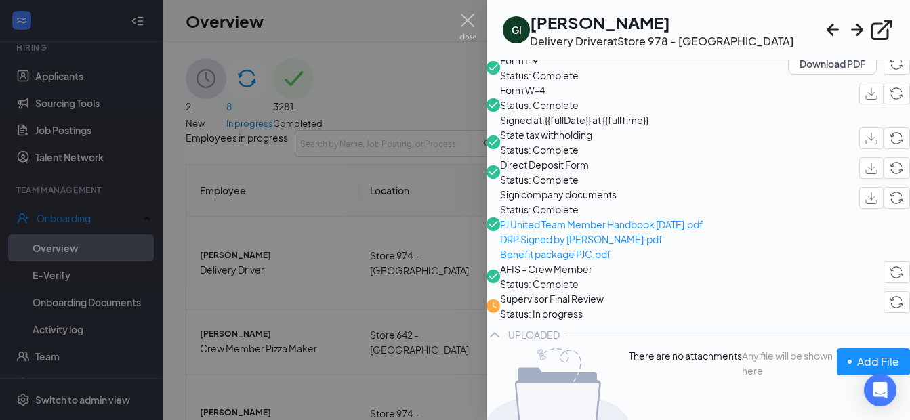
scroll to position [68, 0]
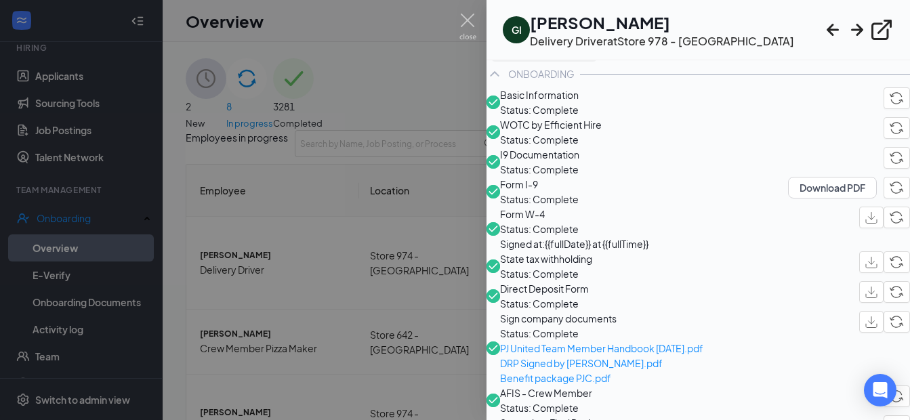
click at [188, 311] on div at bounding box center [455, 210] width 910 height 420
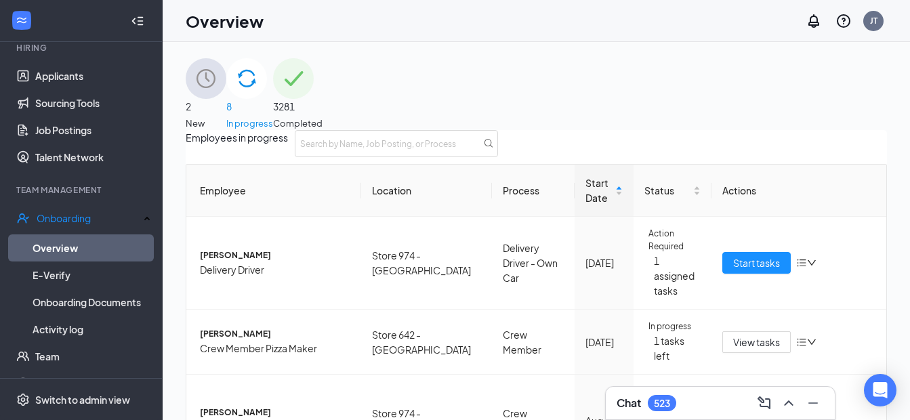
scroll to position [407, 0]
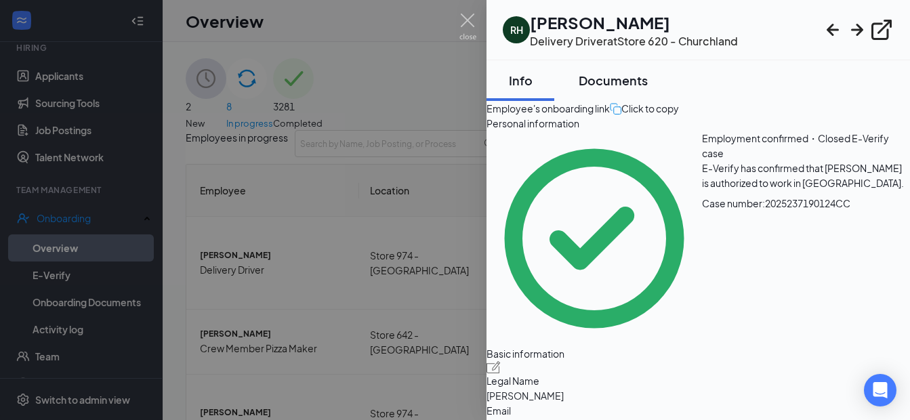
click at [625, 75] on div "Documents" at bounding box center [613, 80] width 69 height 17
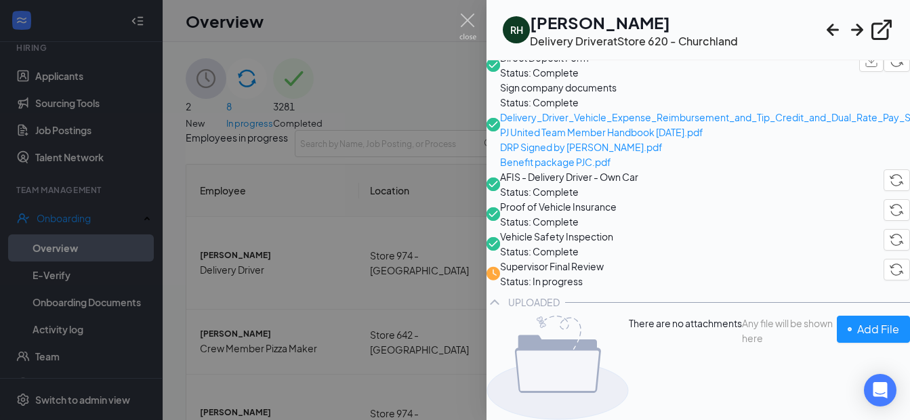
scroll to position [474, 0]
click at [395, 389] on div at bounding box center [455, 210] width 910 height 420
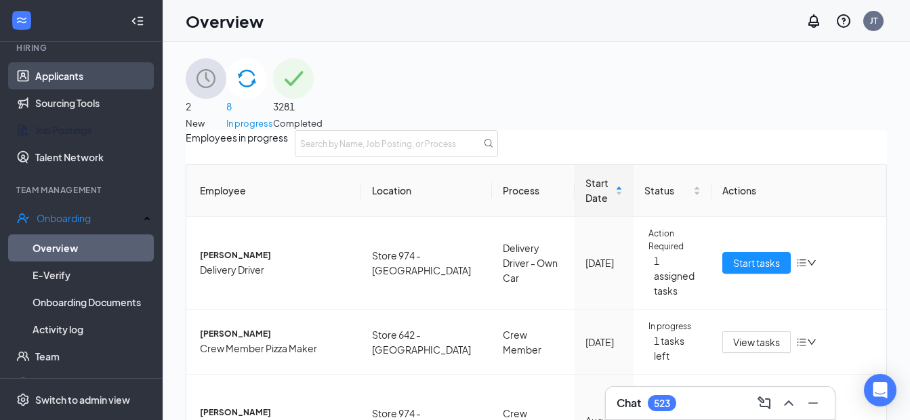
click at [93, 73] on link "Applicants" at bounding box center [93, 75] width 116 height 27
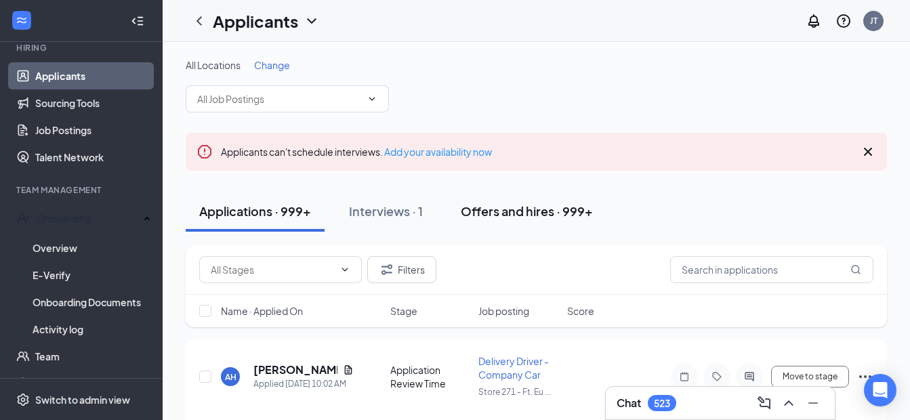
click at [506, 207] on div "Offers and hires · 999+" at bounding box center [527, 211] width 132 height 17
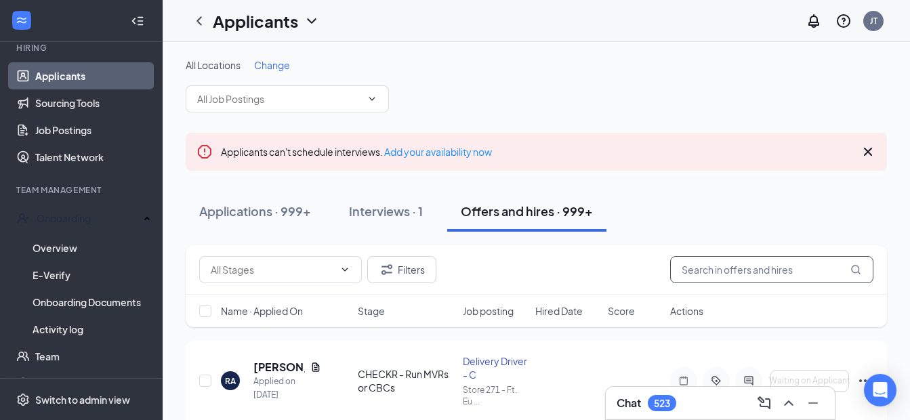
click at [737, 270] on input "text" at bounding box center [771, 269] width 203 height 27
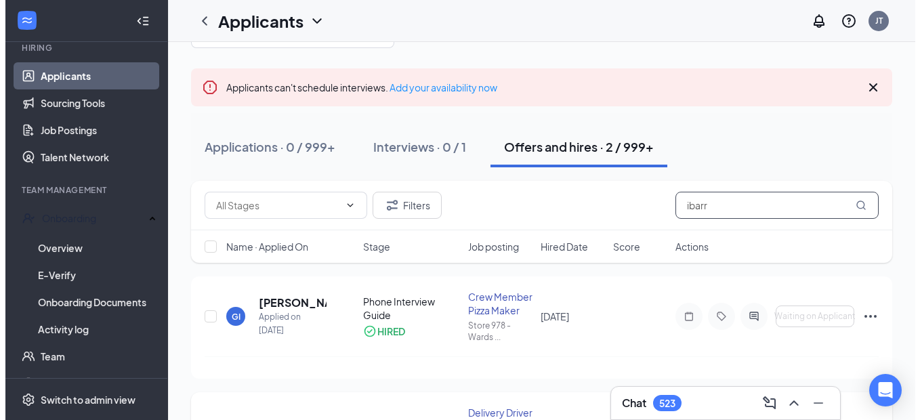
scroll to position [136, 0]
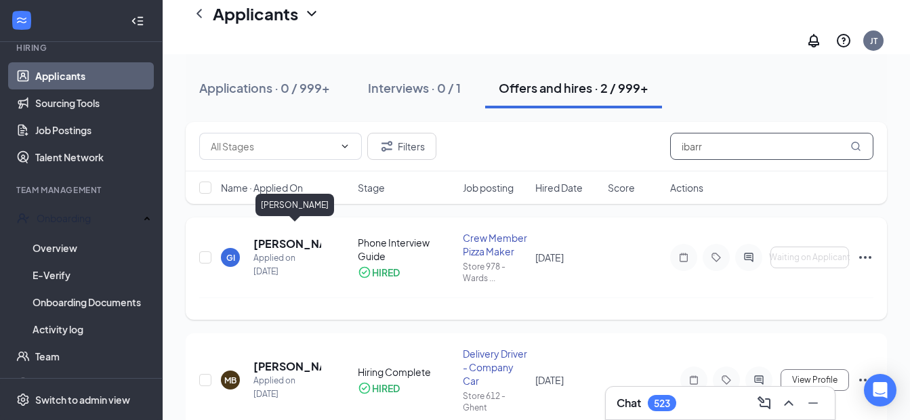
type input "ibarr"
click at [274, 236] on h5 "[PERSON_NAME]" at bounding box center [287, 243] width 68 height 15
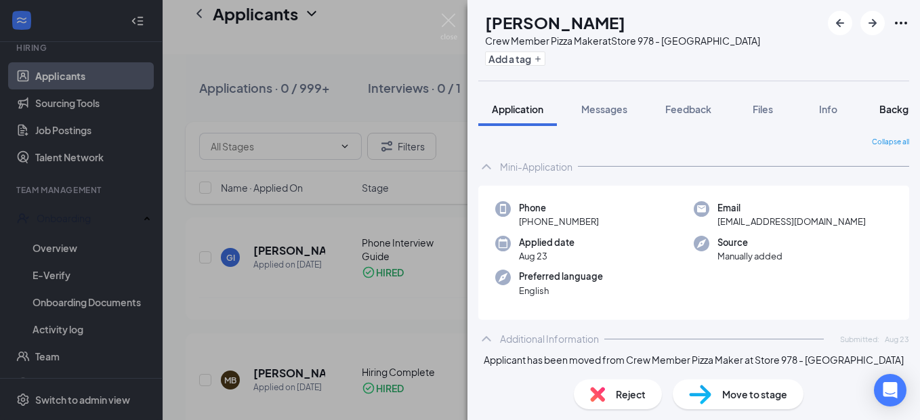
click at [898, 104] on span "Background" at bounding box center [908, 109] width 56 height 12
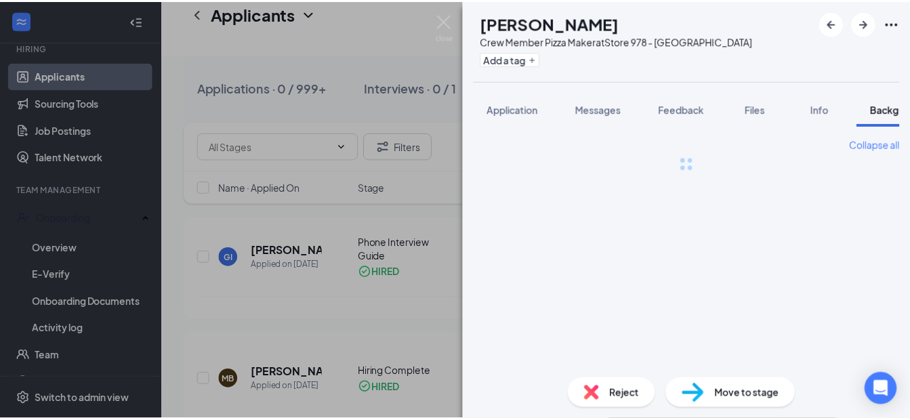
scroll to position [0, 42]
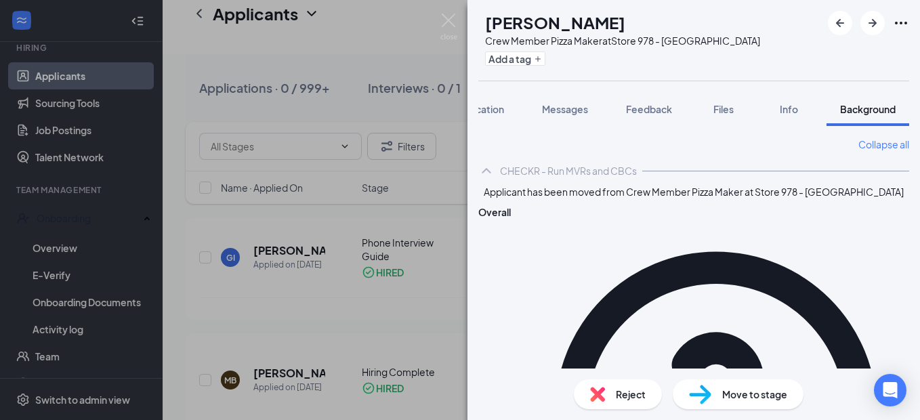
click at [443, 19] on img at bounding box center [448, 27] width 17 height 26
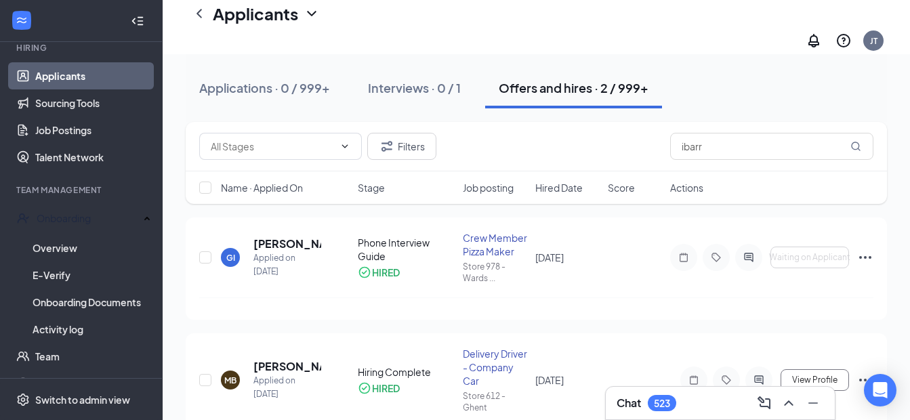
click at [630, 402] on h3 "Chat" at bounding box center [629, 403] width 24 height 15
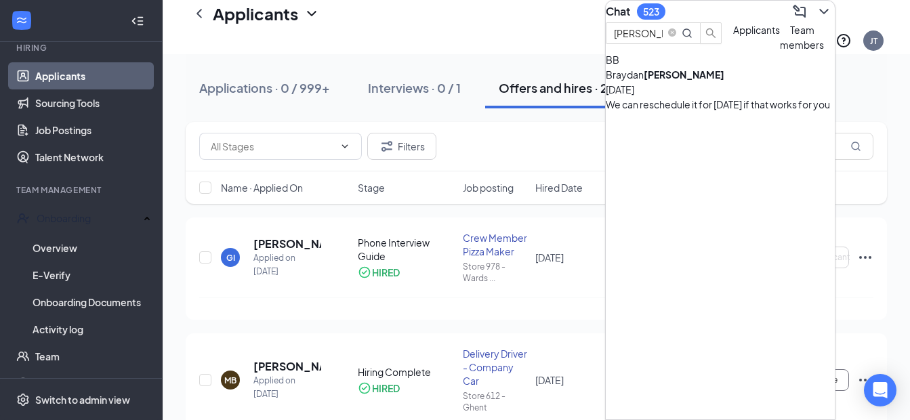
click at [816, 20] on icon "ChevronDown" at bounding box center [824, 11] width 16 height 16
